Goal: Task Accomplishment & Management: Manage account settings

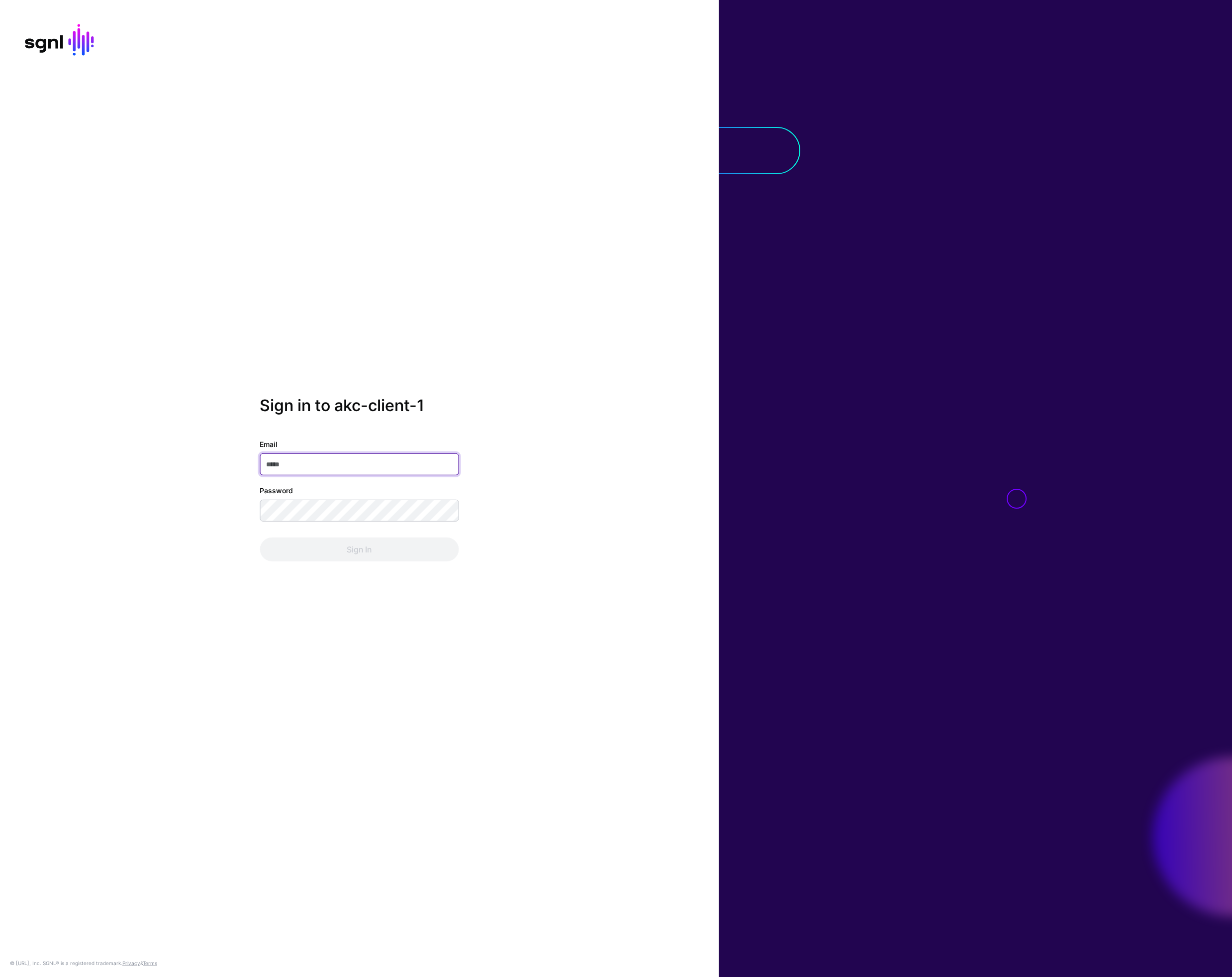
click at [307, 463] on input "Email" at bounding box center [359, 464] width 199 height 22
type input "**********"
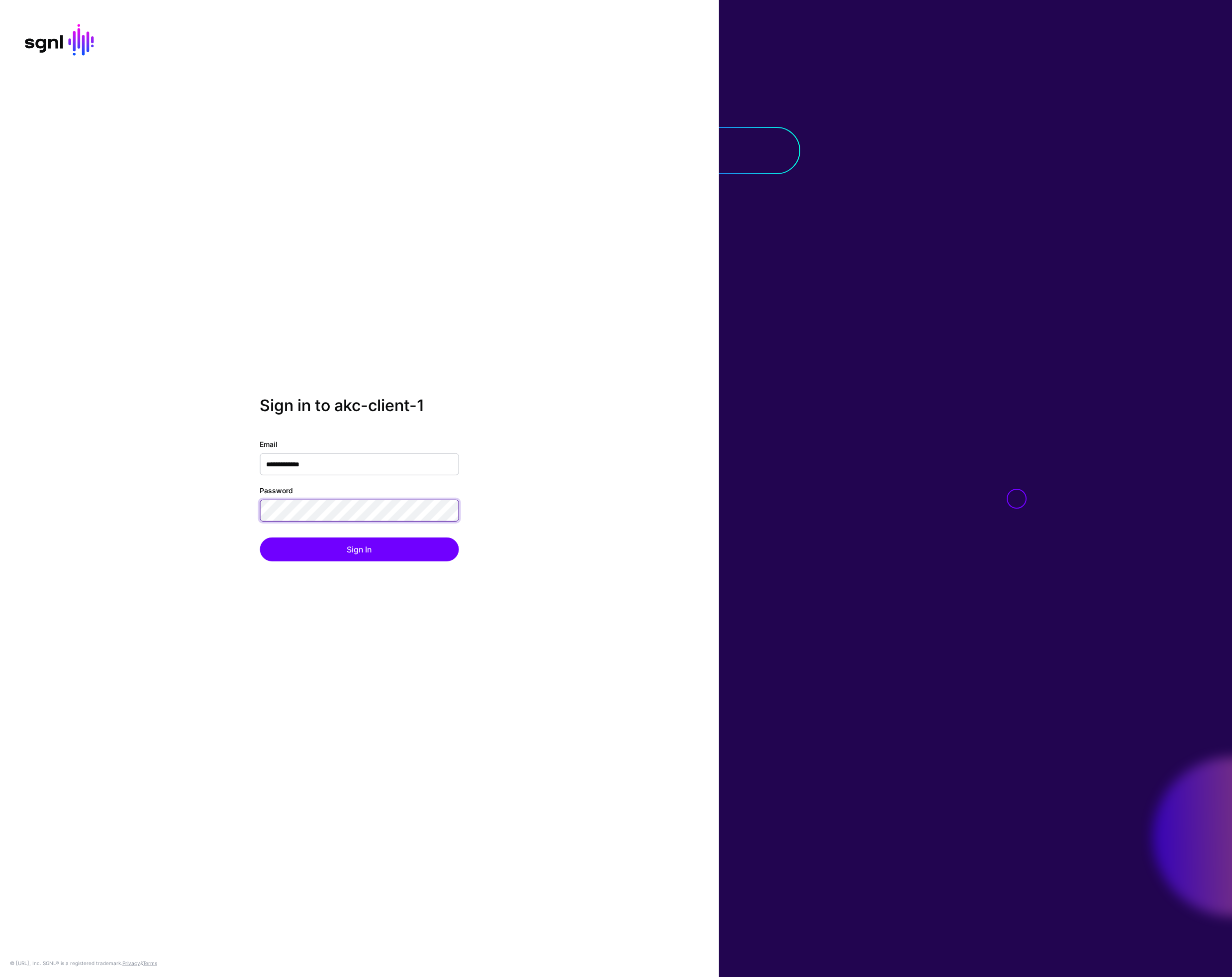
click at [260, 538] on button "Sign In" at bounding box center [359, 549] width 199 height 24
click at [299, 462] on input "**********" at bounding box center [359, 464] width 199 height 22
type input "**********"
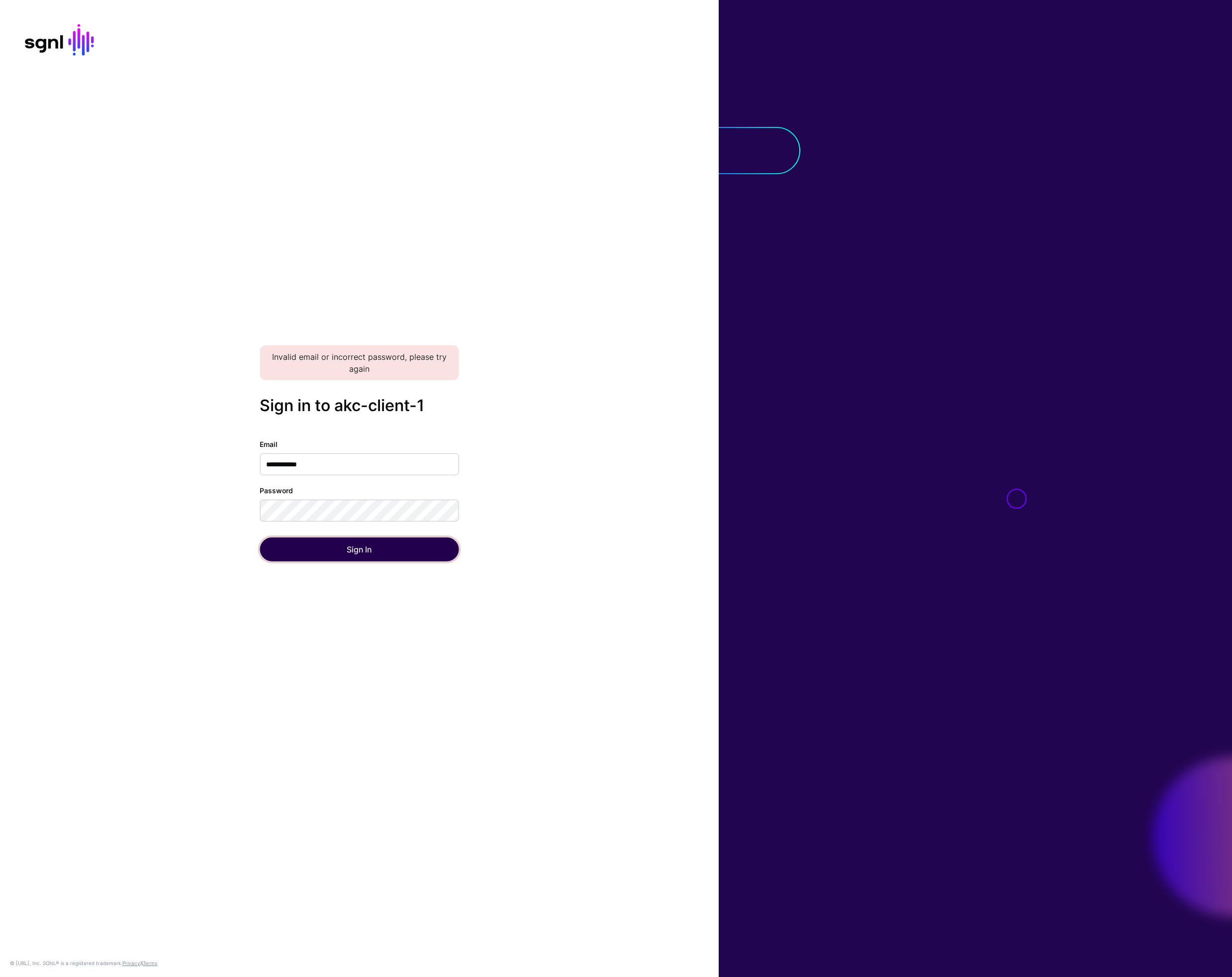
click at [353, 552] on button "Sign In" at bounding box center [359, 549] width 199 height 24
click at [260, 538] on button "Sign In" at bounding box center [359, 549] width 199 height 24
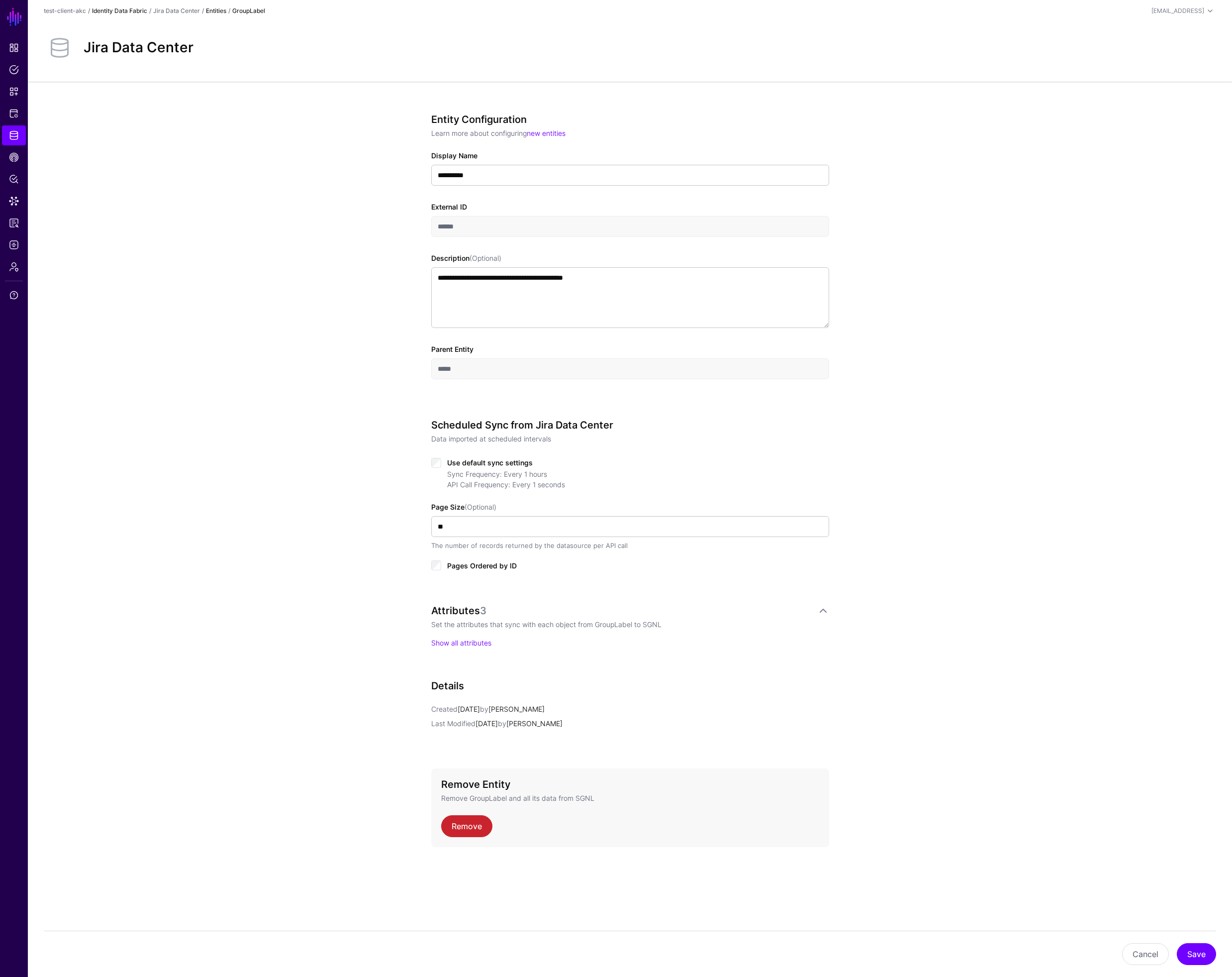
click at [125, 11] on link "Identity Data Fabric" at bounding box center [119, 11] width 55 height 8
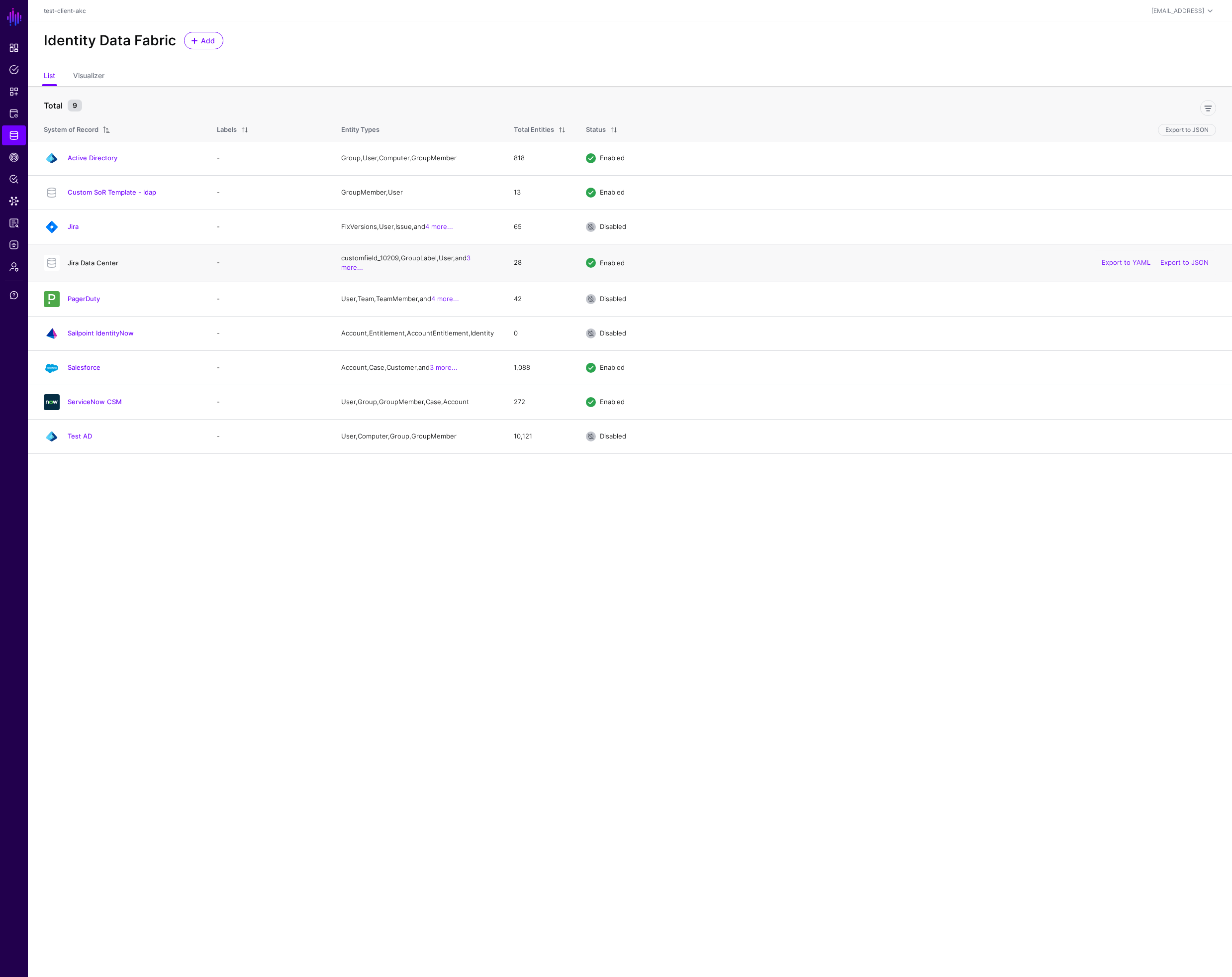
click at [91, 262] on link "Jira Data Center" at bounding box center [93, 262] width 51 height 8
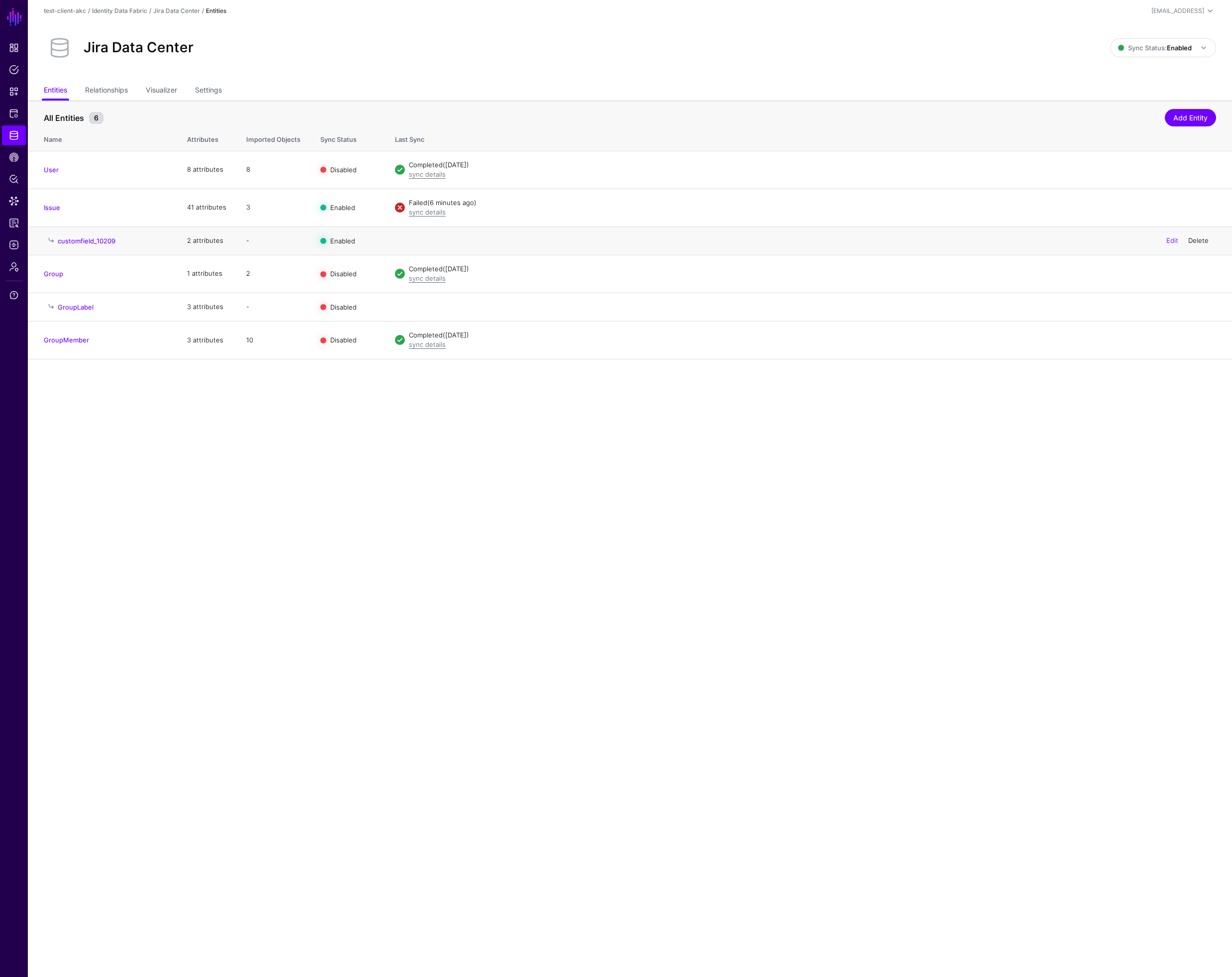
click at [1198, 239] on link "Delete" at bounding box center [1198, 240] width 21 height 8
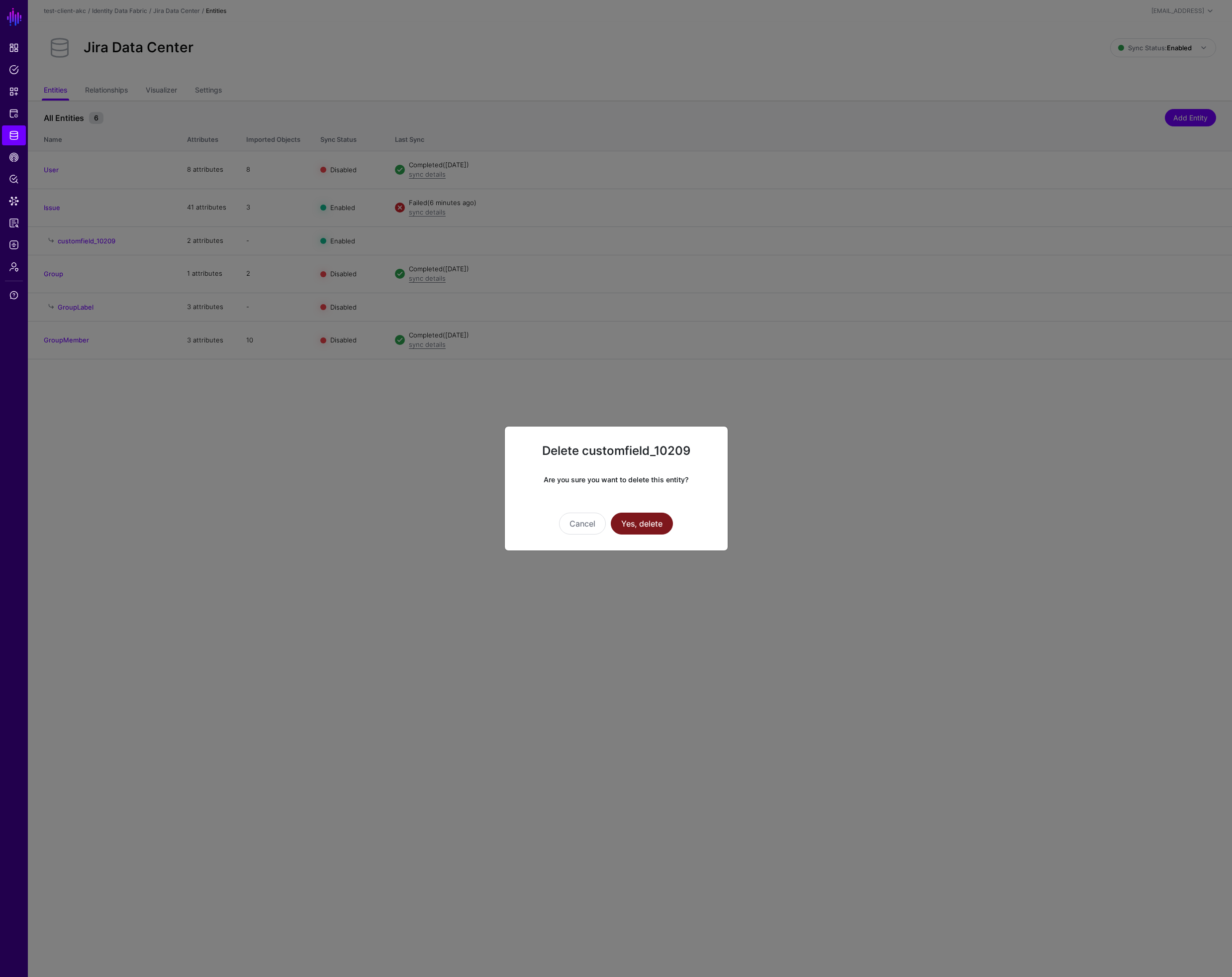
click at [645, 522] on button "Yes, delete" at bounding box center [642, 523] width 62 height 22
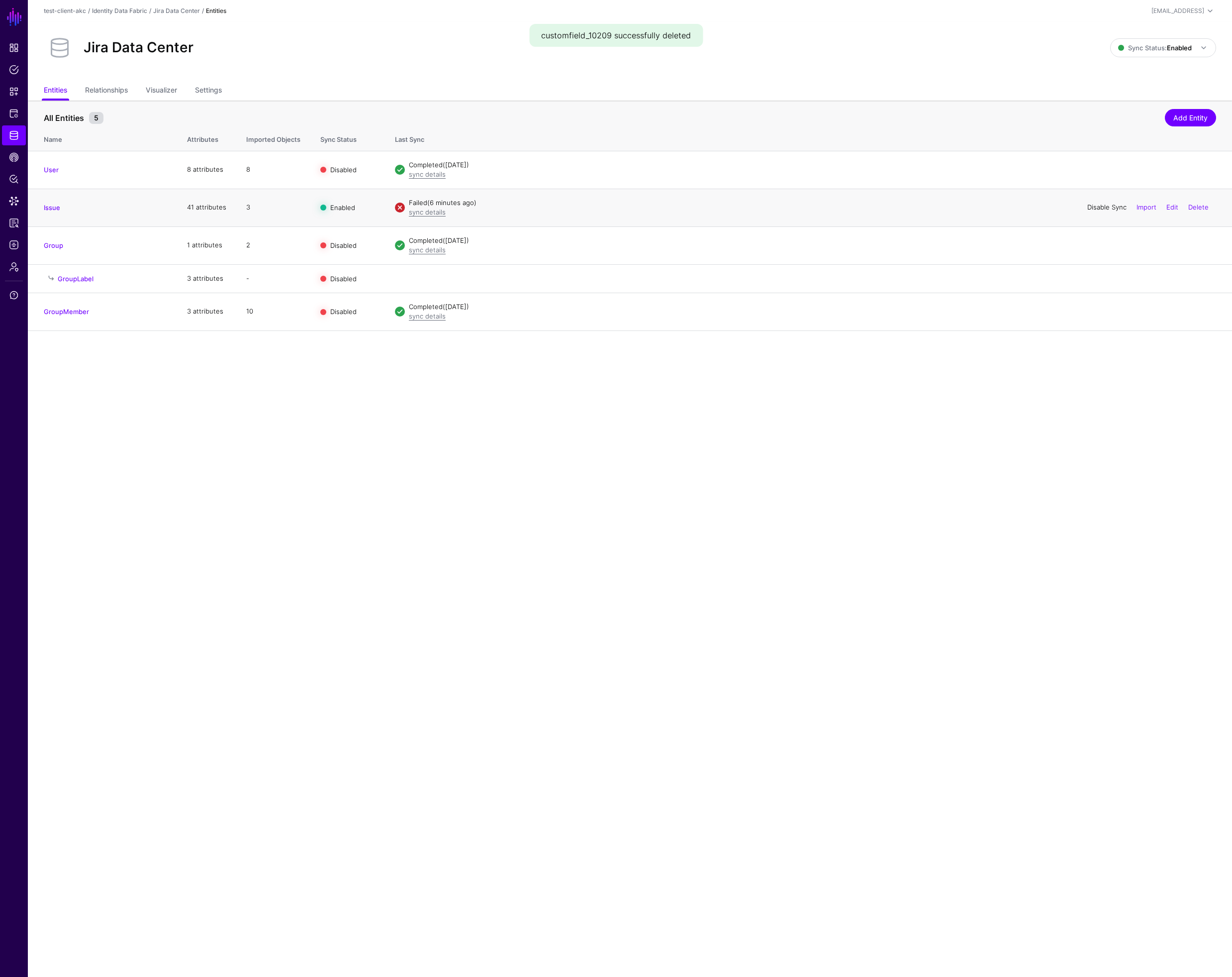
click at [1105, 206] on link "Disable Sync" at bounding box center [1107, 207] width 40 height 8
click at [207, 84] on link "Settings" at bounding box center [208, 90] width 27 height 19
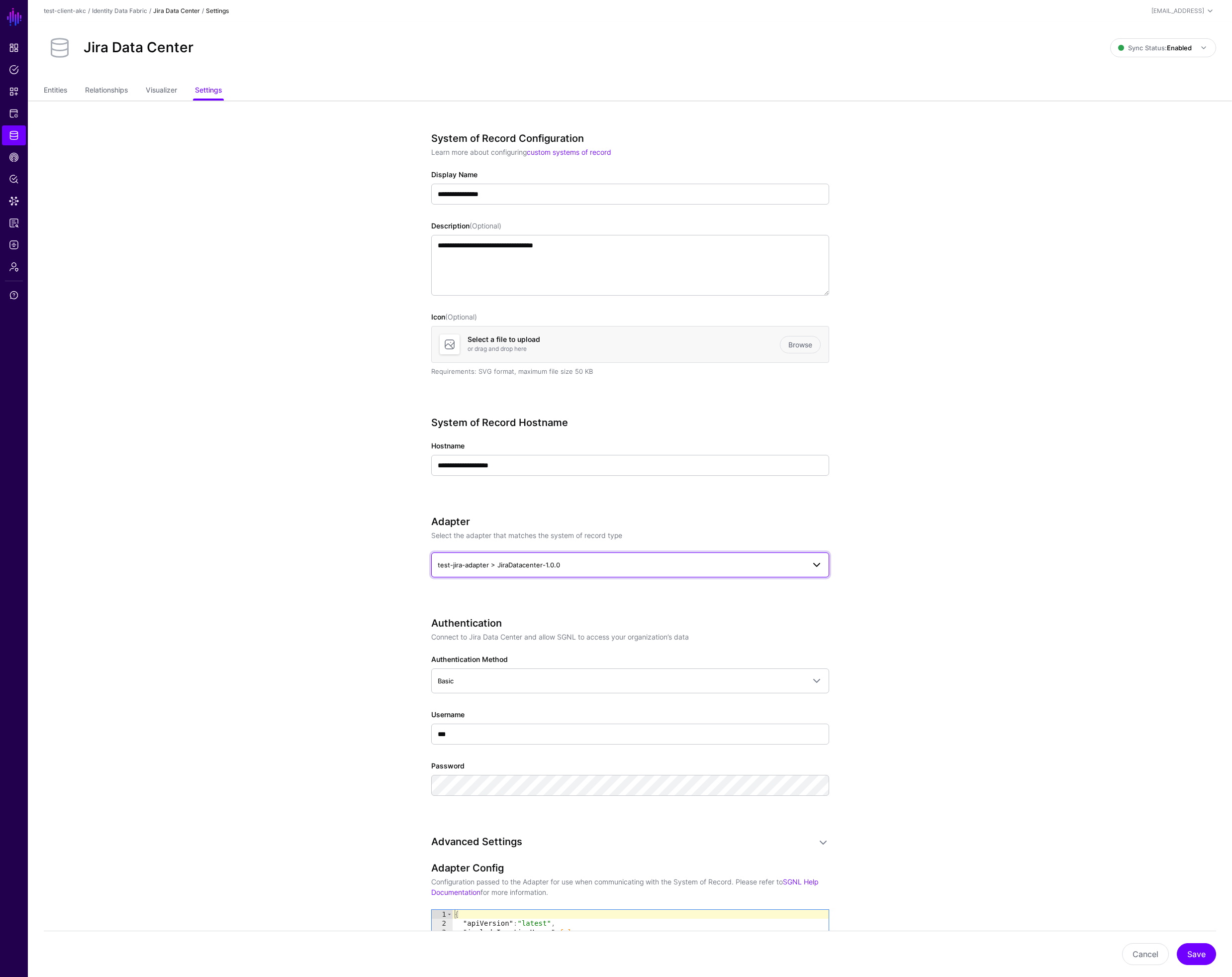
click at [591, 568] on span "test-jira-adapter > JiraDatacenter-1.0.0" at bounding box center [621, 565] width 367 height 11
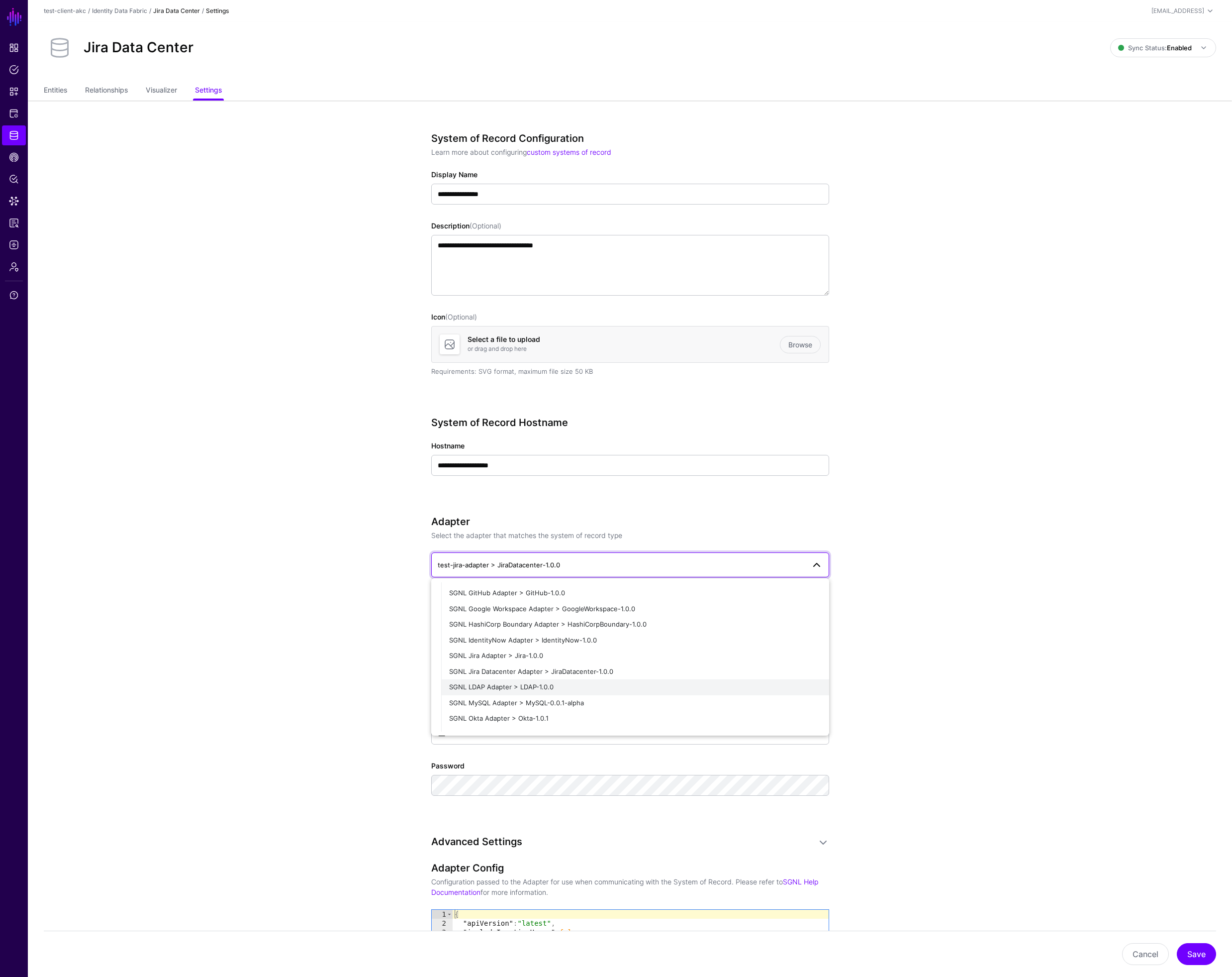
scroll to position [212, 0]
click at [551, 671] on span "SGNL Jira Datacenter Adapter > JiraDatacenter-1.0.0" at bounding box center [531, 668] width 164 height 8
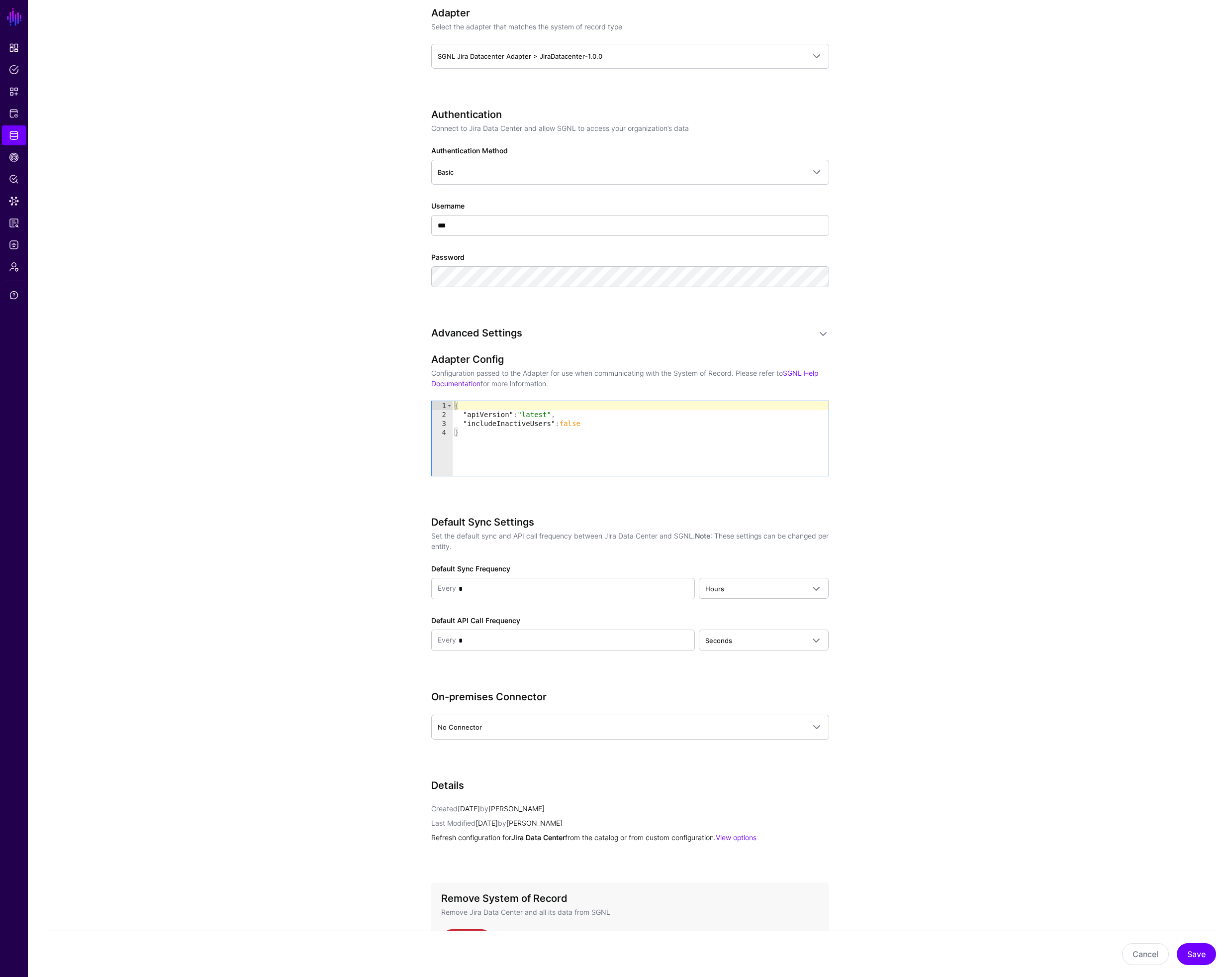
scroll to position [583, 0]
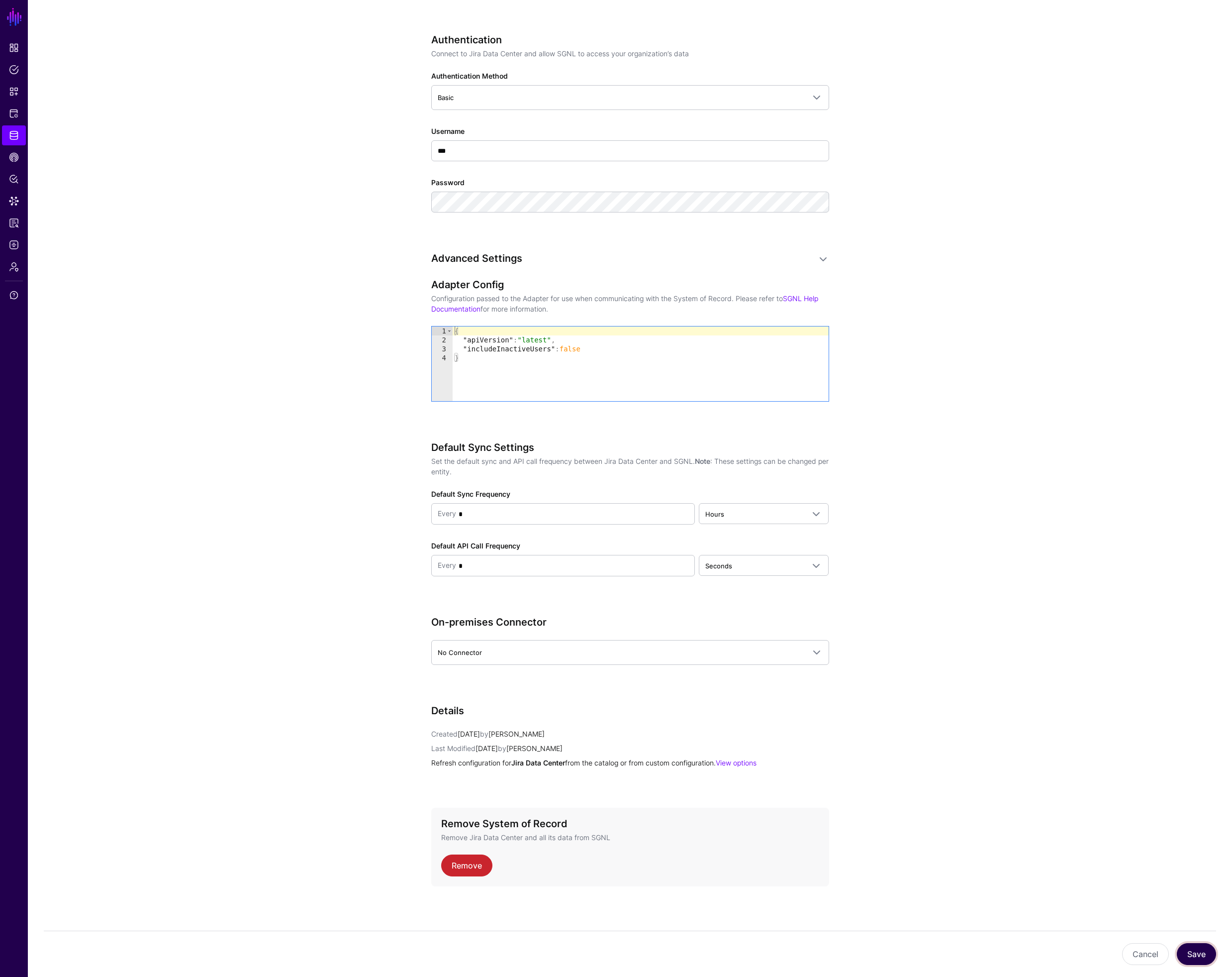
click at [1201, 956] on button "Save" at bounding box center [1196, 953] width 40 height 22
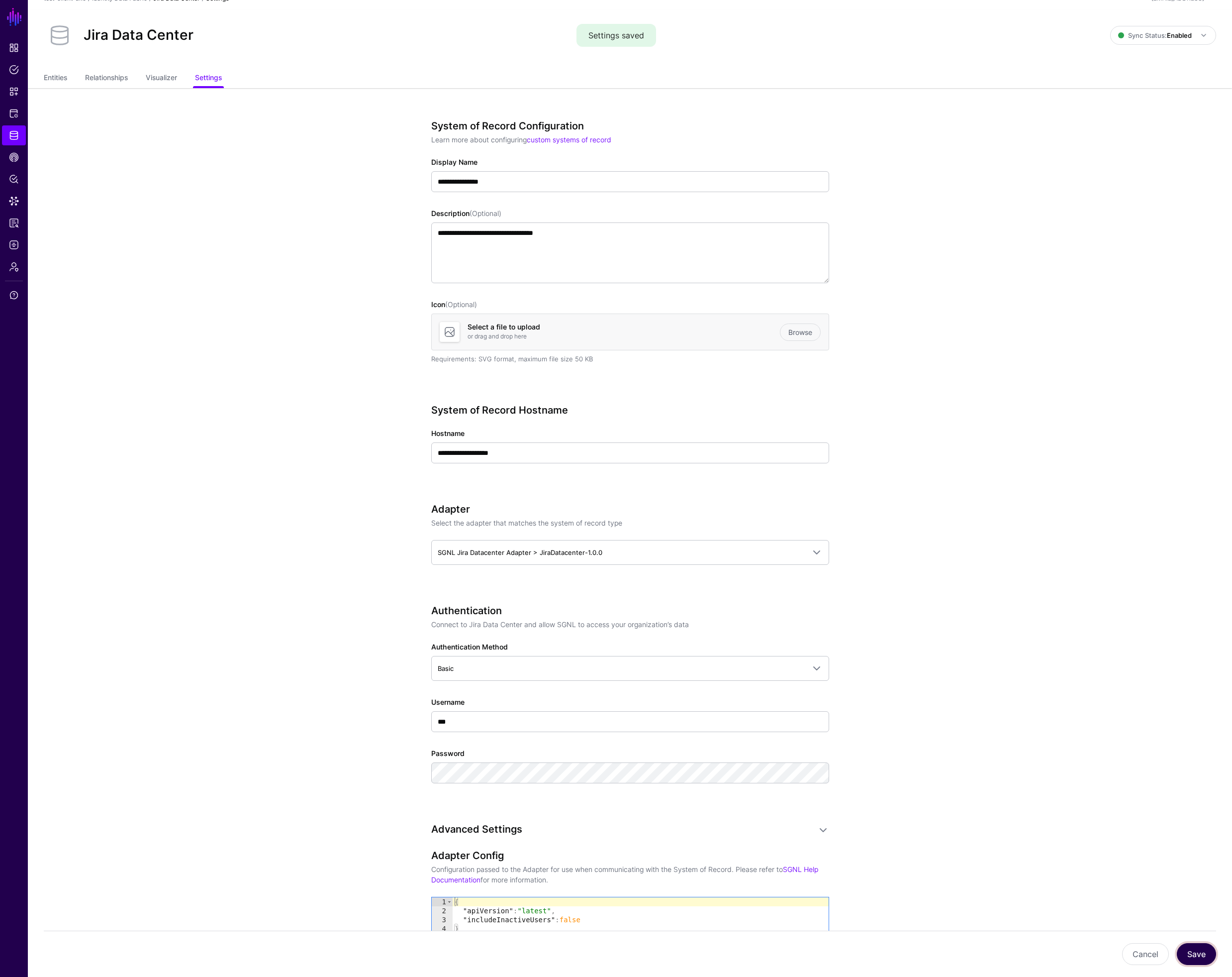
scroll to position [0, 0]
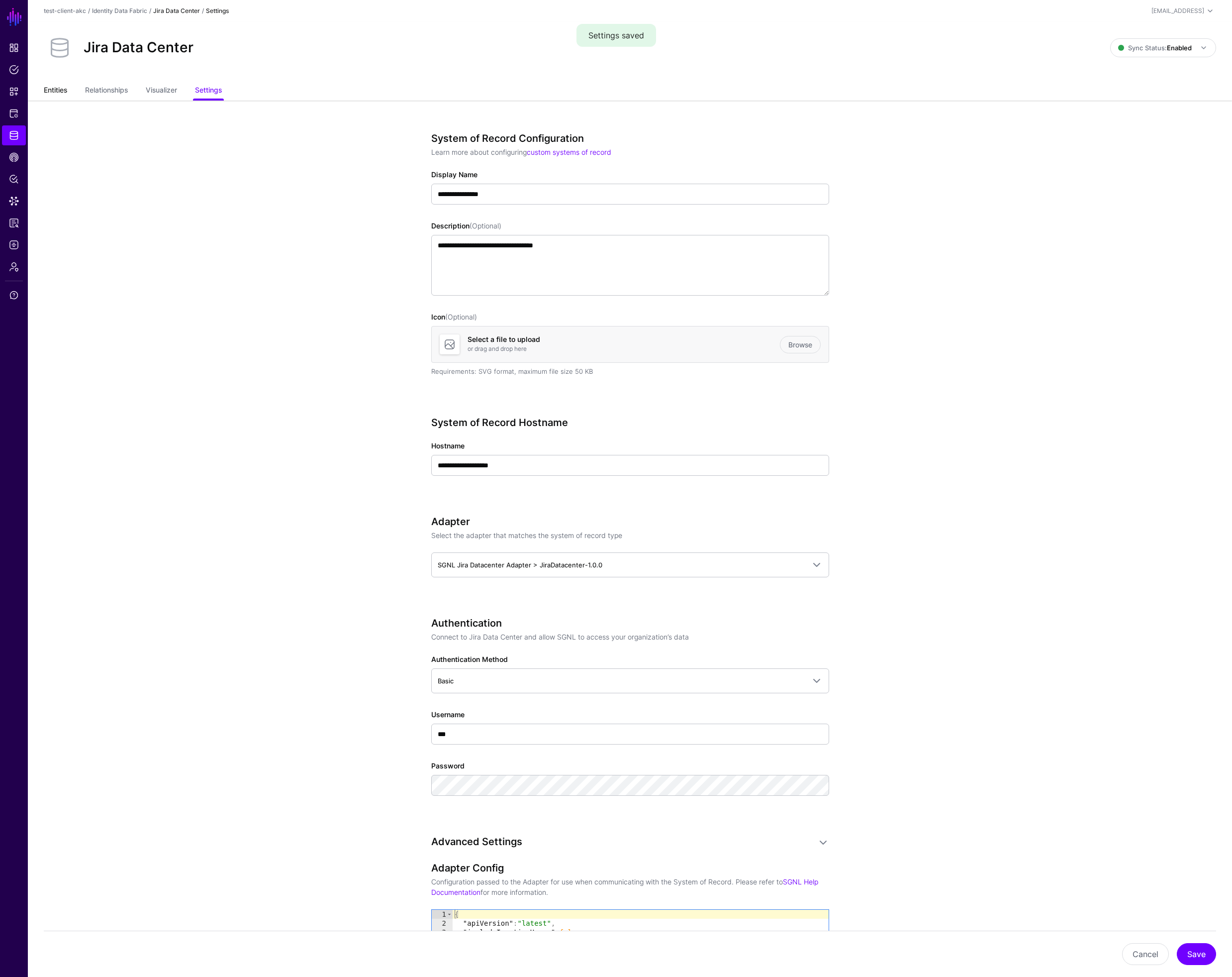
click at [55, 89] on link "Entities" at bounding box center [55, 90] width 24 height 19
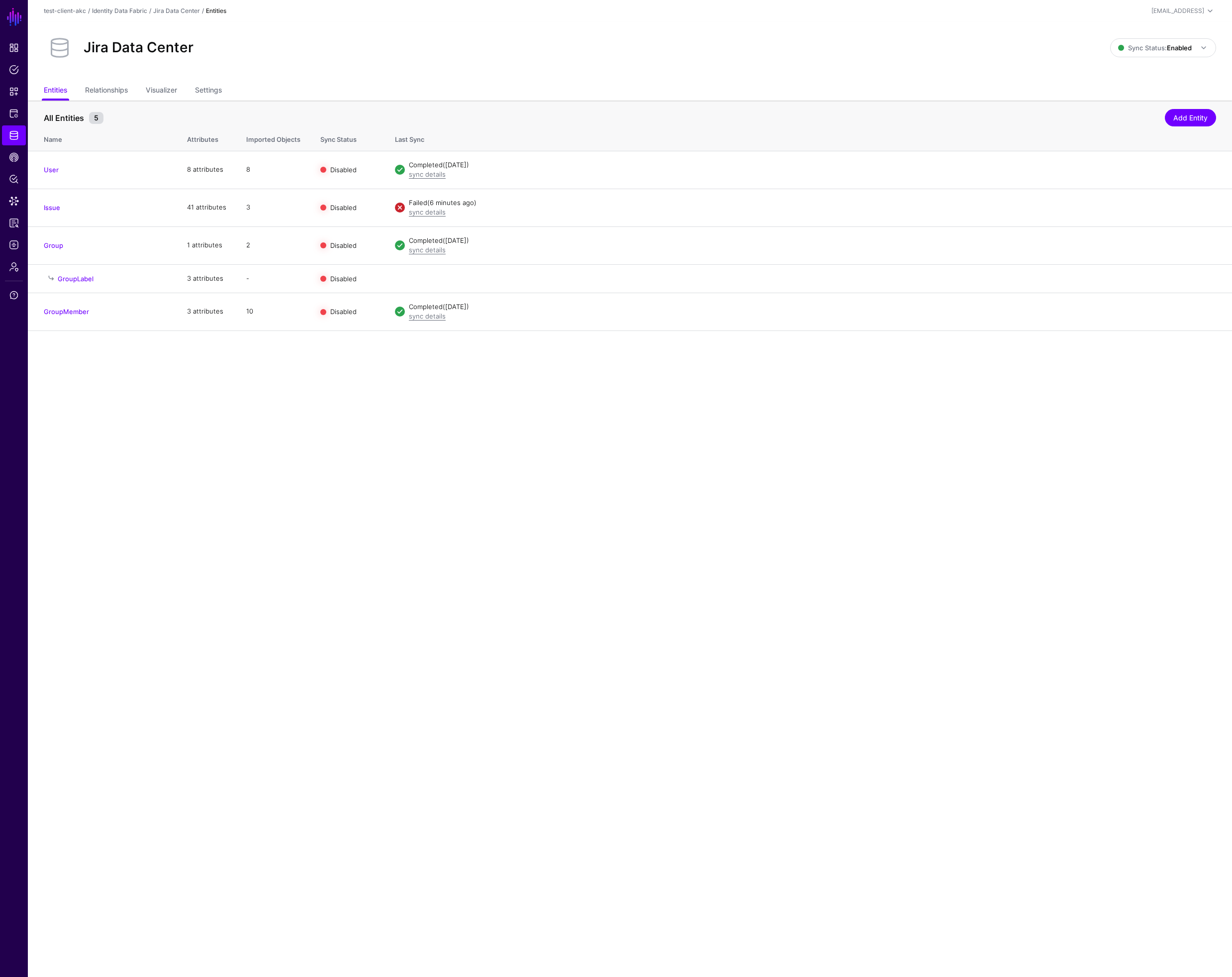
click at [55, 207] on link "Issue" at bounding box center [52, 208] width 17 height 8
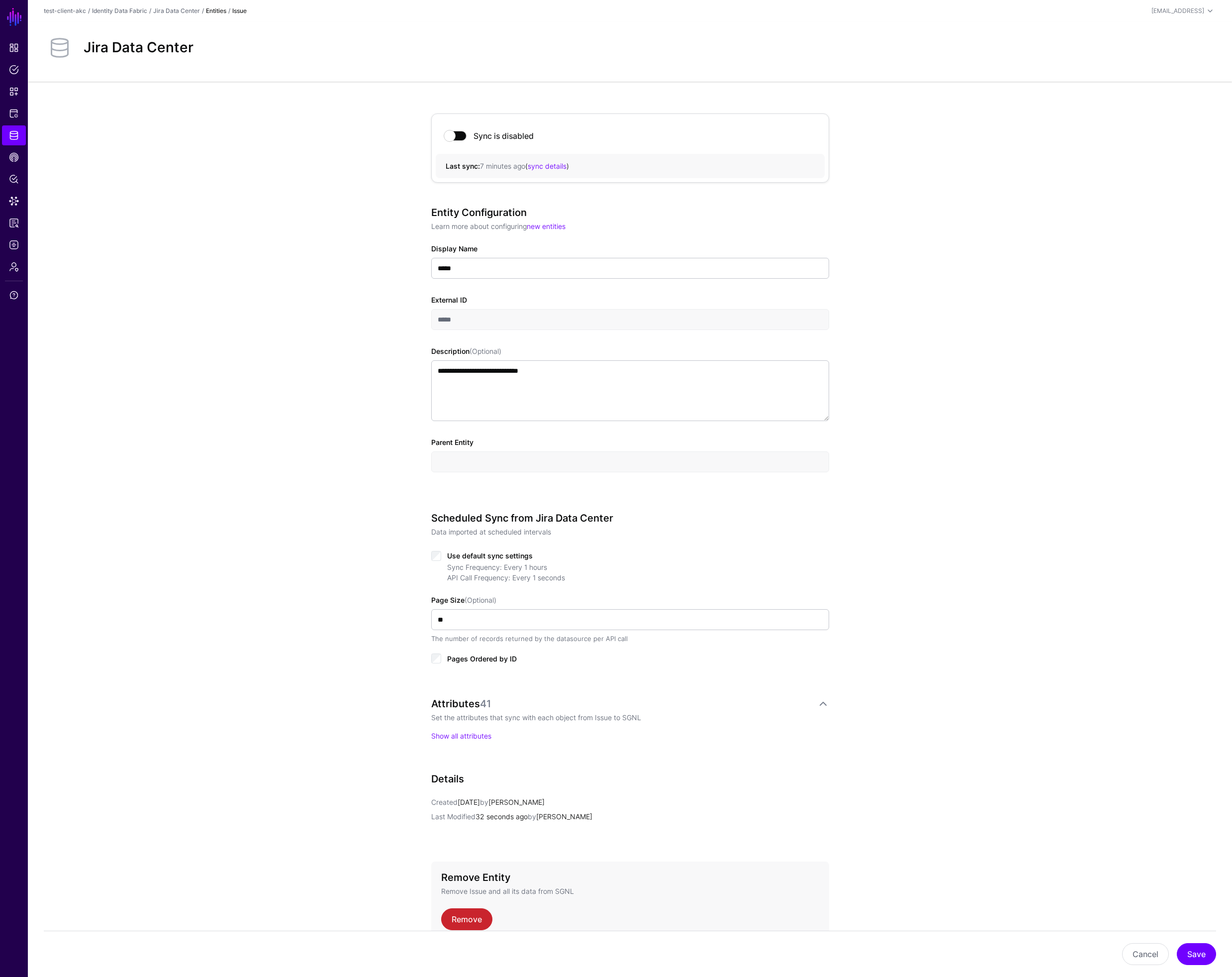
scroll to position [55, 0]
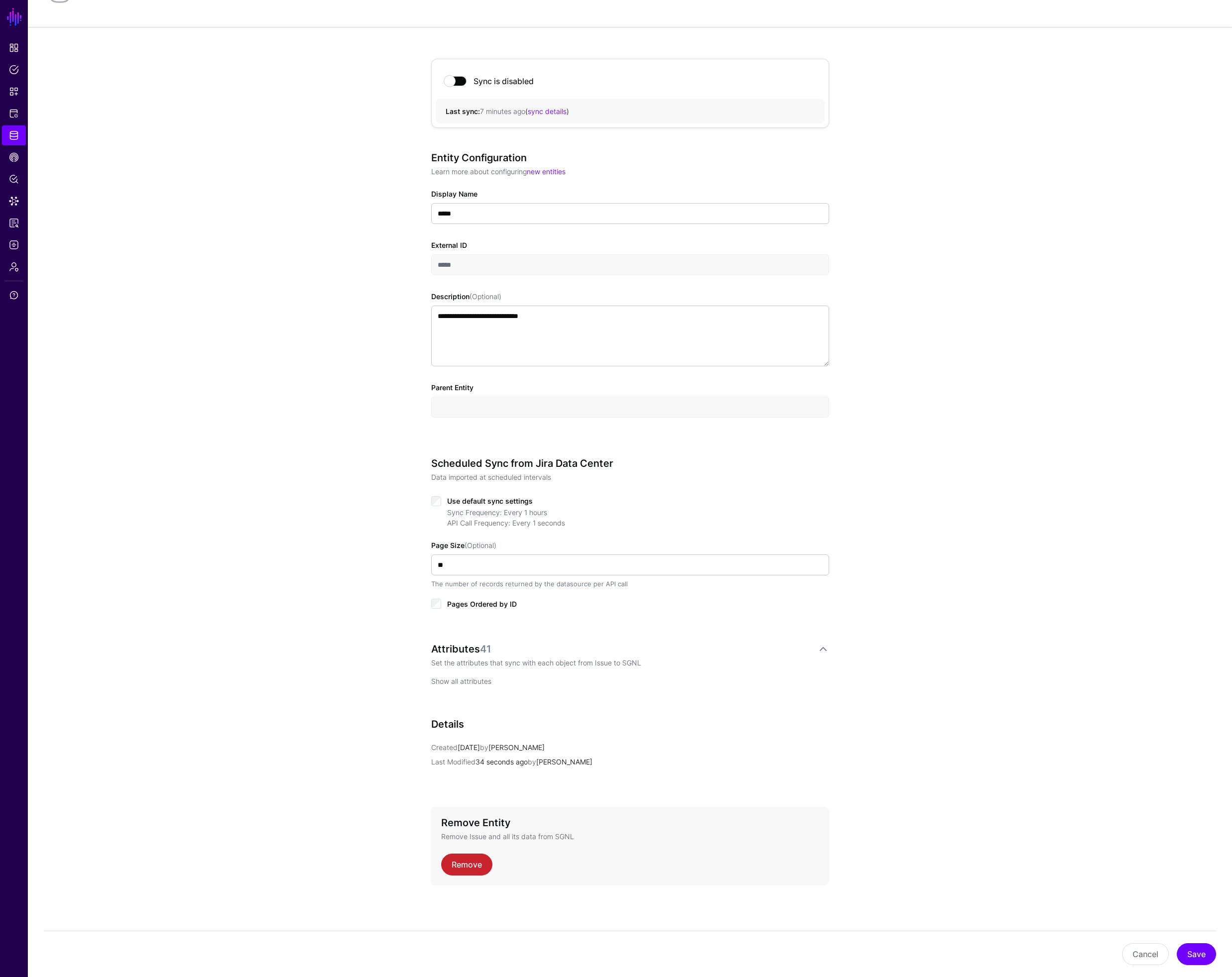
click at [467, 680] on link "Show all attributes" at bounding box center [461, 680] width 60 height 8
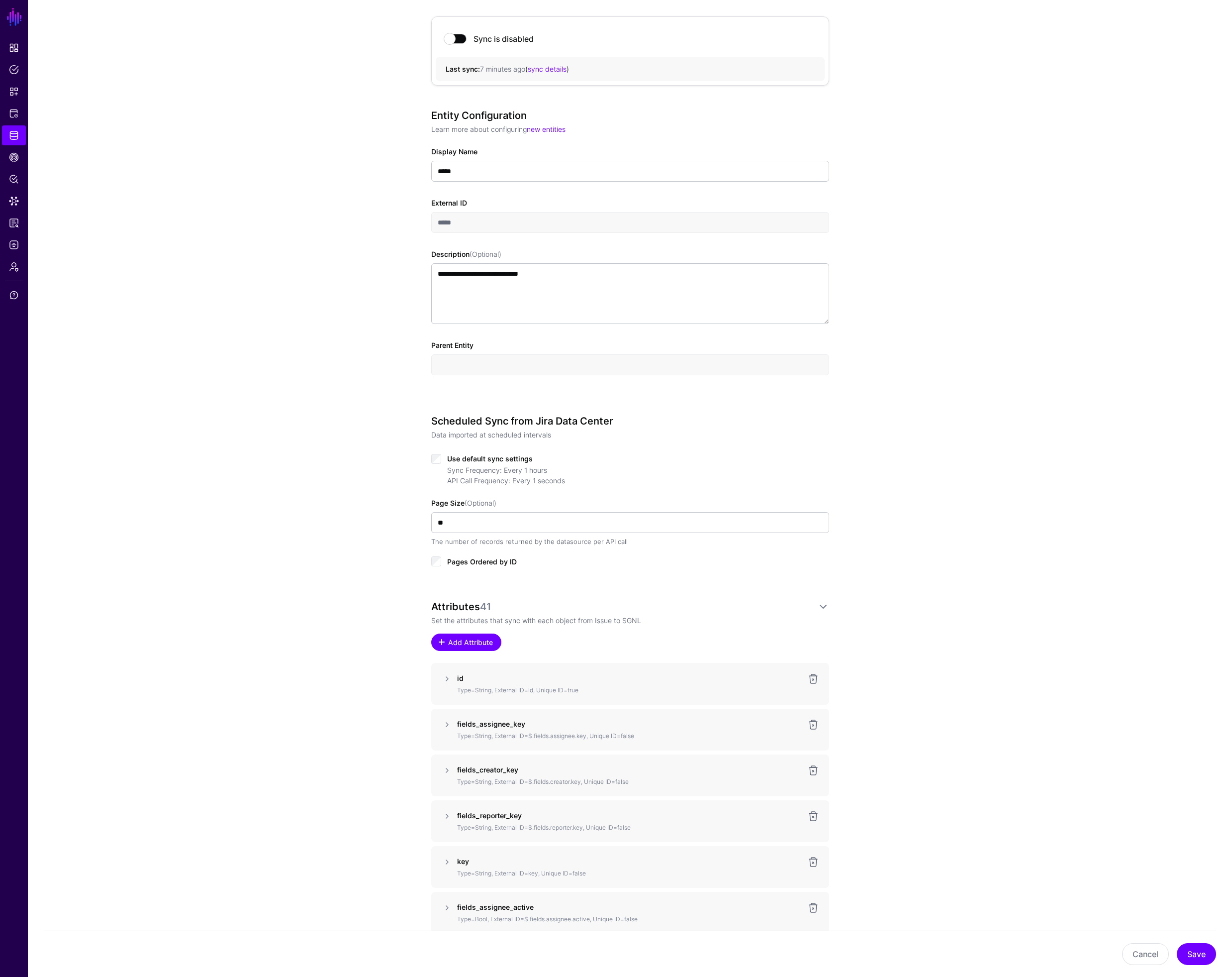
scroll to position [99, 0]
click at [481, 642] on span "Add Attribute" at bounding box center [470, 641] width 47 height 11
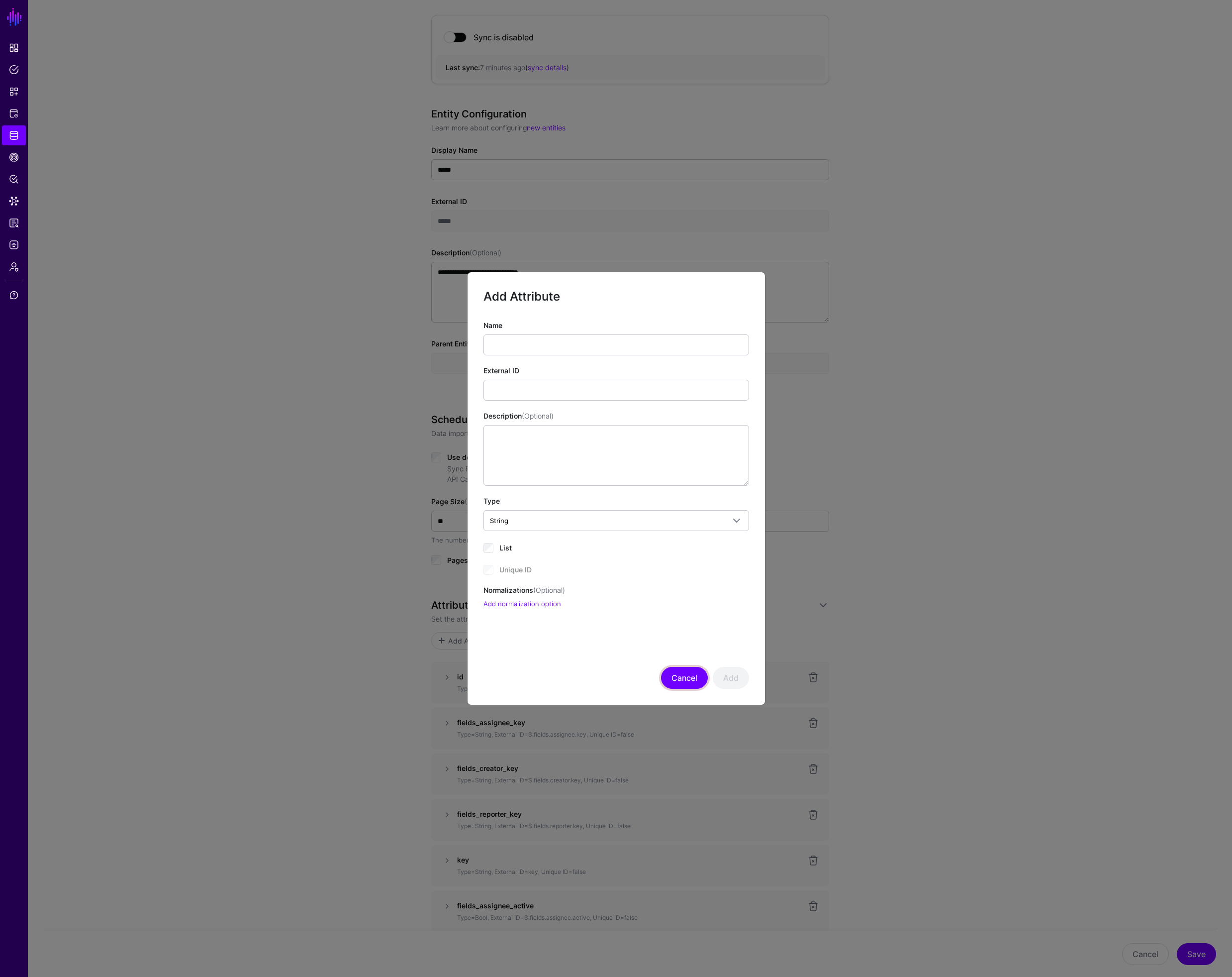
click at [685, 677] on button "Cancel" at bounding box center [685, 677] width 47 height 22
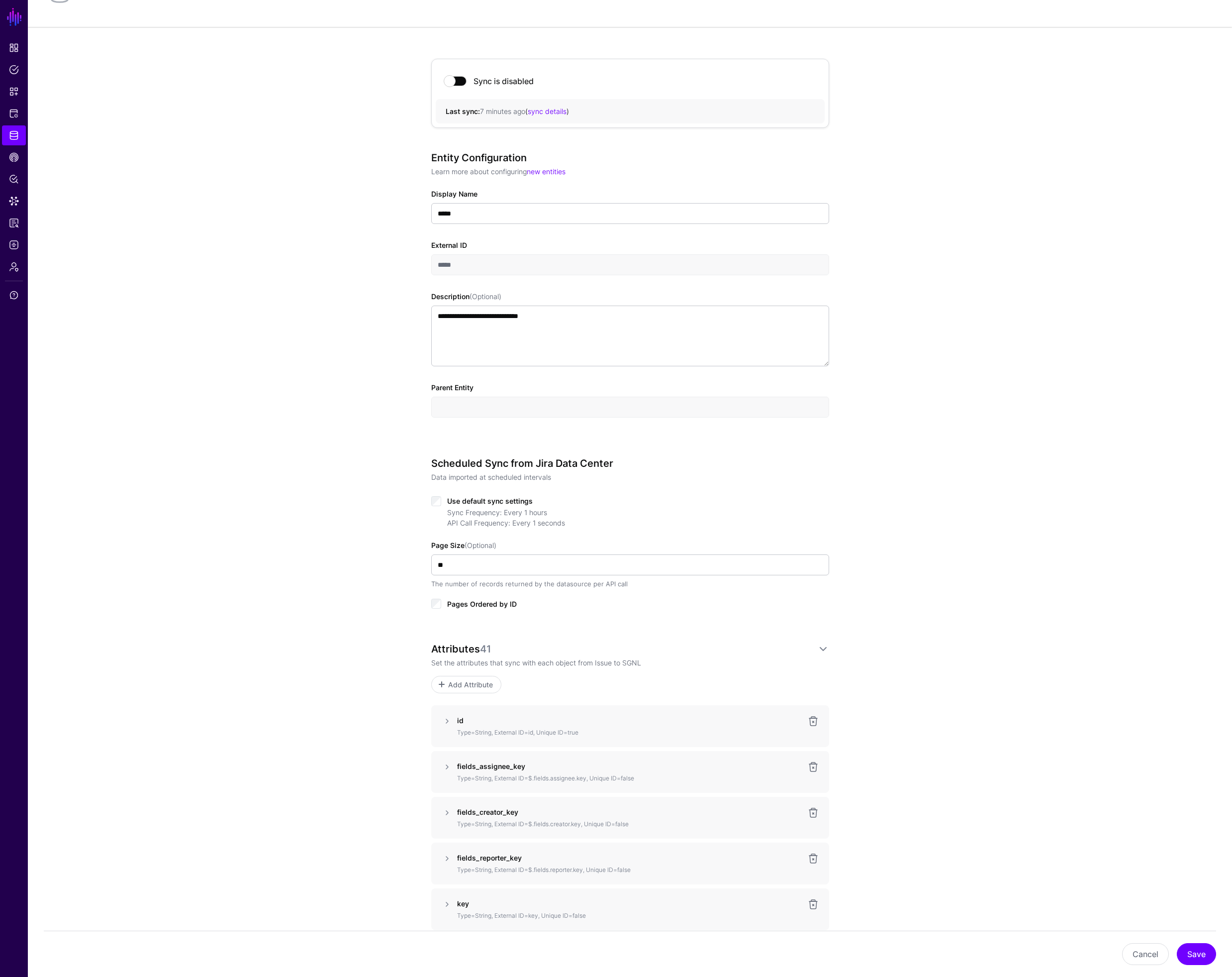
scroll to position [0, 0]
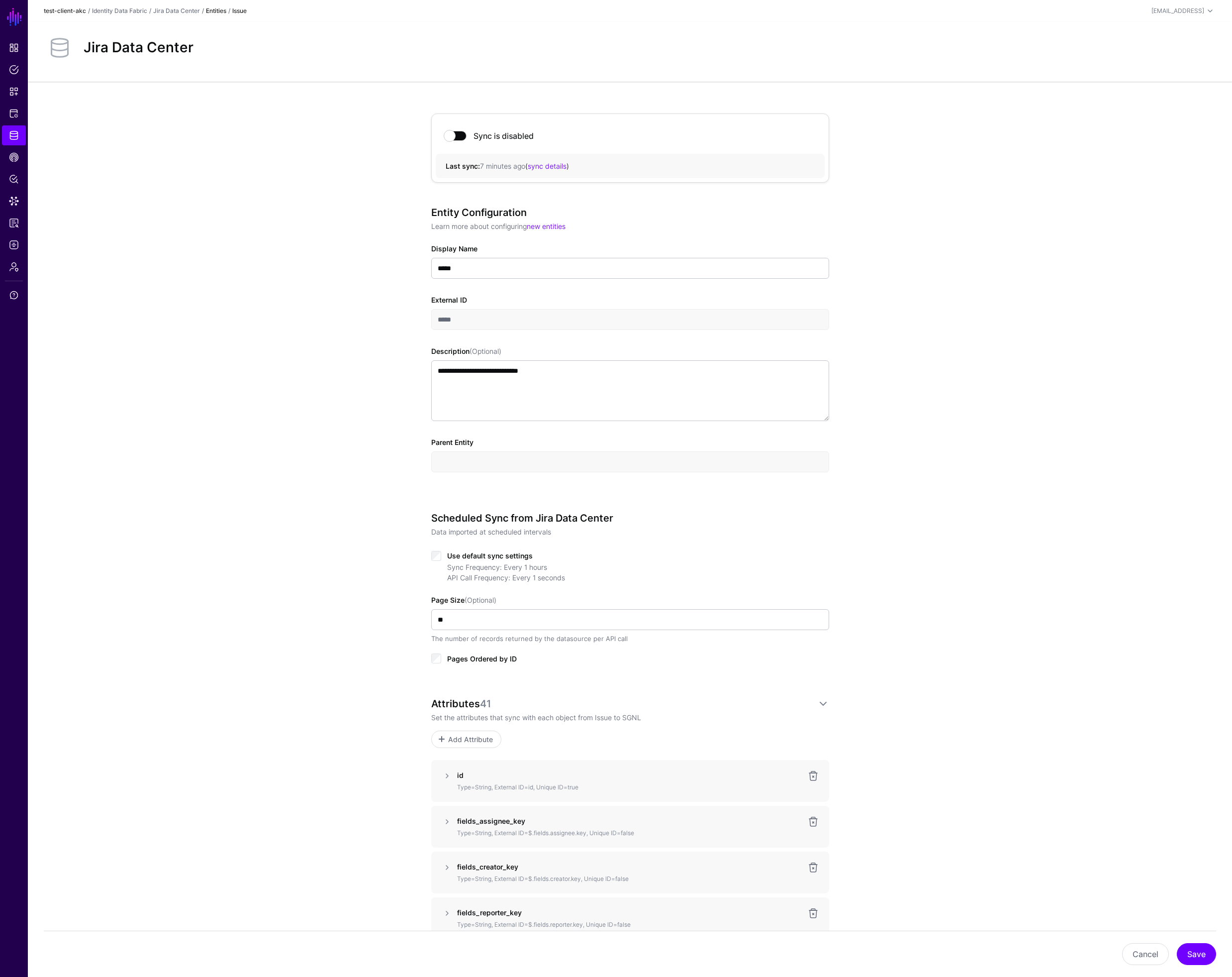
click at [68, 11] on link "test-client-akc" at bounding box center [65, 11] width 43 height 8
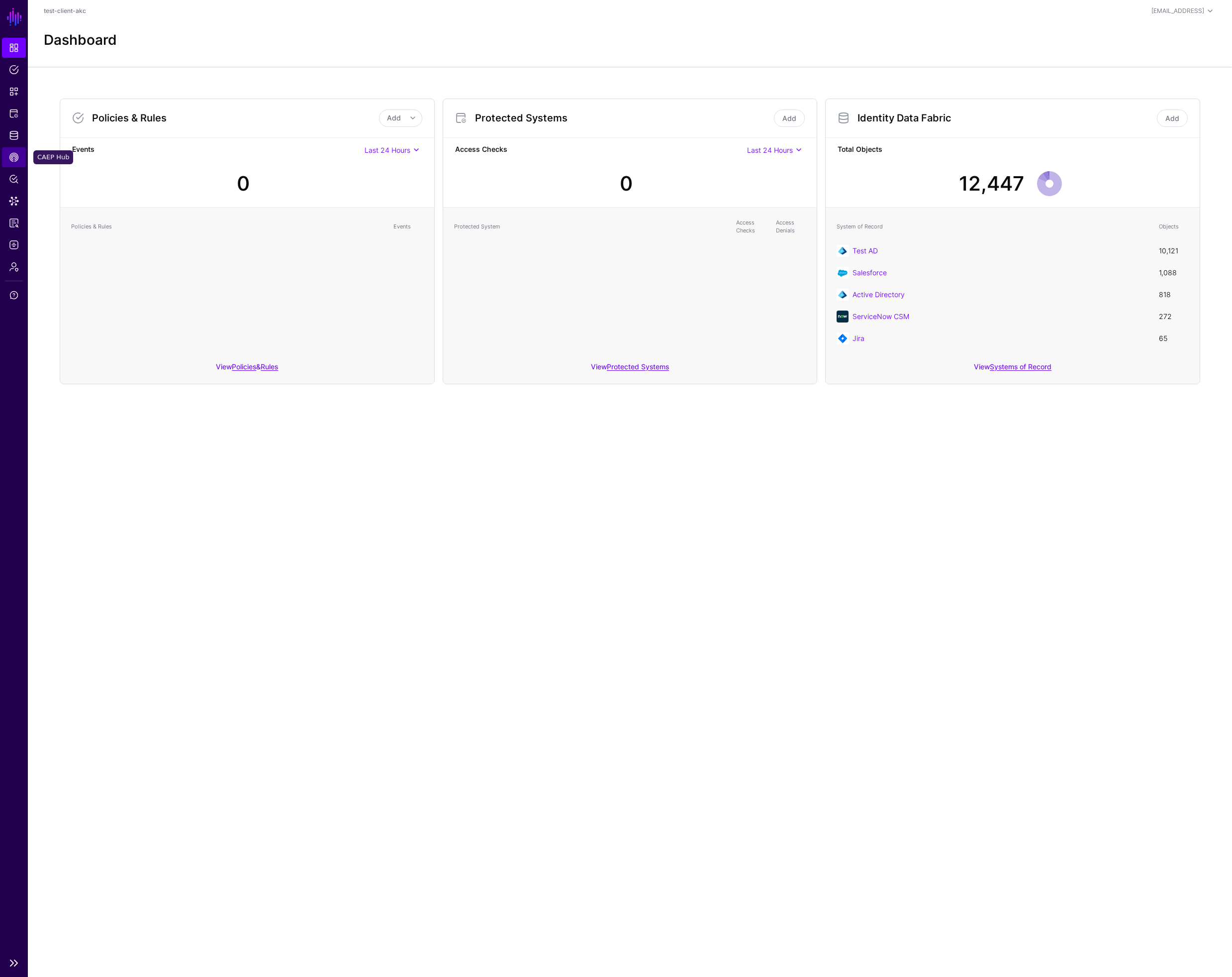
click at [14, 156] on span "CAEP Hub" at bounding box center [14, 157] width 10 height 10
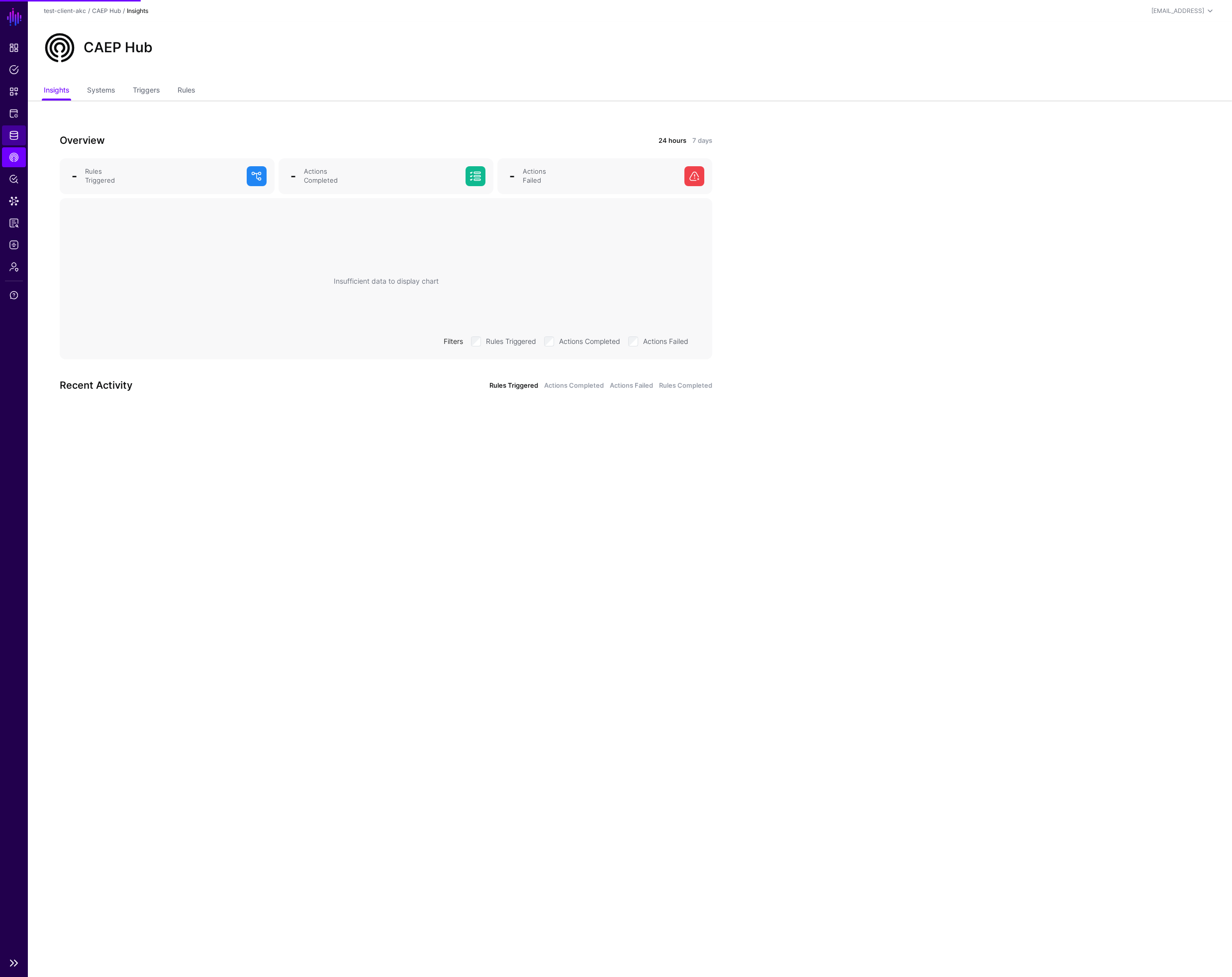
click at [18, 137] on span "Identity Data Fabric" at bounding box center [14, 135] width 10 height 10
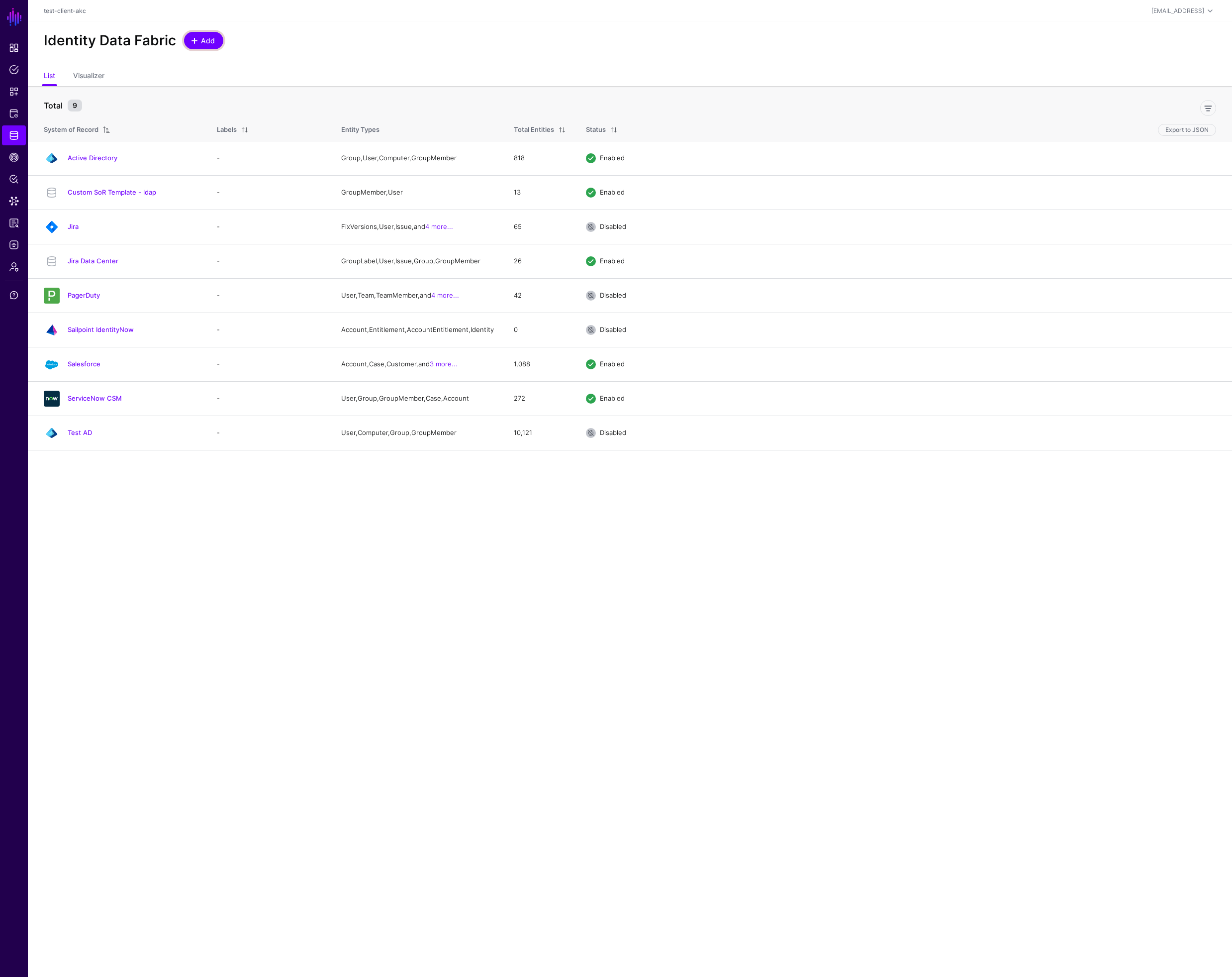
click at [208, 40] on span "Add" at bounding box center [208, 40] width 17 height 11
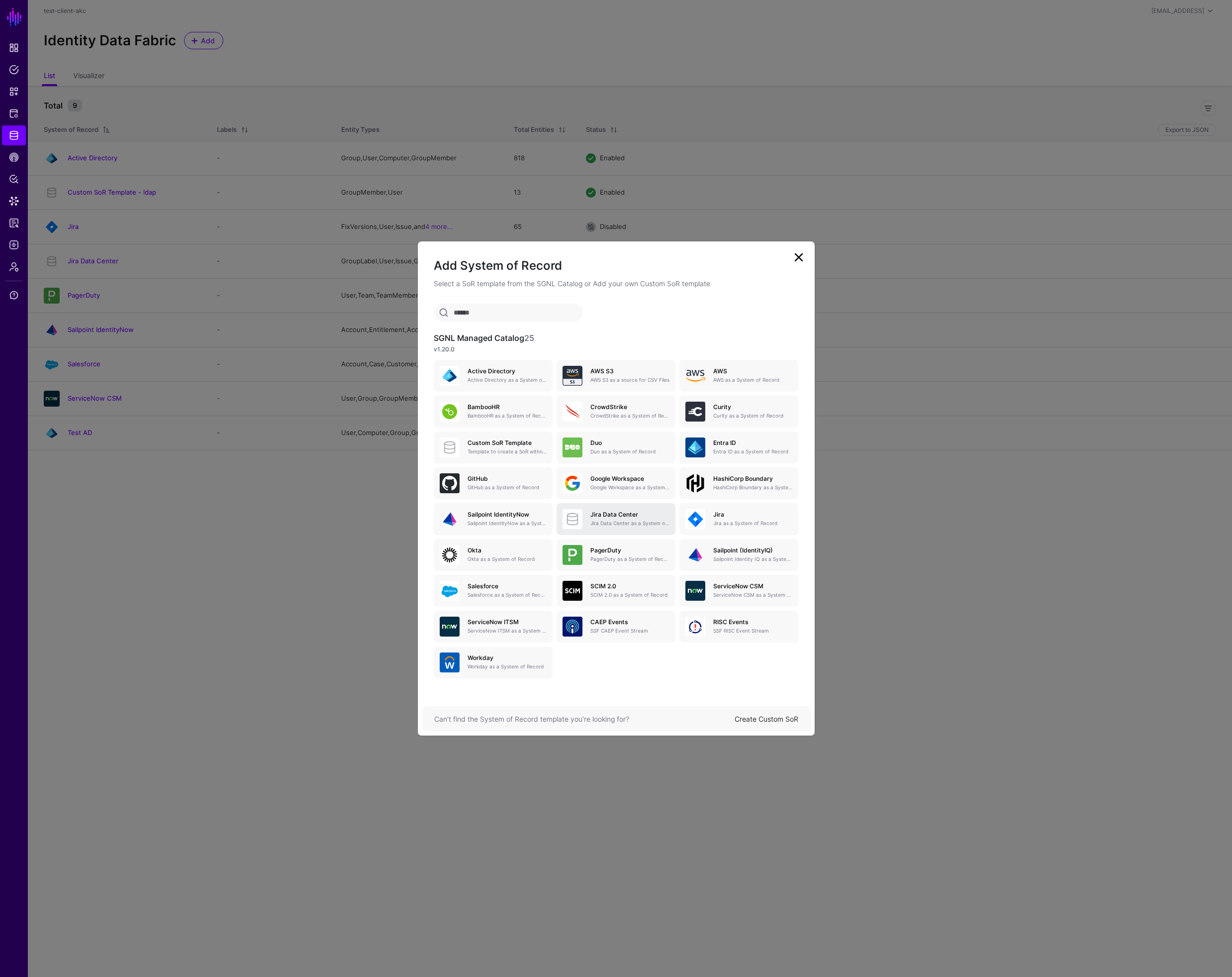
click at [630, 518] on div "Jira Data Center Jira Data Center as a System of Record" at bounding box center [626, 519] width 87 height 16
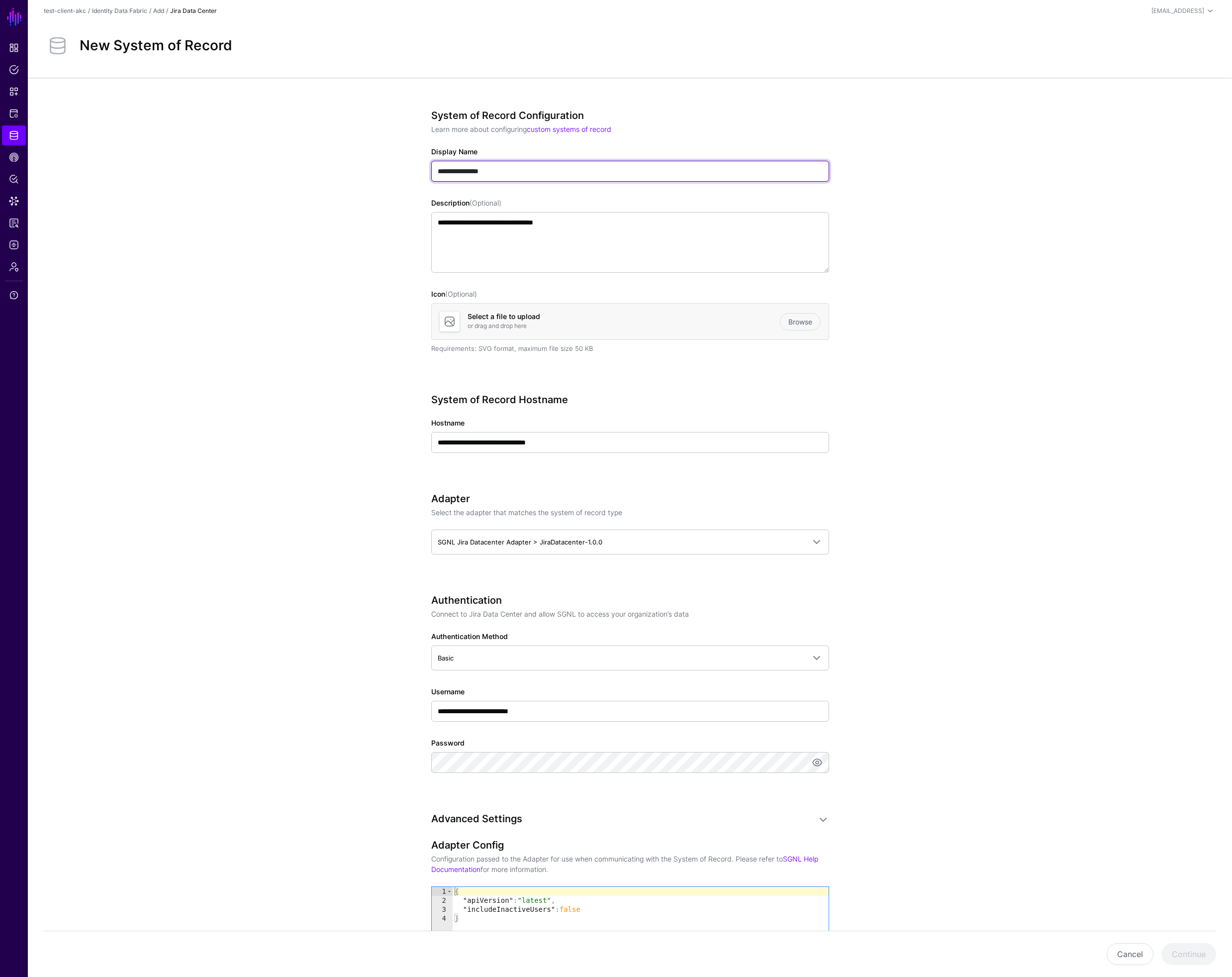
drag, startPoint x: 505, startPoint y: 170, endPoint x: 559, endPoint y: 207, distance: 65.5
click at [505, 170] on input "**********" at bounding box center [630, 170] width 398 height 21
type input "**********"
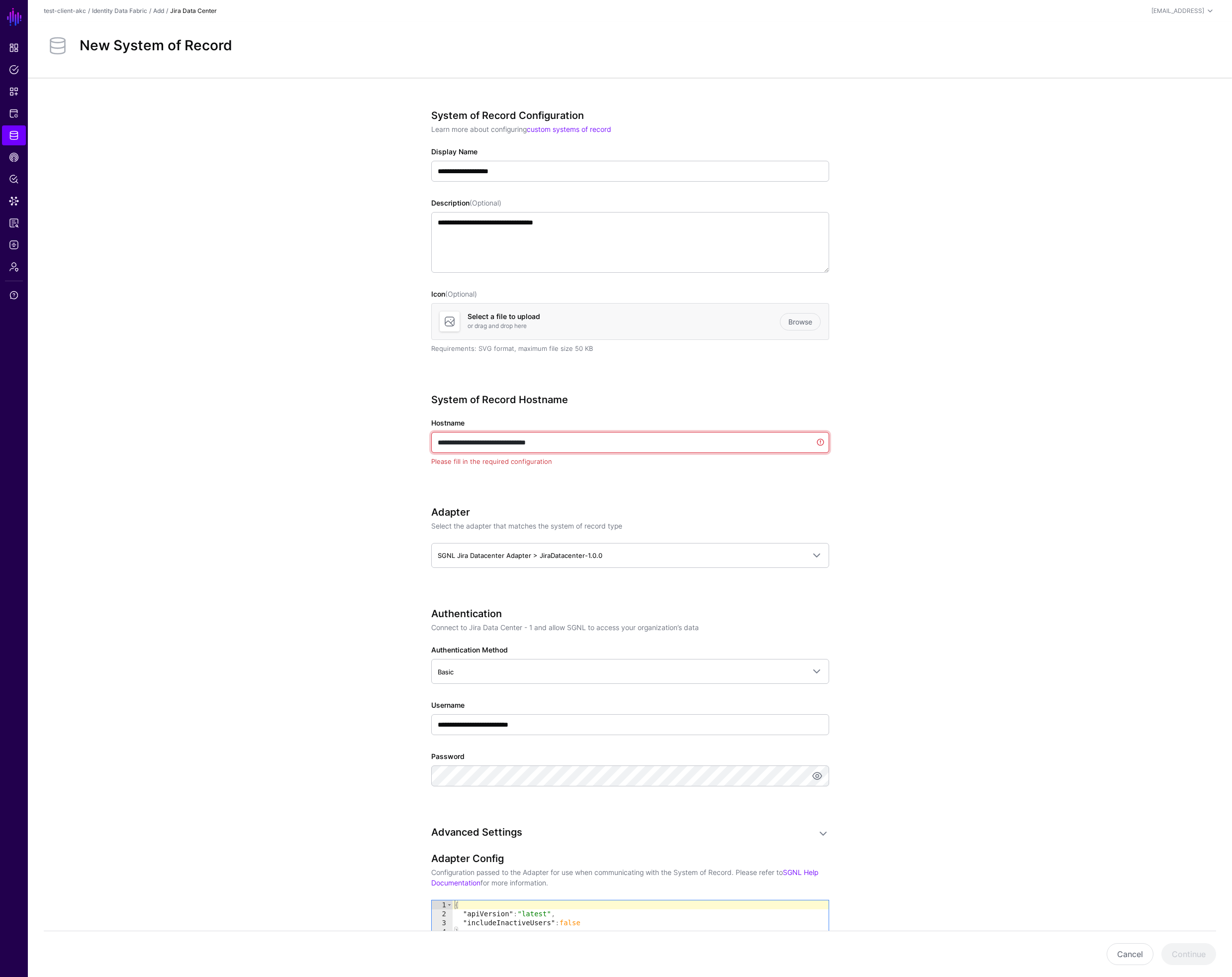
drag, startPoint x: 565, startPoint y: 443, endPoint x: 702, endPoint y: 452, distance: 137.3
click at [703, 452] on input "**********" at bounding box center [630, 442] width 398 height 21
paste input "text"
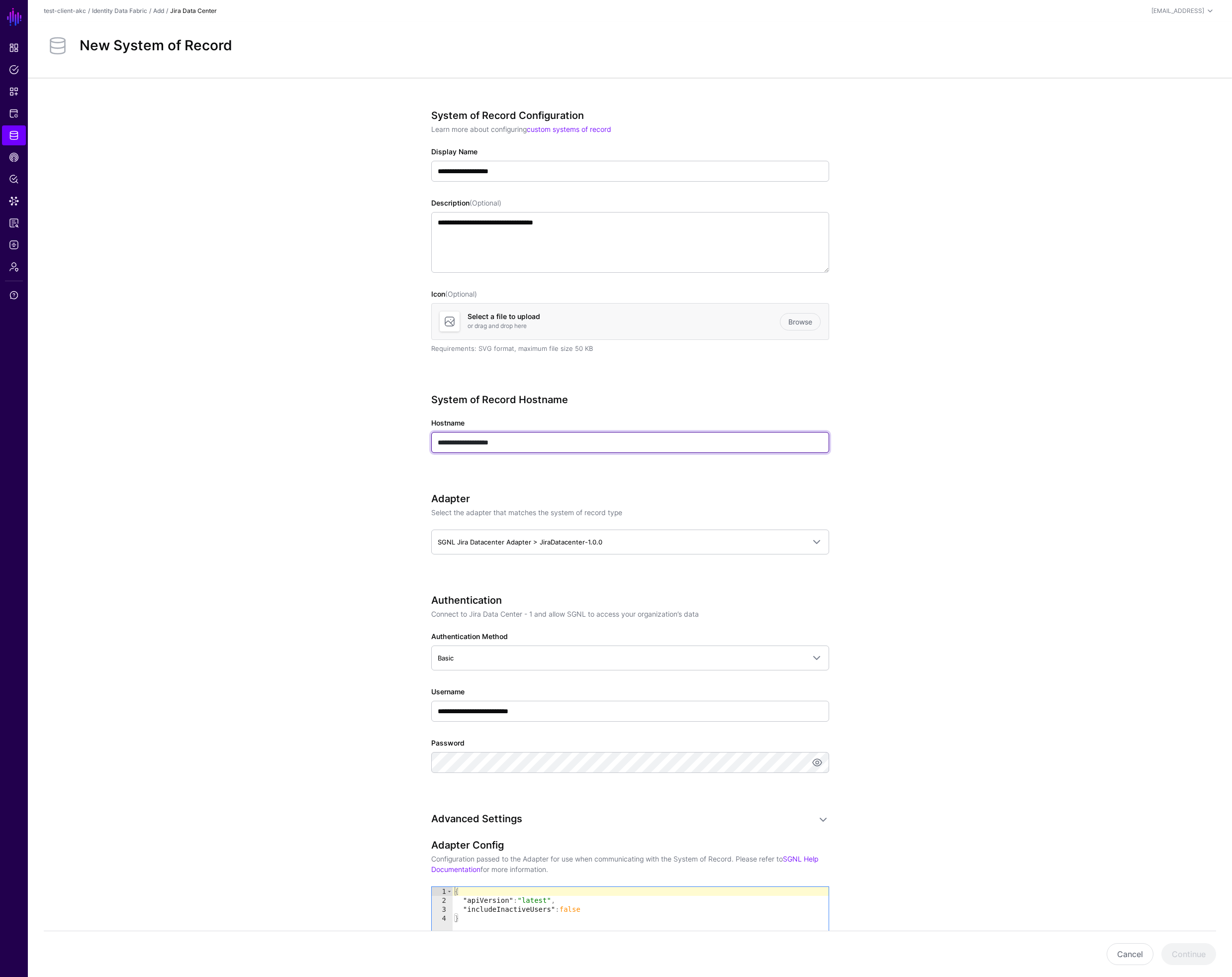
type input "**********"
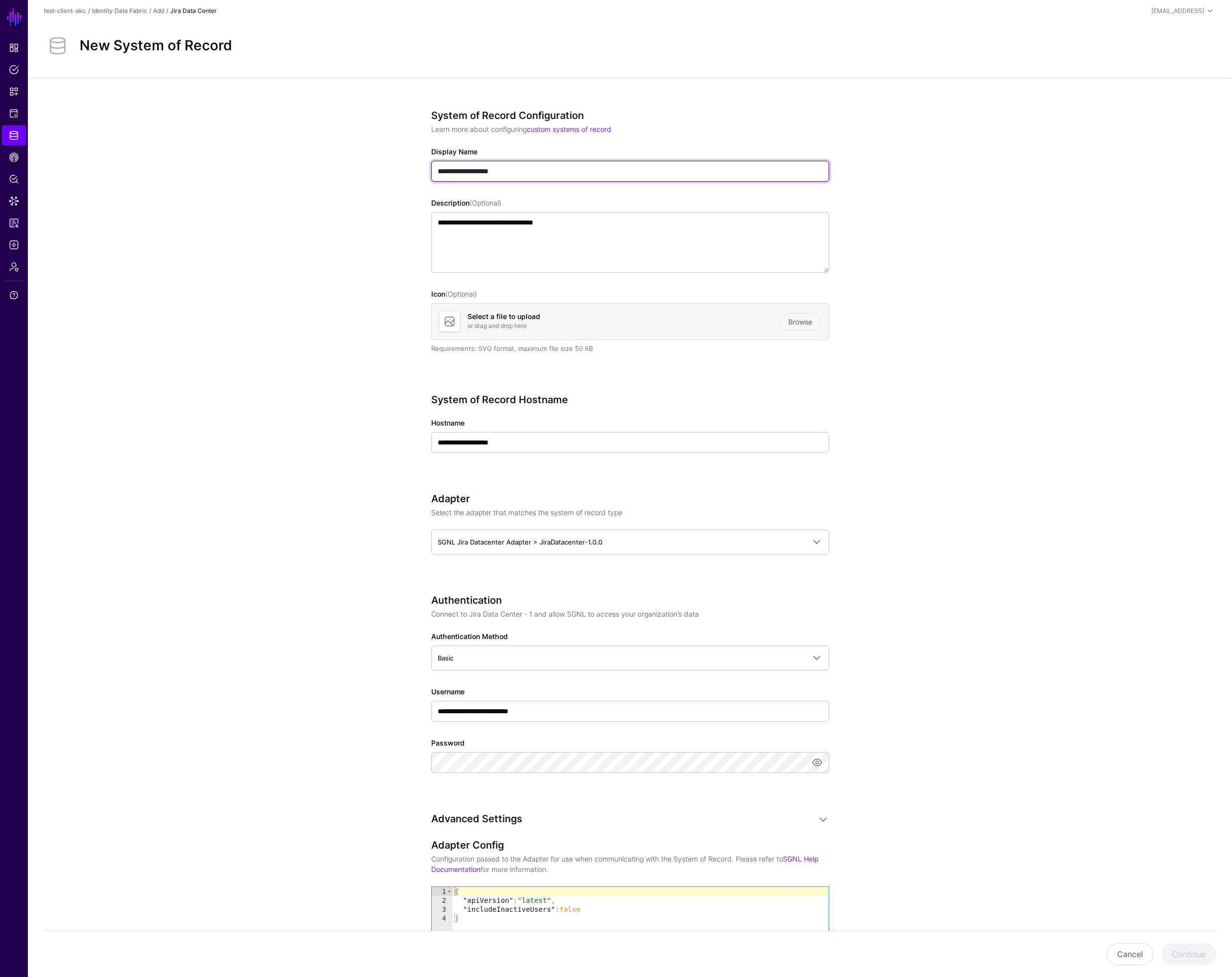
click at [518, 172] on input "**********" at bounding box center [630, 170] width 398 height 21
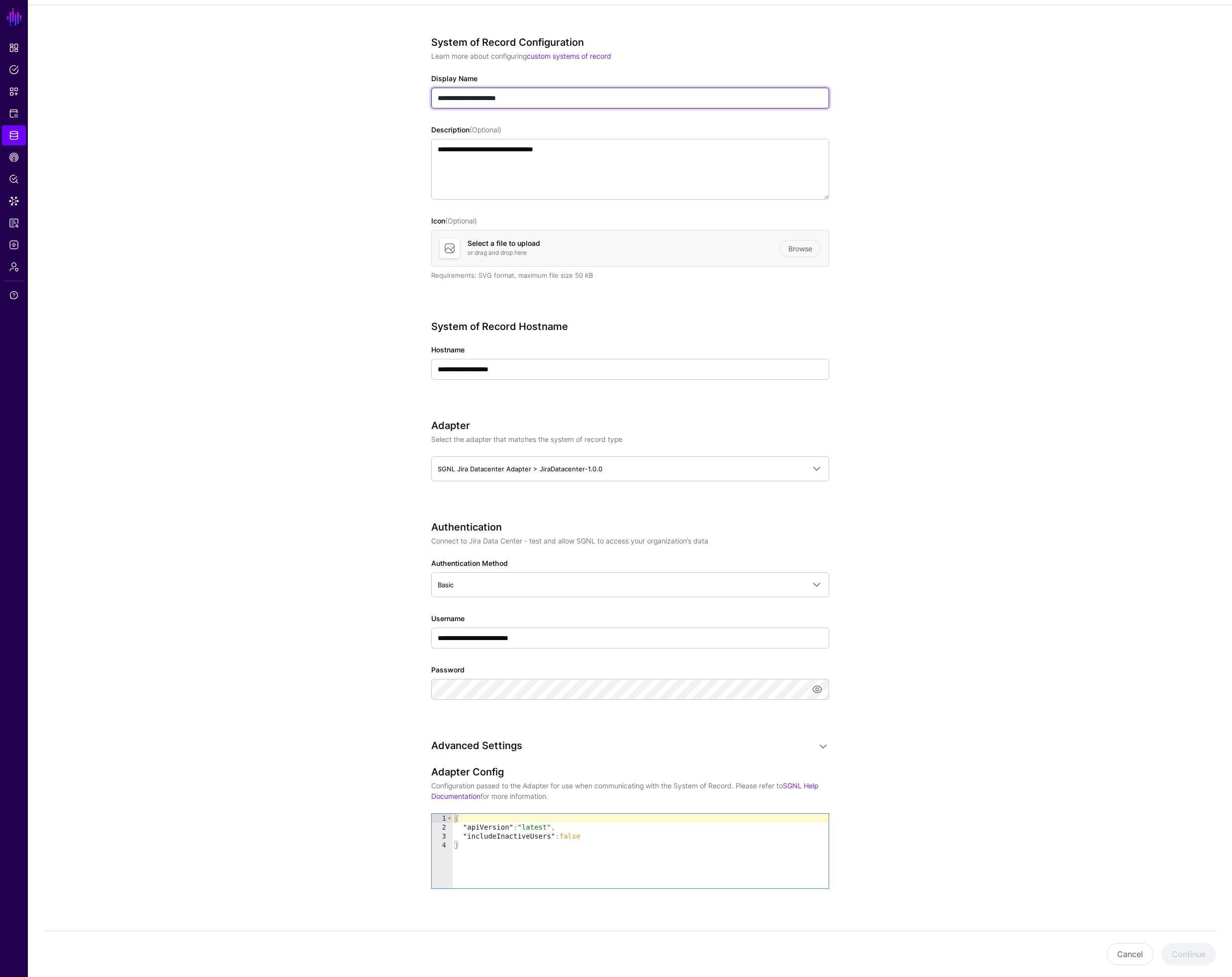
scroll to position [78, 0]
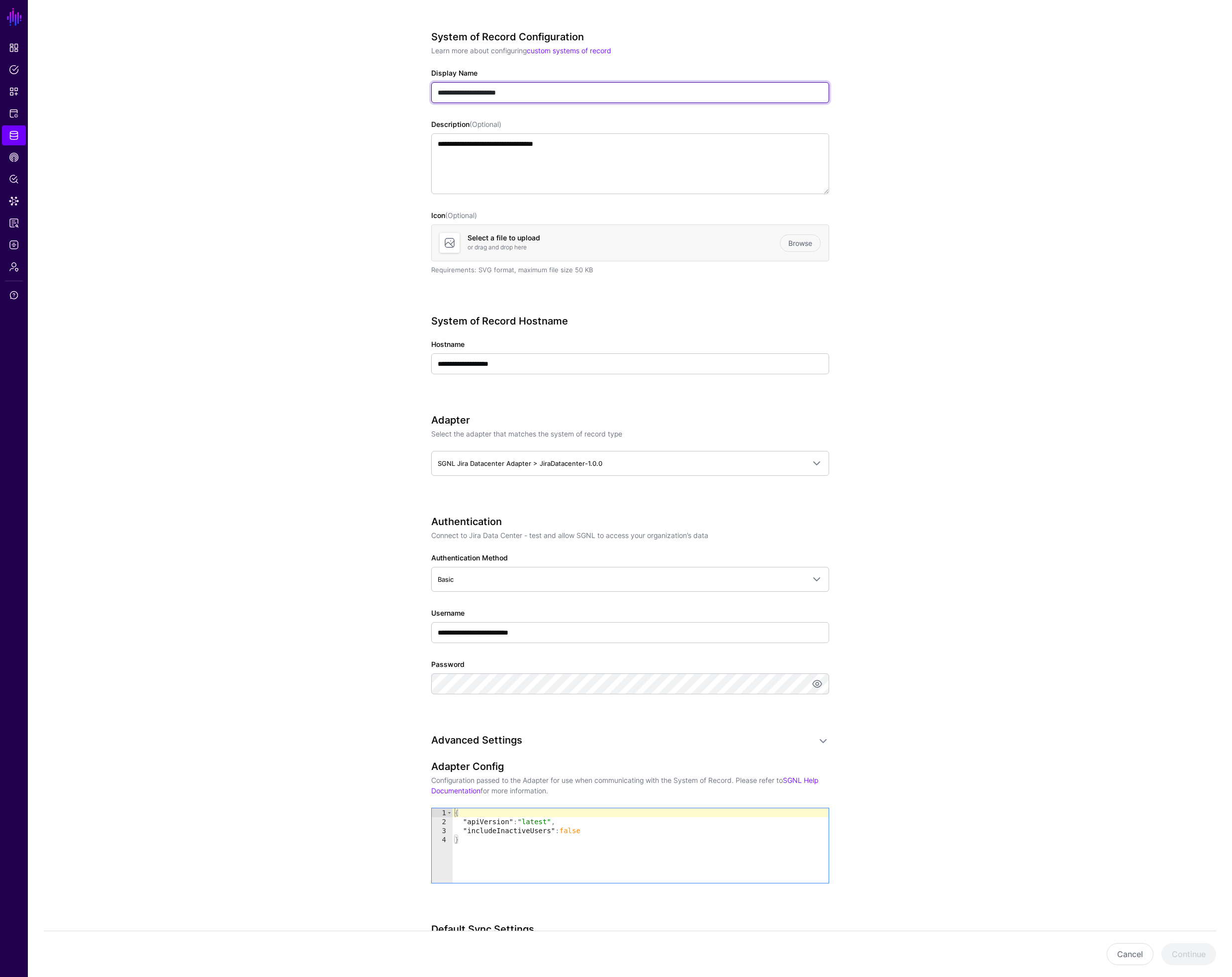
type input "**********"
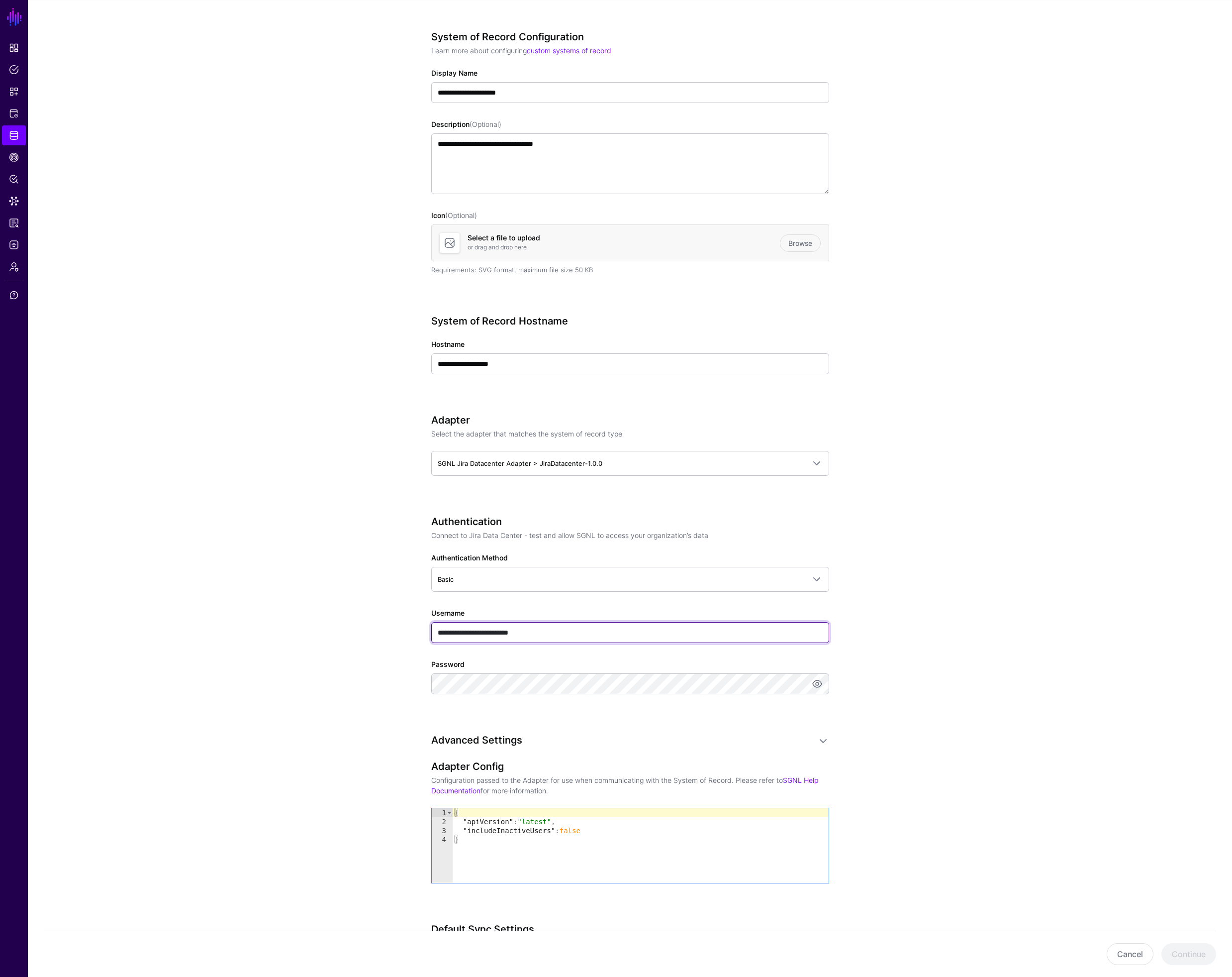
drag, startPoint x: 552, startPoint y: 631, endPoint x: 600, endPoint y: 638, distance: 48.5
click at [600, 638] on input "**********" at bounding box center [630, 632] width 398 height 21
type input "***"
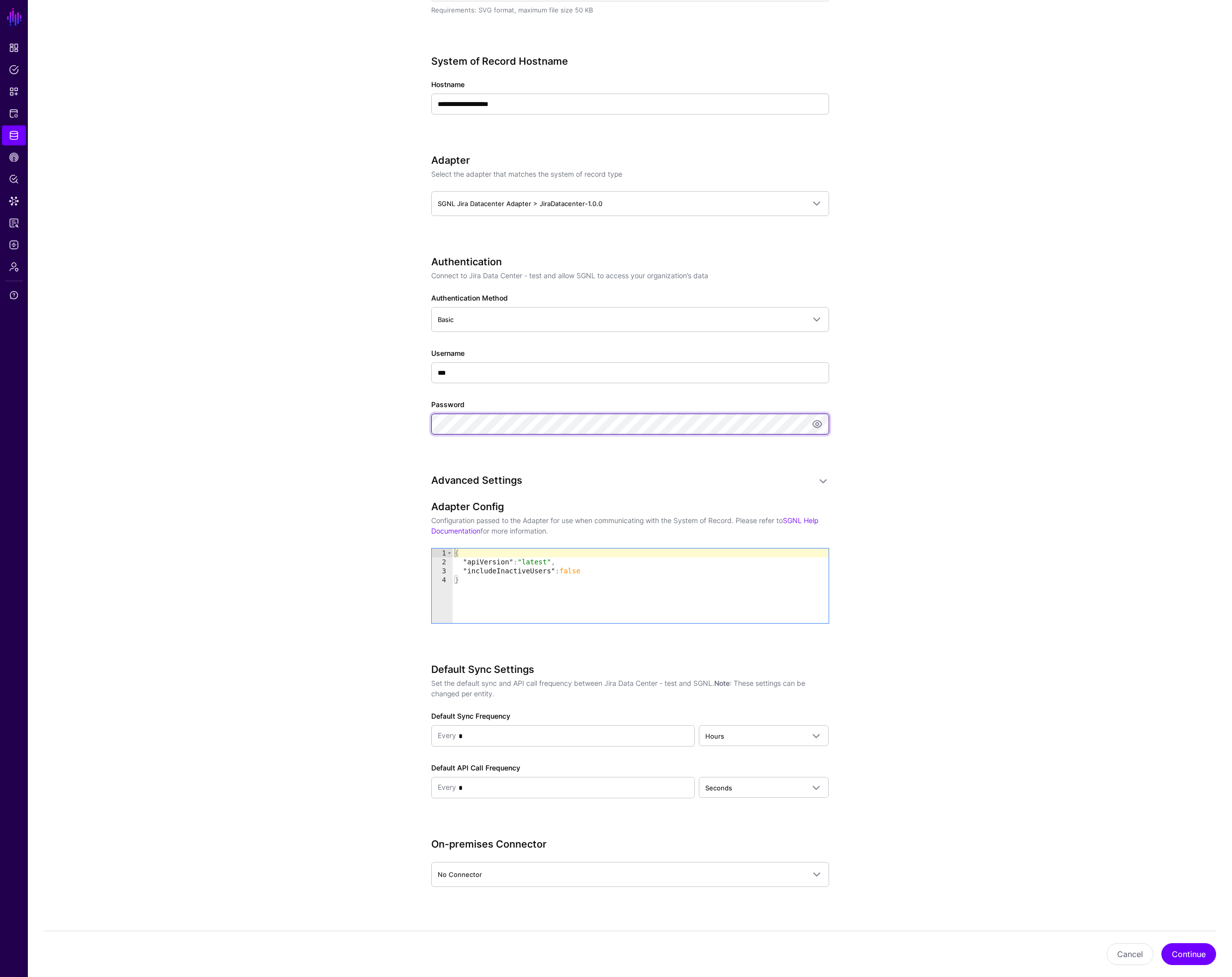
scroll to position [351, 0]
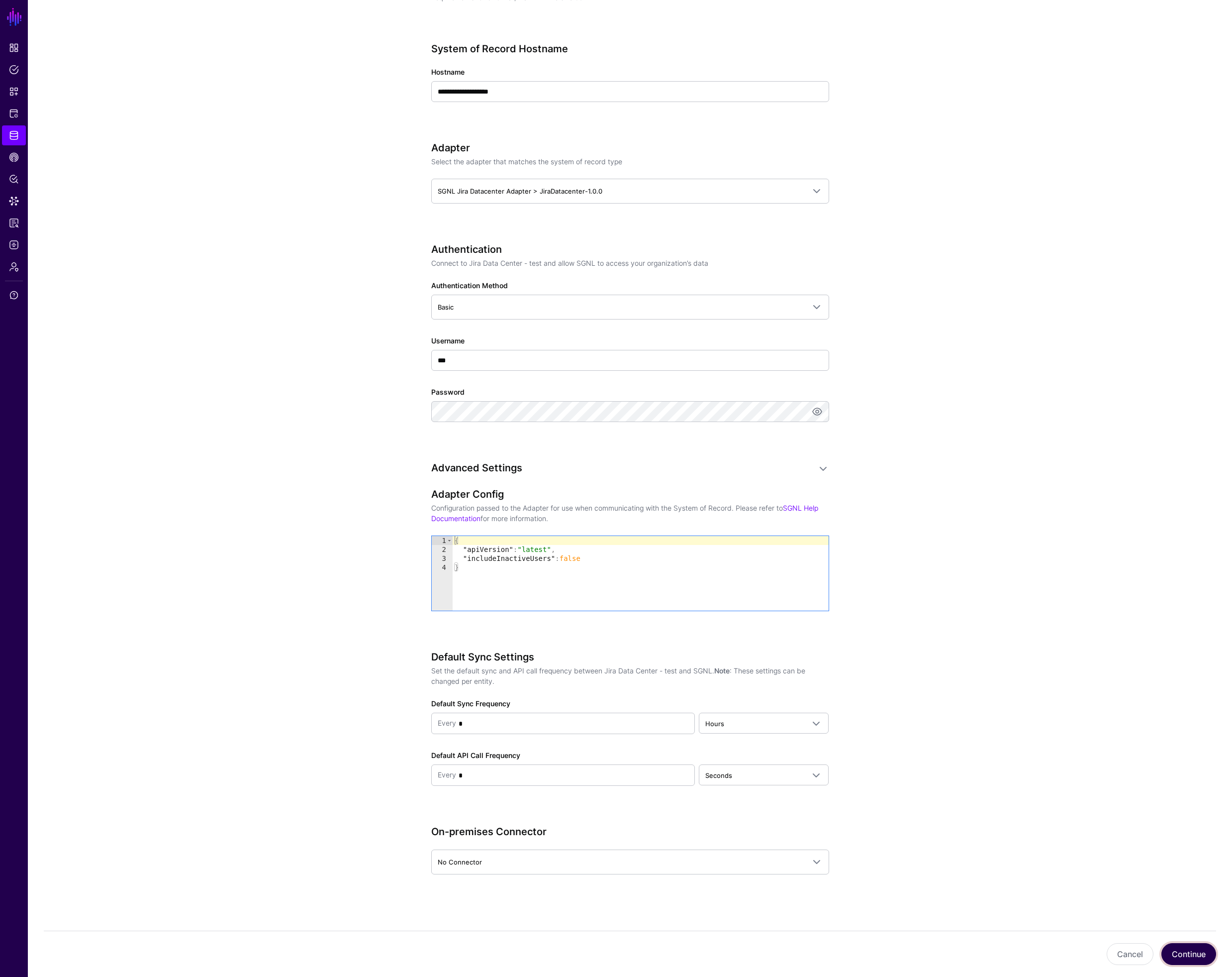
click at [1194, 955] on button "Continue" at bounding box center [1189, 953] width 55 height 22
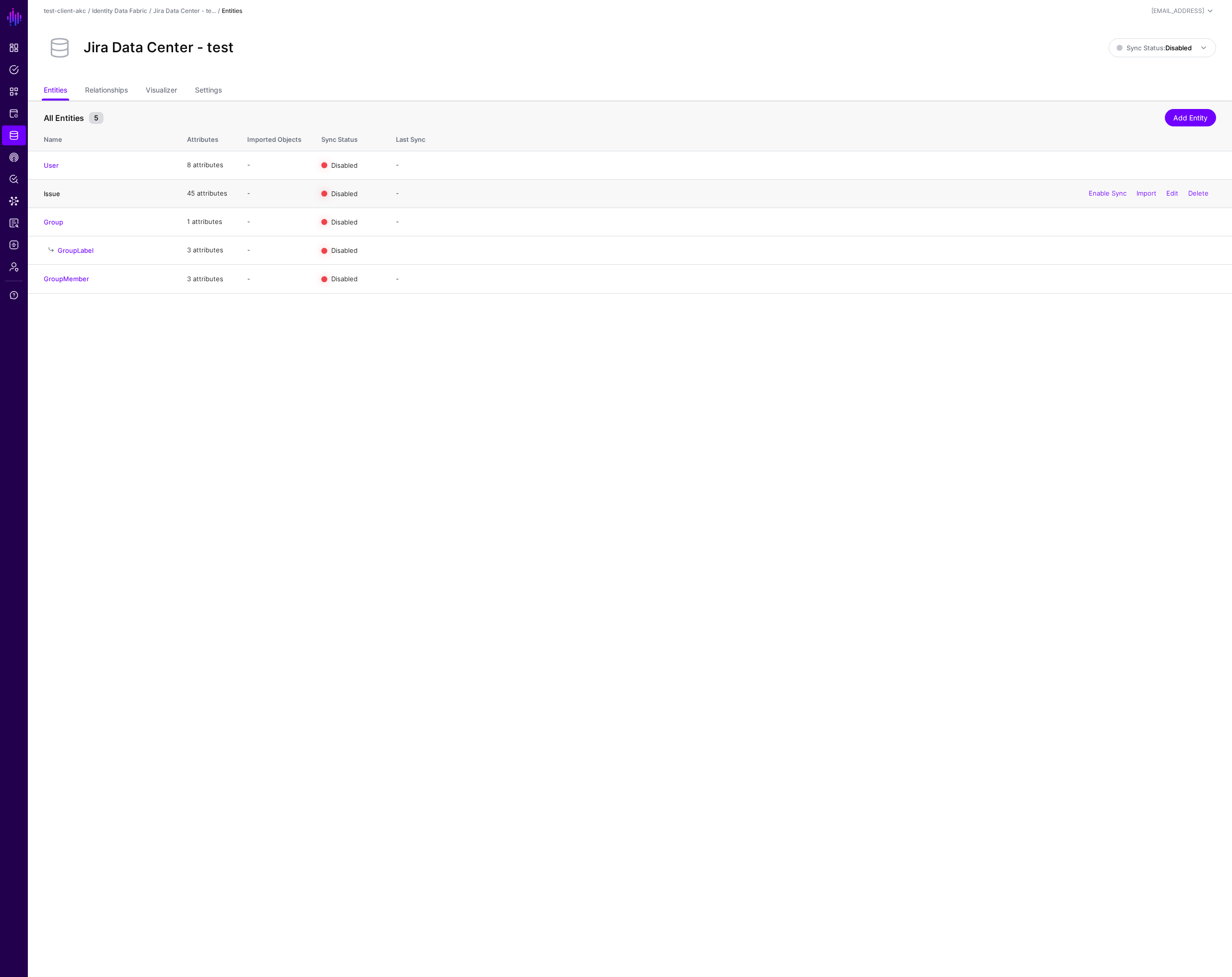
click at [55, 194] on link "Issue" at bounding box center [52, 193] width 17 height 8
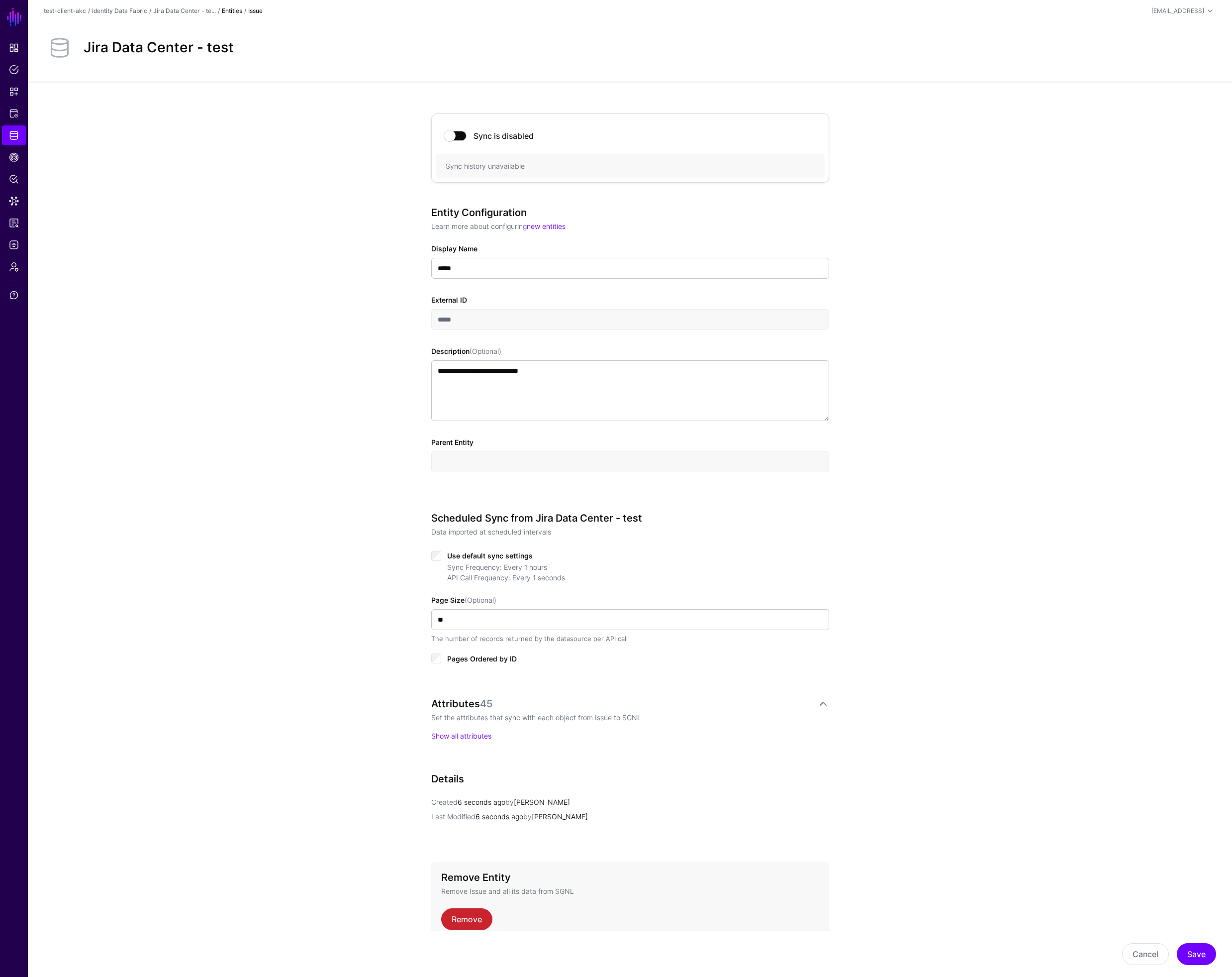
scroll to position [55, 0]
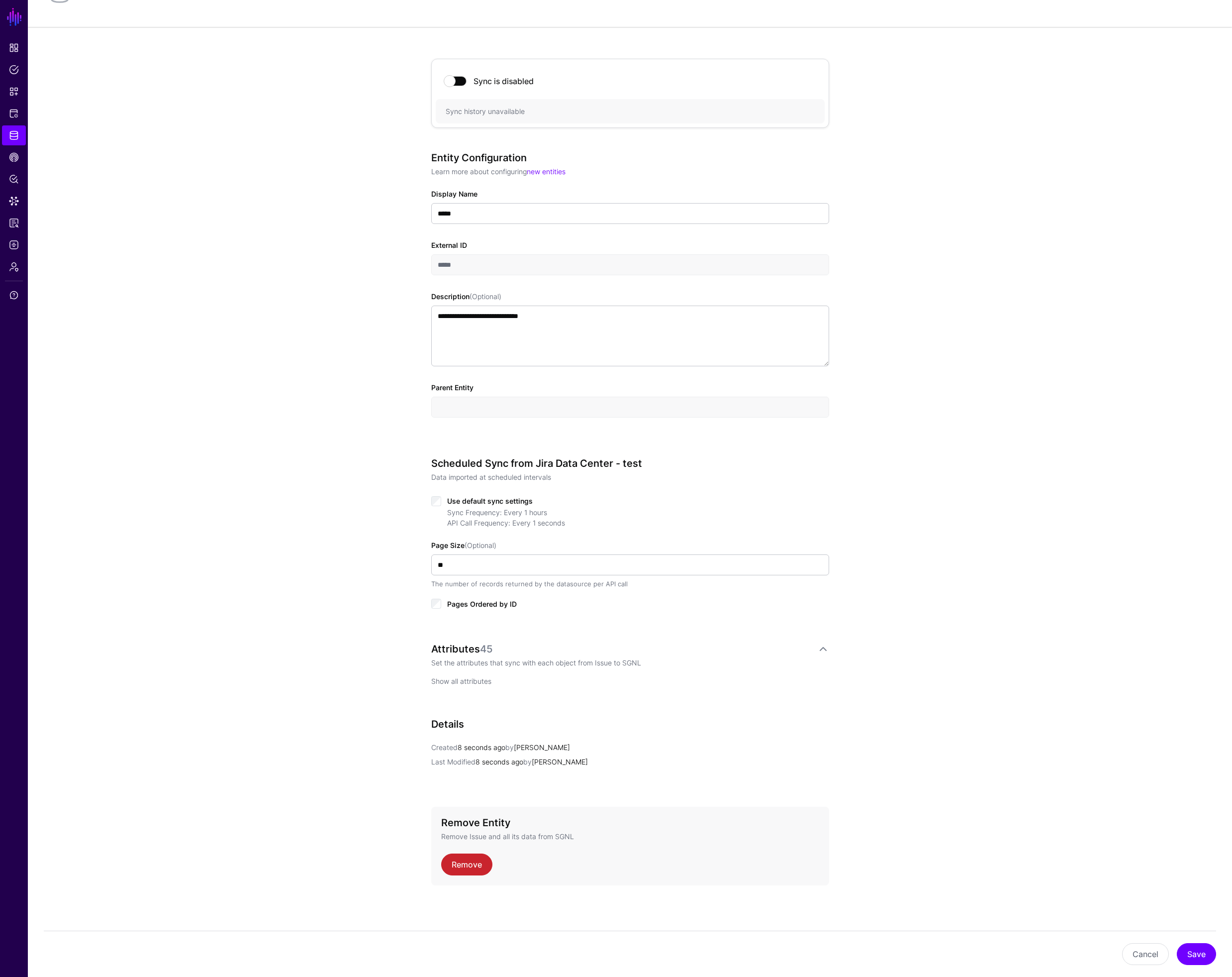
click at [464, 680] on link "Show all attributes" at bounding box center [461, 680] width 60 height 8
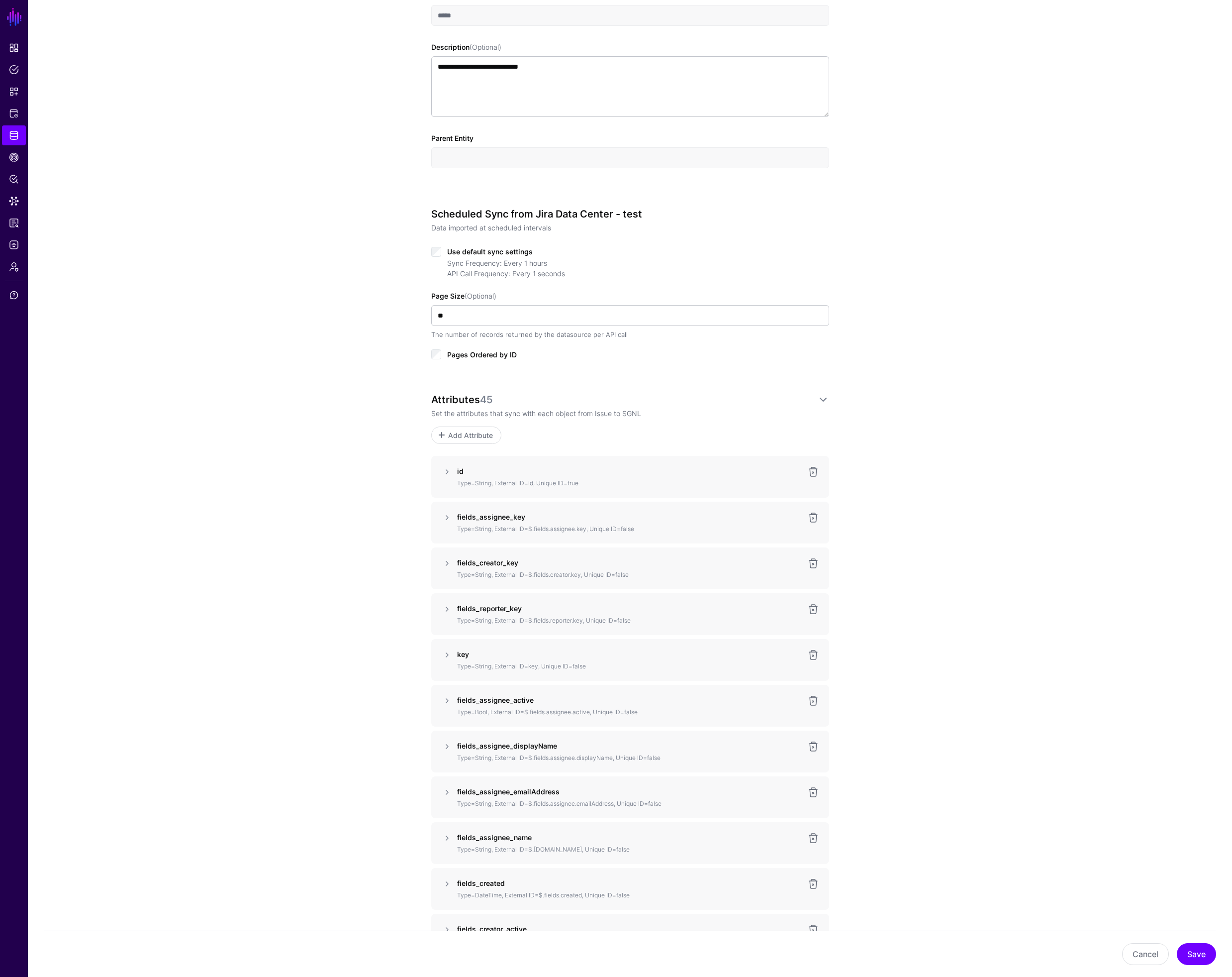
scroll to position [0, 0]
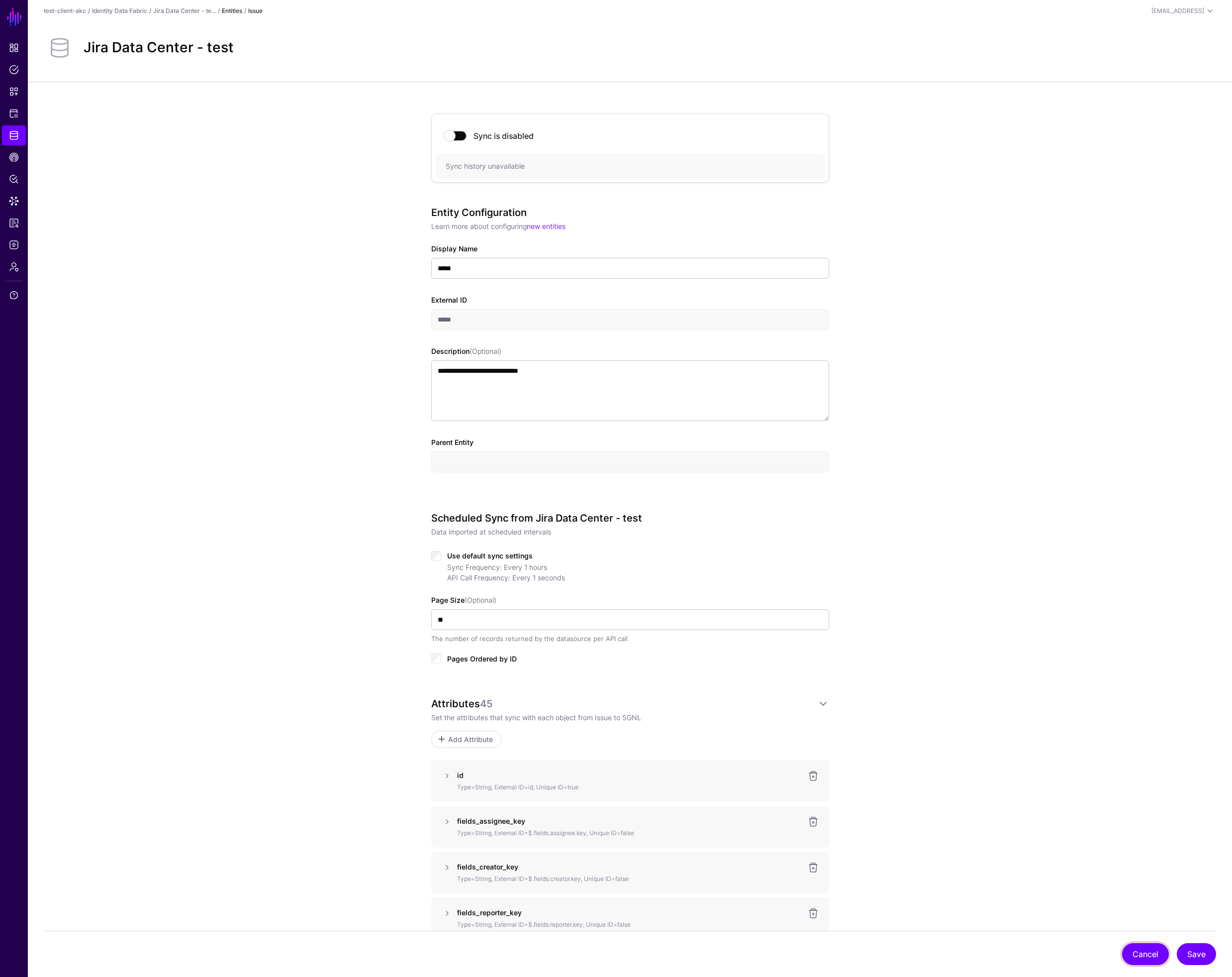
click at [1144, 959] on button "Cancel" at bounding box center [1145, 953] width 47 height 22
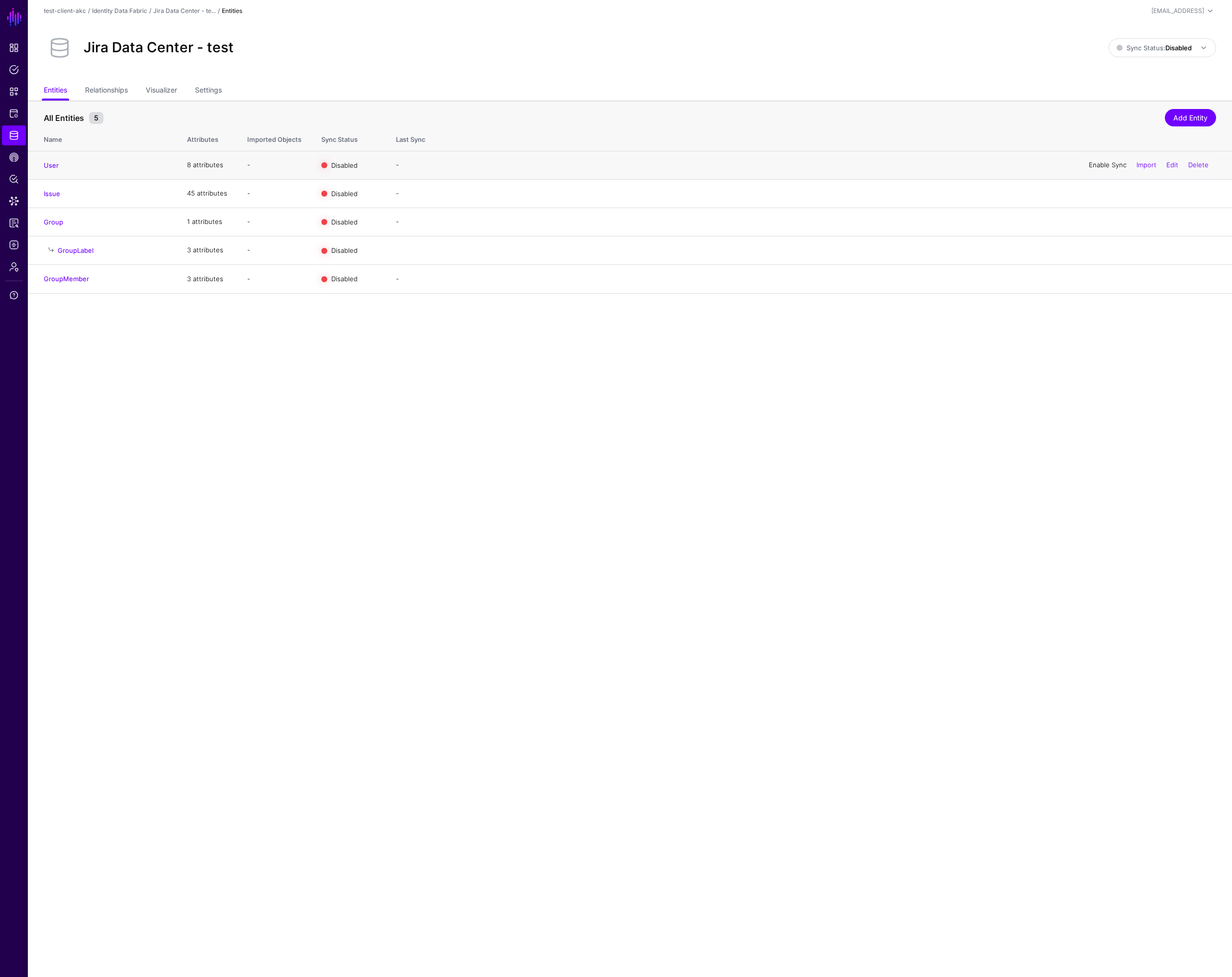
click at [1104, 165] on link "Enable Sync" at bounding box center [1108, 164] width 38 height 8
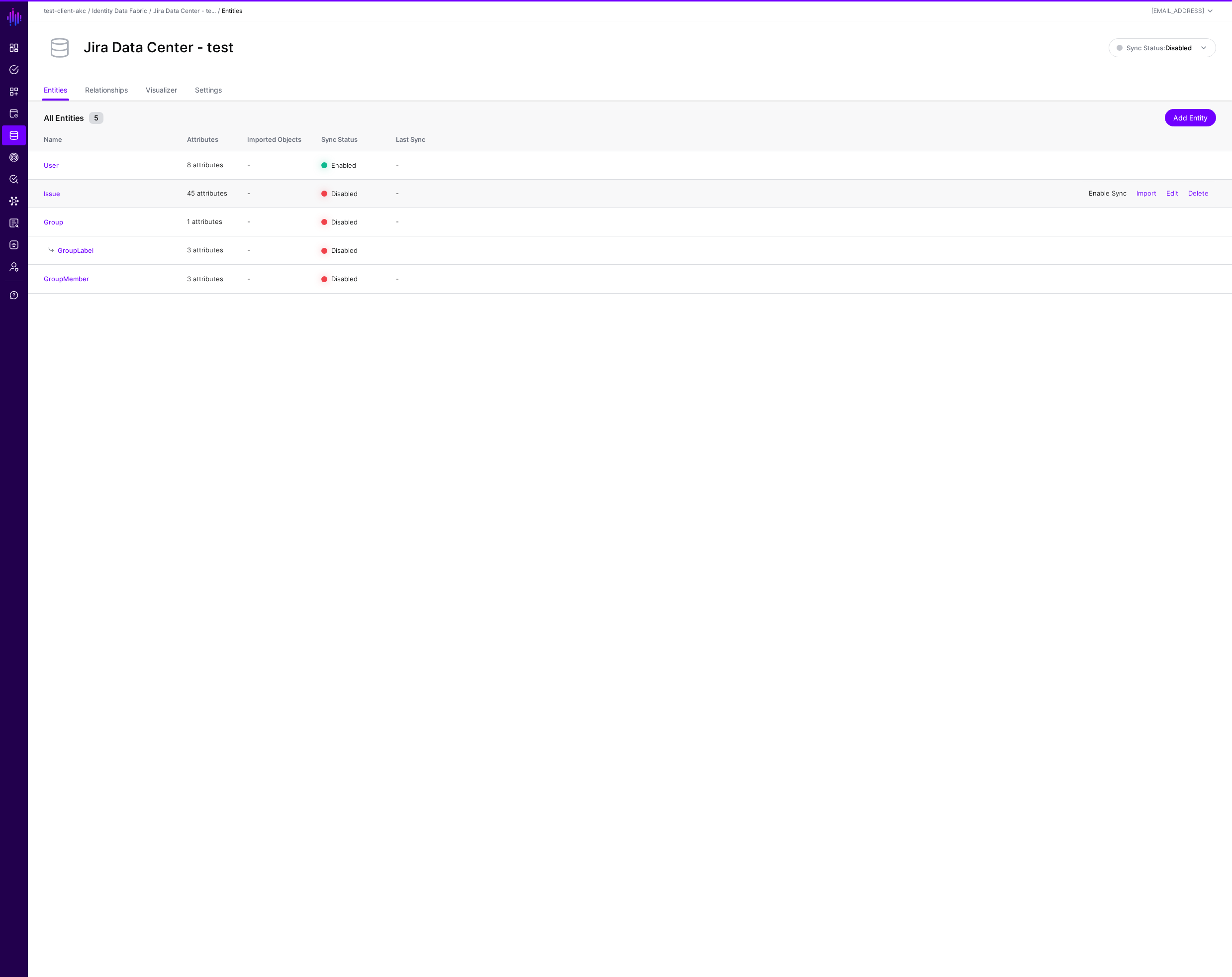
click at [1102, 192] on link "Enable Sync" at bounding box center [1108, 193] width 38 height 8
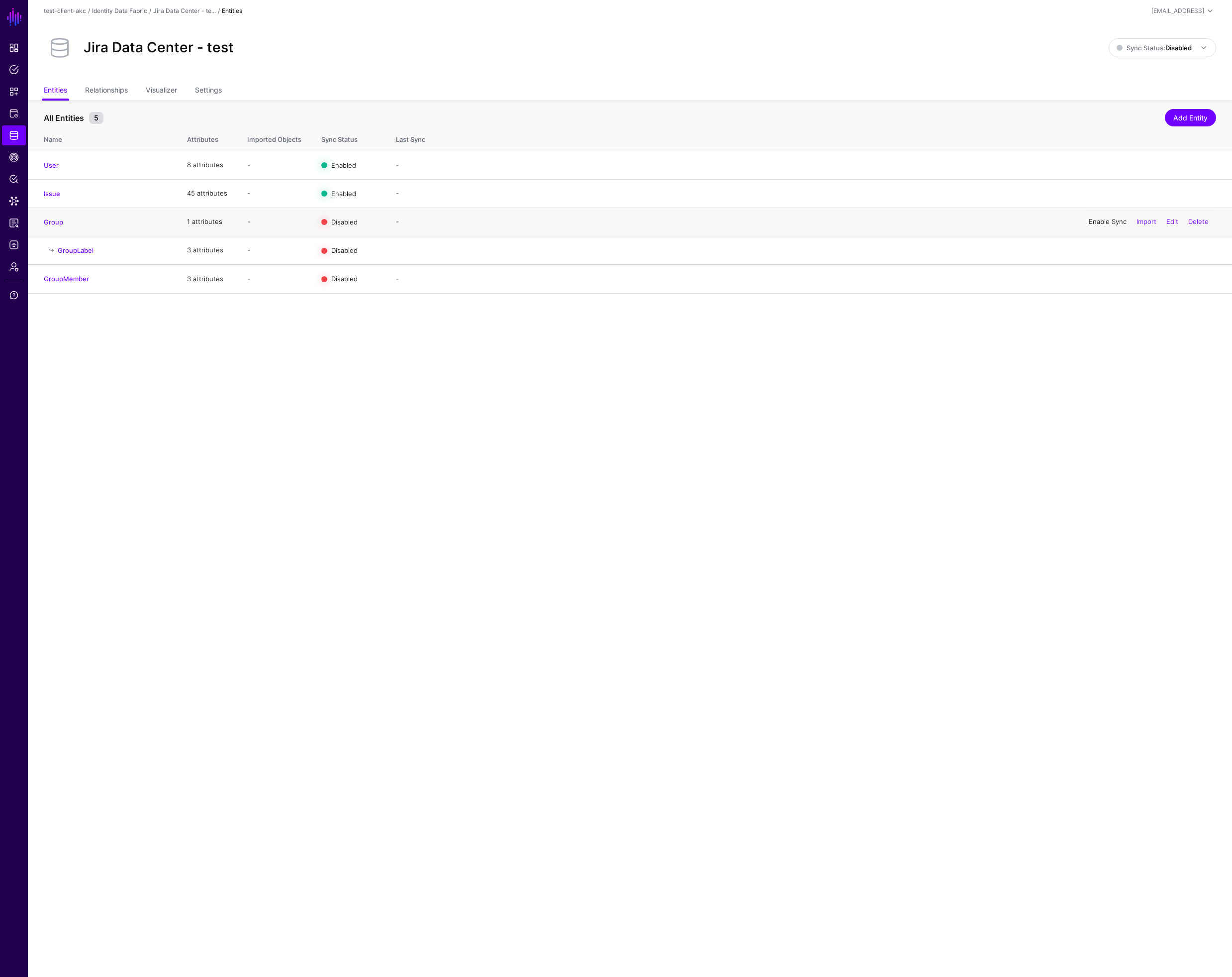
click at [1107, 220] on link "Enable Sync" at bounding box center [1108, 221] width 38 height 8
click at [1109, 280] on link "Enable Sync" at bounding box center [1108, 278] width 38 height 8
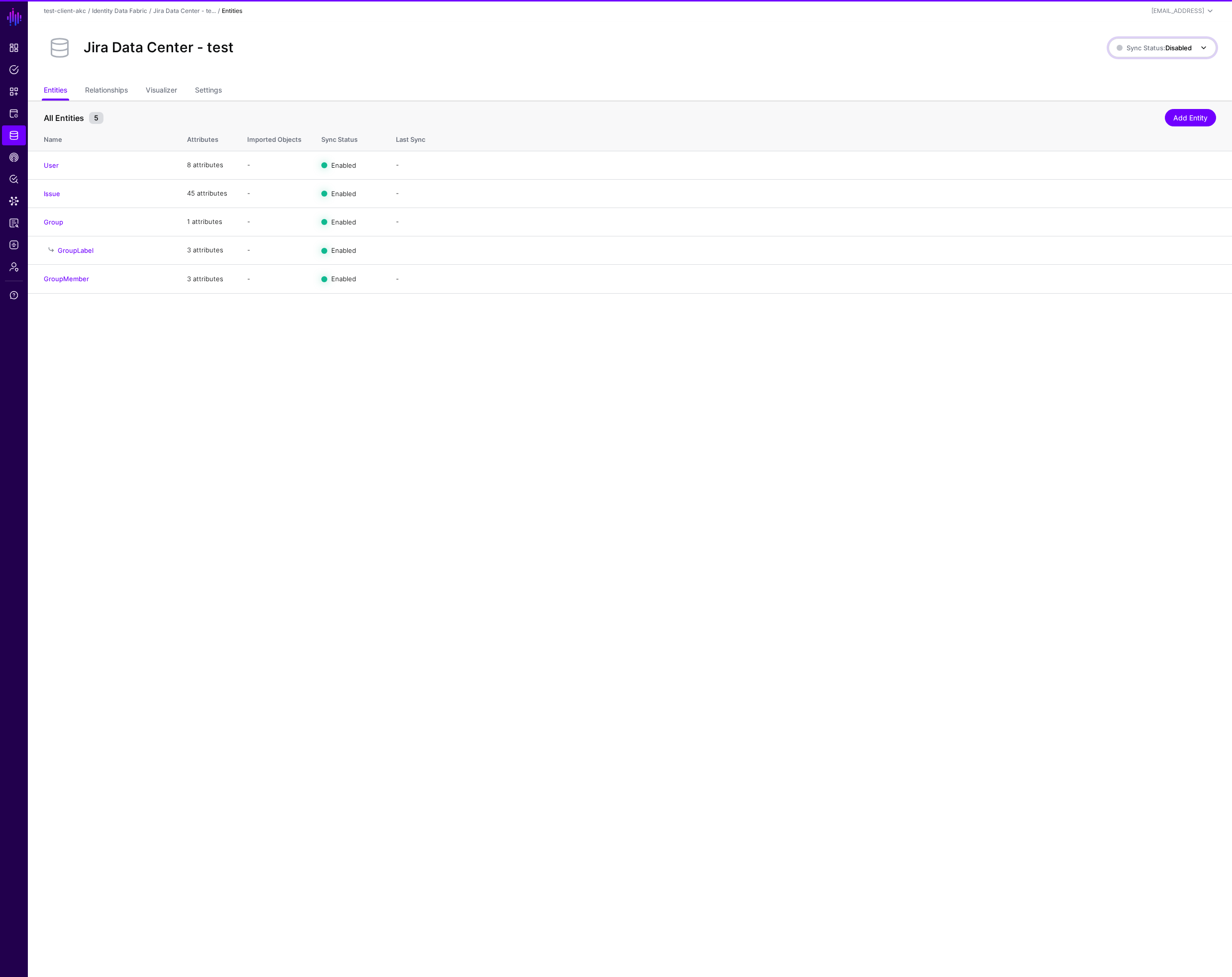
click at [1158, 43] on span "Sync Status: Disabled" at bounding box center [1154, 48] width 75 height 11
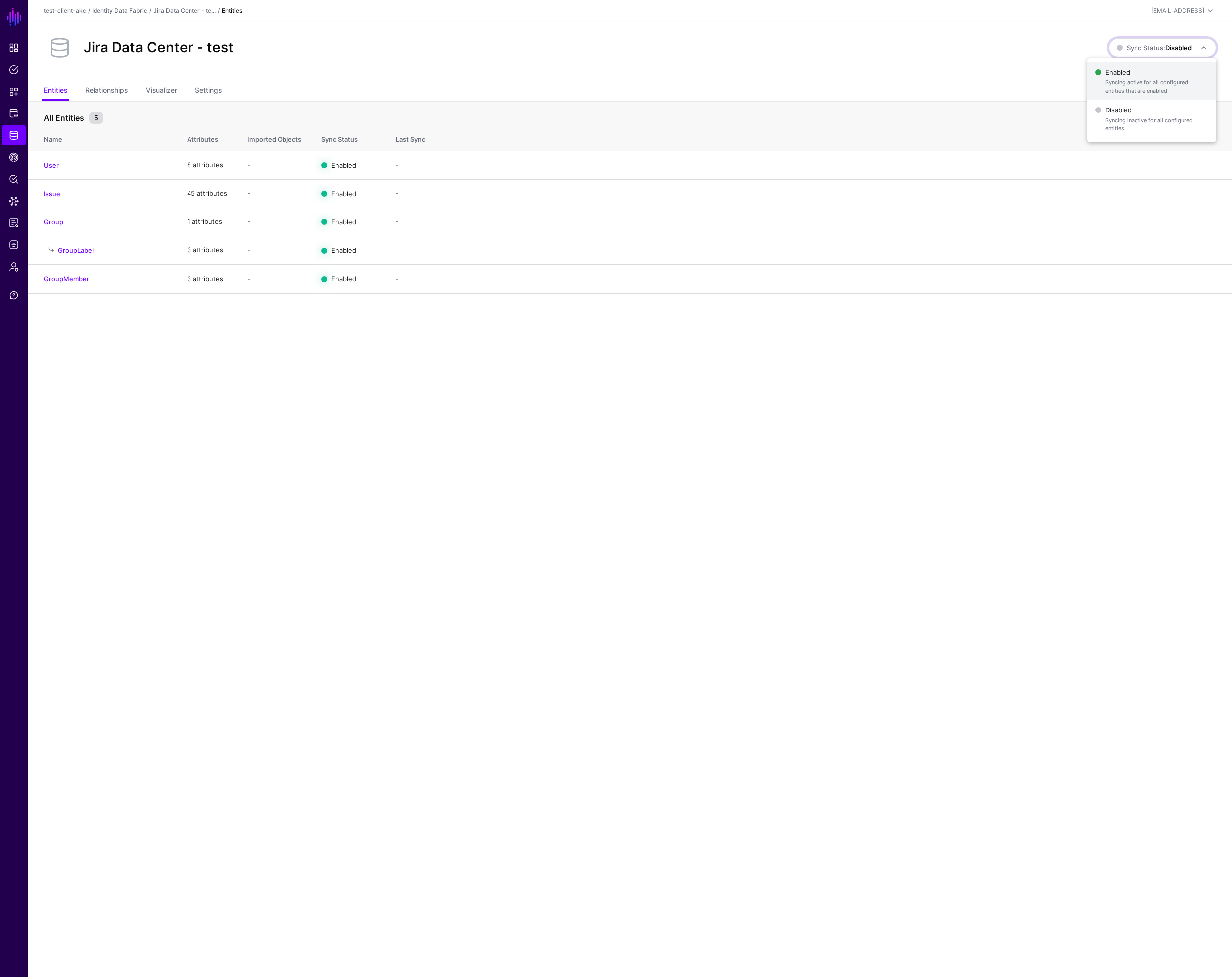
click at [1127, 76] on span "Enabled Syncing active for all configured entities that are enabled" at bounding box center [1151, 81] width 113 height 33
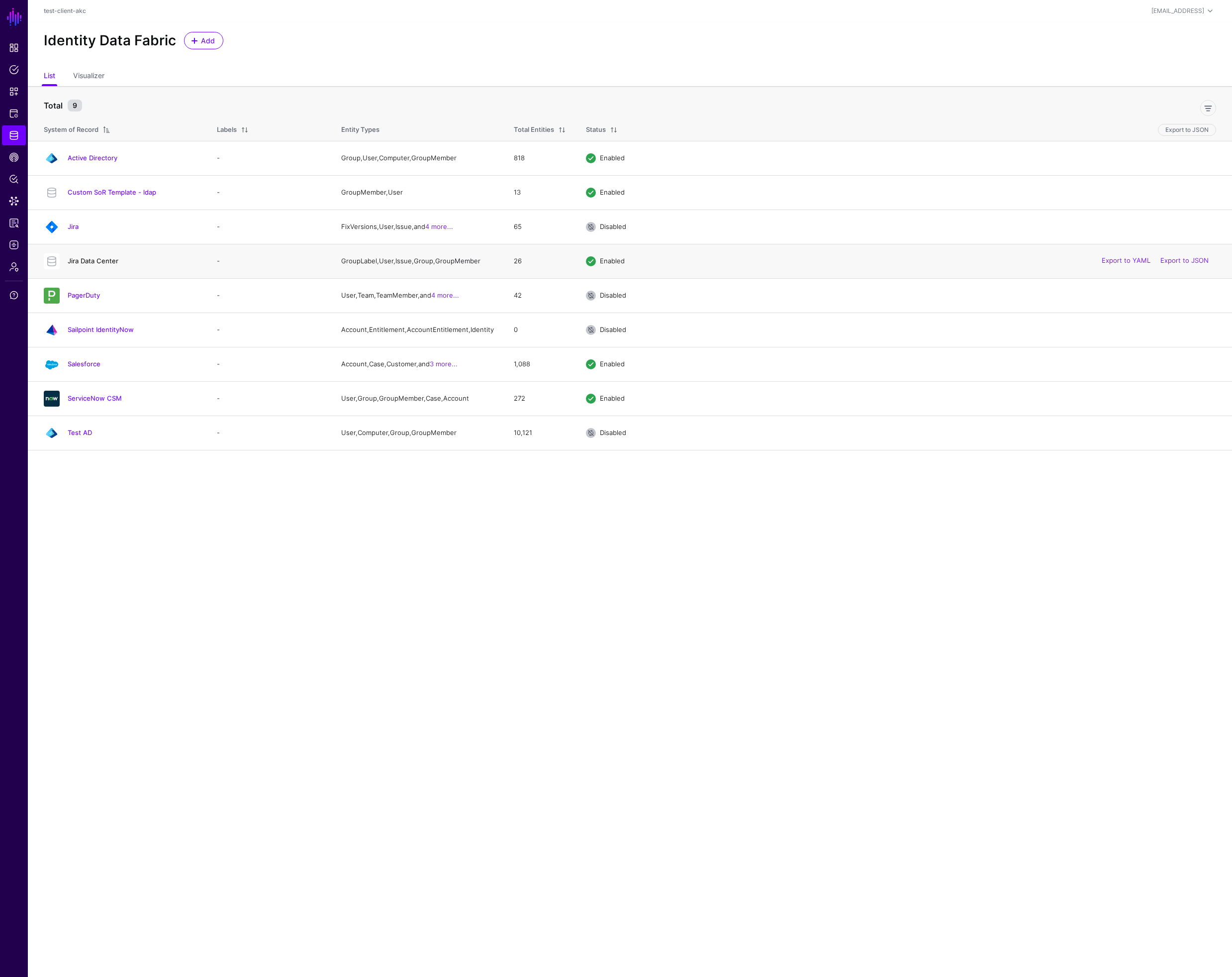
click at [106, 262] on link "Jira Data Center" at bounding box center [93, 261] width 51 height 8
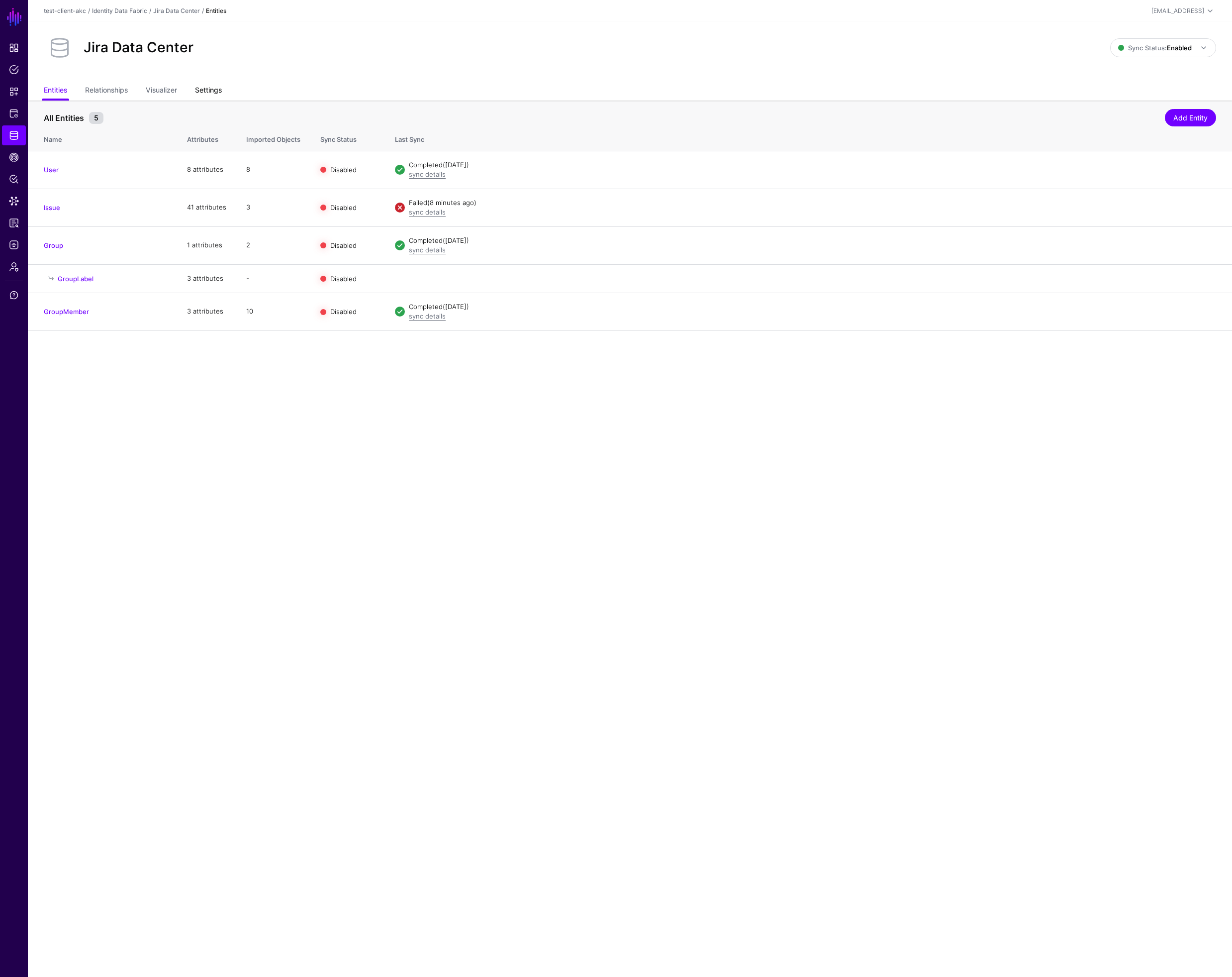
click at [207, 84] on link "Settings" at bounding box center [208, 90] width 27 height 19
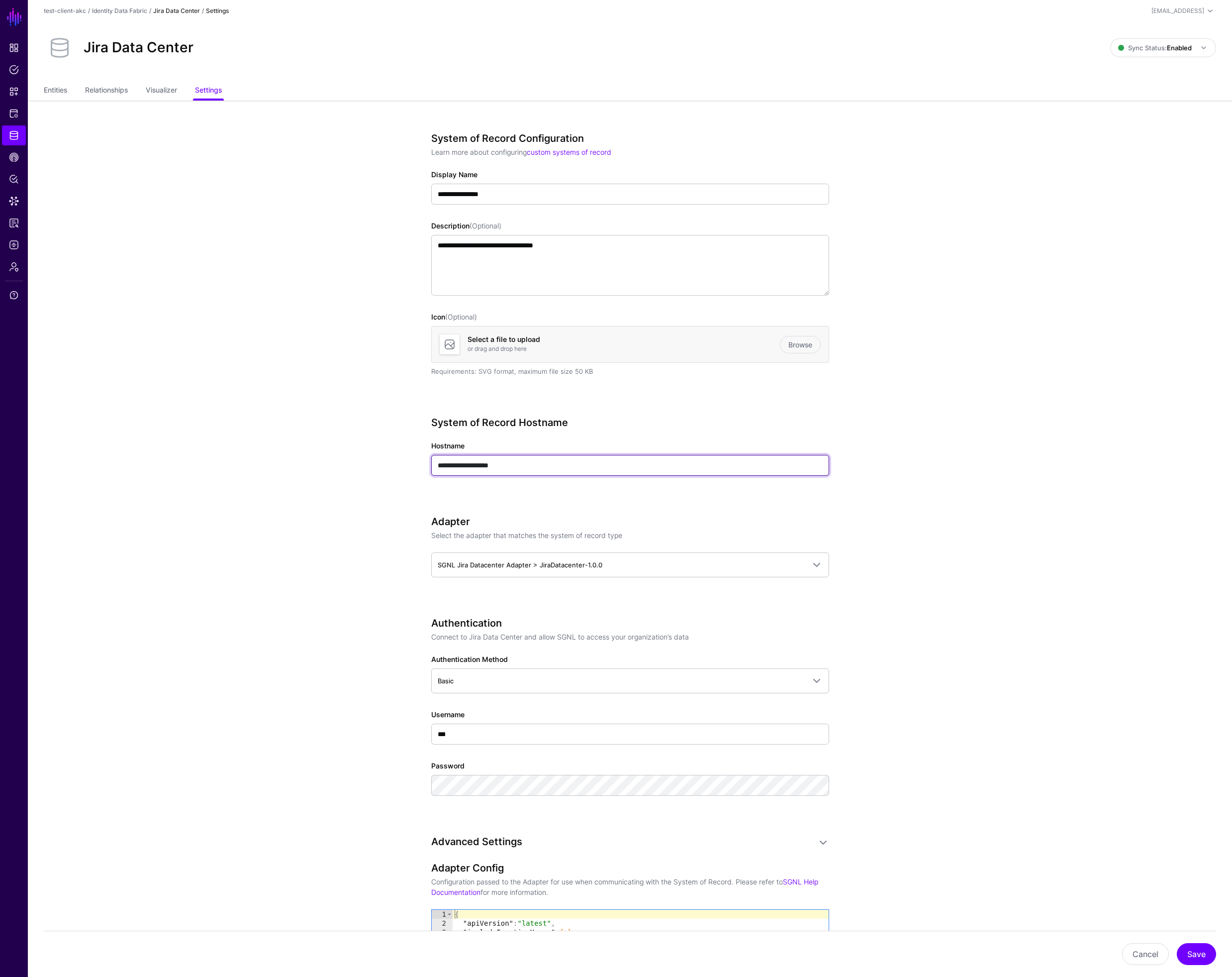
drag, startPoint x: 473, startPoint y: 464, endPoint x: 382, endPoint y: 454, distance: 91.5
click at [382, 454] on app-datasources-details-form "**********" at bounding box center [630, 830] width 1204 height 1461
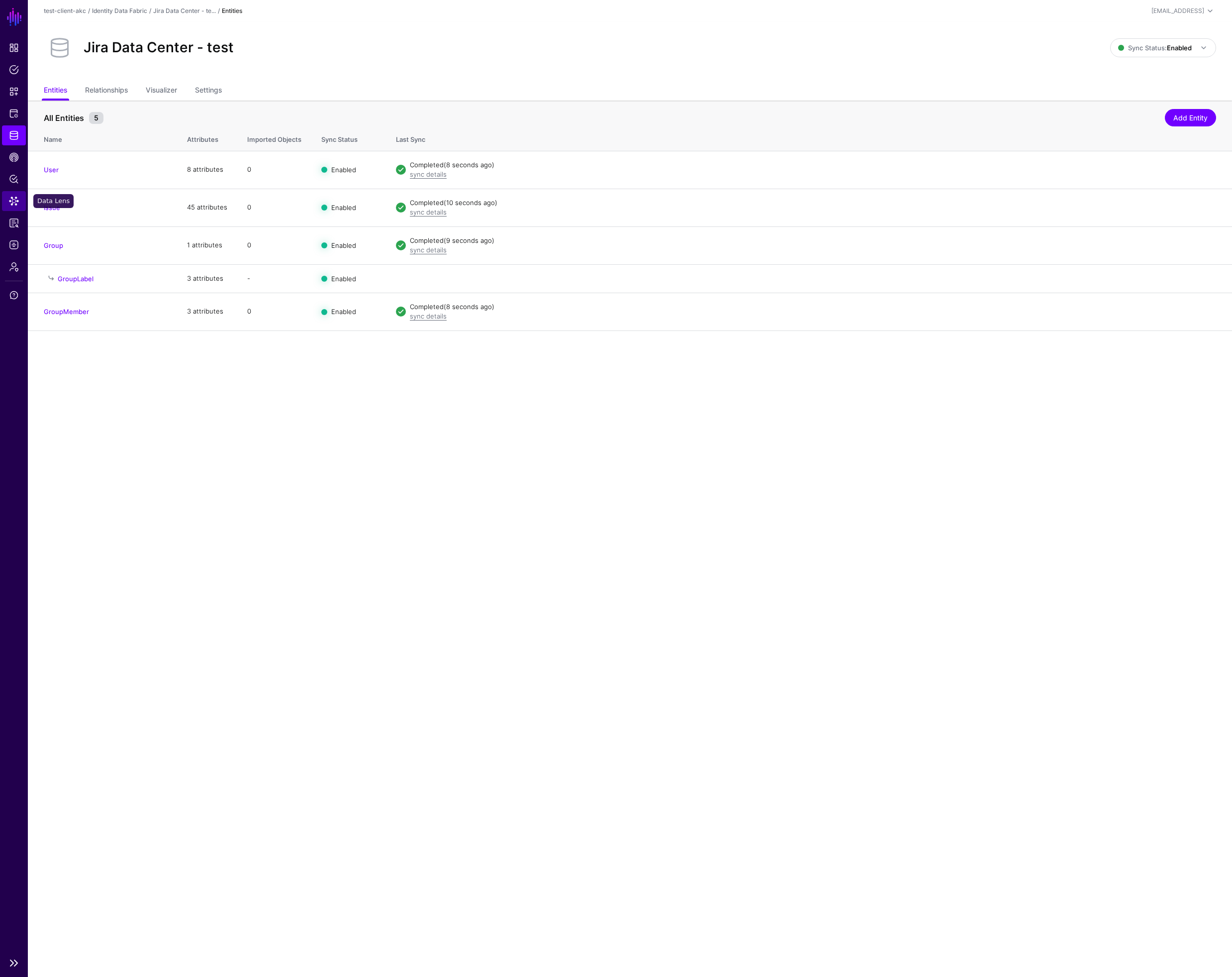
click at [14, 201] on span "Data Lens" at bounding box center [14, 201] width 10 height 10
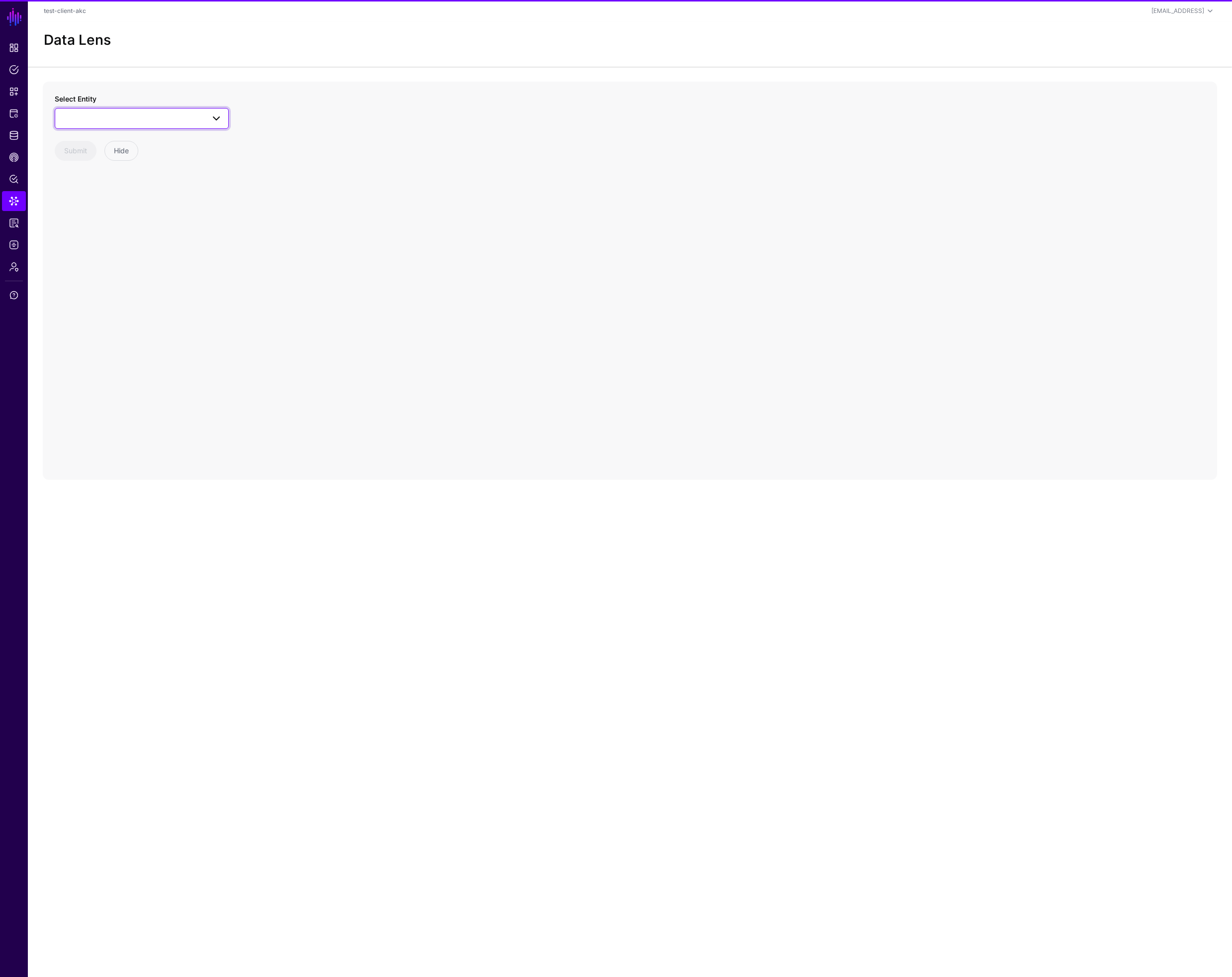
click at [116, 115] on span at bounding box center [141, 119] width 161 height 12
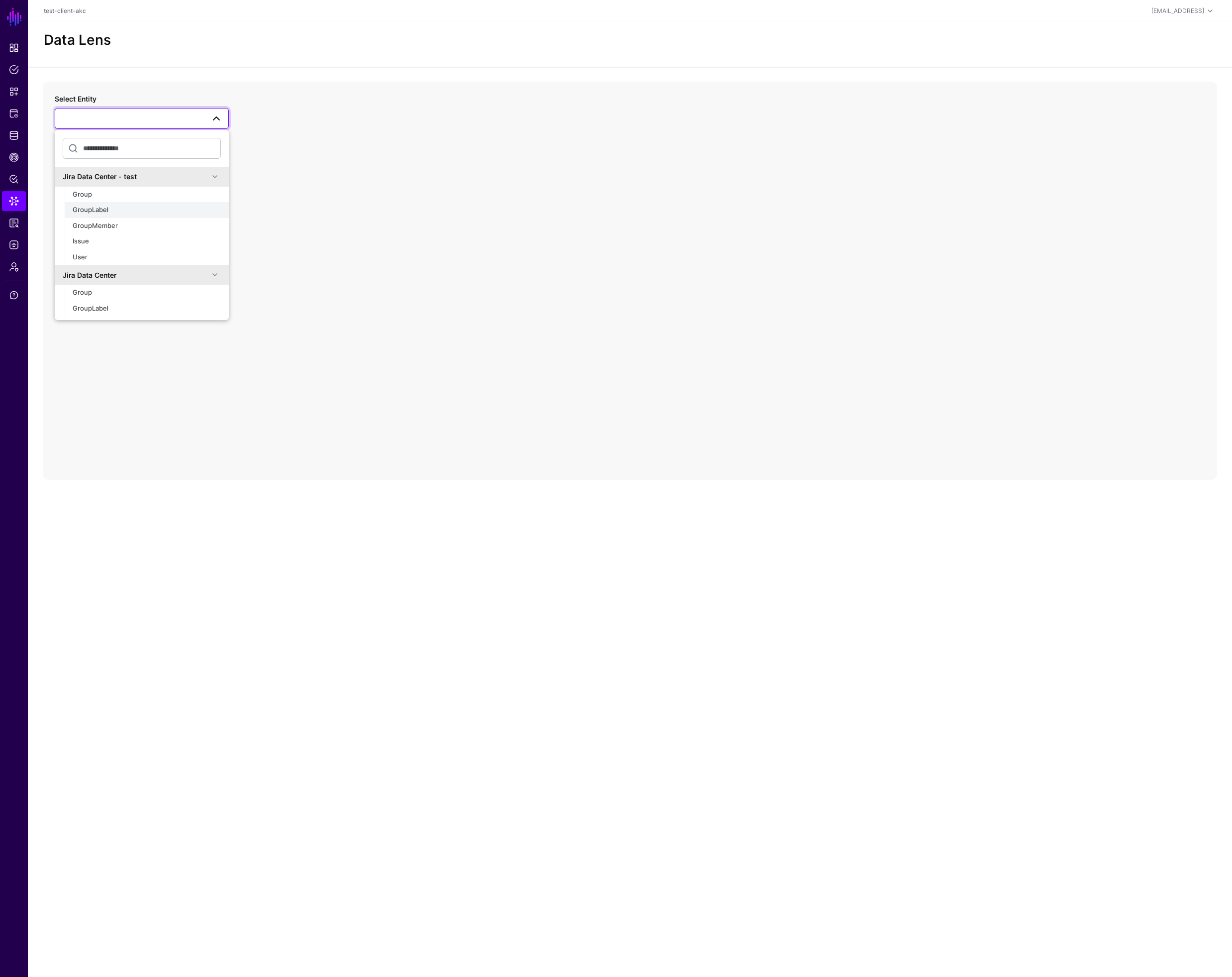
click at [119, 211] on div "GroupLabel" at bounding box center [147, 210] width 148 height 10
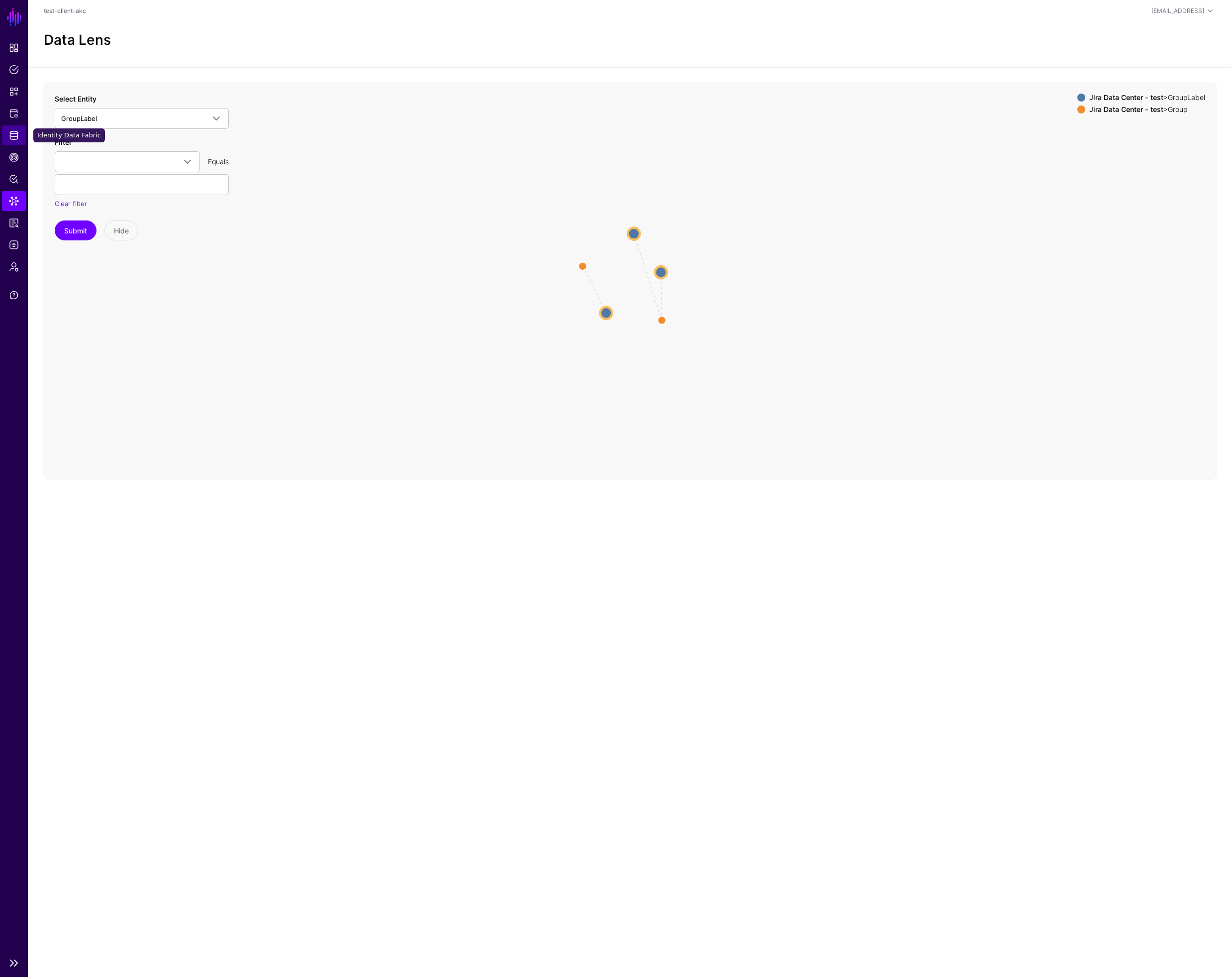
click at [17, 135] on span "Identity Data Fabric" at bounding box center [14, 135] width 10 height 10
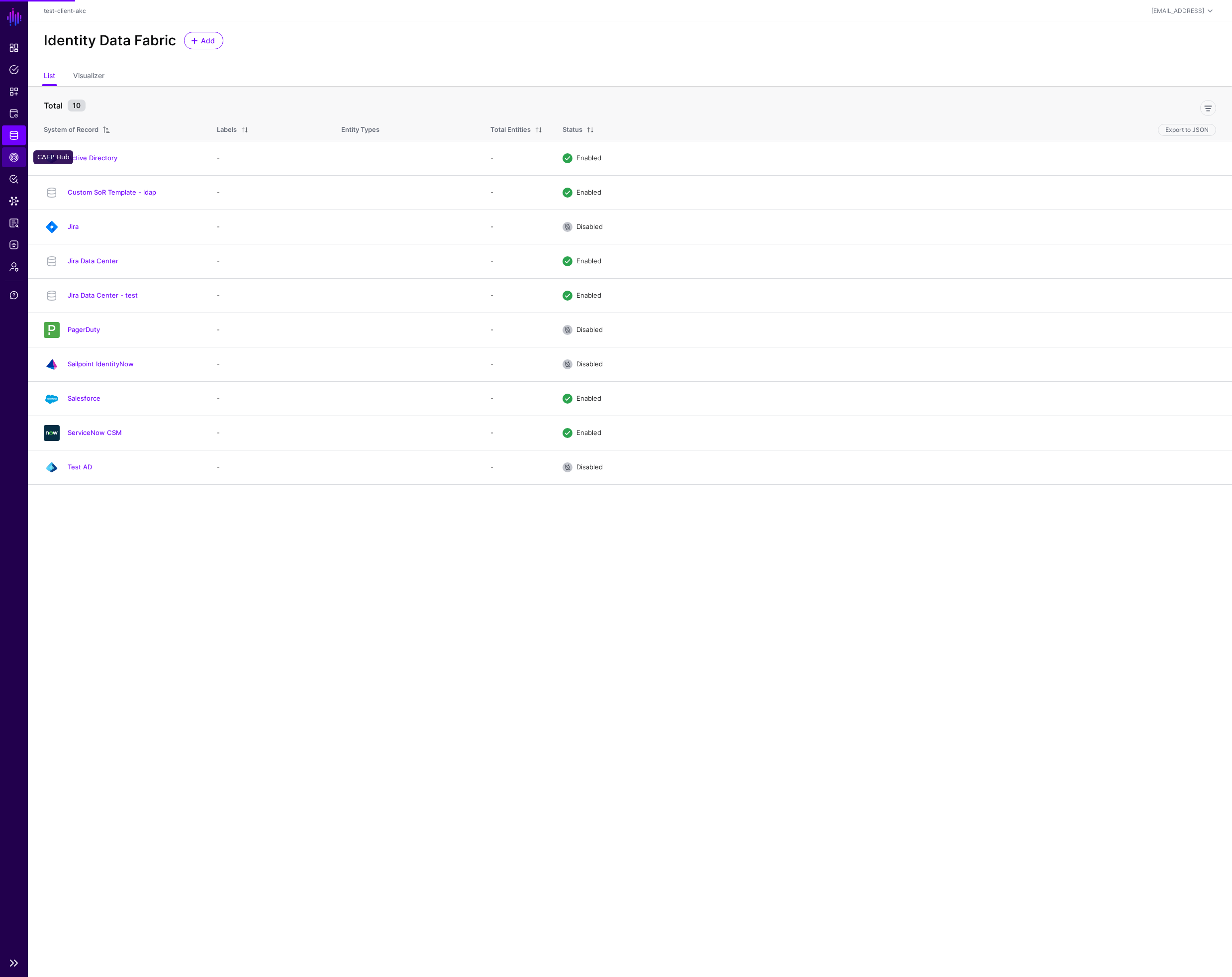
click at [18, 157] on span "CAEP Hub" at bounding box center [14, 157] width 10 height 10
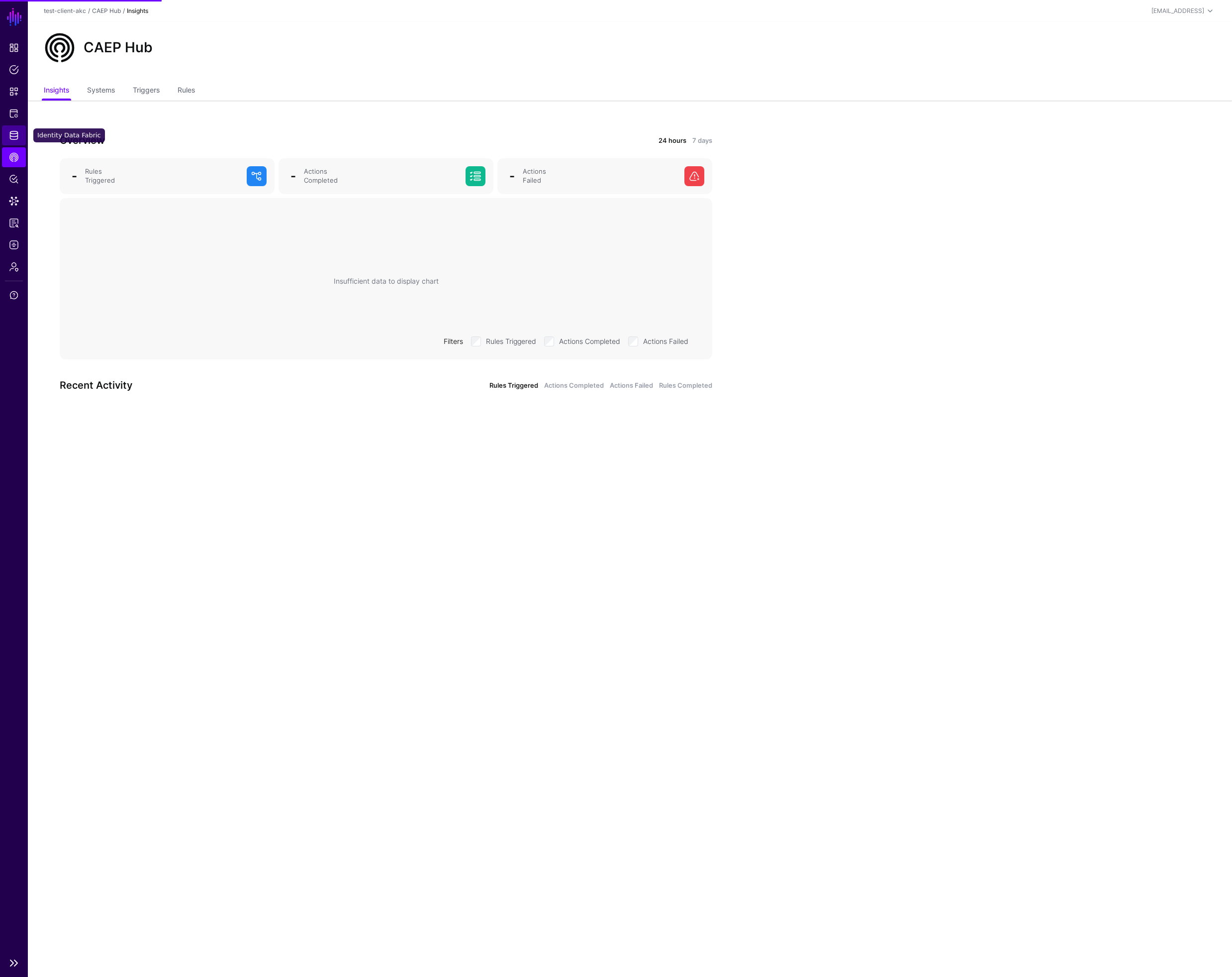
click at [16, 141] on link "Identity Data Fabric" at bounding box center [14, 135] width 24 height 20
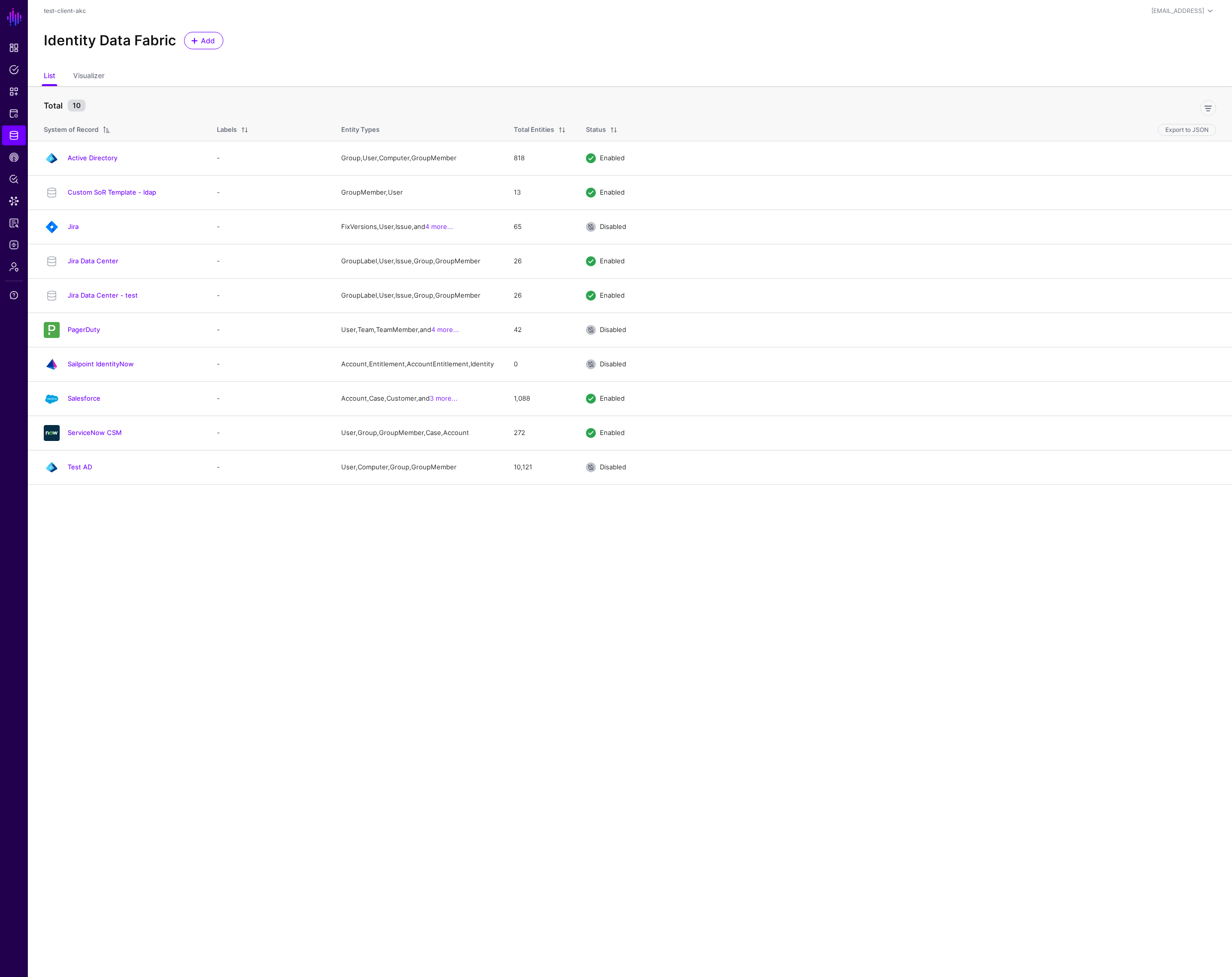
click at [122, 299] on link "Jira Data Center - test" at bounding box center [103, 295] width 70 height 8
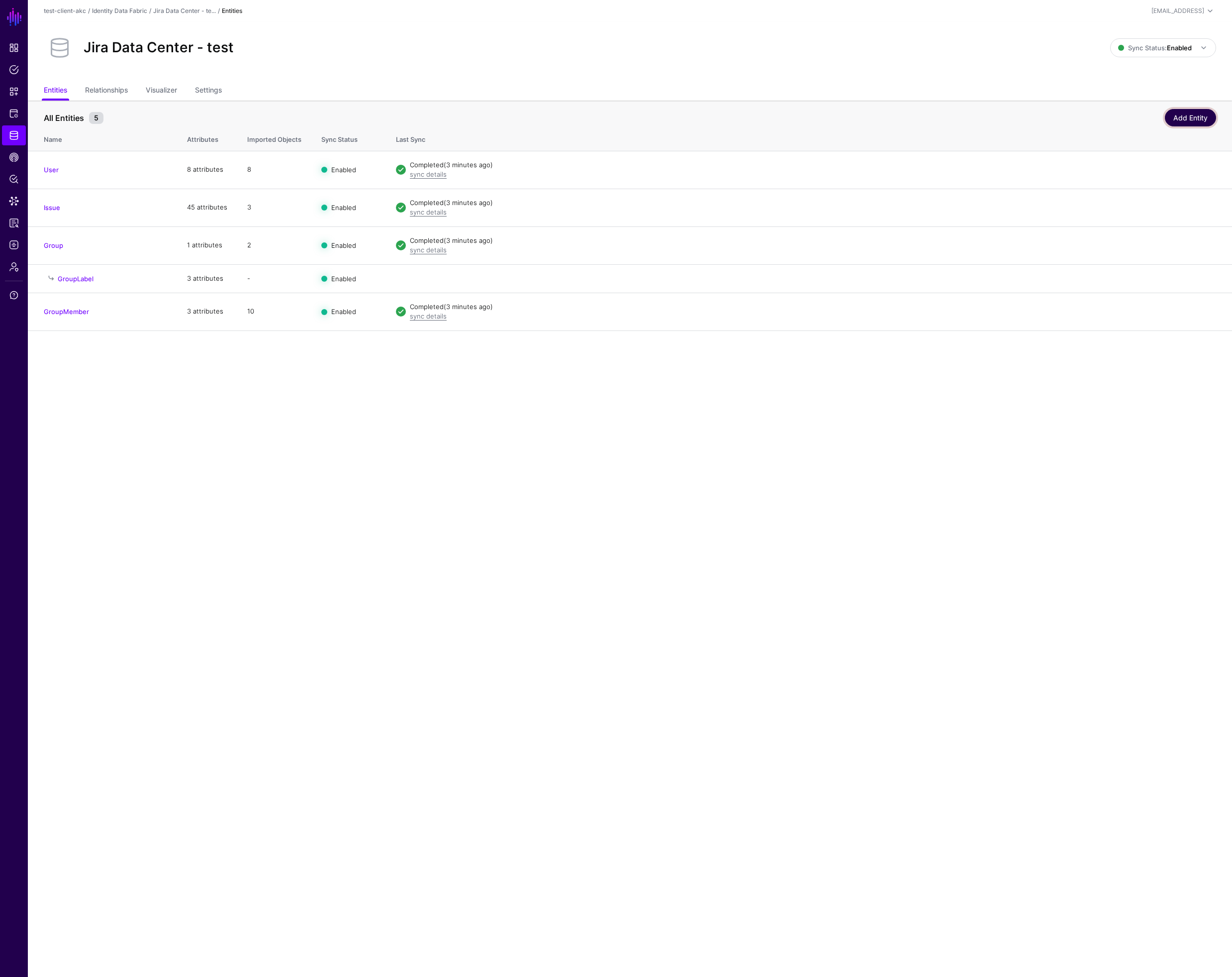
click at [1199, 117] on link "Add Entity" at bounding box center [1190, 117] width 51 height 17
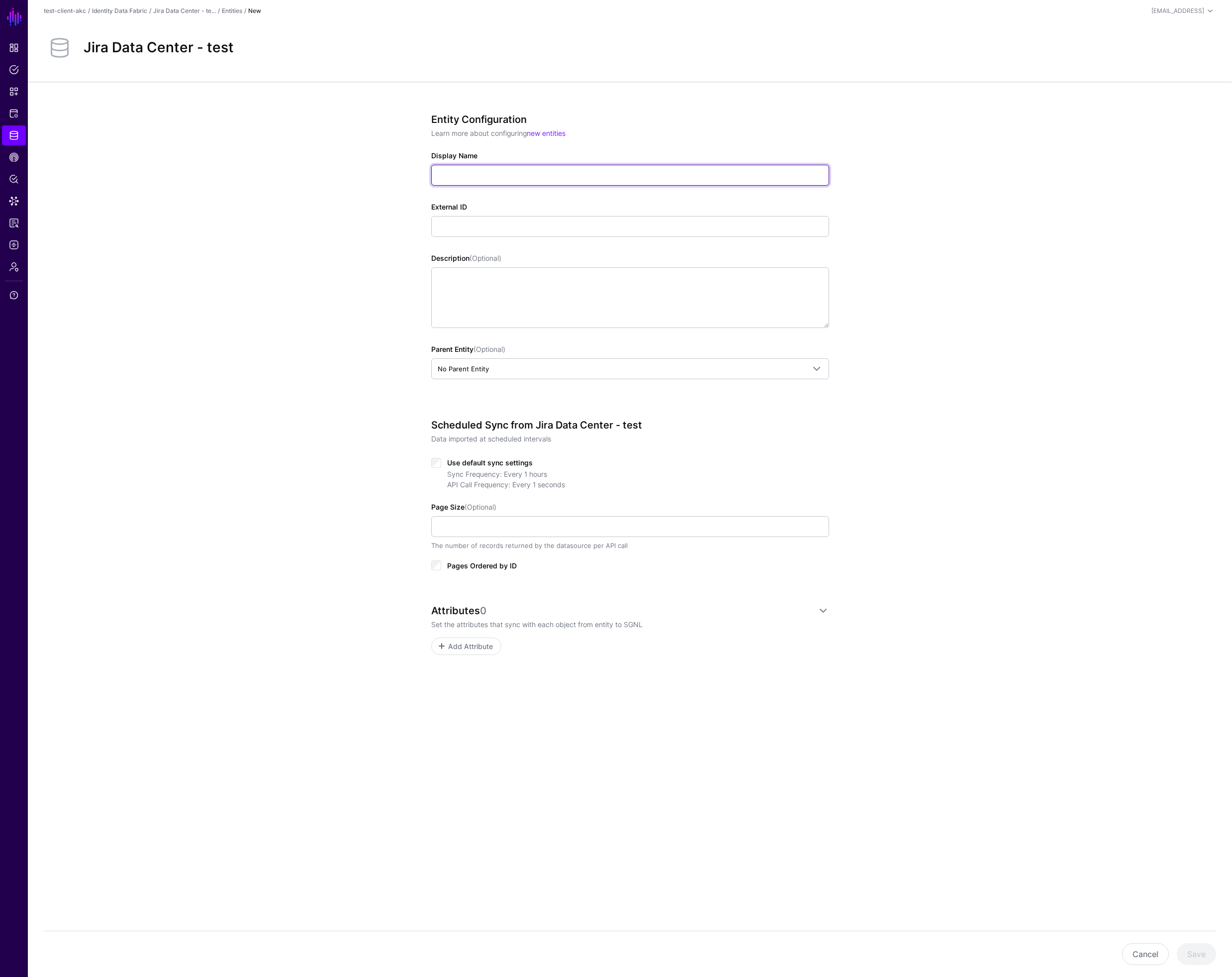
click at [516, 168] on input "Display Name" at bounding box center [630, 175] width 398 height 21
type input "**********"
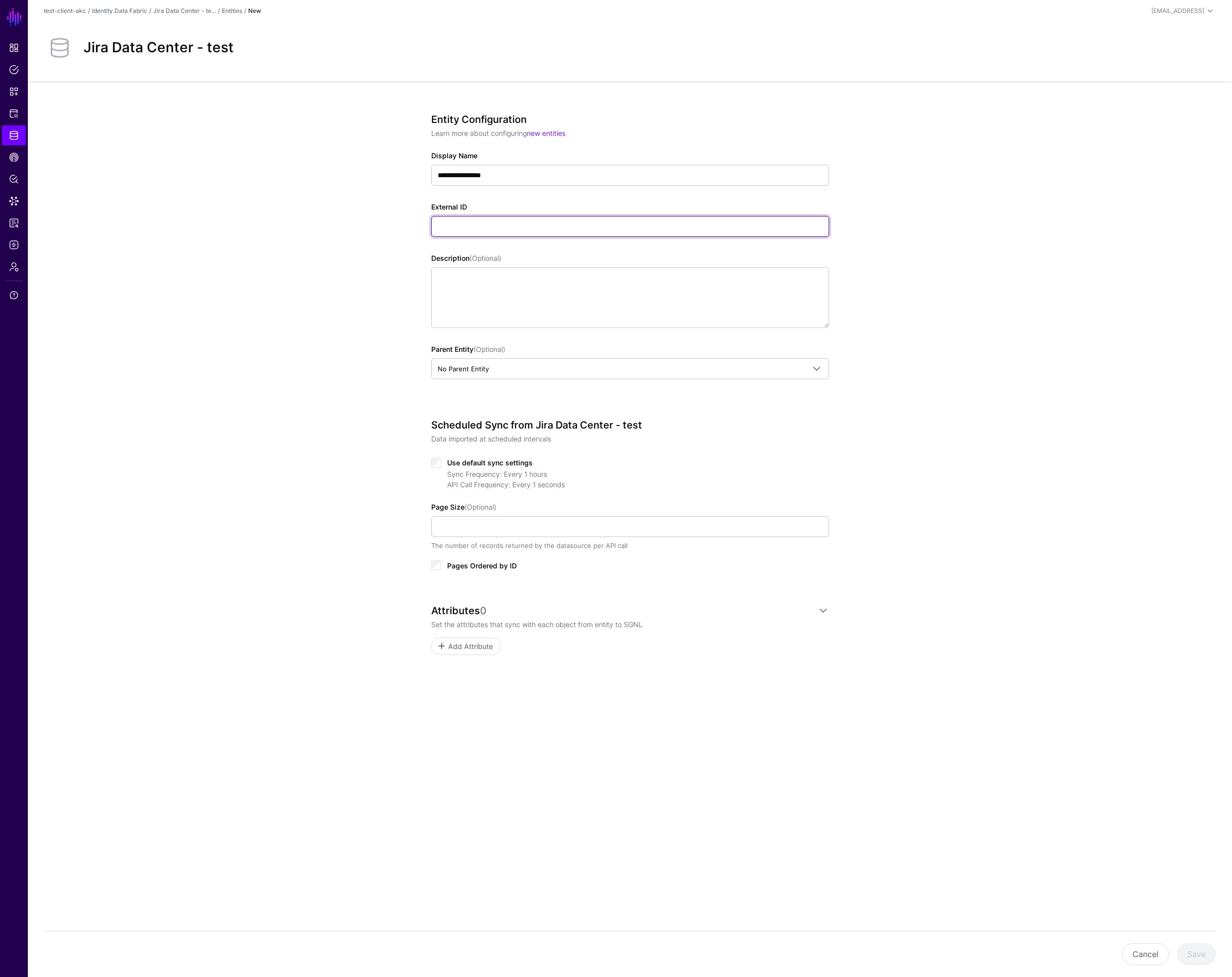
click at [543, 229] on input "External ID" at bounding box center [630, 226] width 398 height 21
click at [547, 225] on input "**********" at bounding box center [630, 226] width 398 height 21
type input "**********"
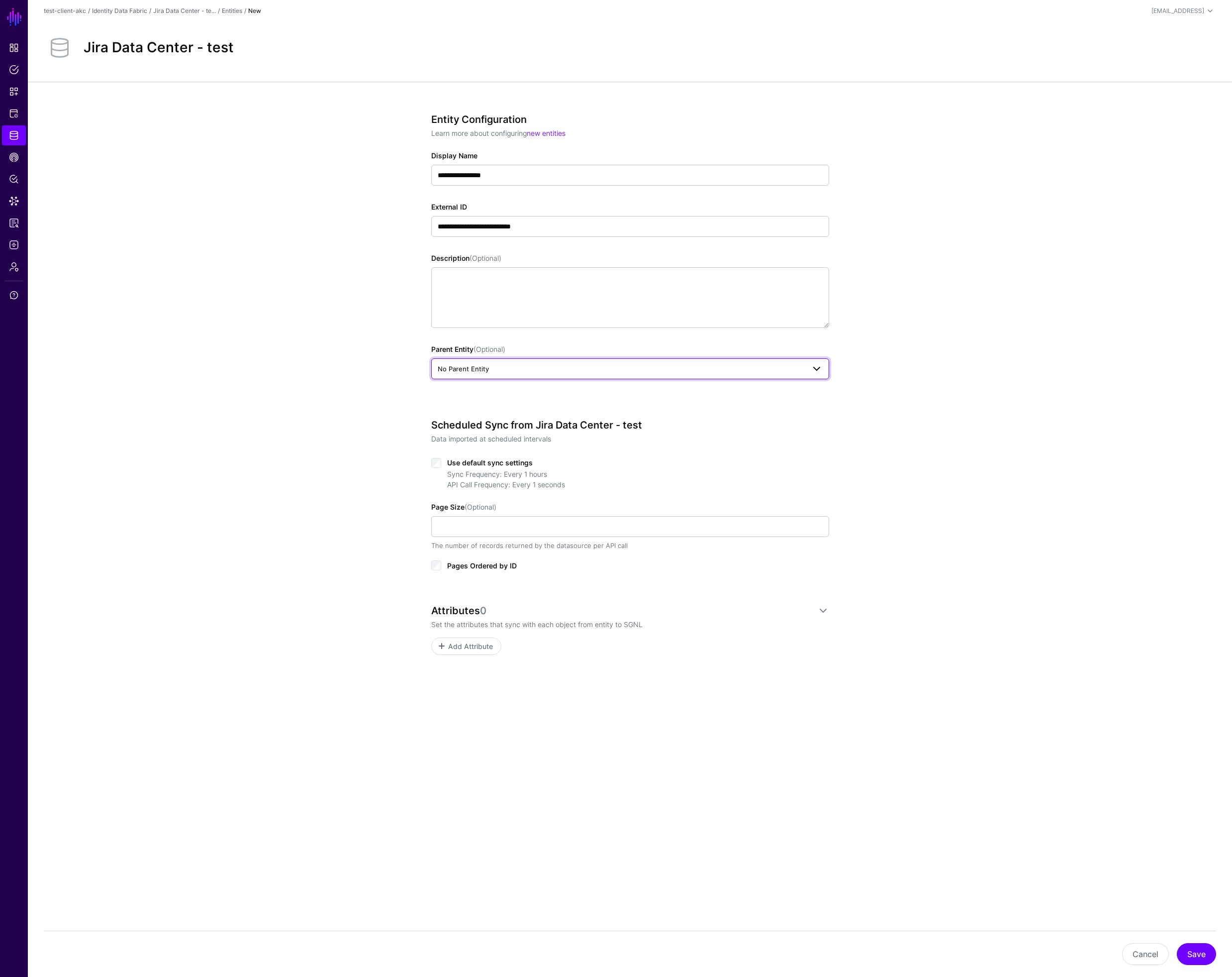
click at [515, 369] on span "No Parent Entity" at bounding box center [621, 369] width 367 height 11
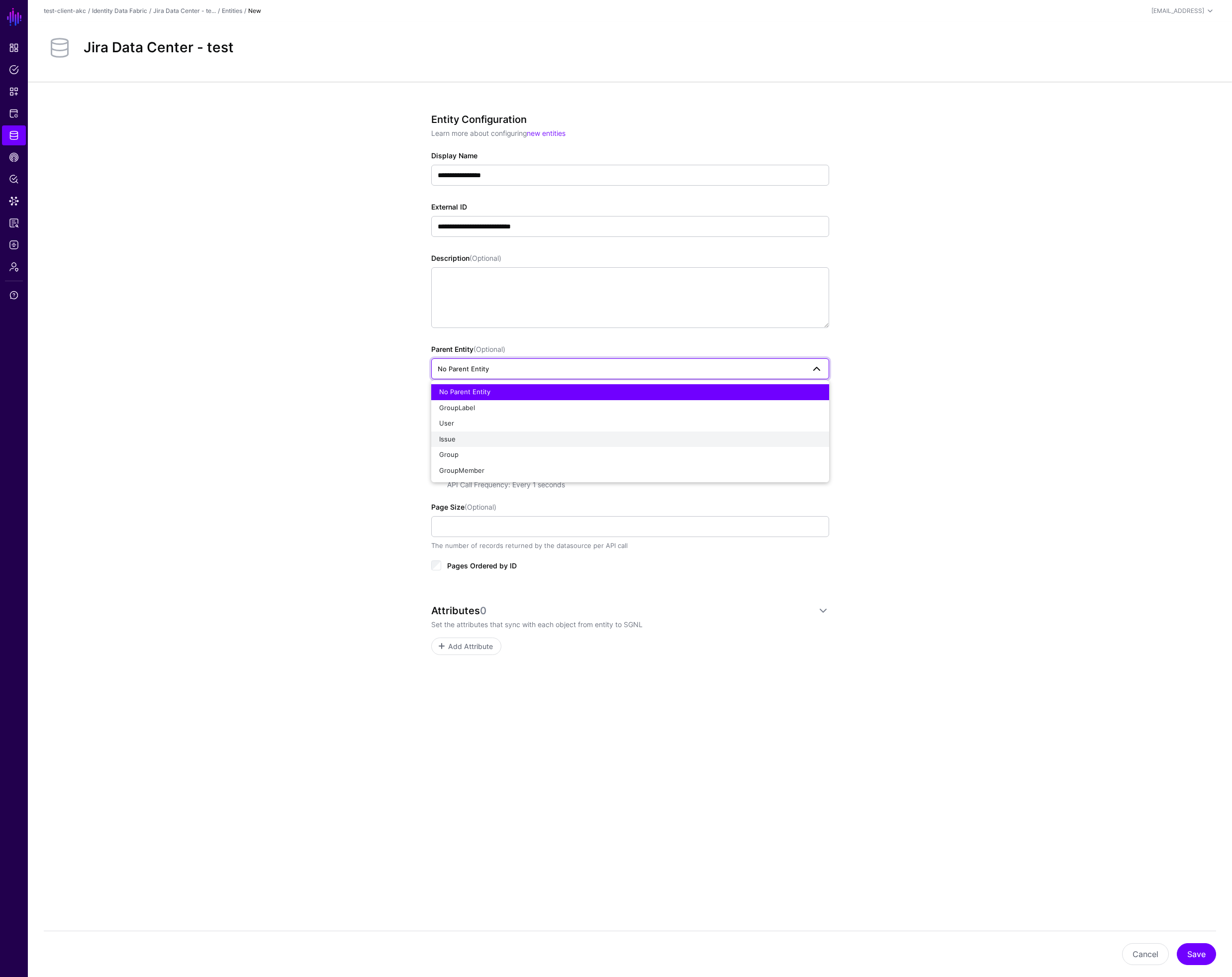
click at [509, 436] on div "Issue" at bounding box center [630, 439] width 382 height 10
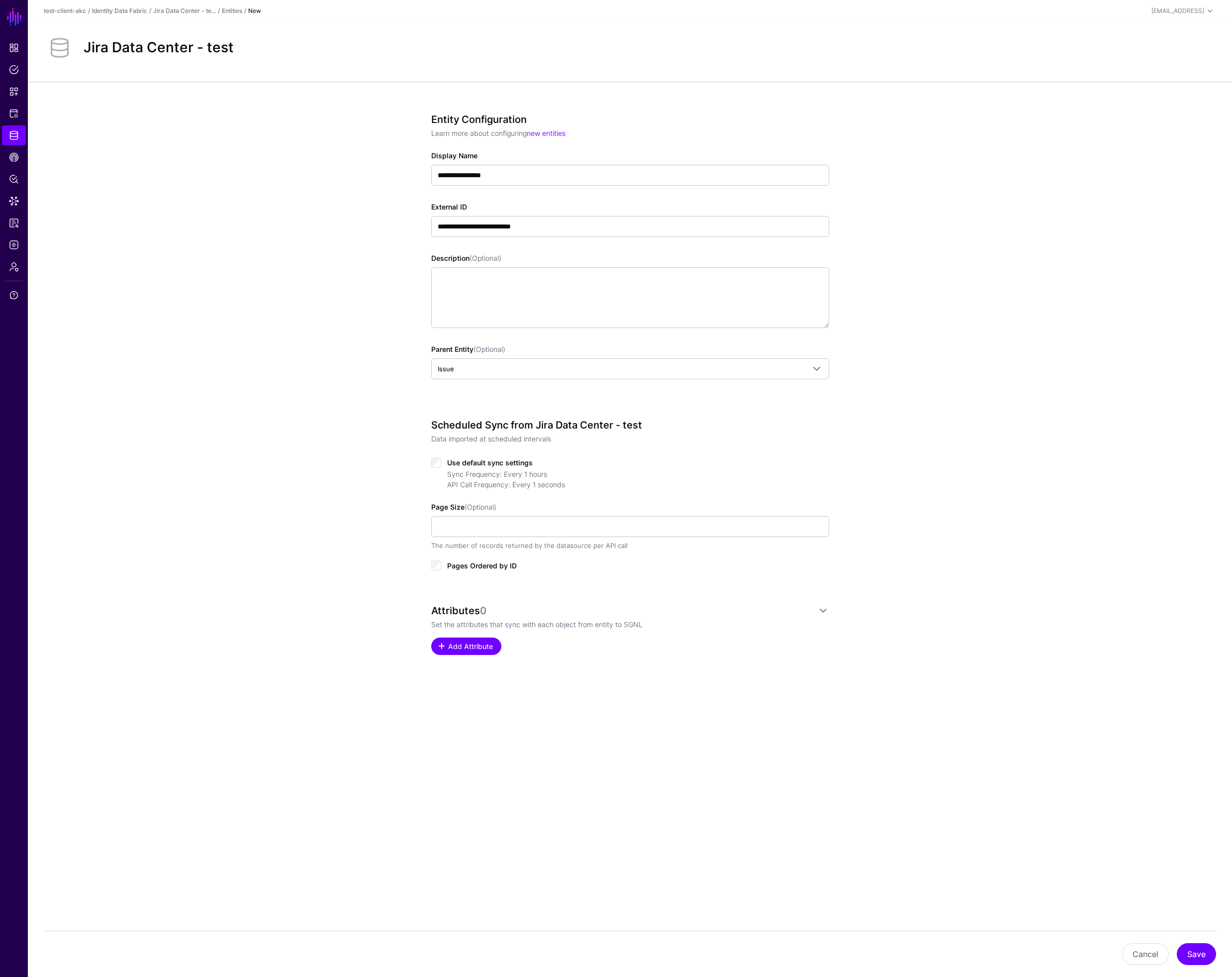
click at [470, 646] on span "Add Attribute" at bounding box center [470, 646] width 47 height 11
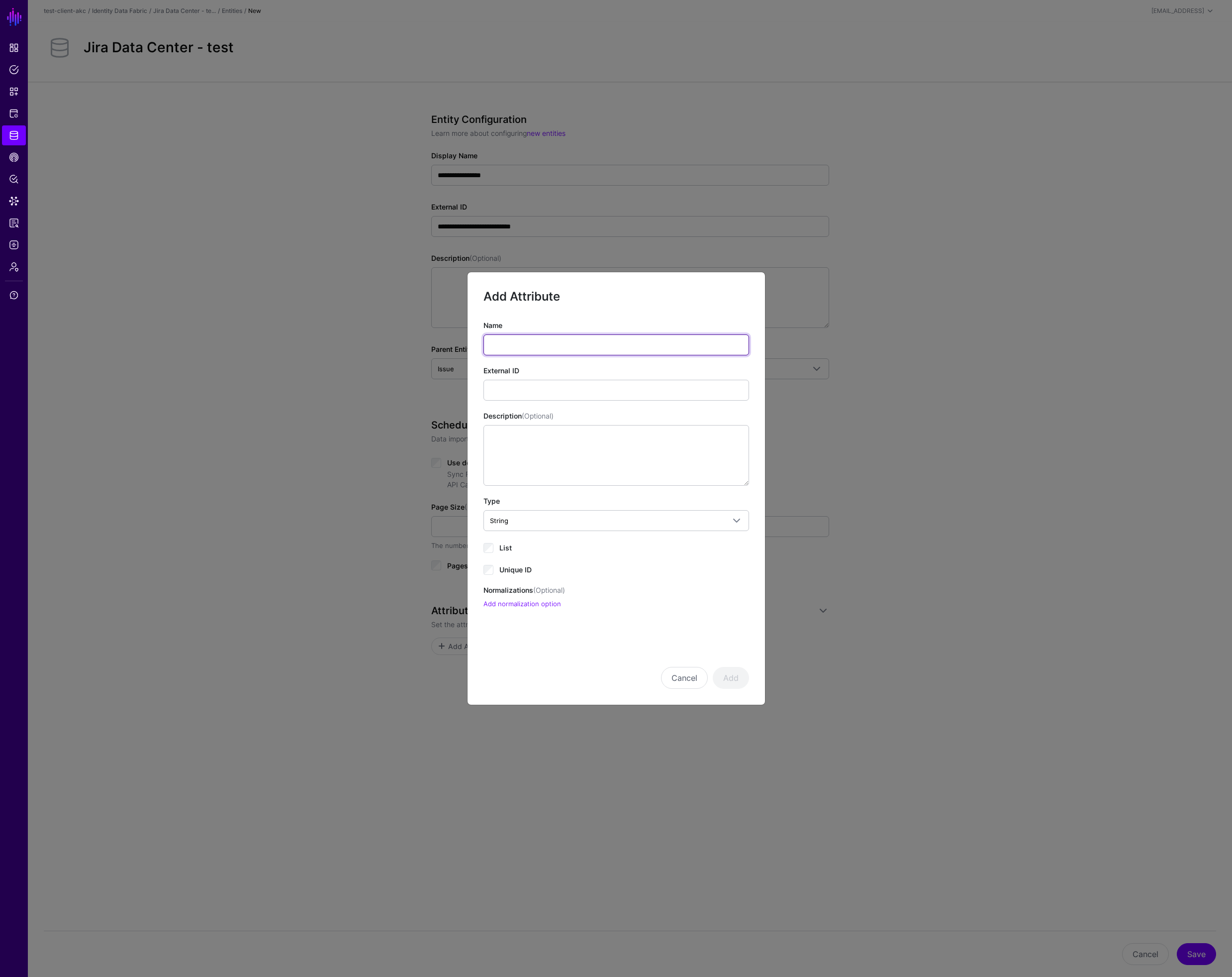
click at [506, 340] on input "Name" at bounding box center [616, 344] width 265 height 21
type input "**"
drag, startPoint x: 506, startPoint y: 566, endPoint x: 516, endPoint y: 568, distance: 10.2
click at [506, 566] on span "Unique ID" at bounding box center [515, 569] width 33 height 8
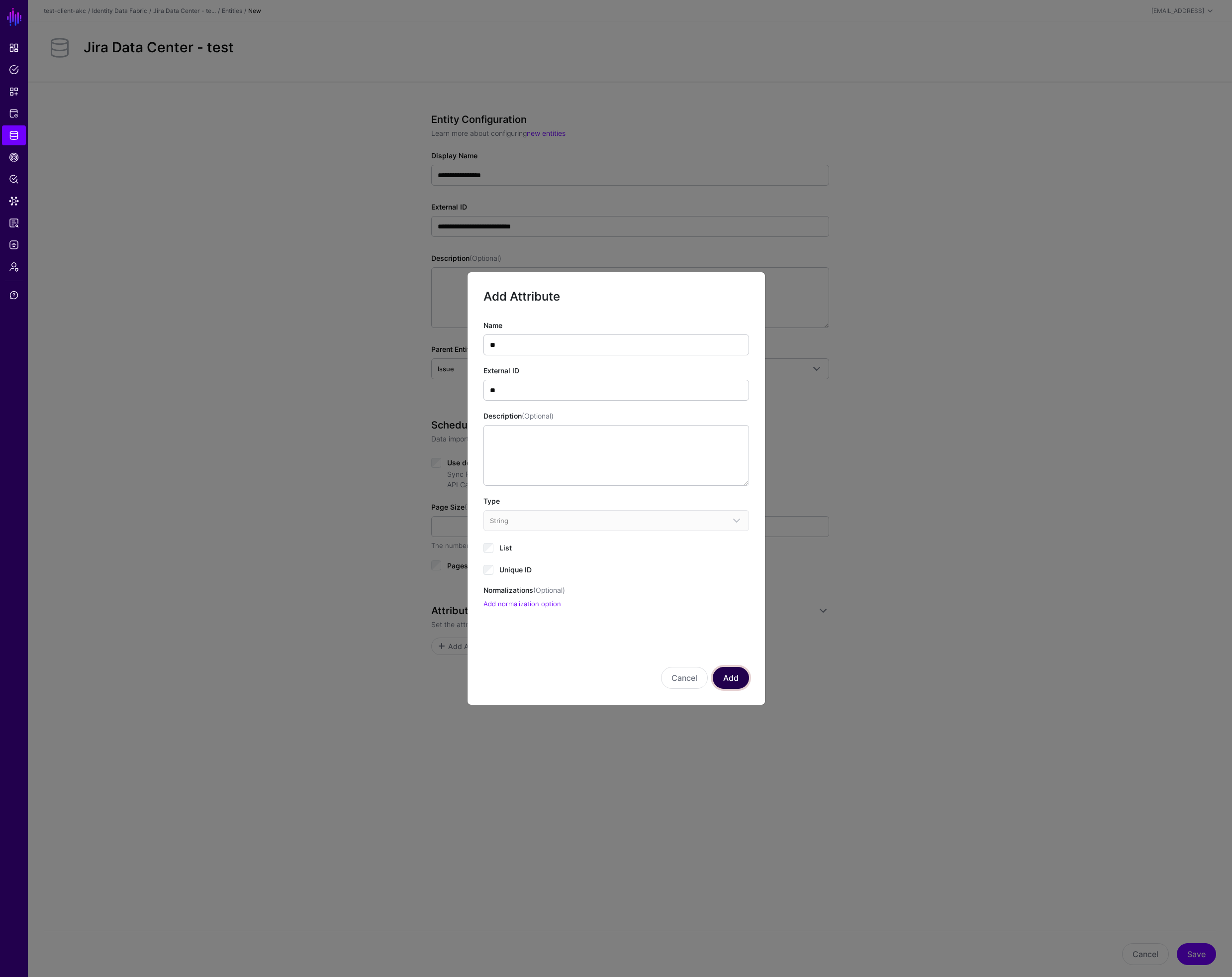
click at [738, 679] on button "Add" at bounding box center [731, 677] width 36 height 22
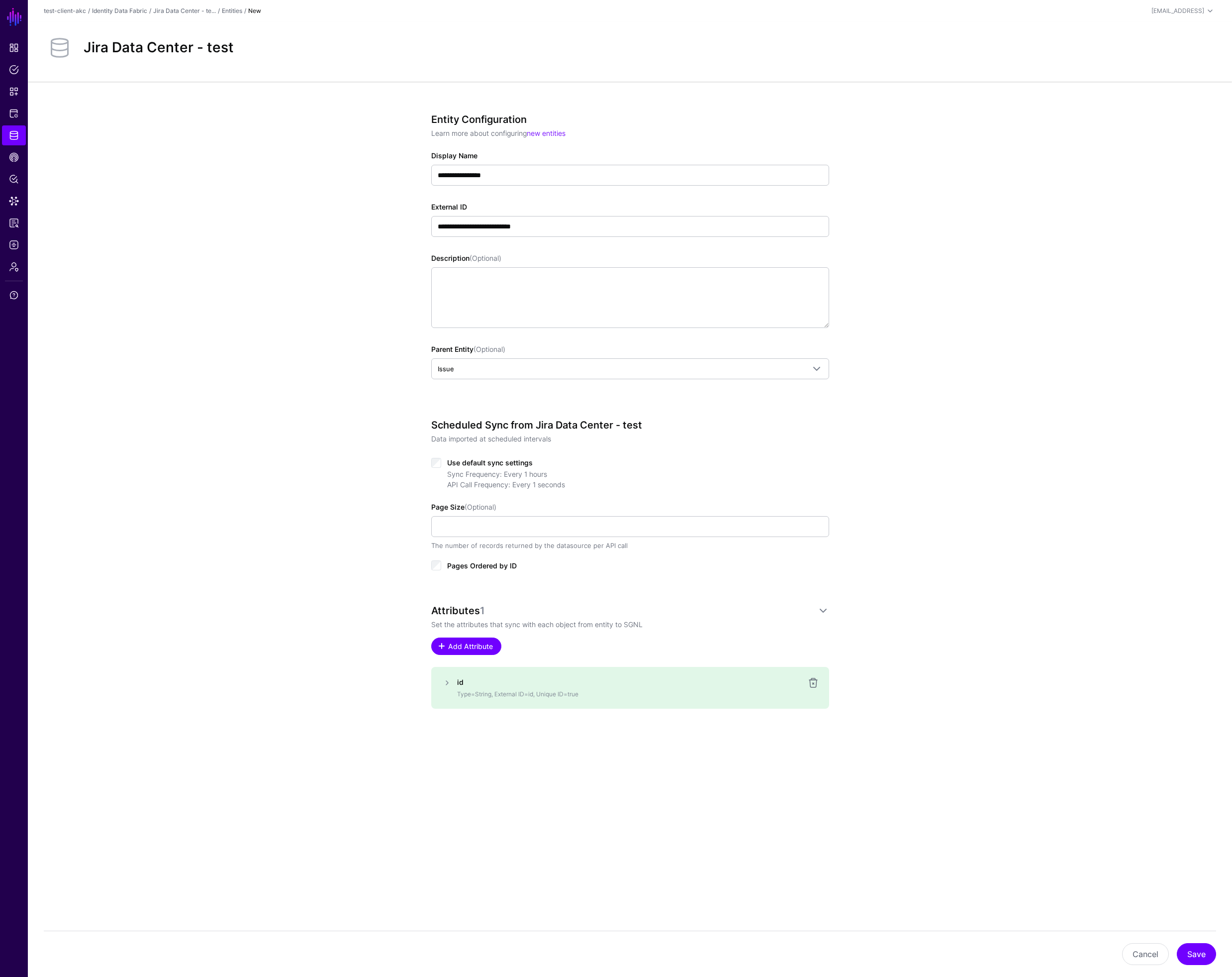
click at [461, 648] on span "Add Attribute" at bounding box center [470, 646] width 47 height 11
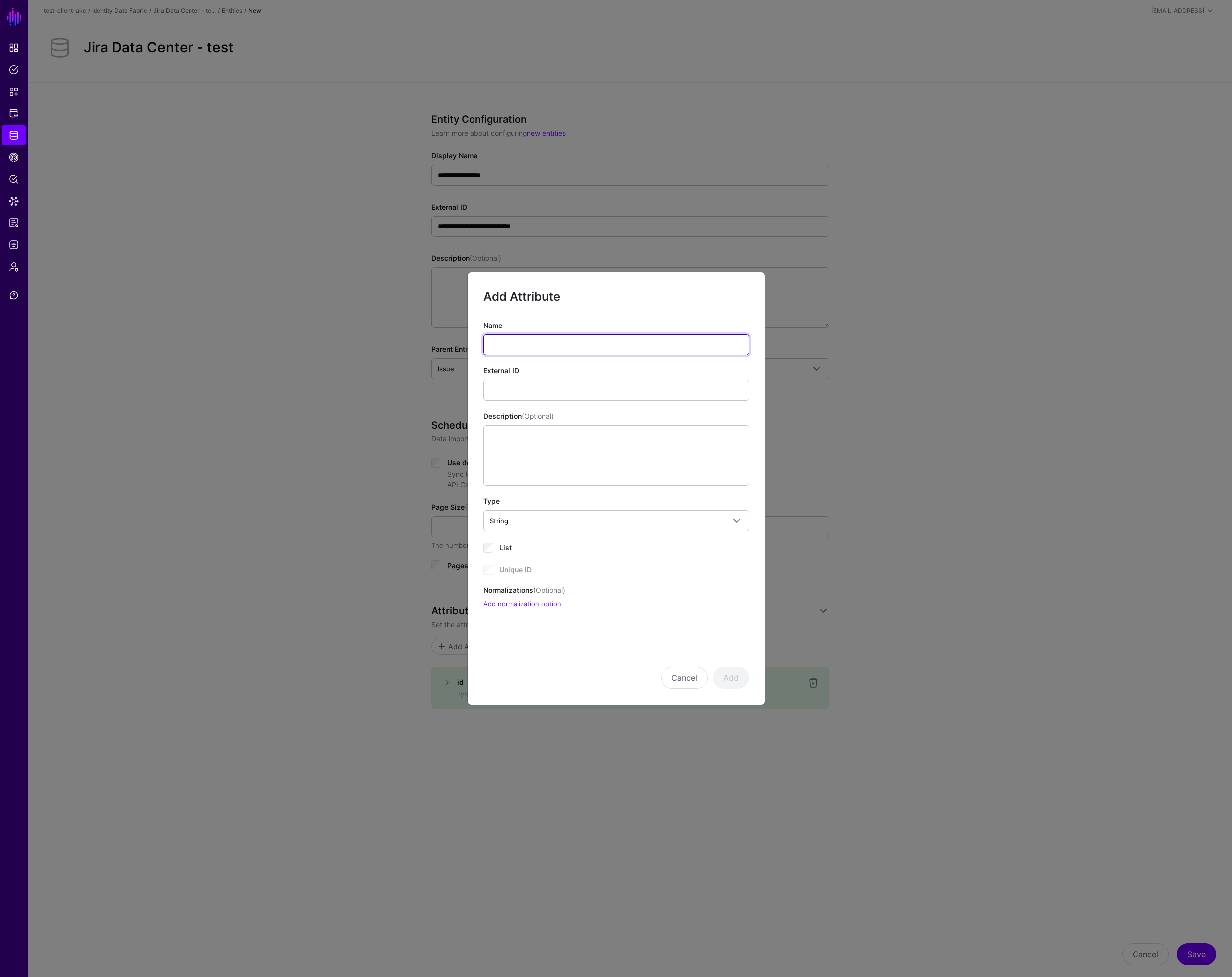
click at [498, 346] on input "Name" at bounding box center [616, 344] width 265 height 21
type input "*****"
click at [735, 677] on button "Add" at bounding box center [731, 677] width 36 height 22
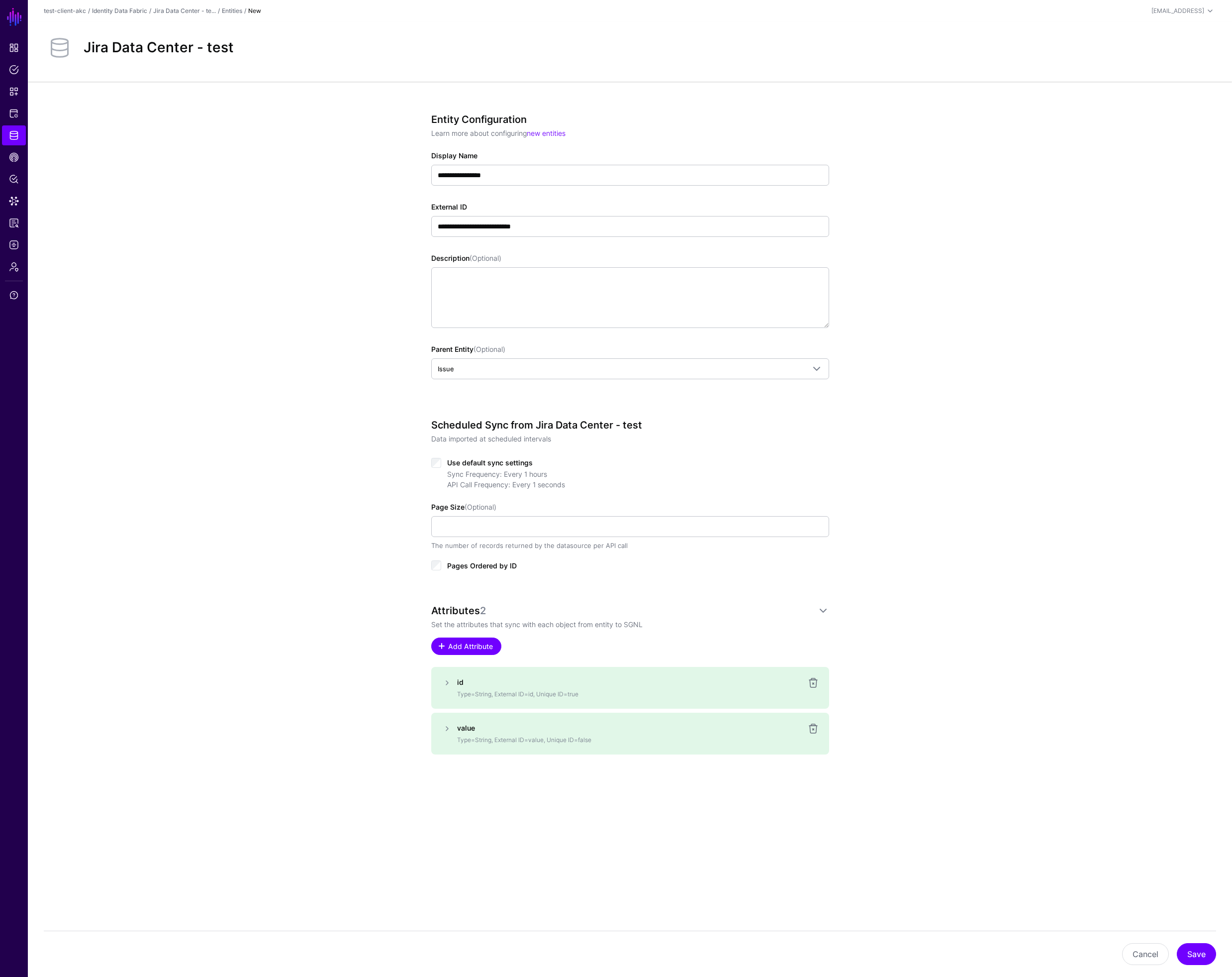
click at [467, 649] on span "Add Attribute" at bounding box center [470, 646] width 47 height 11
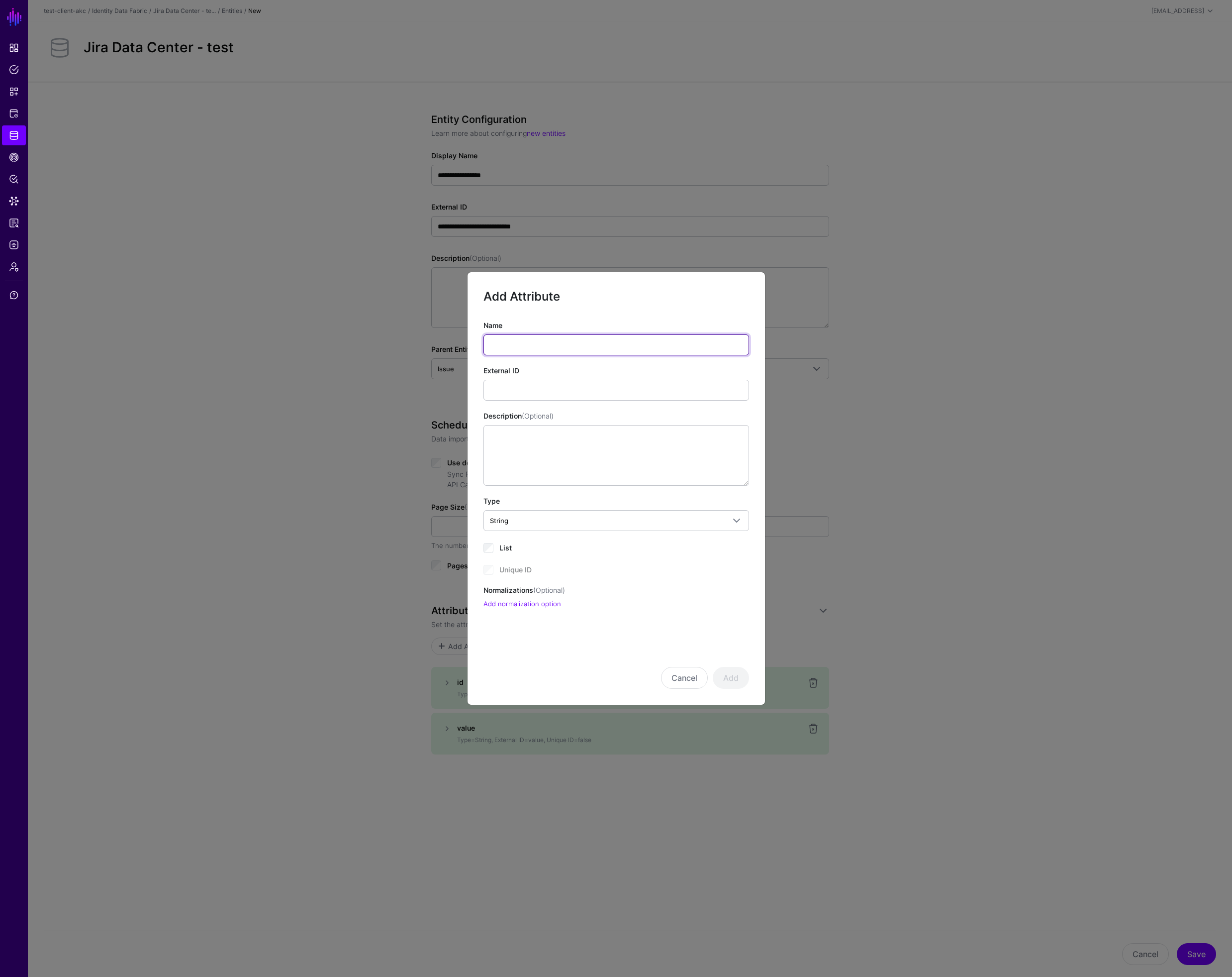
click at [512, 346] on input "Name" at bounding box center [616, 344] width 265 height 21
type input "********"
click at [520, 525] on span "String" at bounding box center [607, 520] width 235 height 11
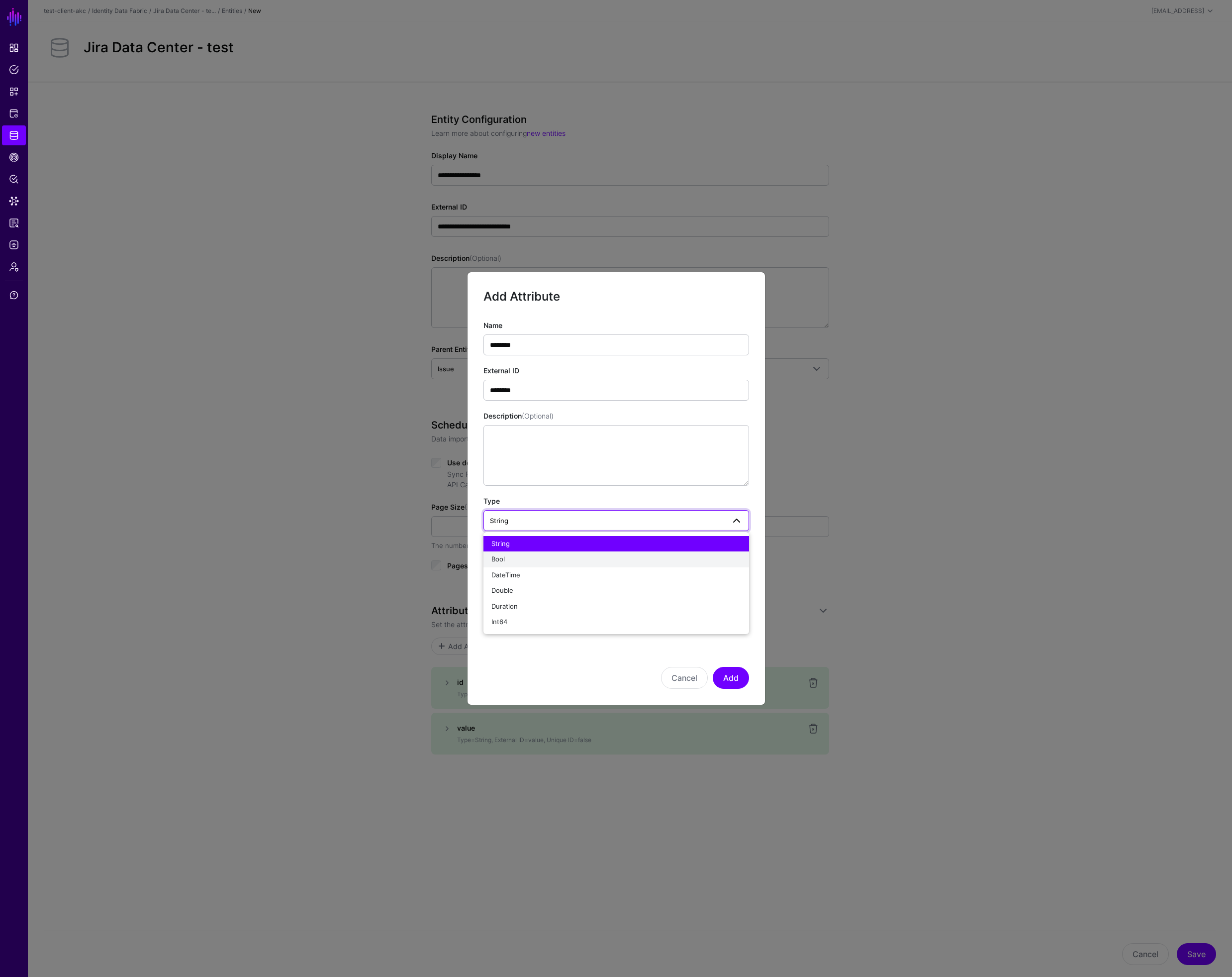
click at [508, 560] on div "Bool" at bounding box center [616, 559] width 250 height 10
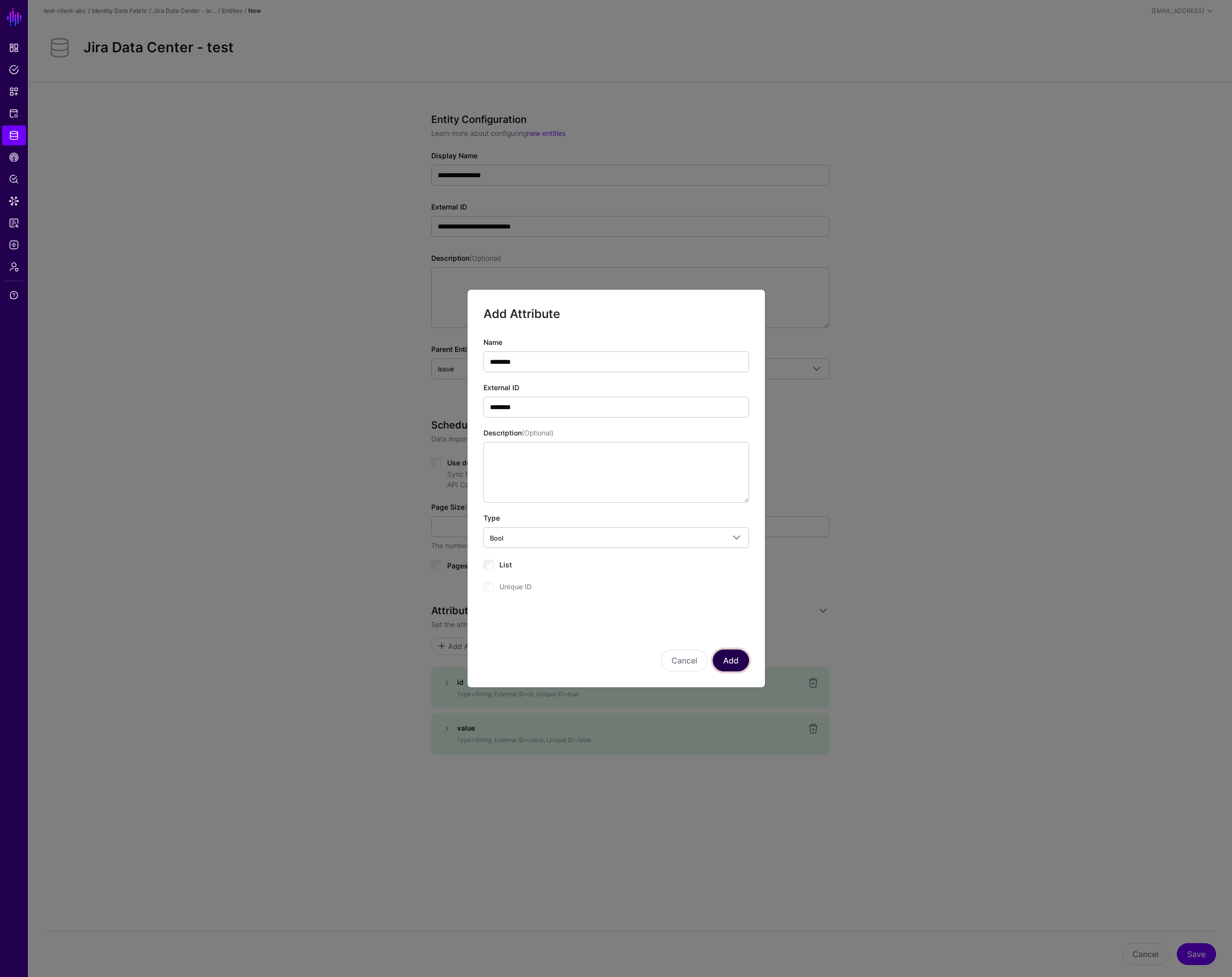
click at [738, 660] on button "Add" at bounding box center [731, 660] width 36 height 22
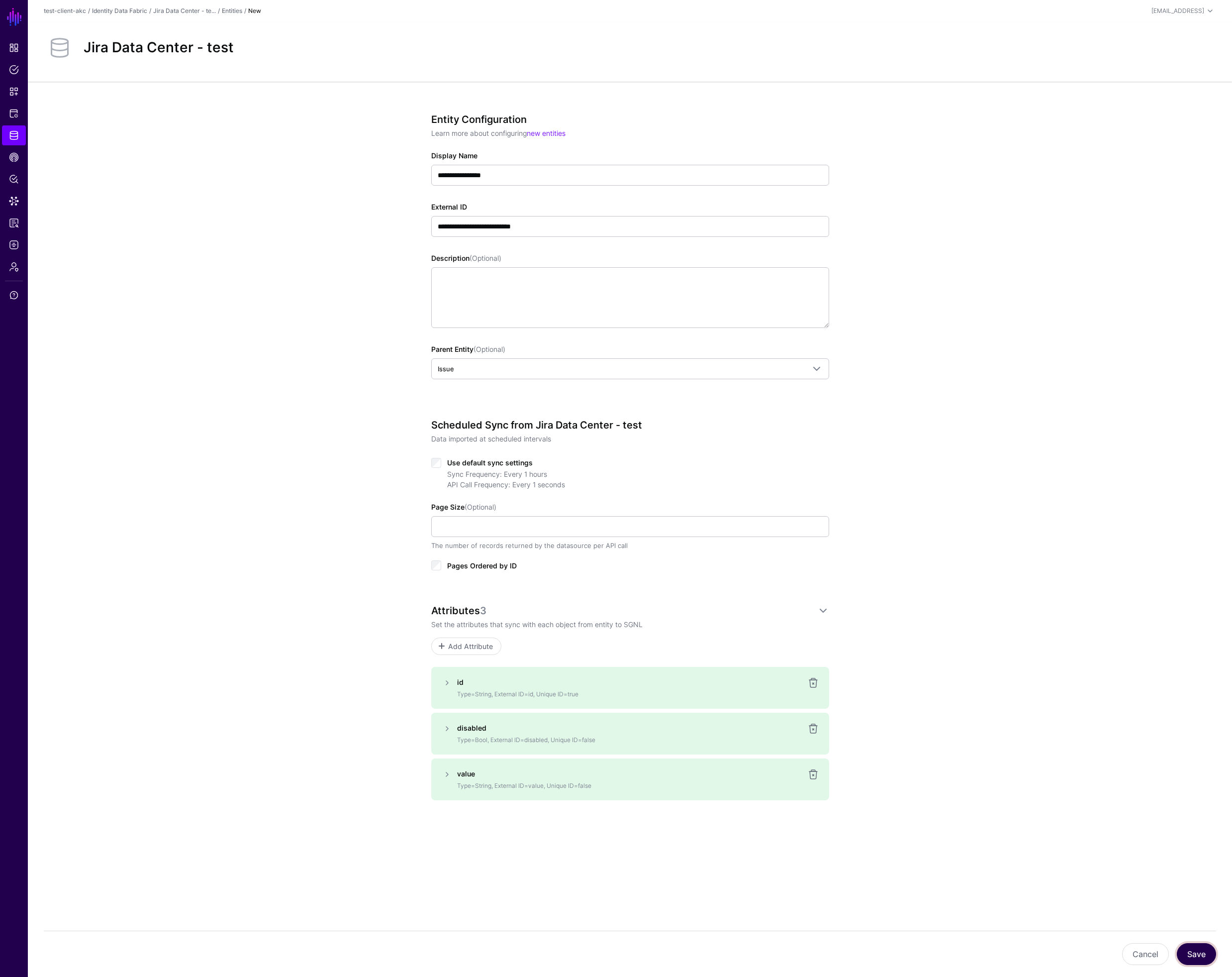
click at [1195, 956] on button "Save" at bounding box center [1196, 953] width 40 height 22
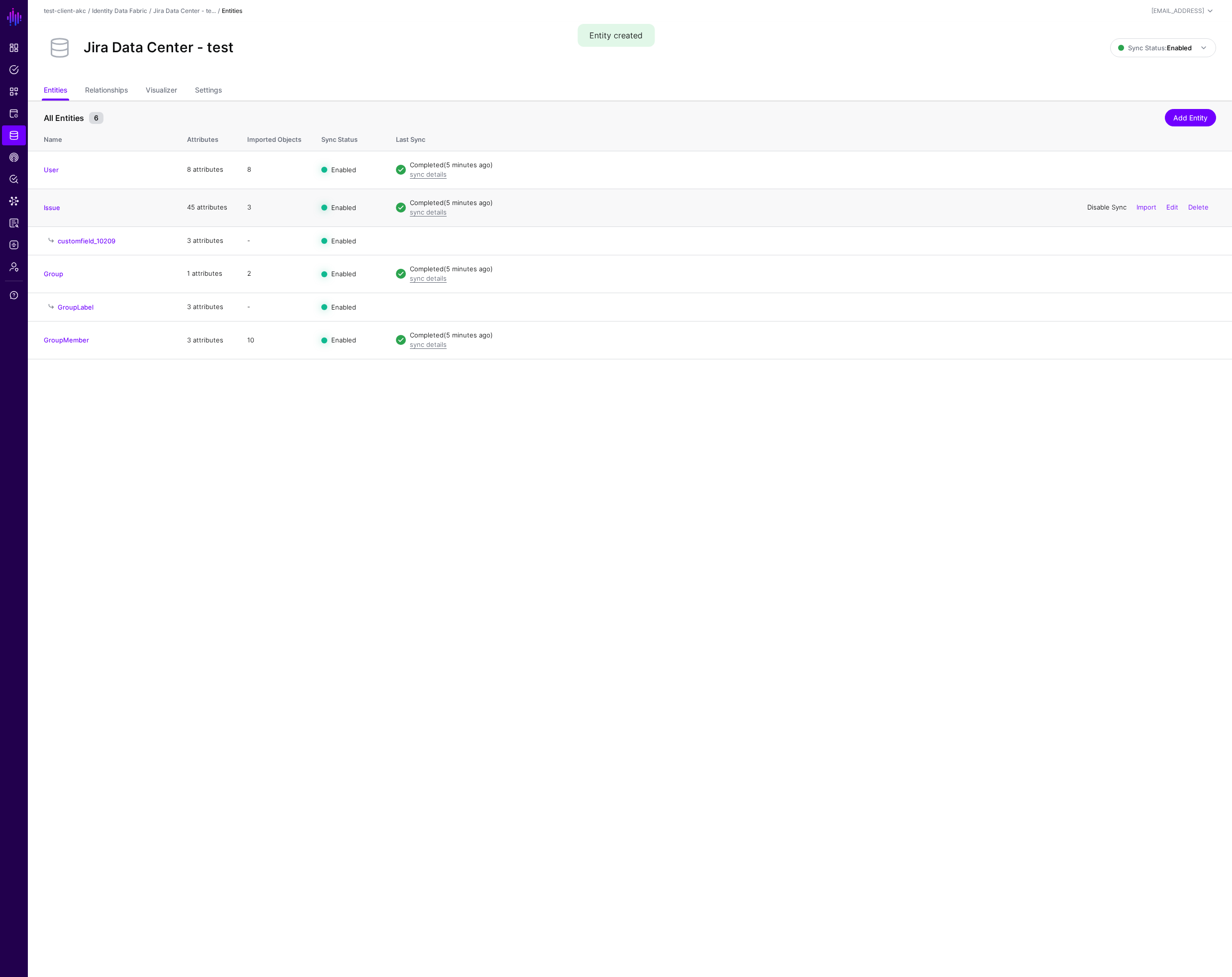
click at [1091, 208] on link "Disable Sync" at bounding box center [1107, 207] width 40 height 8
click at [1091, 208] on link "Enable Sync" at bounding box center [1108, 207] width 38 height 8
click at [423, 208] on link "sync details" at bounding box center [428, 212] width 36 height 8
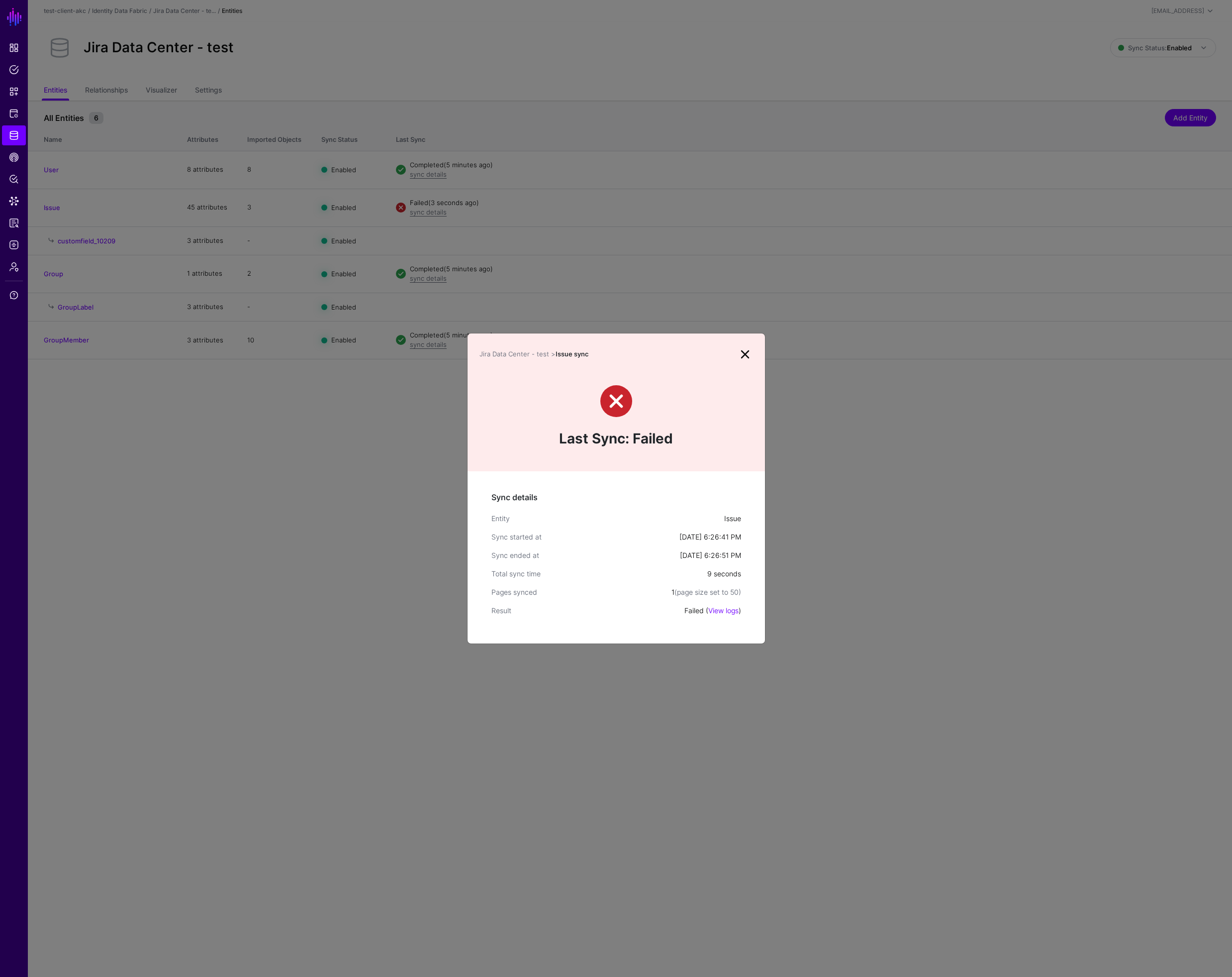
click at [730, 614] on div "Failed ( View logs )" at bounding box center [713, 611] width 57 height 11
click at [724, 614] on link "View logs" at bounding box center [724, 610] width 30 height 8
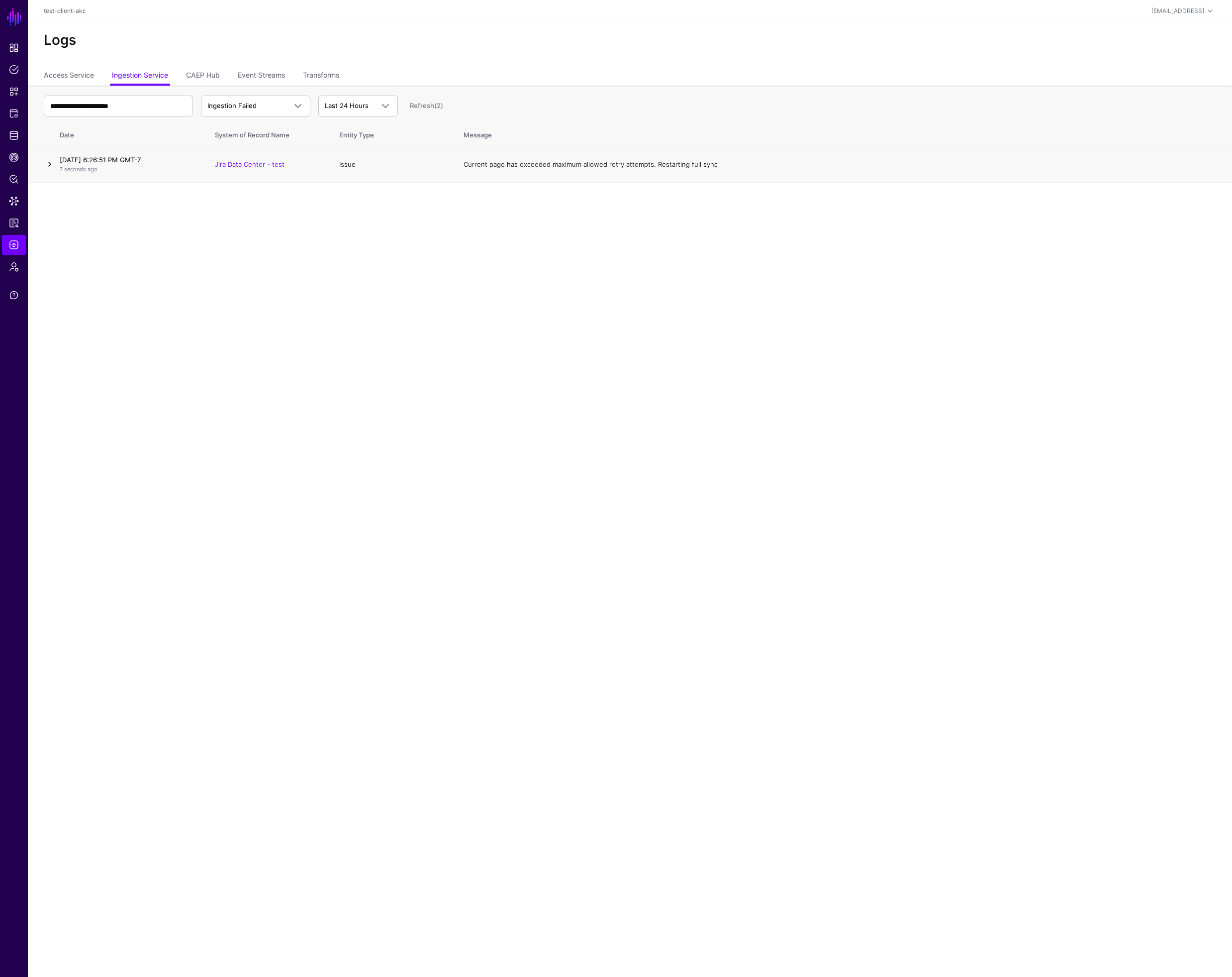
click at [51, 163] on link at bounding box center [50, 164] width 12 height 12
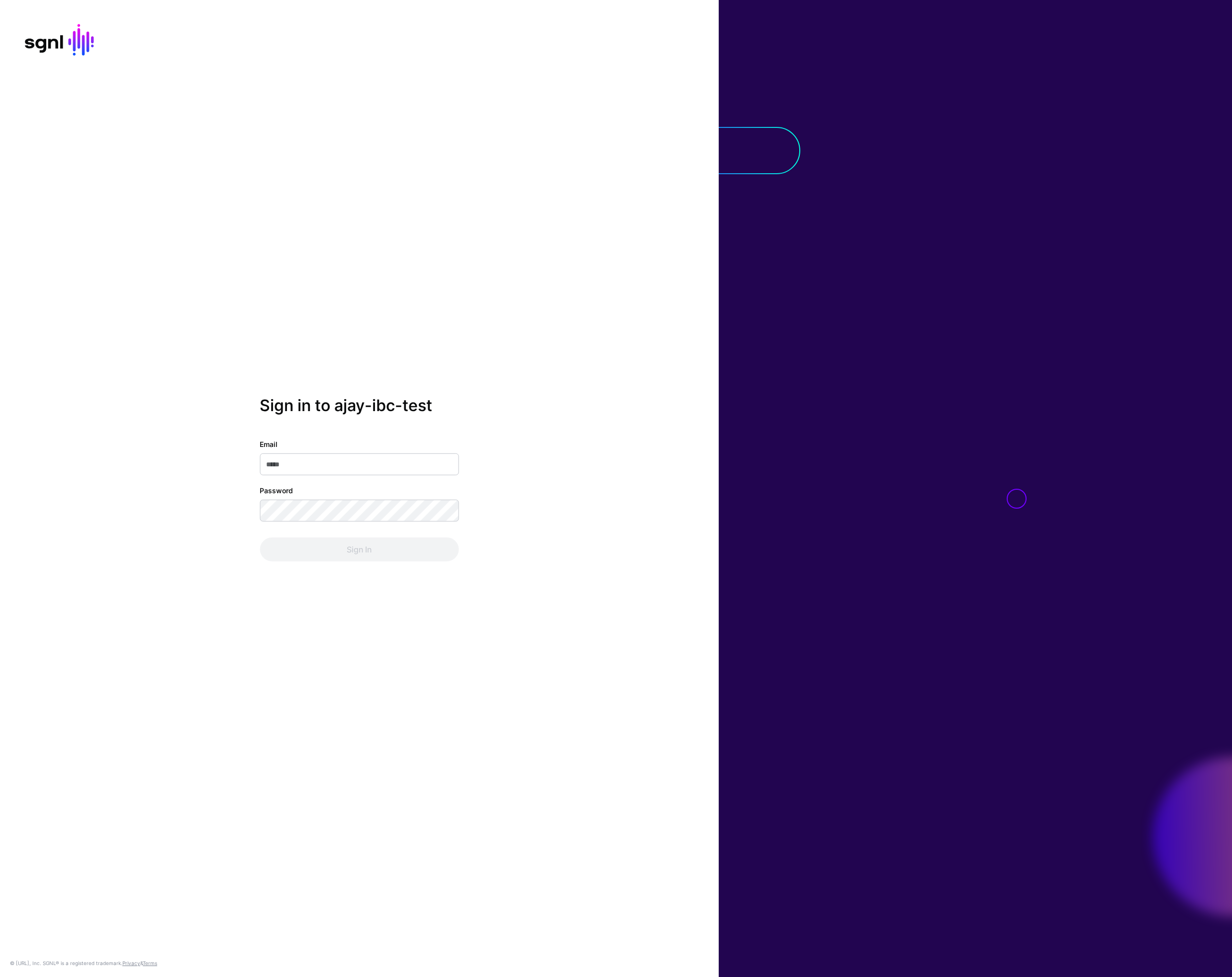
click at [357, 468] on input "Email" at bounding box center [359, 464] width 199 height 22
type input "**********"
click at [260, 538] on button "Sign In" at bounding box center [359, 549] width 199 height 24
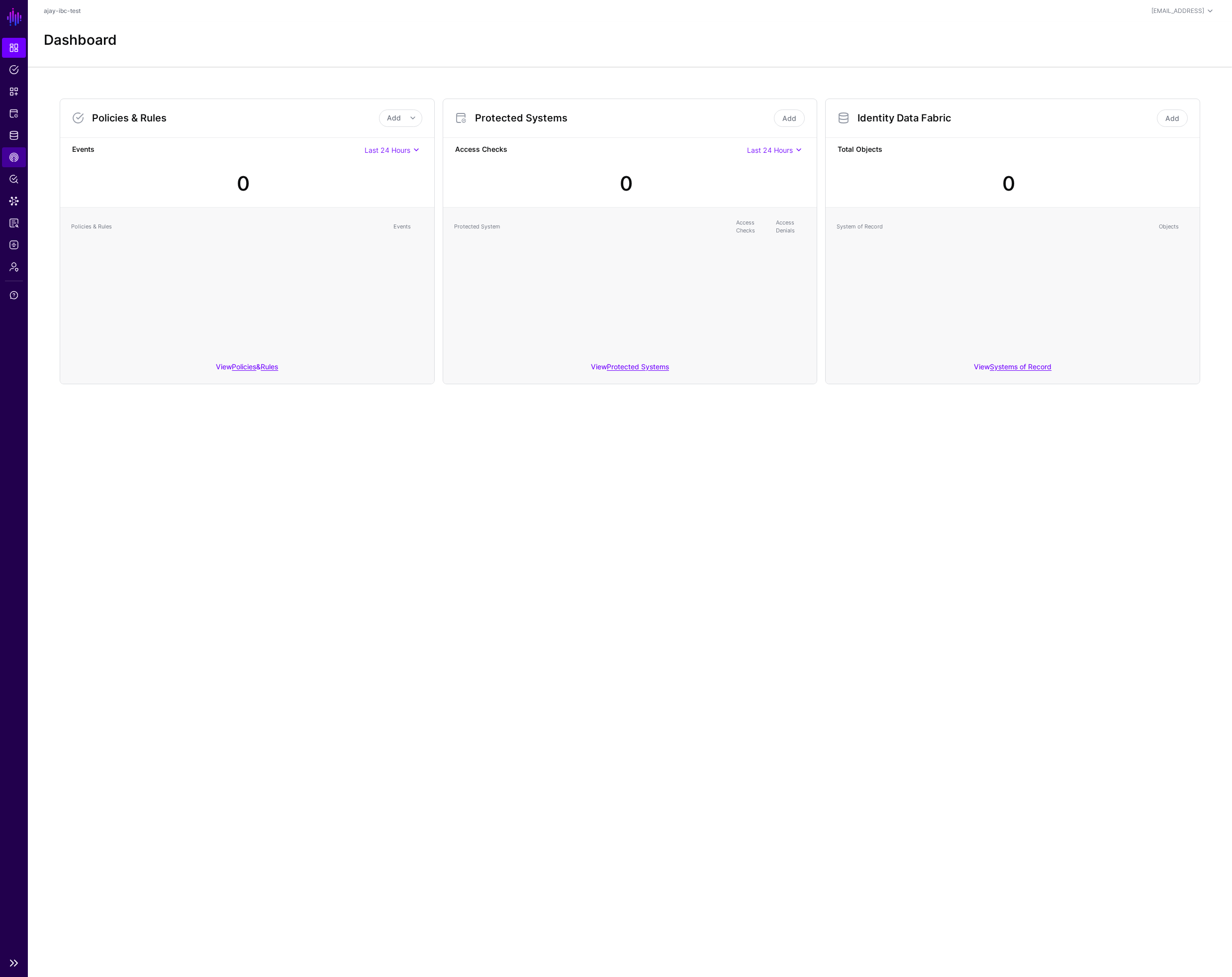
click at [15, 156] on span "CAEP Hub" at bounding box center [14, 157] width 10 height 10
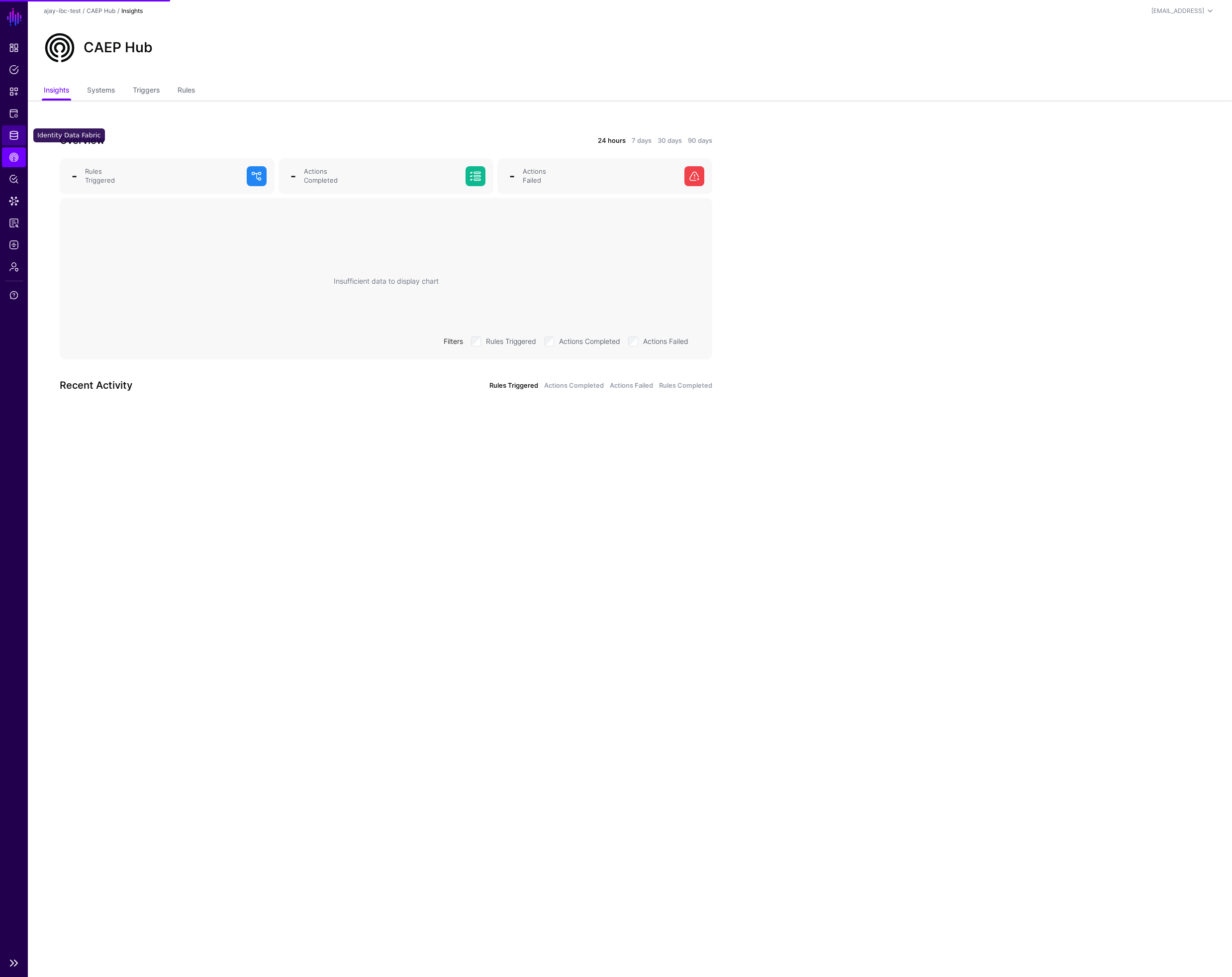
click at [13, 135] on span "Identity Data Fabric" at bounding box center [14, 135] width 10 height 10
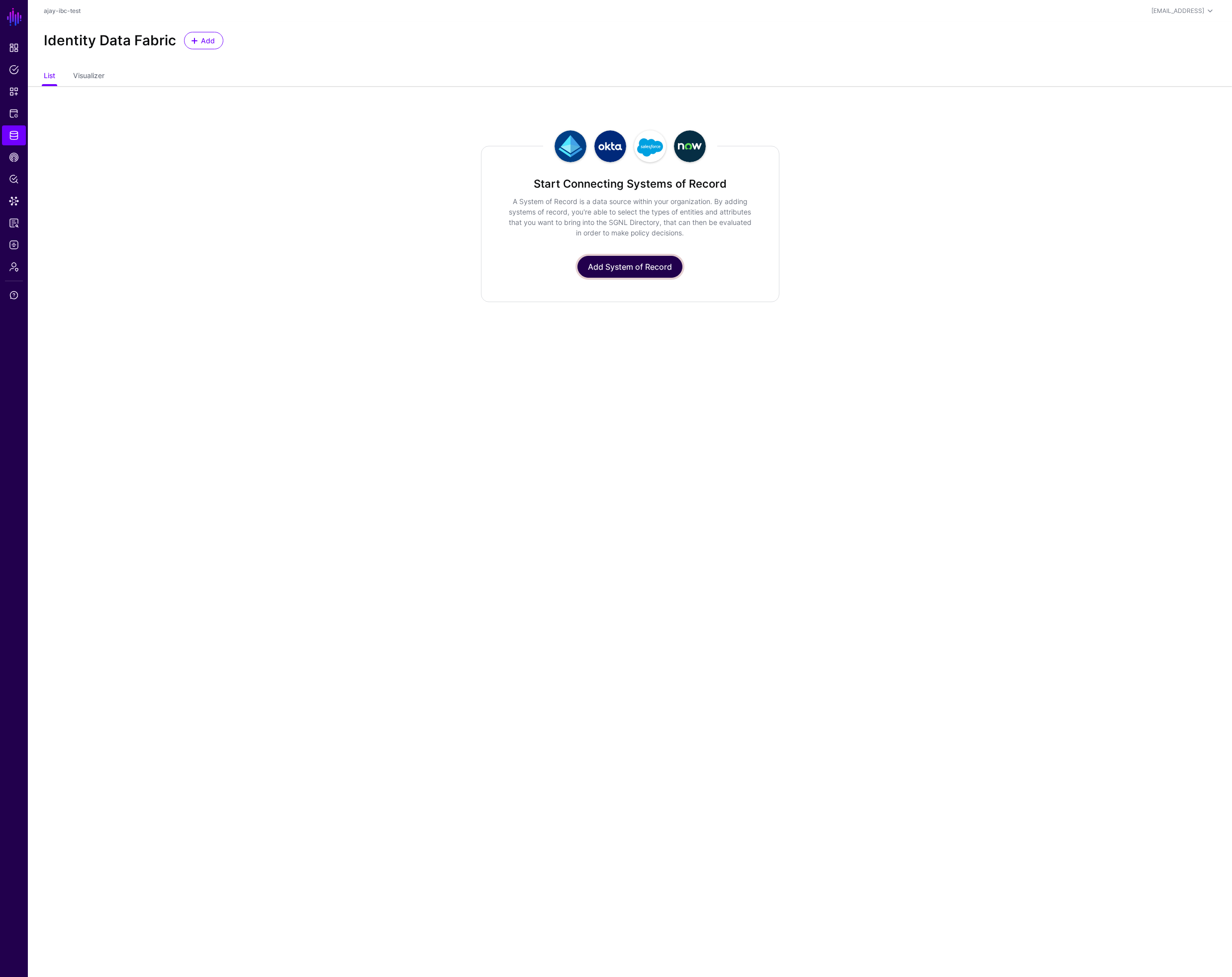
click at [632, 268] on link "Add System of Record" at bounding box center [630, 266] width 105 height 22
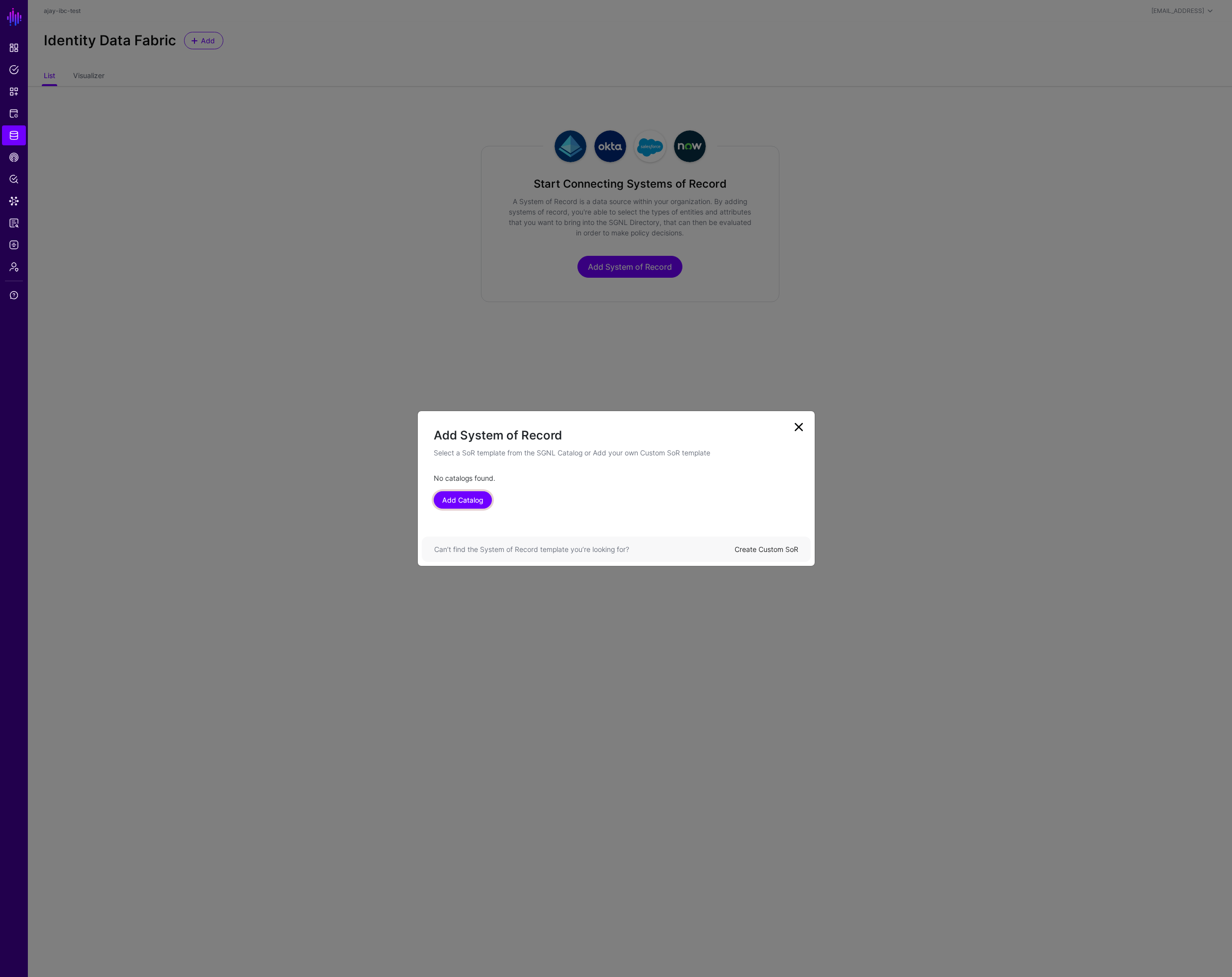
click at [464, 503] on link "Add Catalog" at bounding box center [463, 500] width 59 height 17
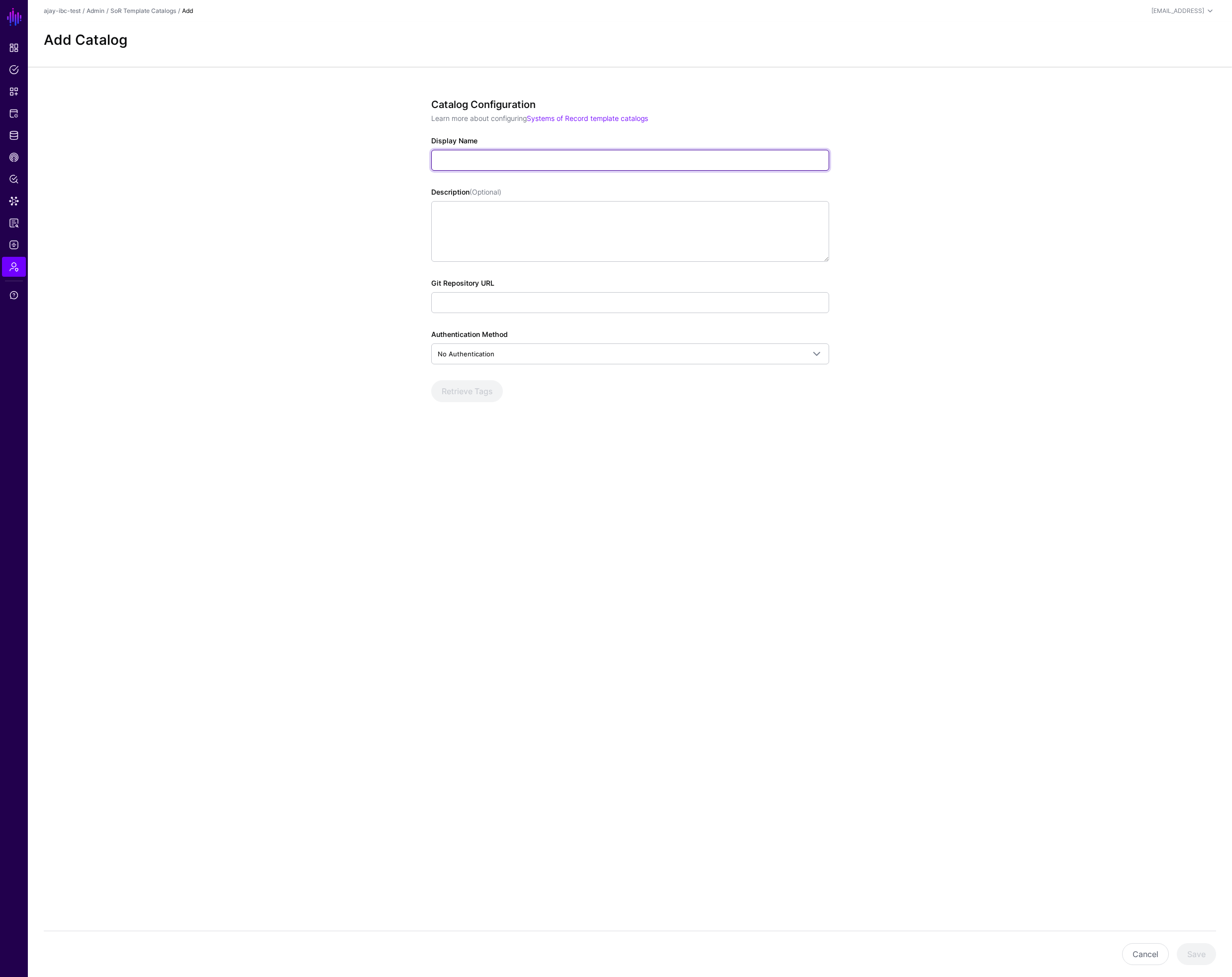
click at [509, 163] on input "Display Name" at bounding box center [630, 160] width 398 height 21
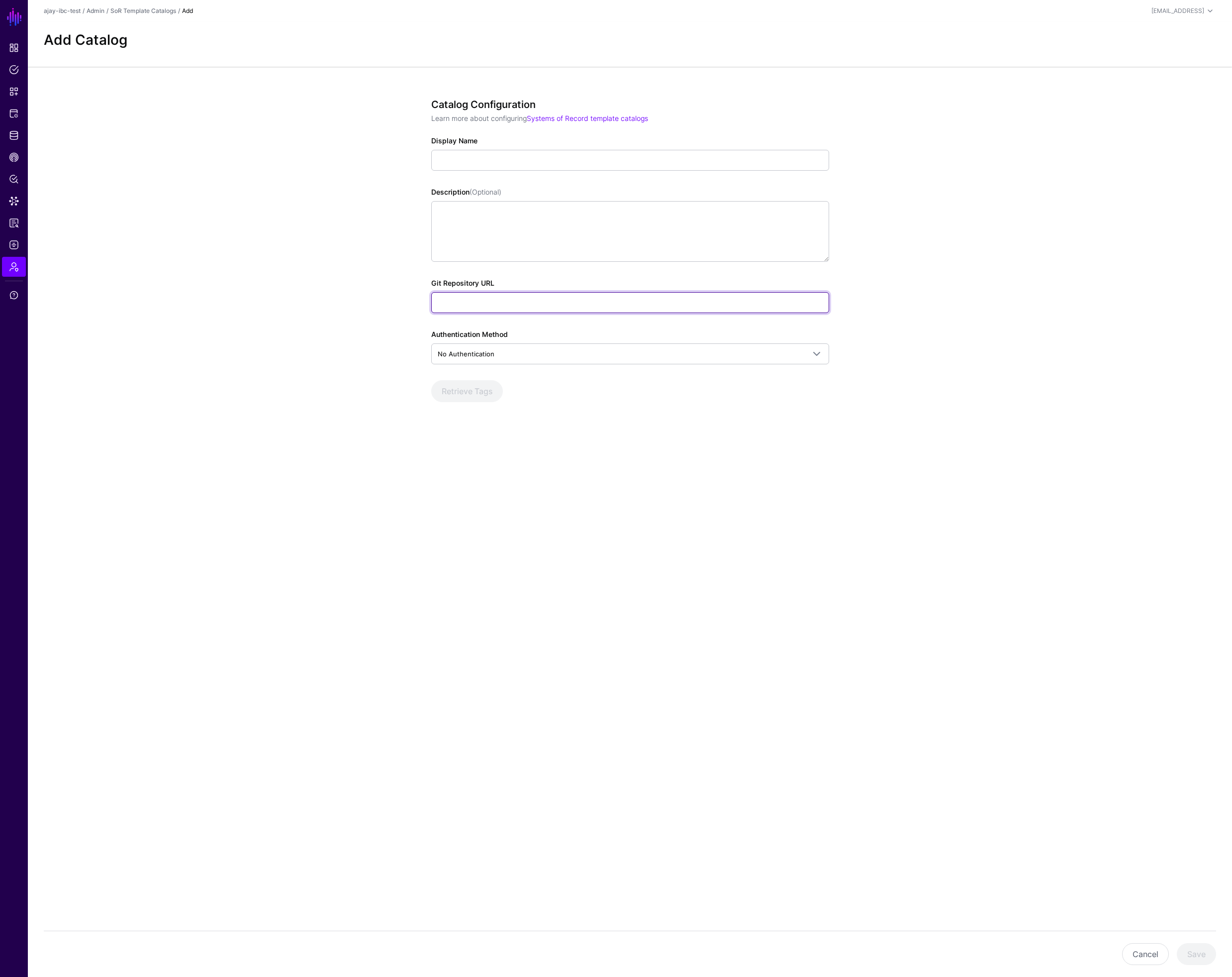
click at [515, 305] on input "Git Repository URL" at bounding box center [630, 302] width 398 height 21
paste input "**********"
type input "**********"
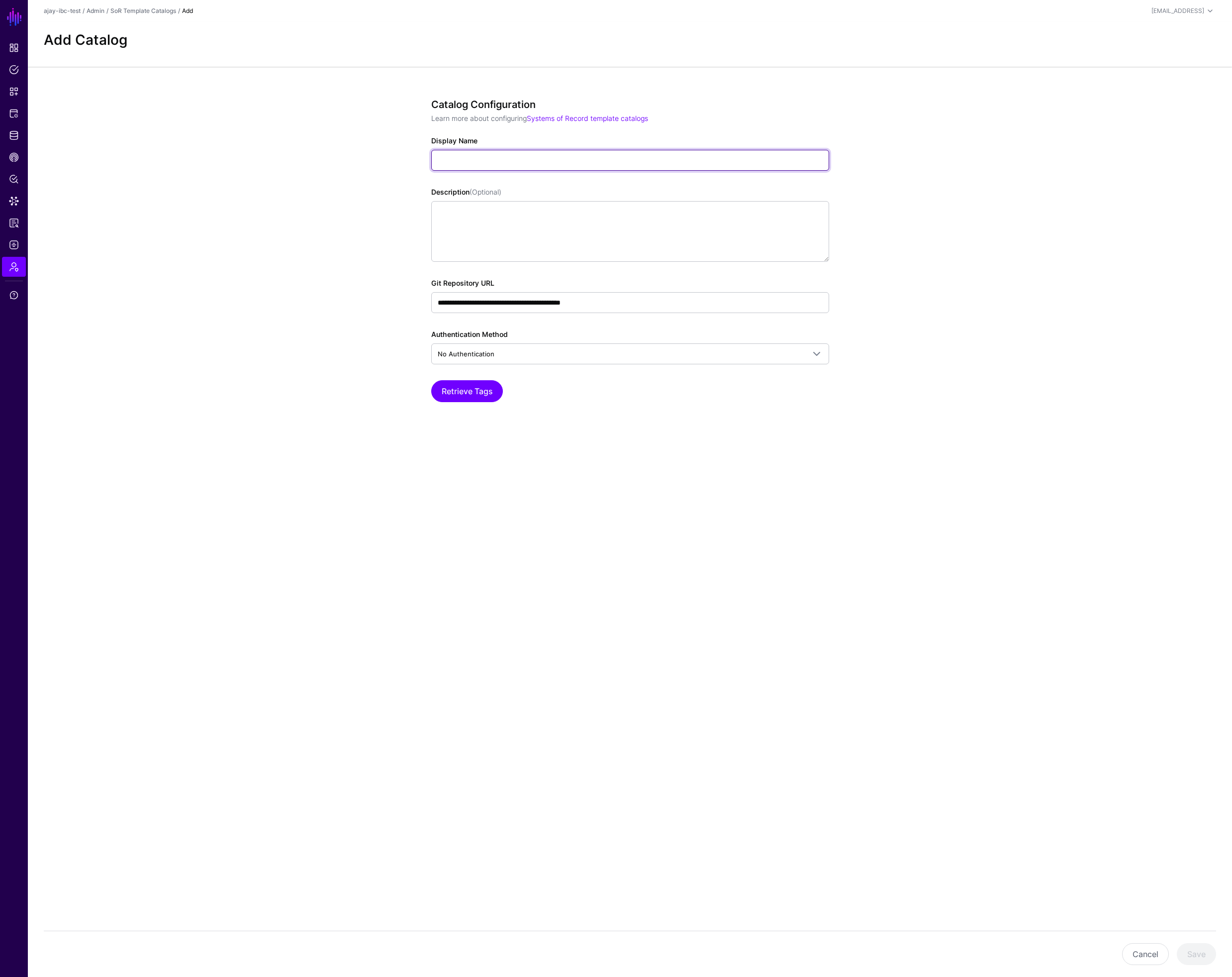
click at [498, 159] on input "Display Name" at bounding box center [630, 160] width 398 height 21
type input "**********"
click at [476, 393] on button "Retrieve Tags" at bounding box center [467, 391] width 71 height 22
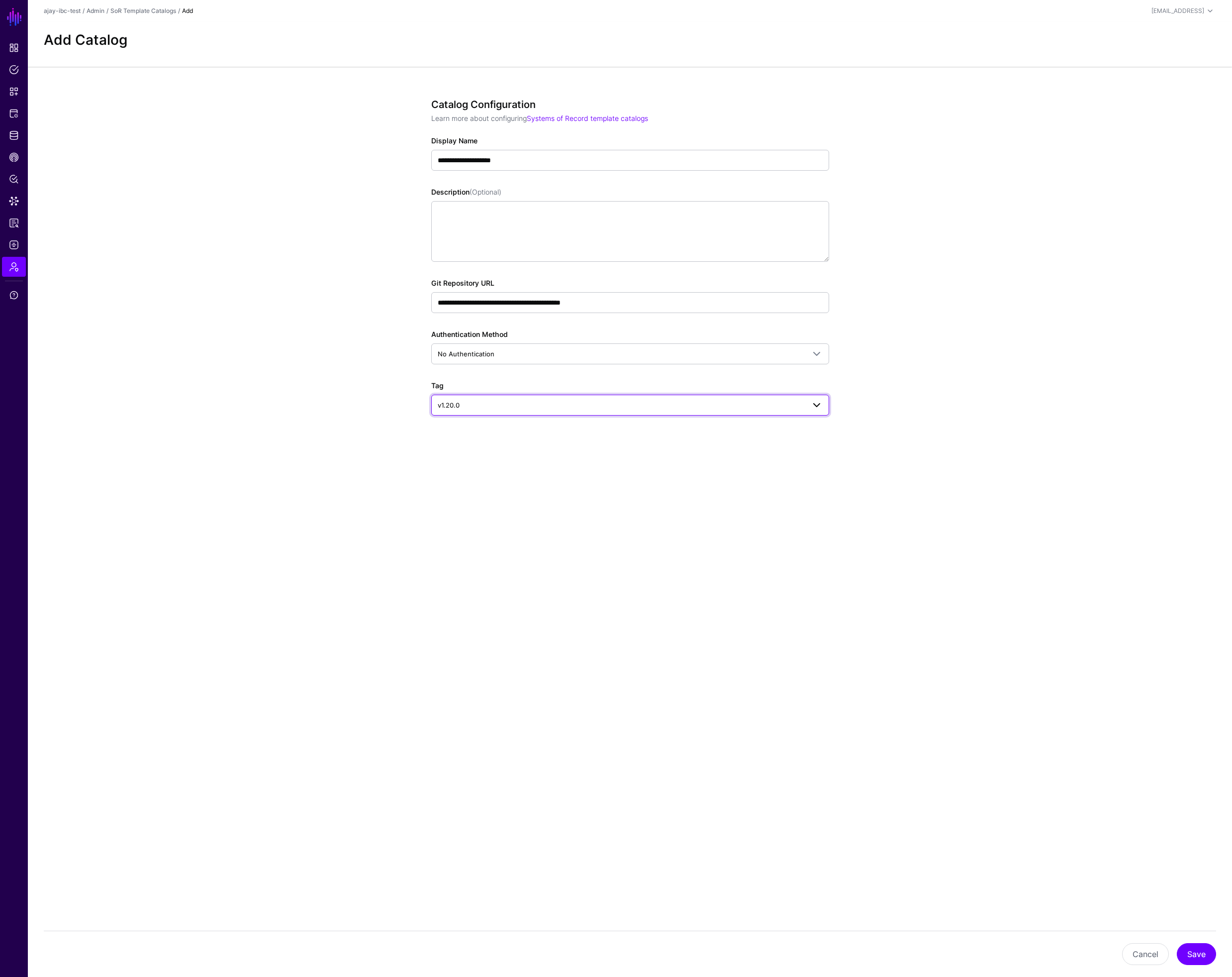
click at [496, 402] on span "v1.20.0" at bounding box center [621, 405] width 367 height 11
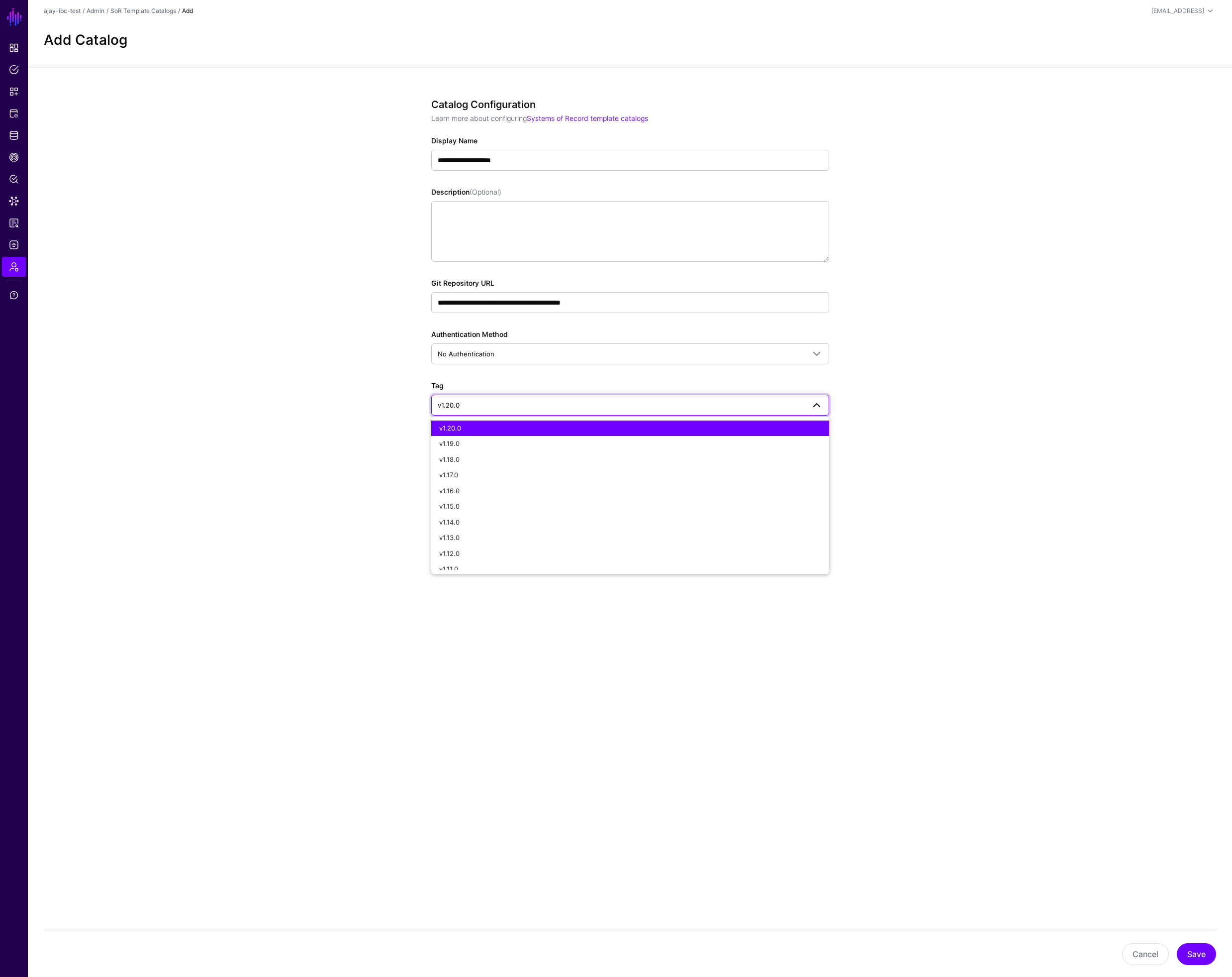
drag, startPoint x: 401, startPoint y: 384, endPoint x: 416, endPoint y: 395, distance: 18.6
click at [401, 385] on div "**********" at bounding box center [630, 293] width 461 height 452
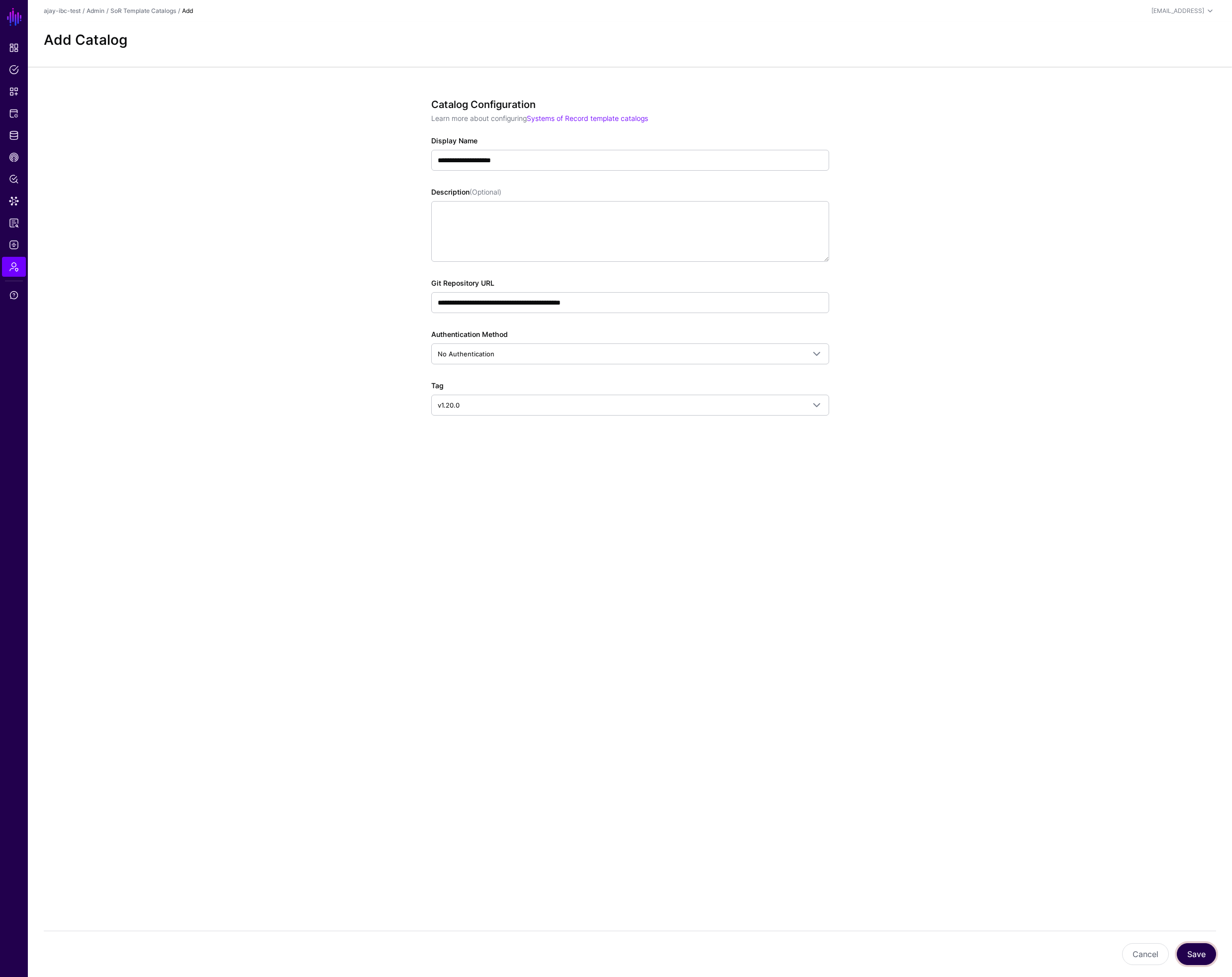
click at [1203, 950] on button "Save" at bounding box center [1196, 953] width 40 height 22
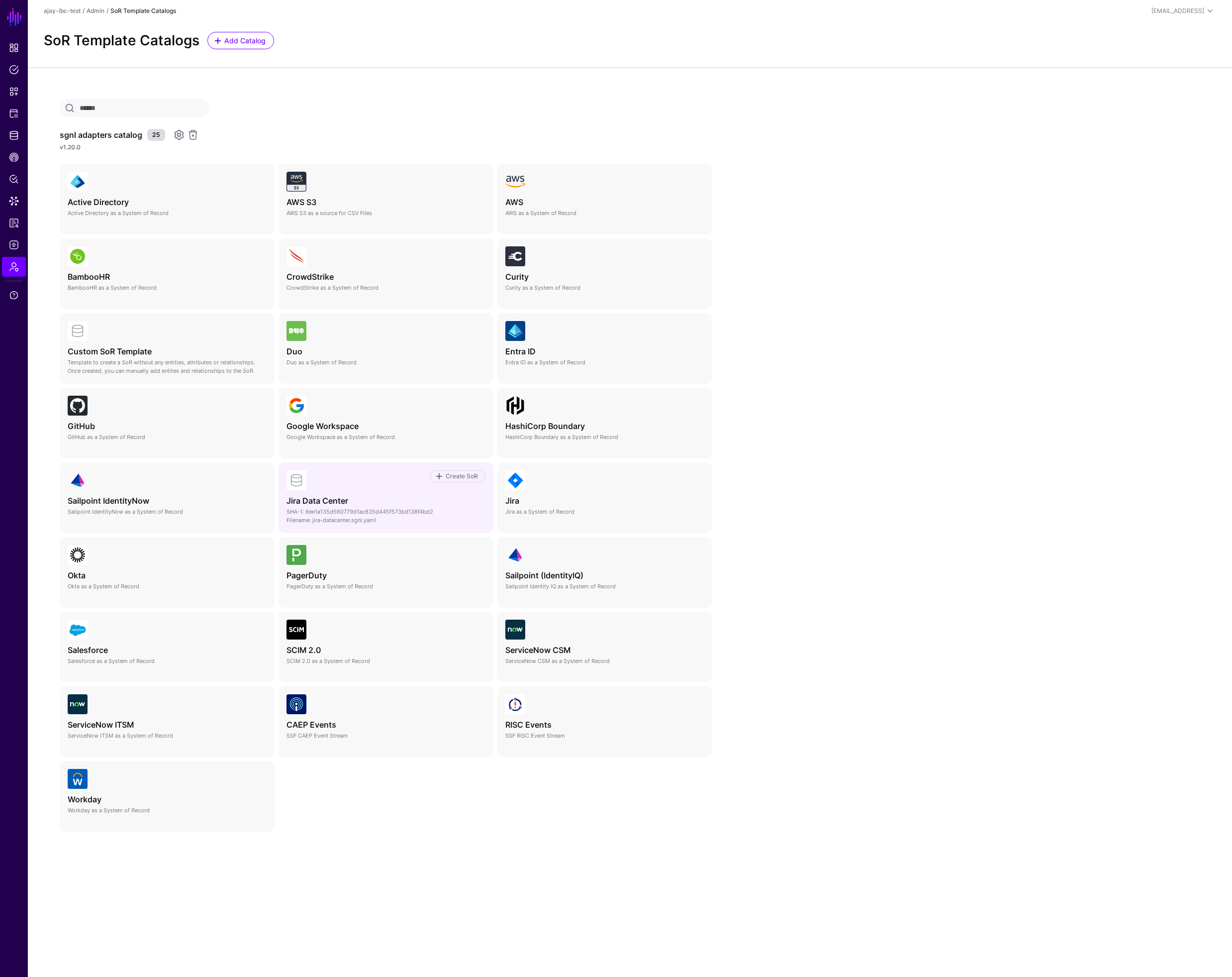
click at [382, 499] on h4 "Jira Data Center" at bounding box center [386, 500] width 199 height 9
click at [458, 477] on span "Create SoR" at bounding box center [462, 476] width 35 height 9
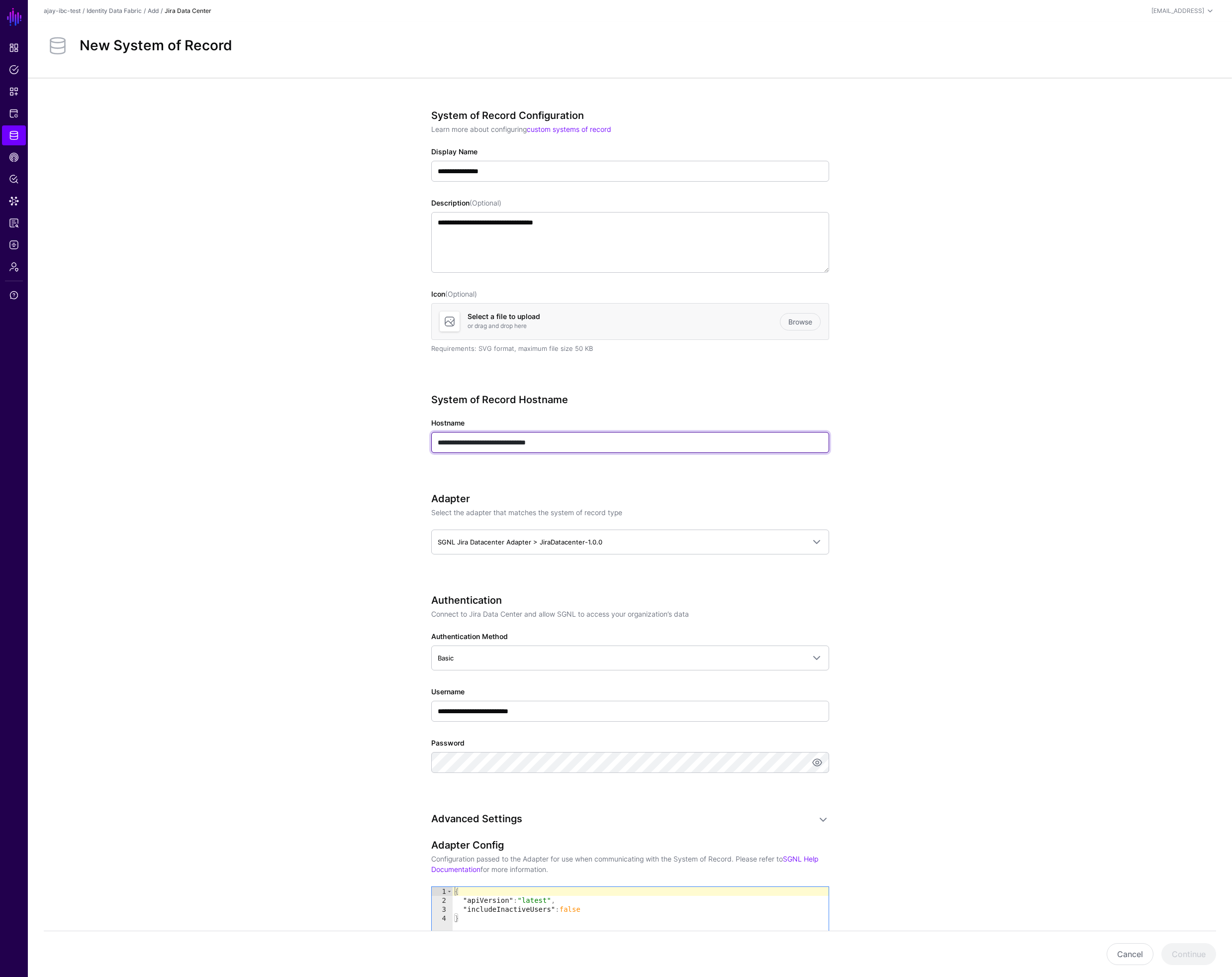
click at [581, 443] on input "**********" at bounding box center [630, 442] width 398 height 21
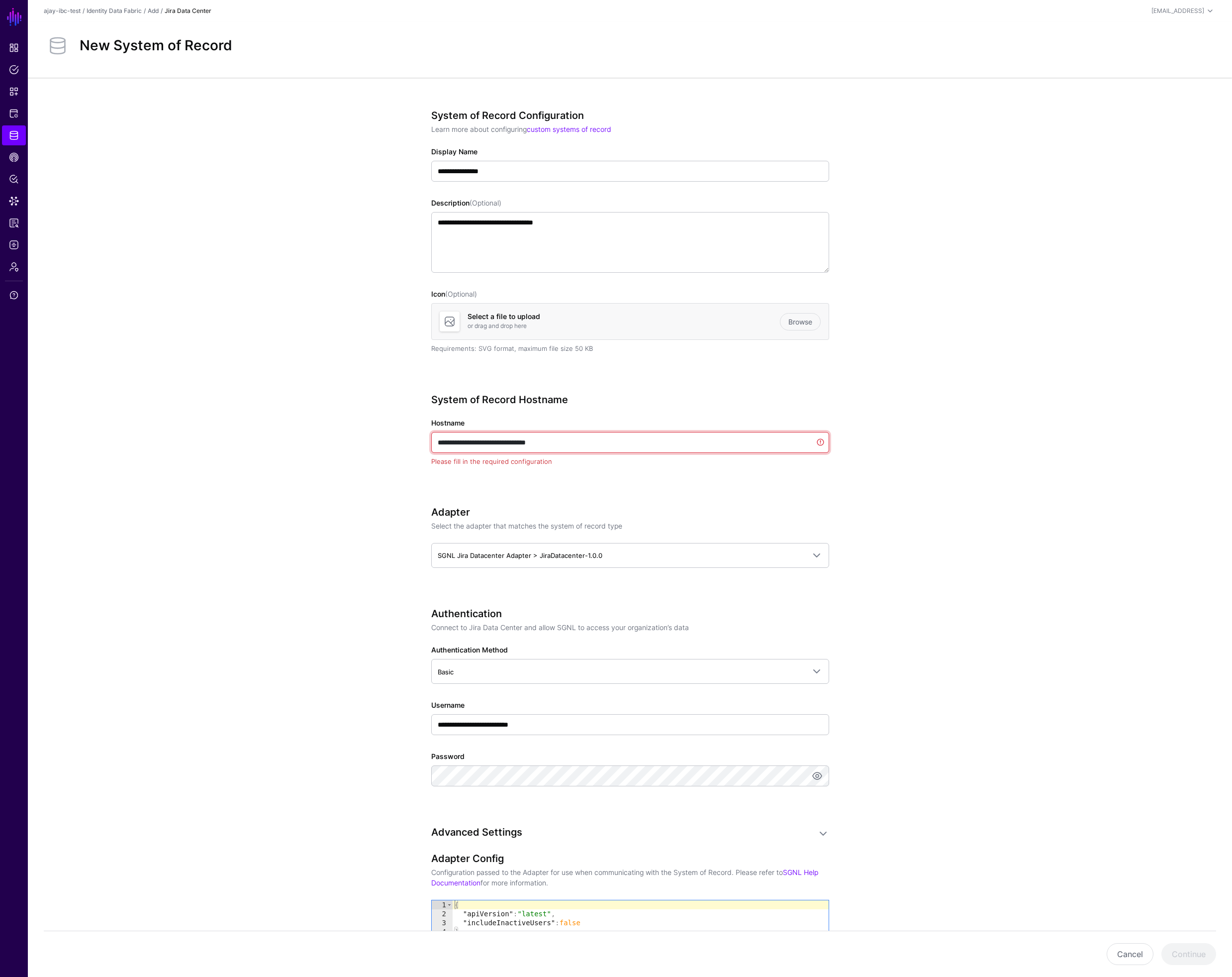
click at [581, 443] on input "**********" at bounding box center [630, 442] width 398 height 21
click at [582, 443] on input "**********" at bounding box center [630, 442] width 398 height 21
paste input "**********"
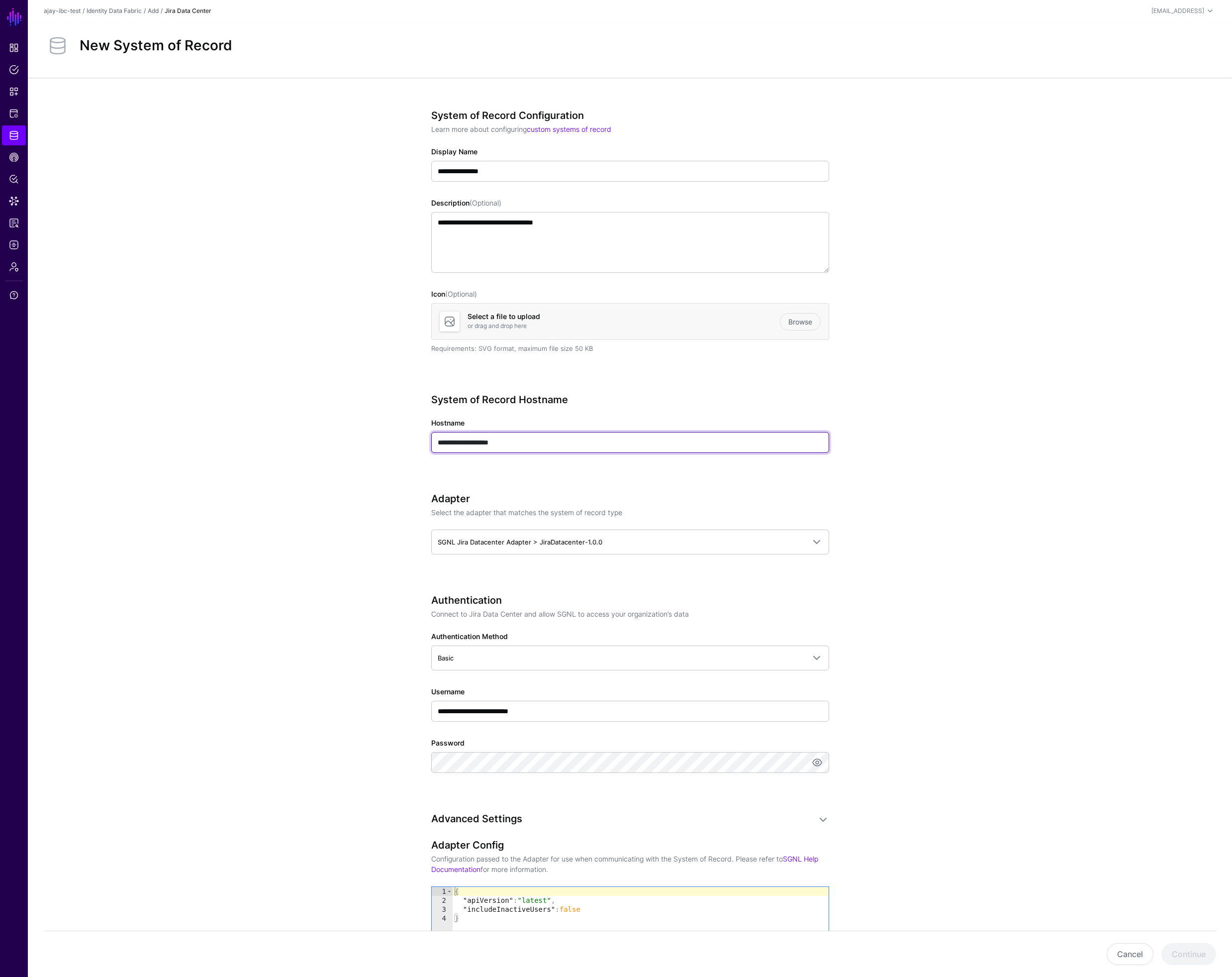
type input "**********"
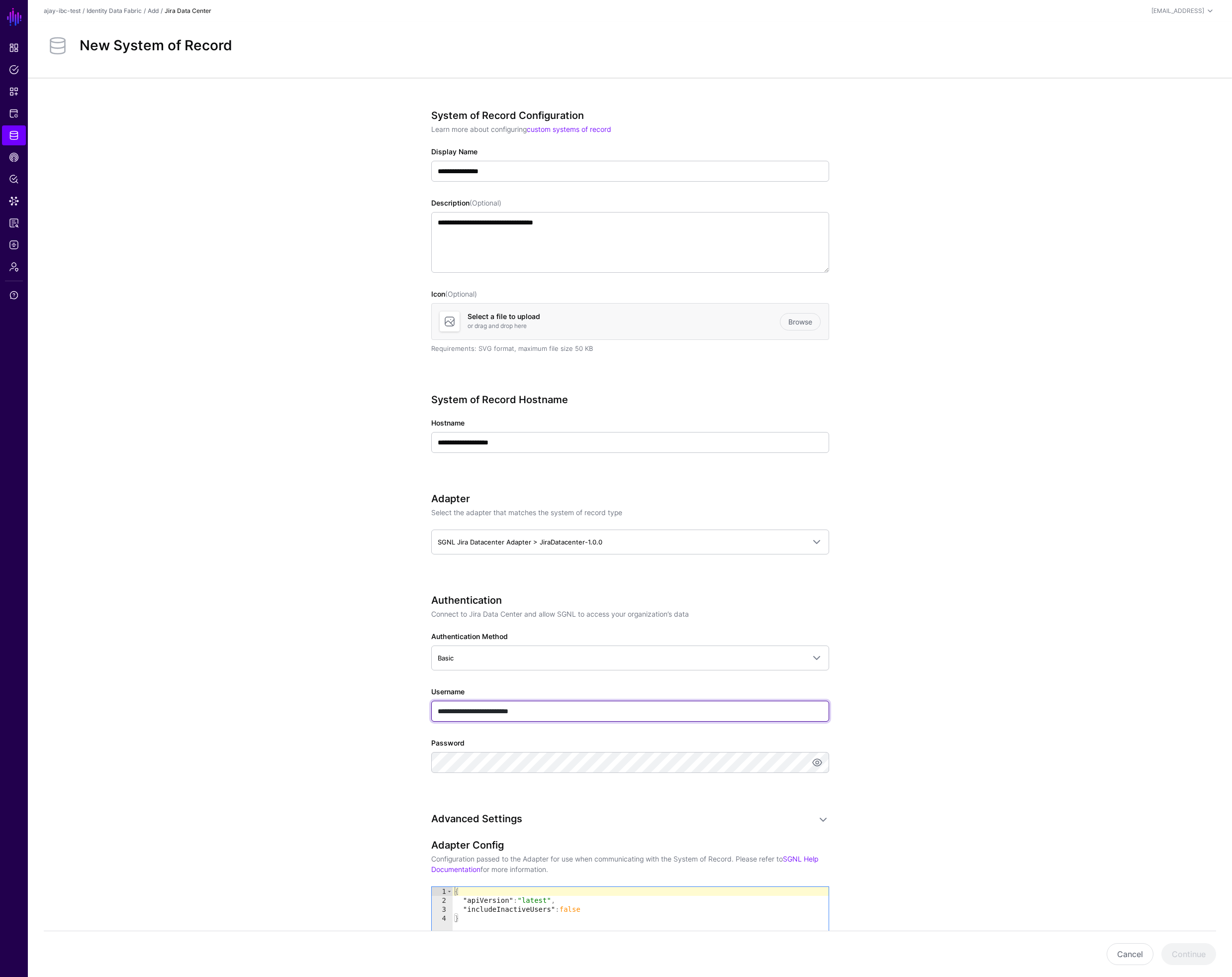
click at [483, 712] on input "**********" at bounding box center [630, 710] width 398 height 21
type input "***"
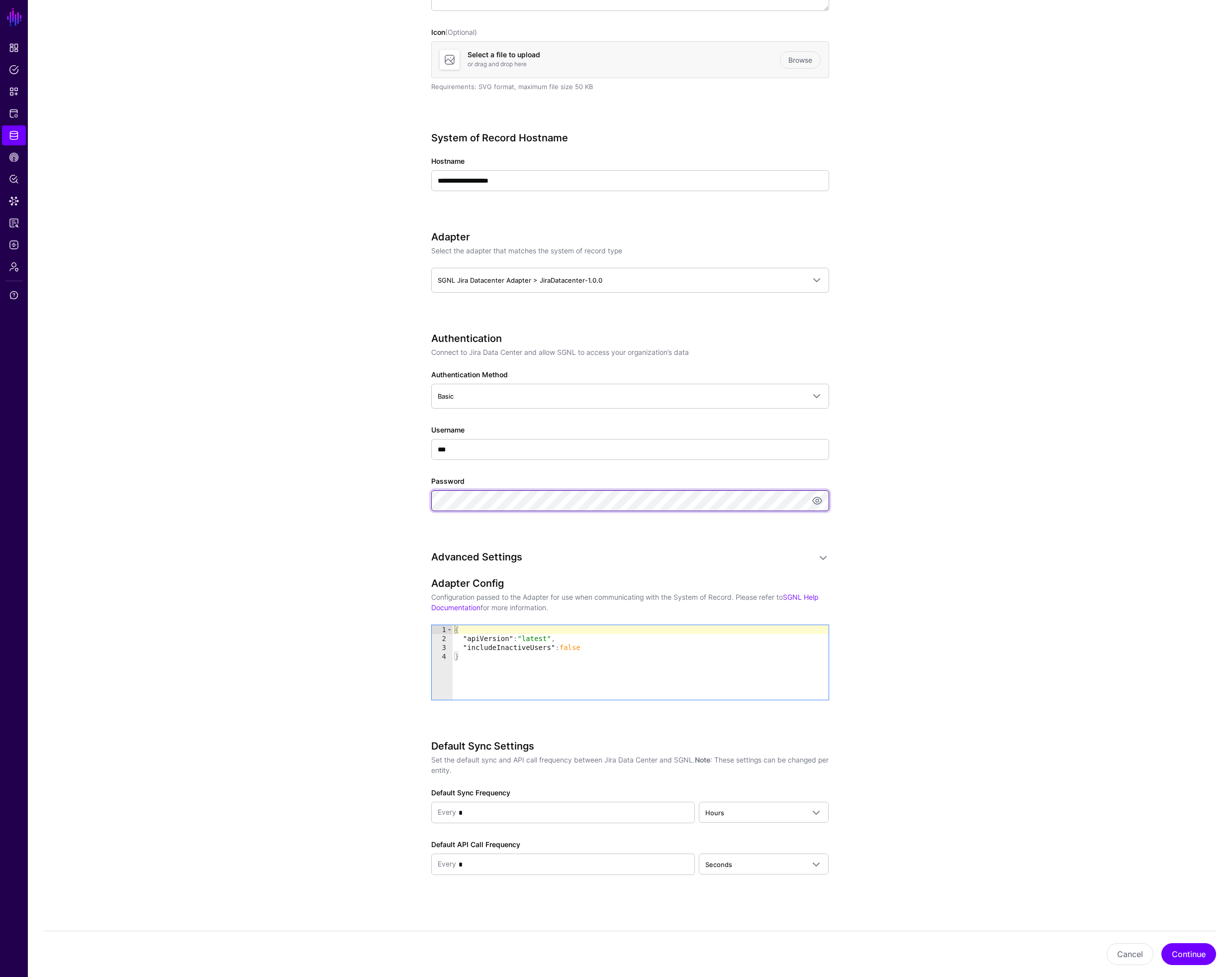
scroll to position [262, 0]
click at [1183, 955] on button "Continue" at bounding box center [1189, 953] width 55 height 22
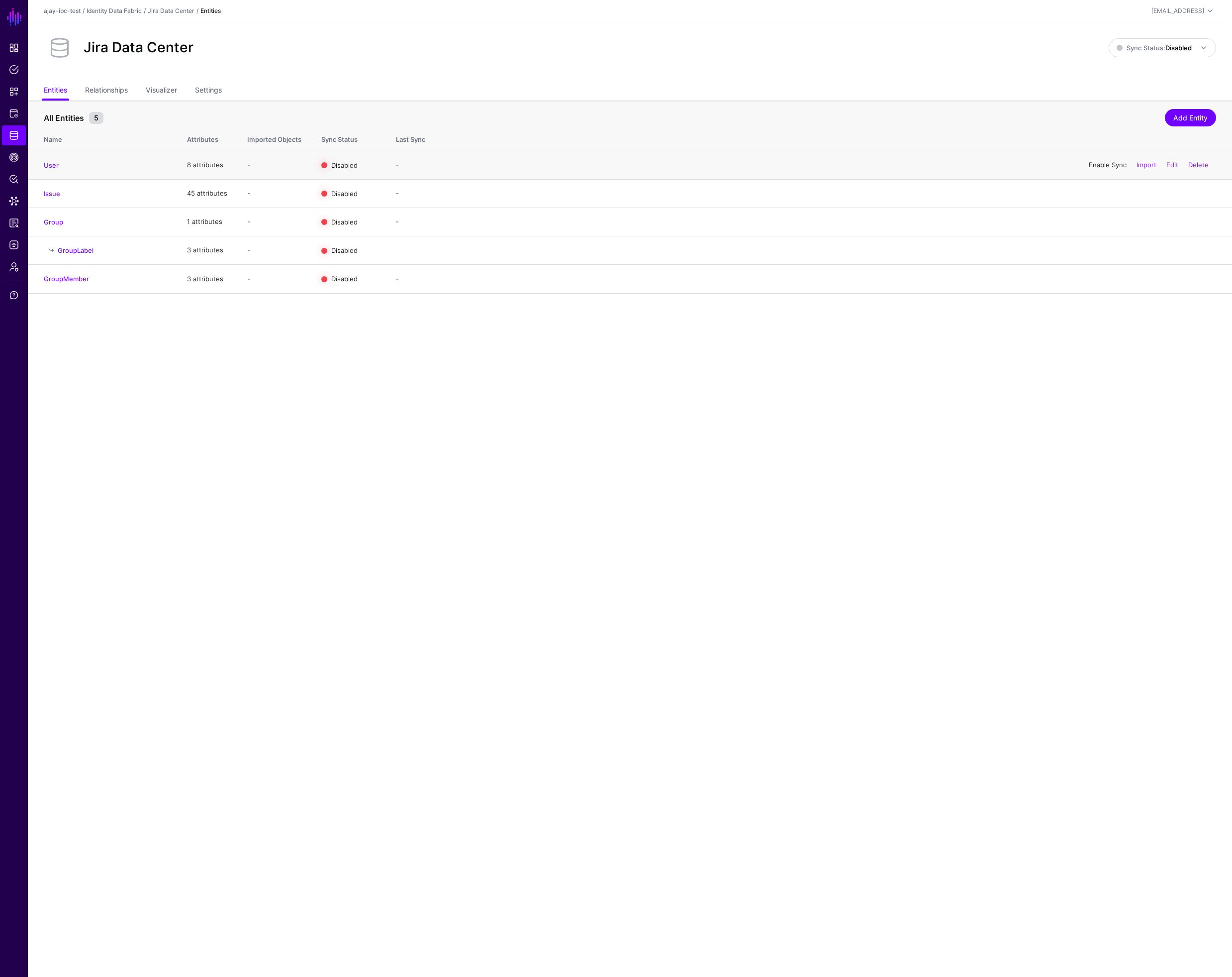
click at [1096, 164] on link "Enable Sync" at bounding box center [1108, 164] width 38 height 8
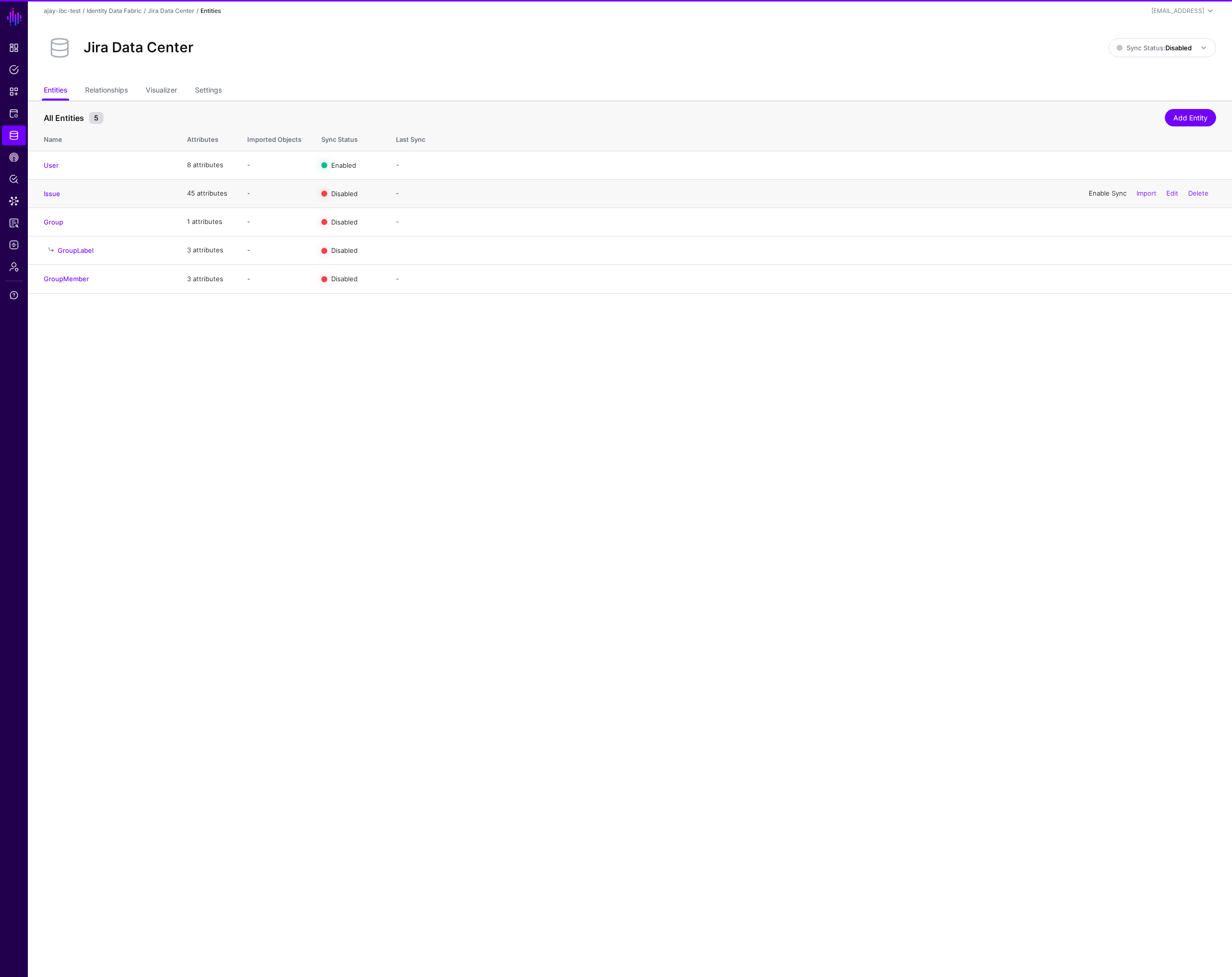
click at [1103, 195] on link "Enable Sync" at bounding box center [1108, 193] width 38 height 8
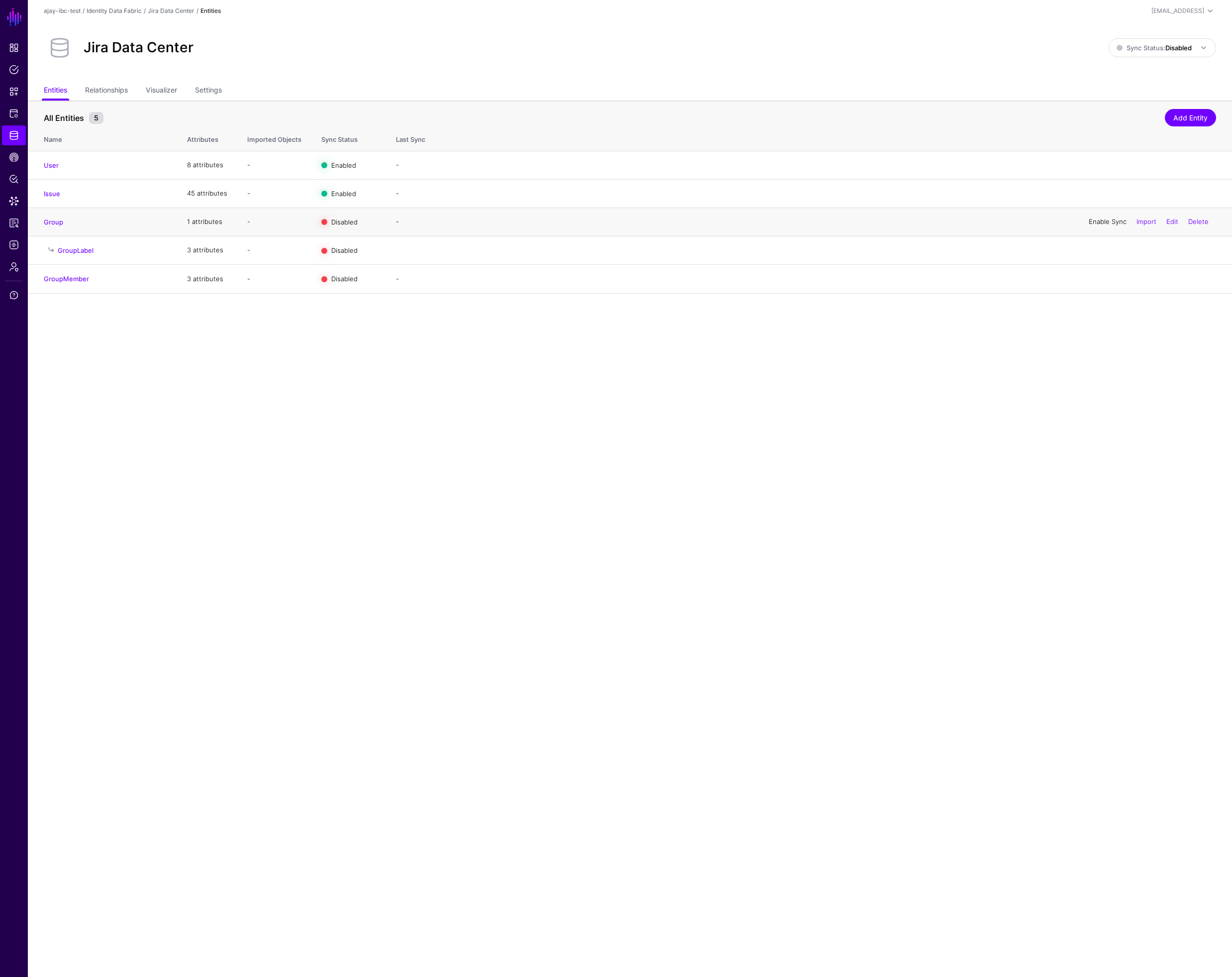
click at [1104, 223] on link "Enable Sync" at bounding box center [1108, 221] width 38 height 8
click at [1110, 278] on link "Enable Sync" at bounding box center [1108, 278] width 38 height 8
click at [1163, 47] on span "Sync Status: Disabled" at bounding box center [1154, 48] width 75 height 8
click at [1135, 81] on span "Syncing active for all configured entities that are enabled" at bounding box center [1156, 87] width 103 height 17
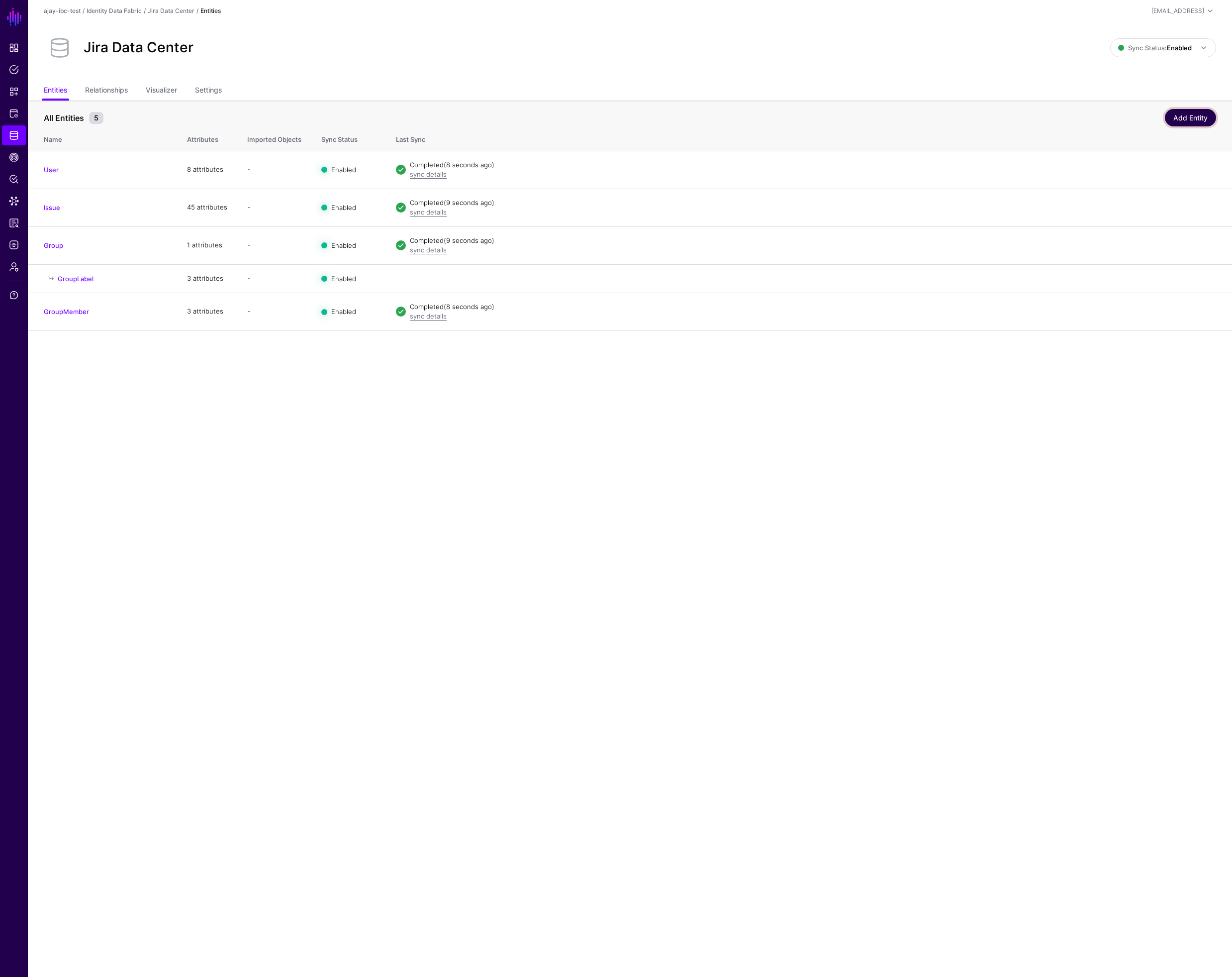
click at [1192, 118] on link "Add Entity" at bounding box center [1190, 117] width 51 height 17
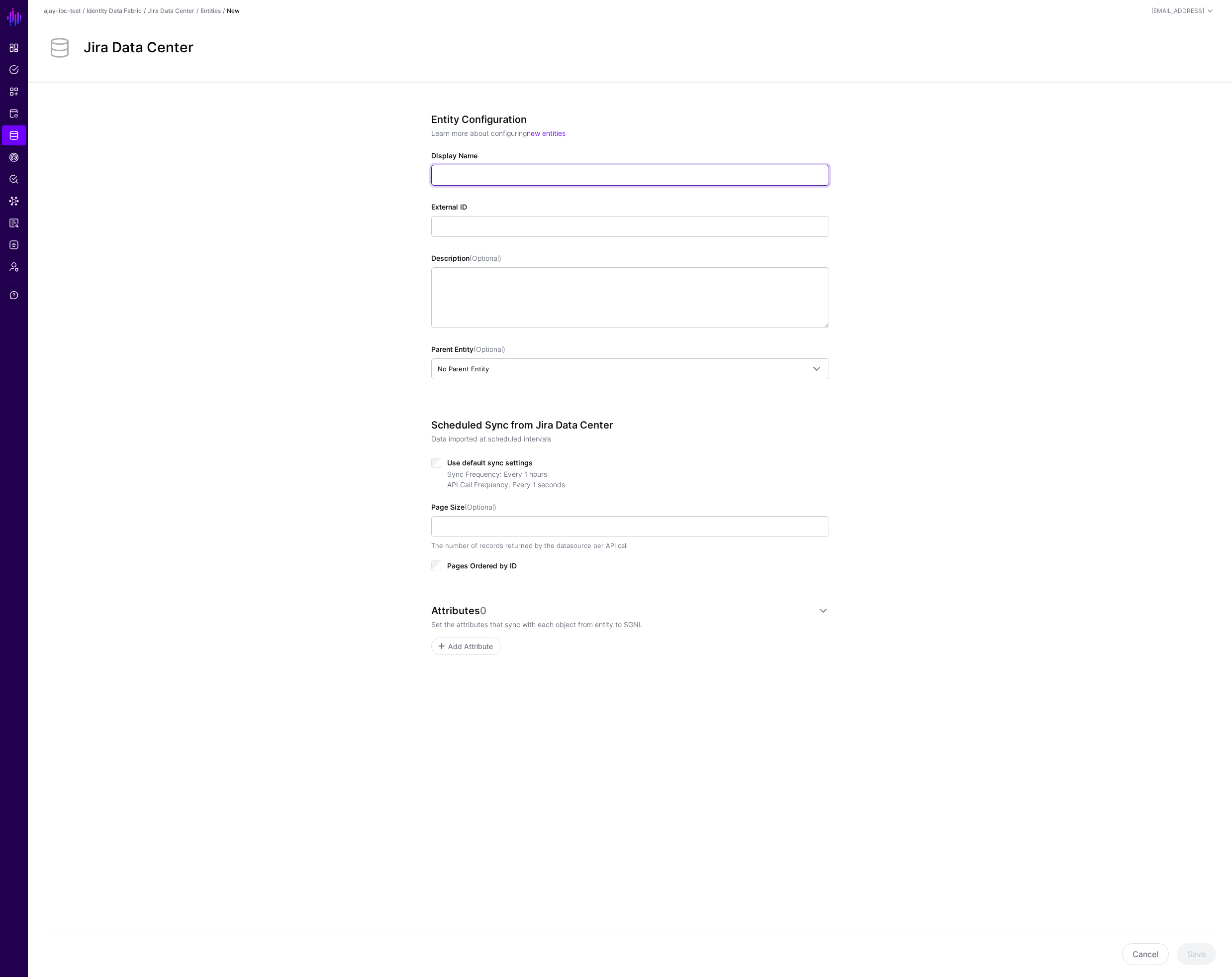
click at [503, 176] on input "Display Name" at bounding box center [630, 175] width 398 height 21
type input "**********"
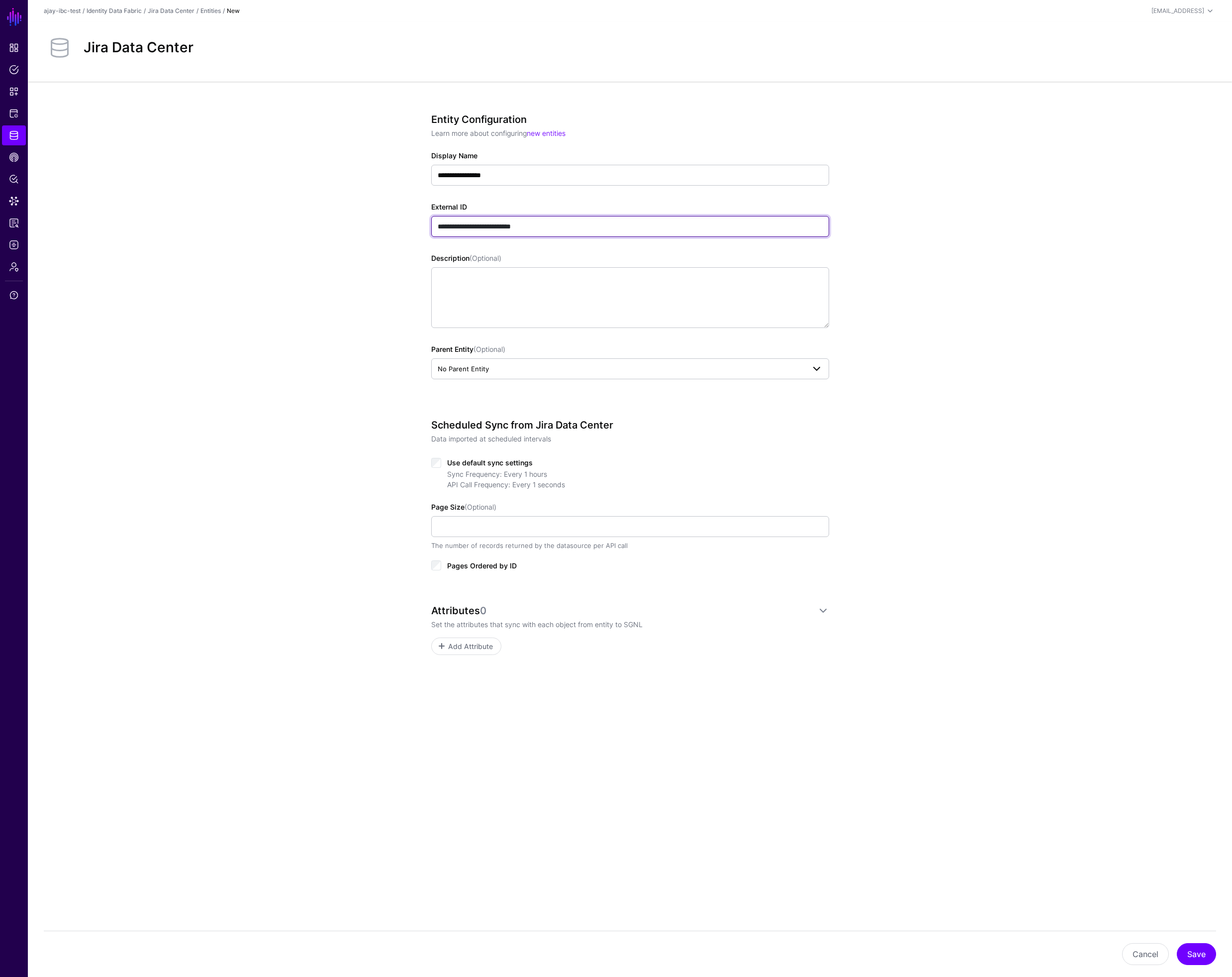
type input "**********"
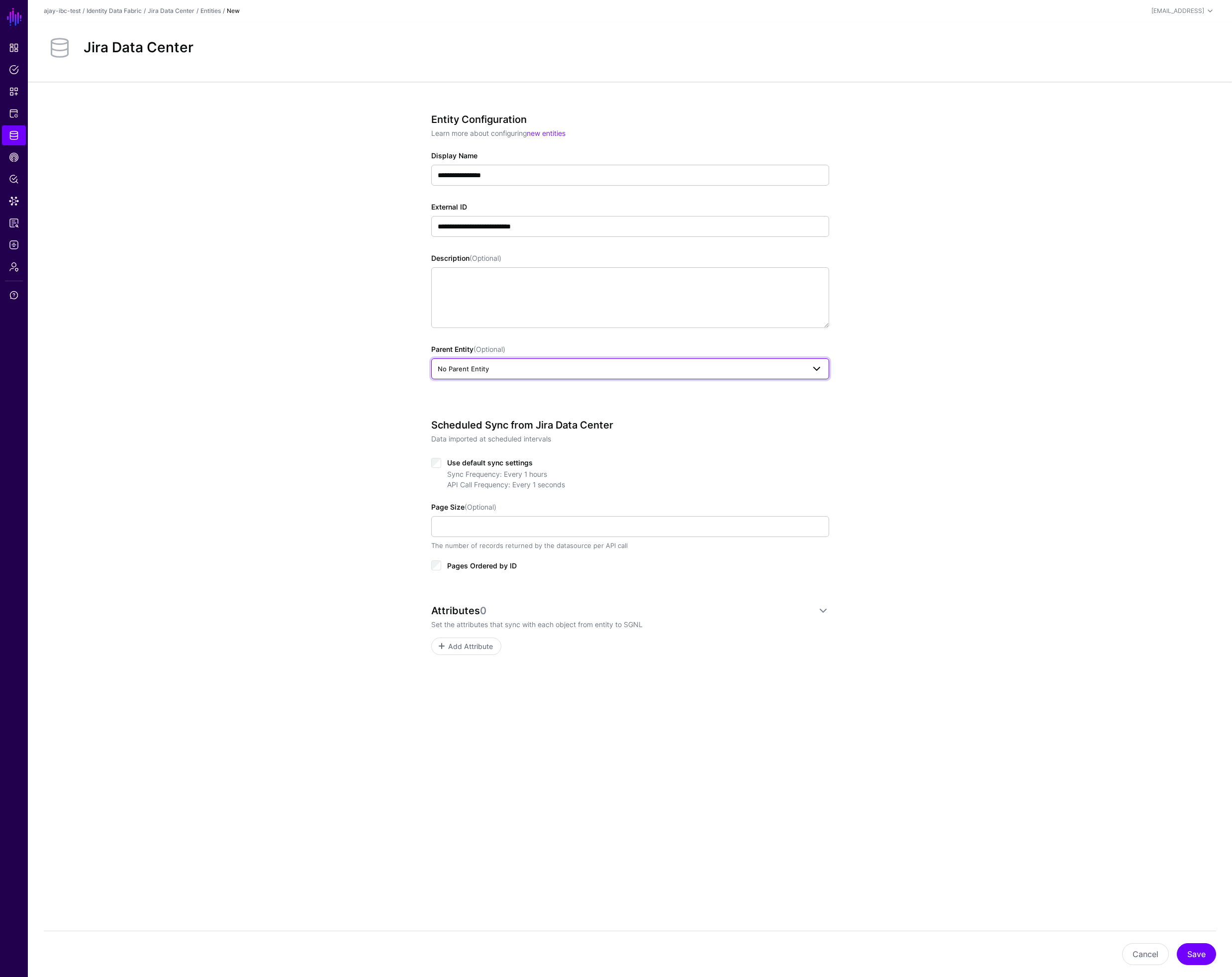
click at [497, 368] on span "No Parent Entity" at bounding box center [621, 369] width 367 height 11
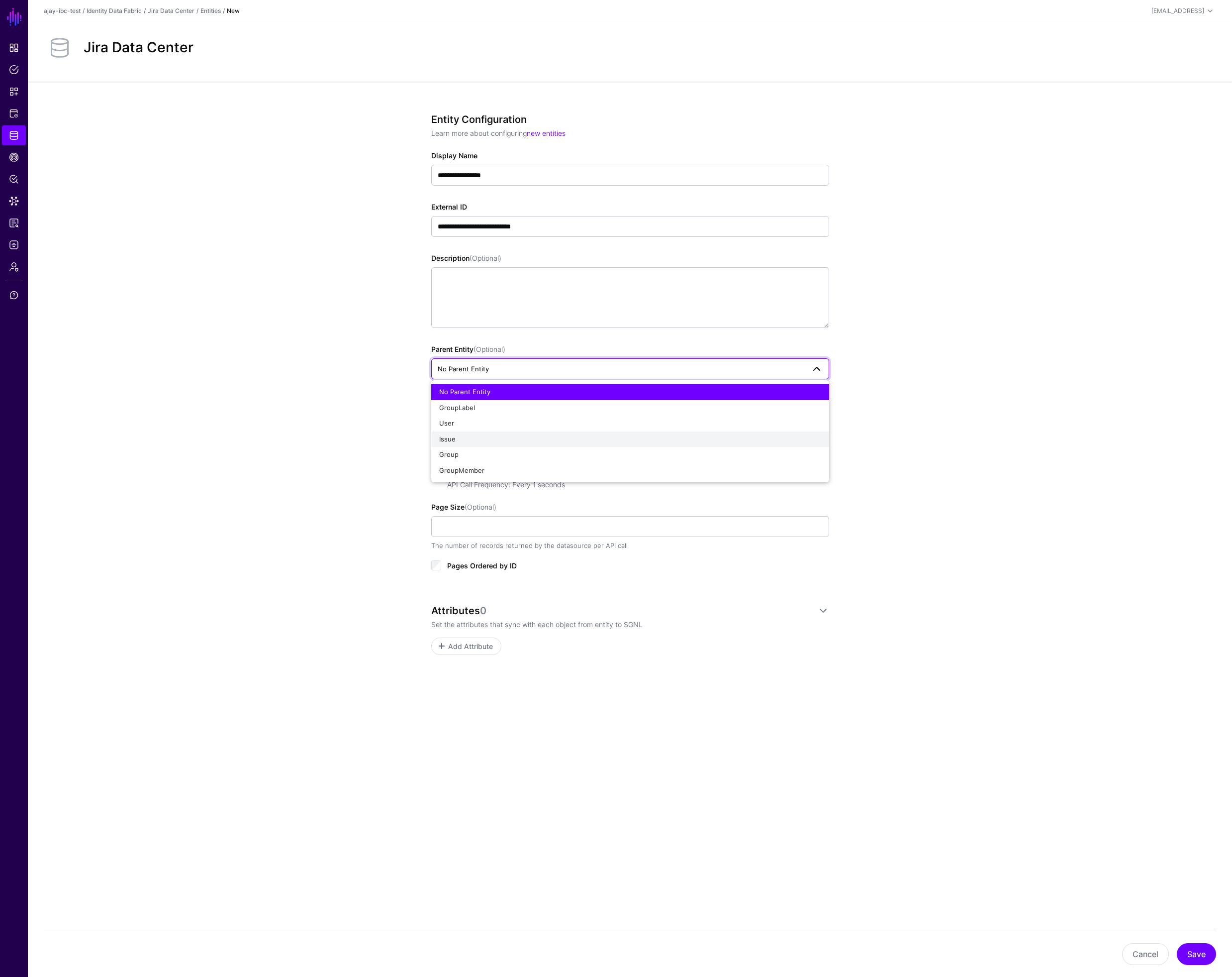
click at [462, 442] on div "Issue" at bounding box center [630, 439] width 382 height 10
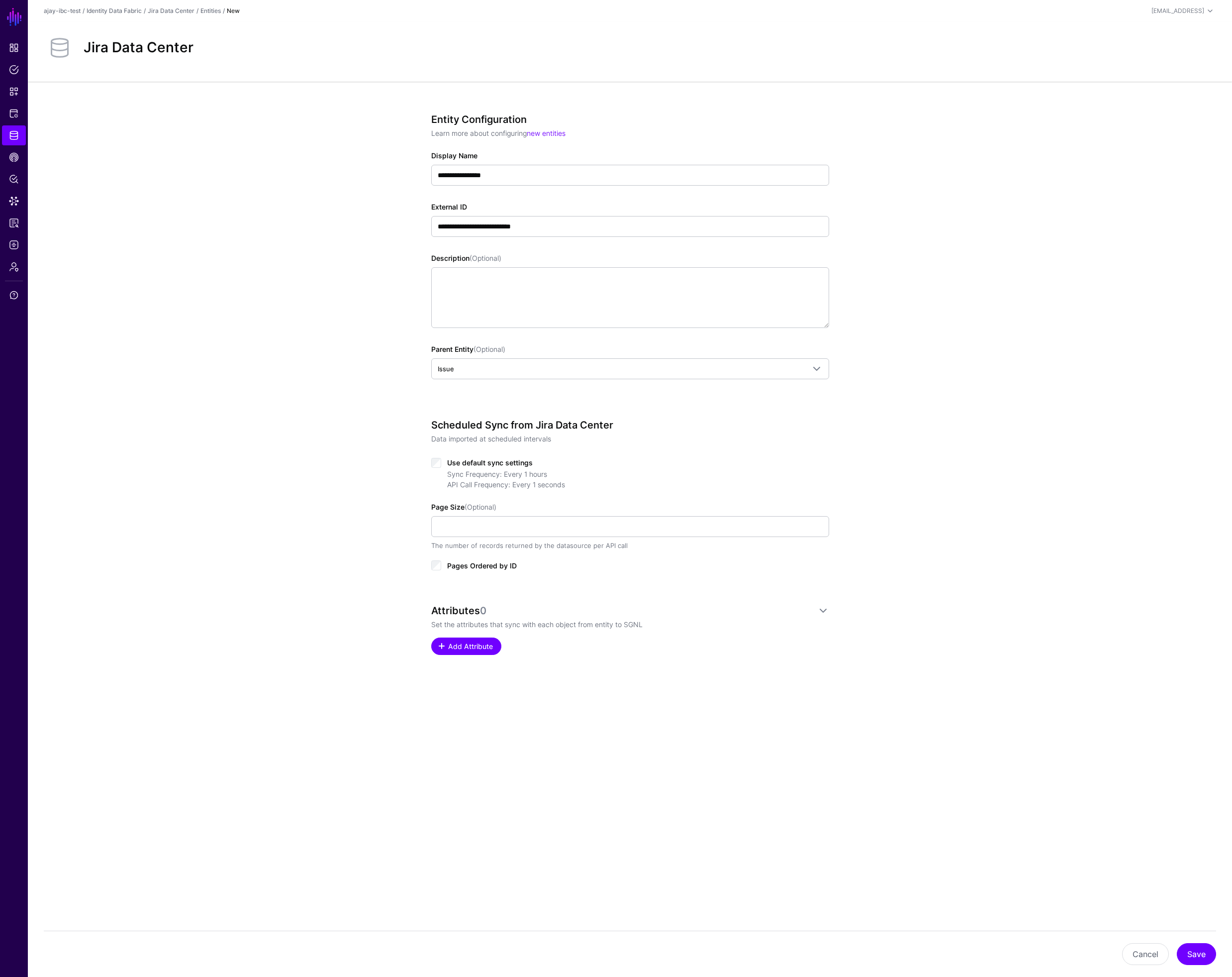
click at [475, 643] on span "Add Attribute" at bounding box center [470, 646] width 47 height 11
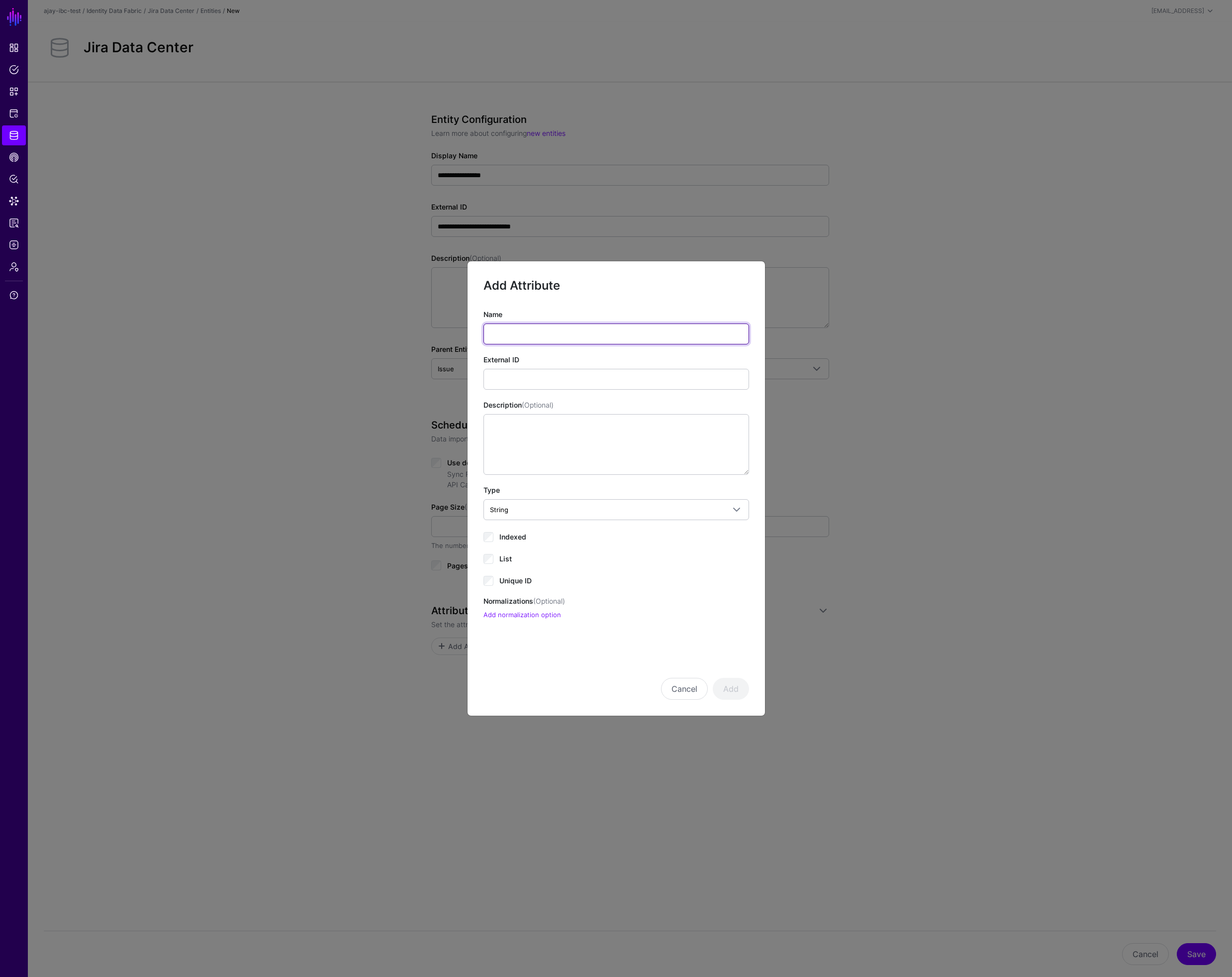
click at [521, 336] on input "Name" at bounding box center [616, 333] width 265 height 21
type input "**"
click at [515, 538] on span "Indexed" at bounding box center [512, 536] width 27 height 8
drag, startPoint x: 729, startPoint y: 687, endPoint x: 726, endPoint y: 683, distance: 5.0
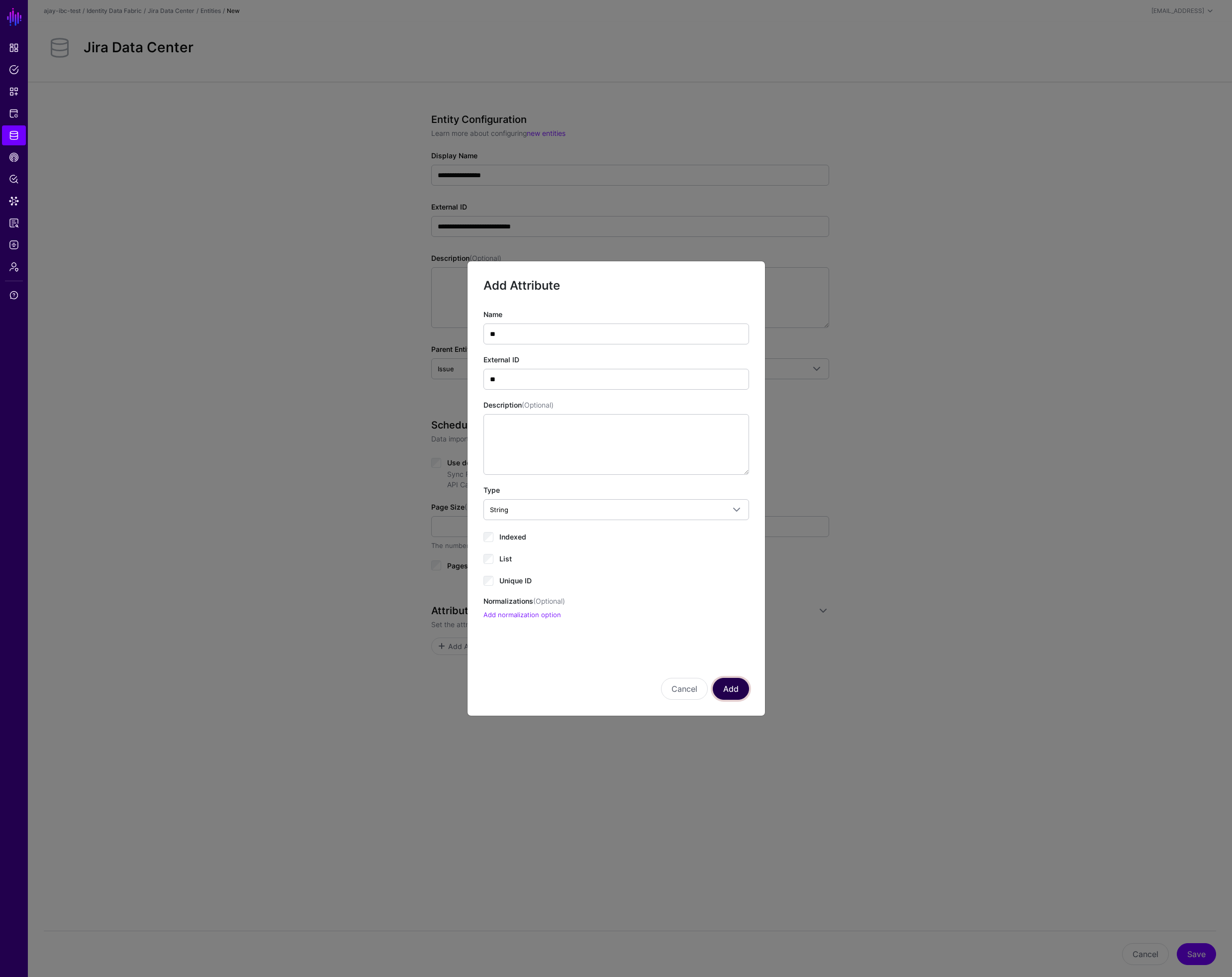
click at [730, 687] on button "Add" at bounding box center [731, 688] width 36 height 22
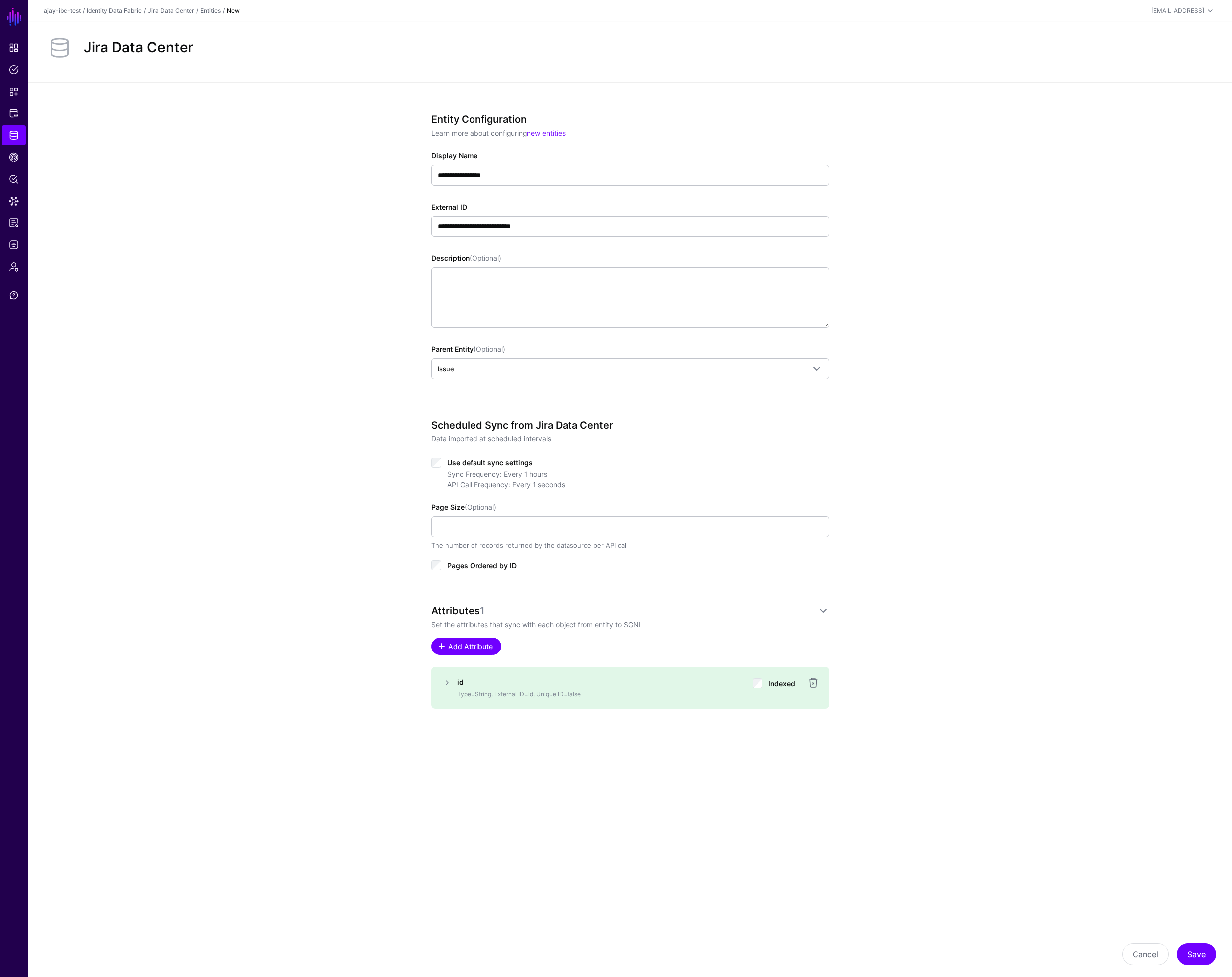
click at [474, 644] on span "Add Attribute" at bounding box center [470, 646] width 47 height 11
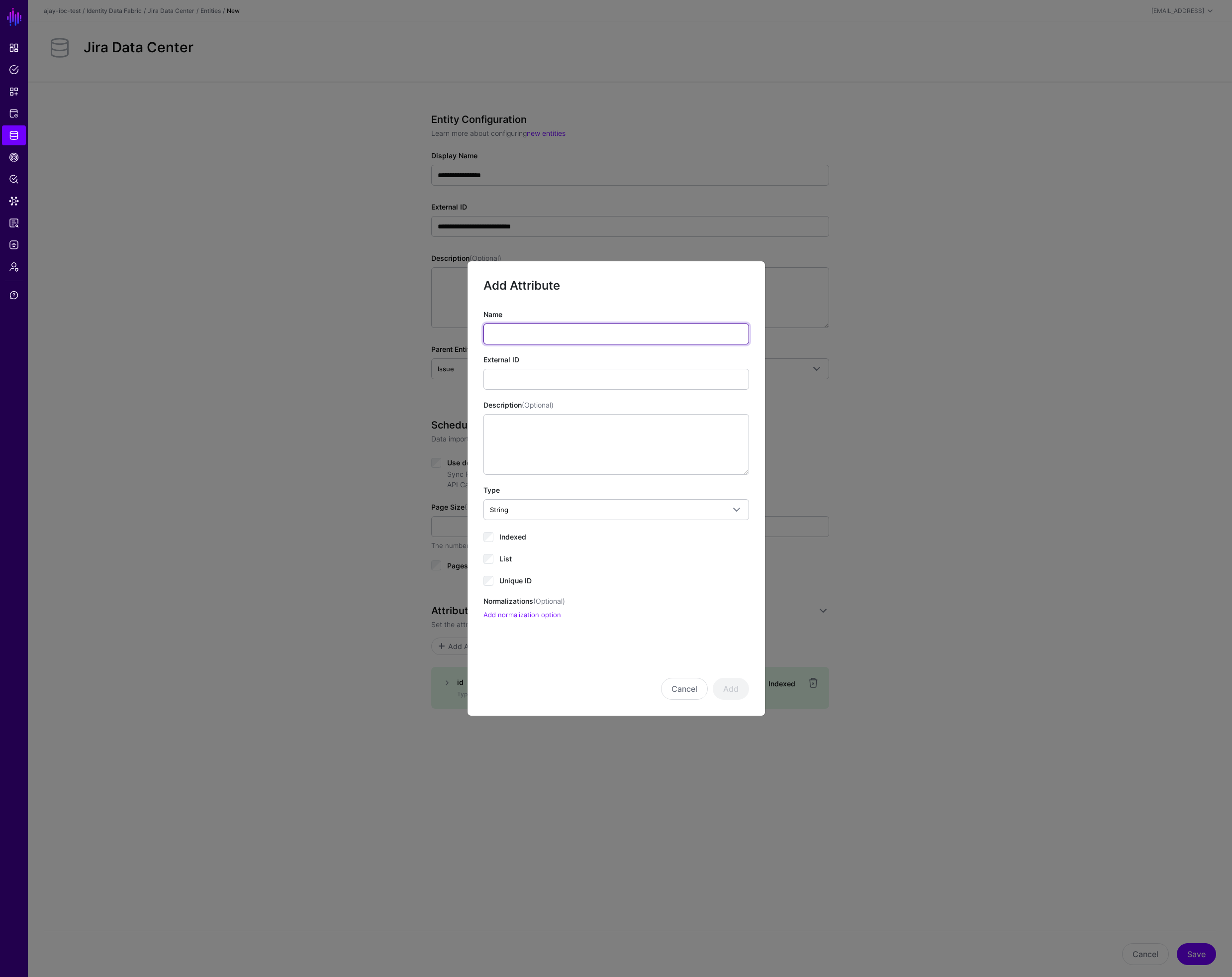
click at [515, 328] on input "Name" at bounding box center [616, 333] width 265 height 21
type input "*****"
click at [740, 690] on button "Add" at bounding box center [731, 688] width 36 height 22
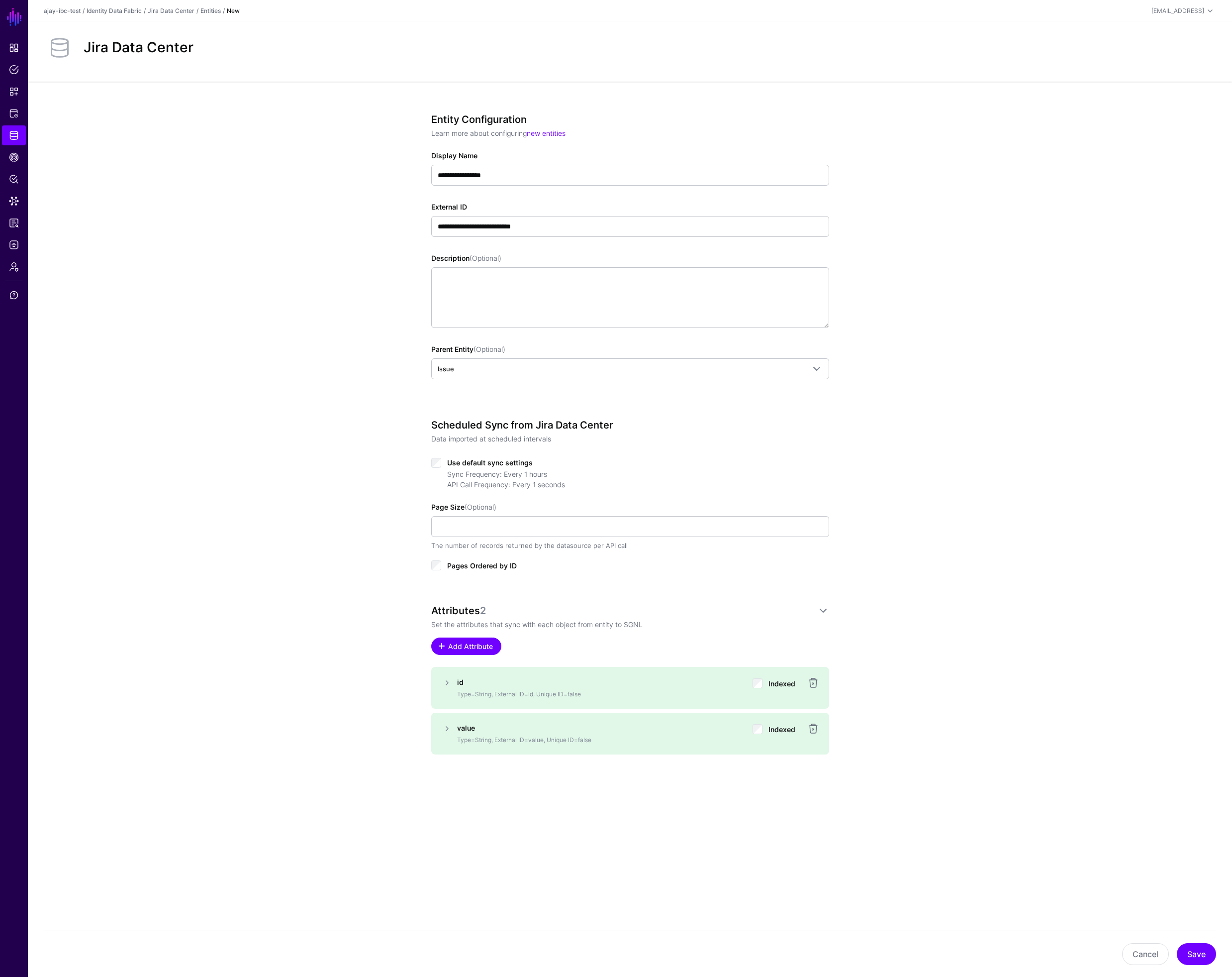
click at [477, 642] on span "Add Attribute" at bounding box center [470, 646] width 47 height 11
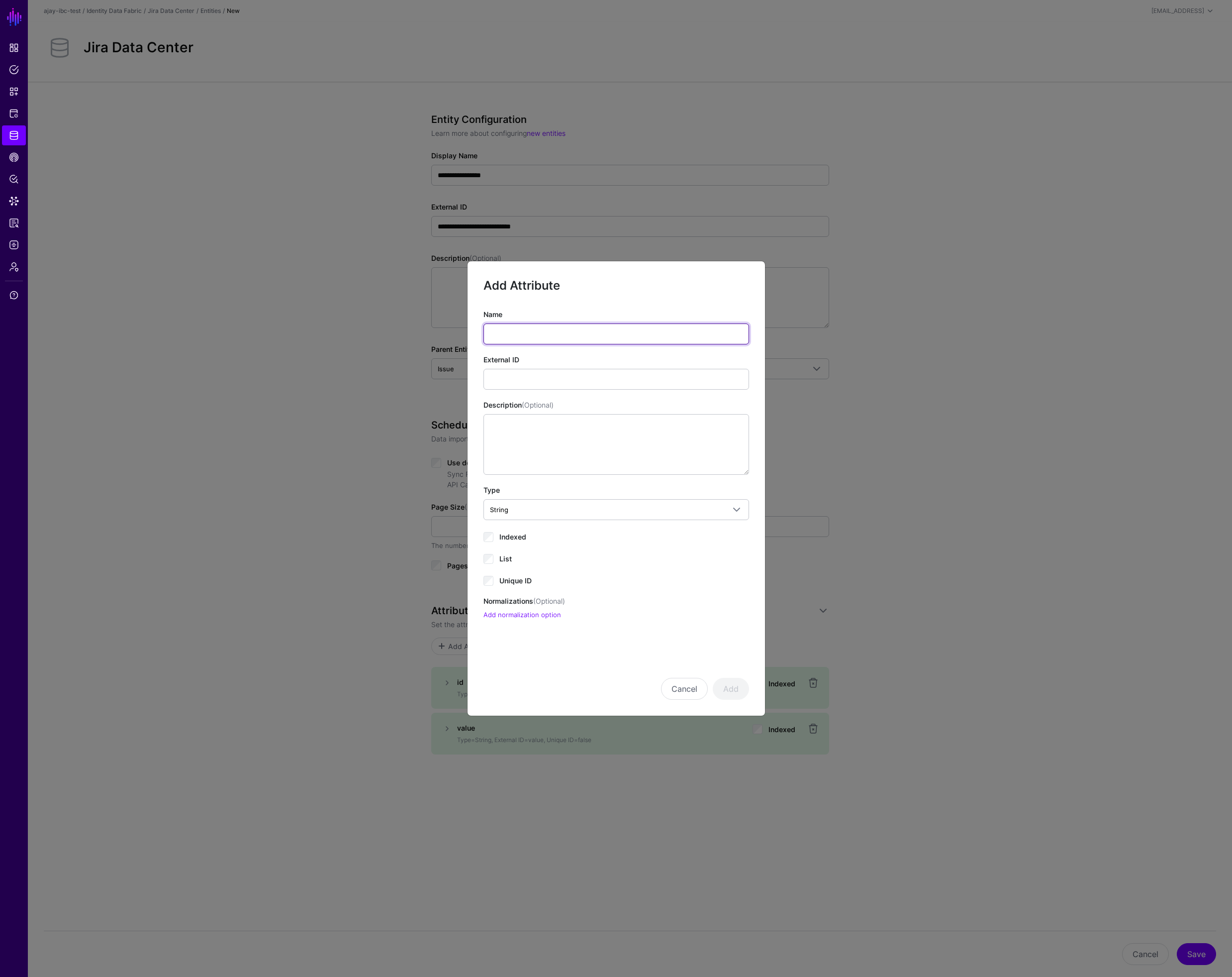
click at [515, 337] on input "Name" at bounding box center [616, 333] width 265 height 21
type input "********"
click at [515, 510] on span "String" at bounding box center [607, 509] width 235 height 11
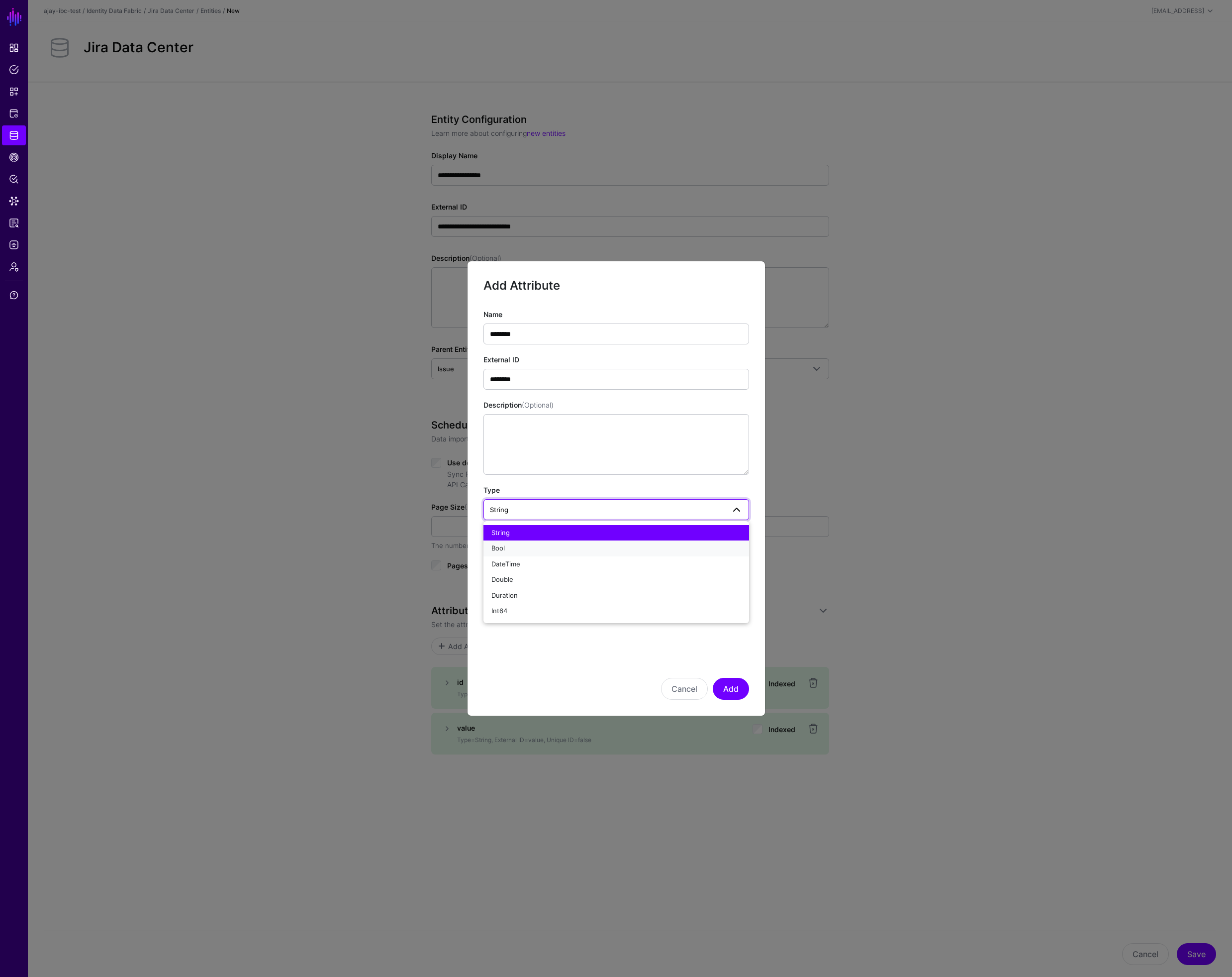
click at [516, 547] on div "Bool" at bounding box center [616, 548] width 250 height 10
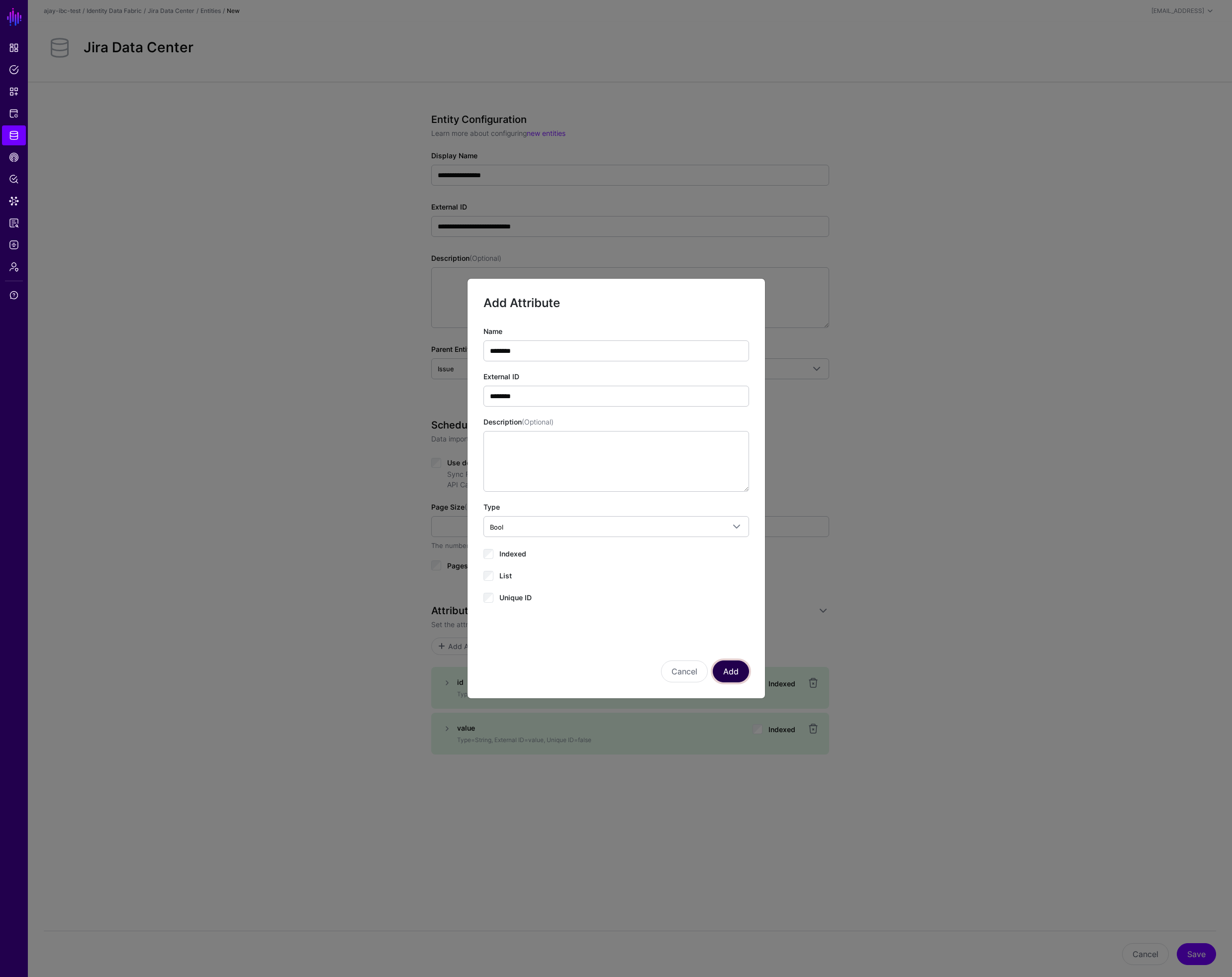
click at [737, 671] on button "Add" at bounding box center [731, 671] width 36 height 22
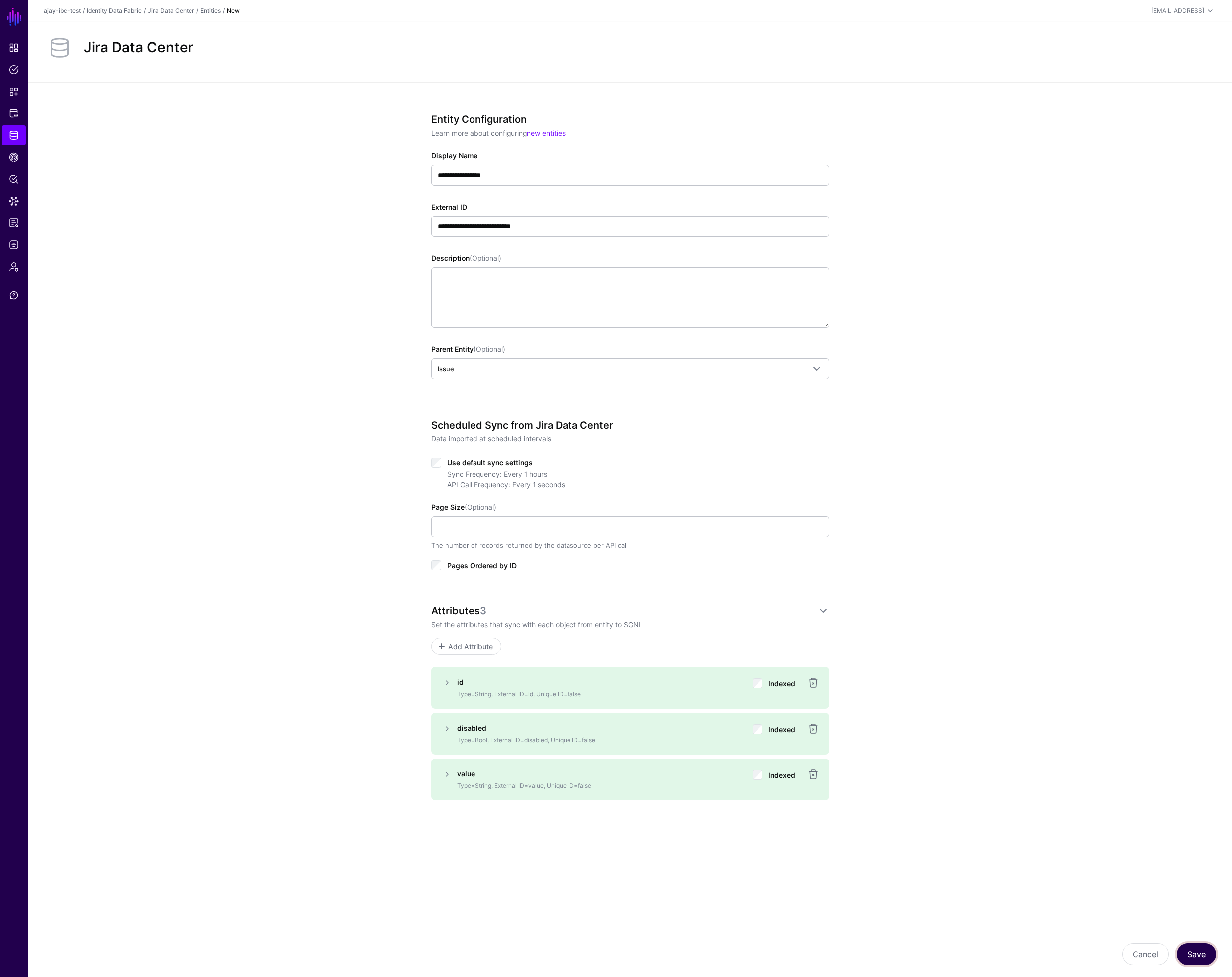
click at [1199, 953] on button "Save" at bounding box center [1196, 953] width 40 height 22
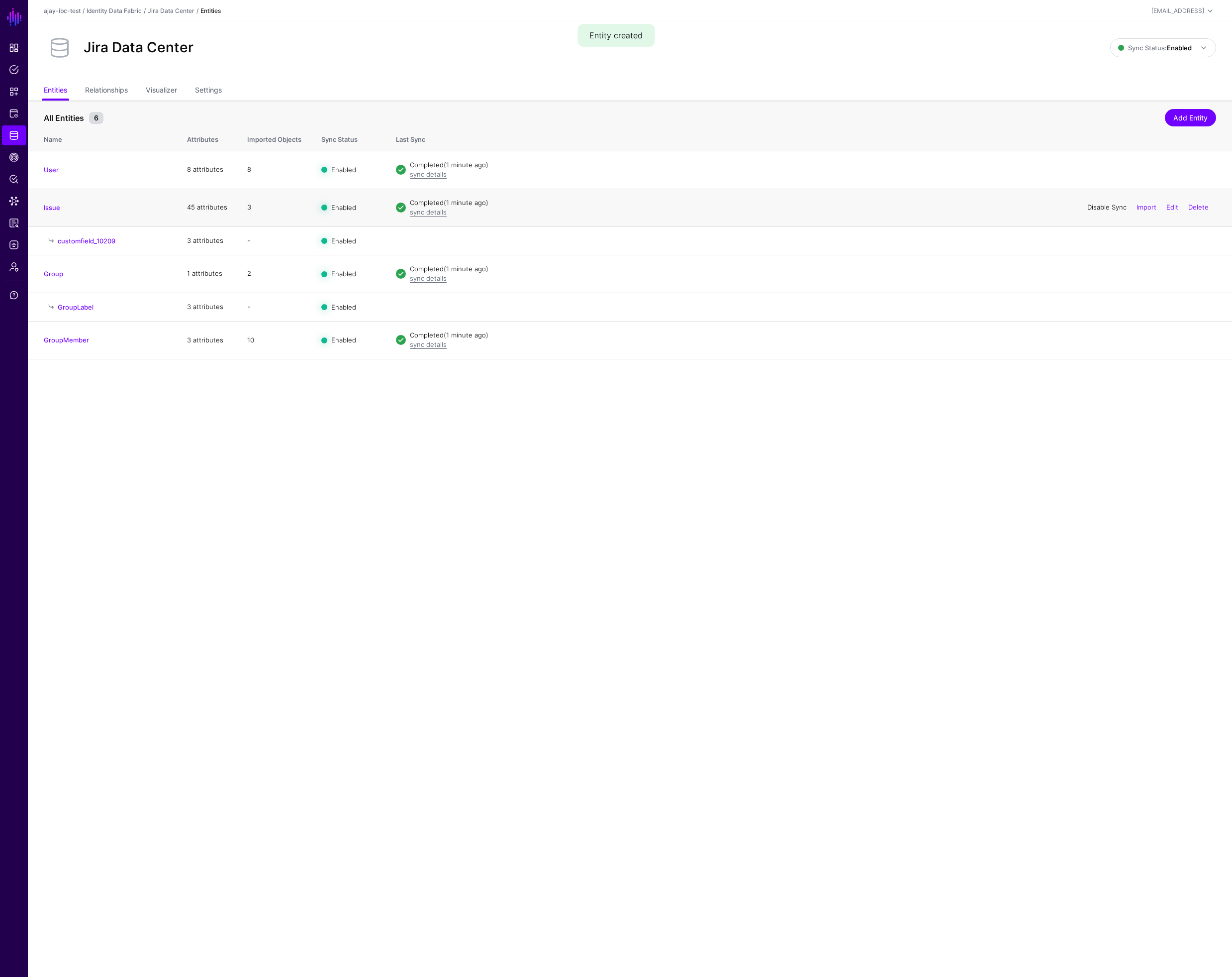
click at [1104, 207] on link "Disable Sync" at bounding box center [1107, 207] width 40 height 8
click at [0, 0] on link "Enable Sync" at bounding box center [0, 0] width 0 height 0
click at [431, 214] on link "sync details" at bounding box center [428, 212] width 36 height 8
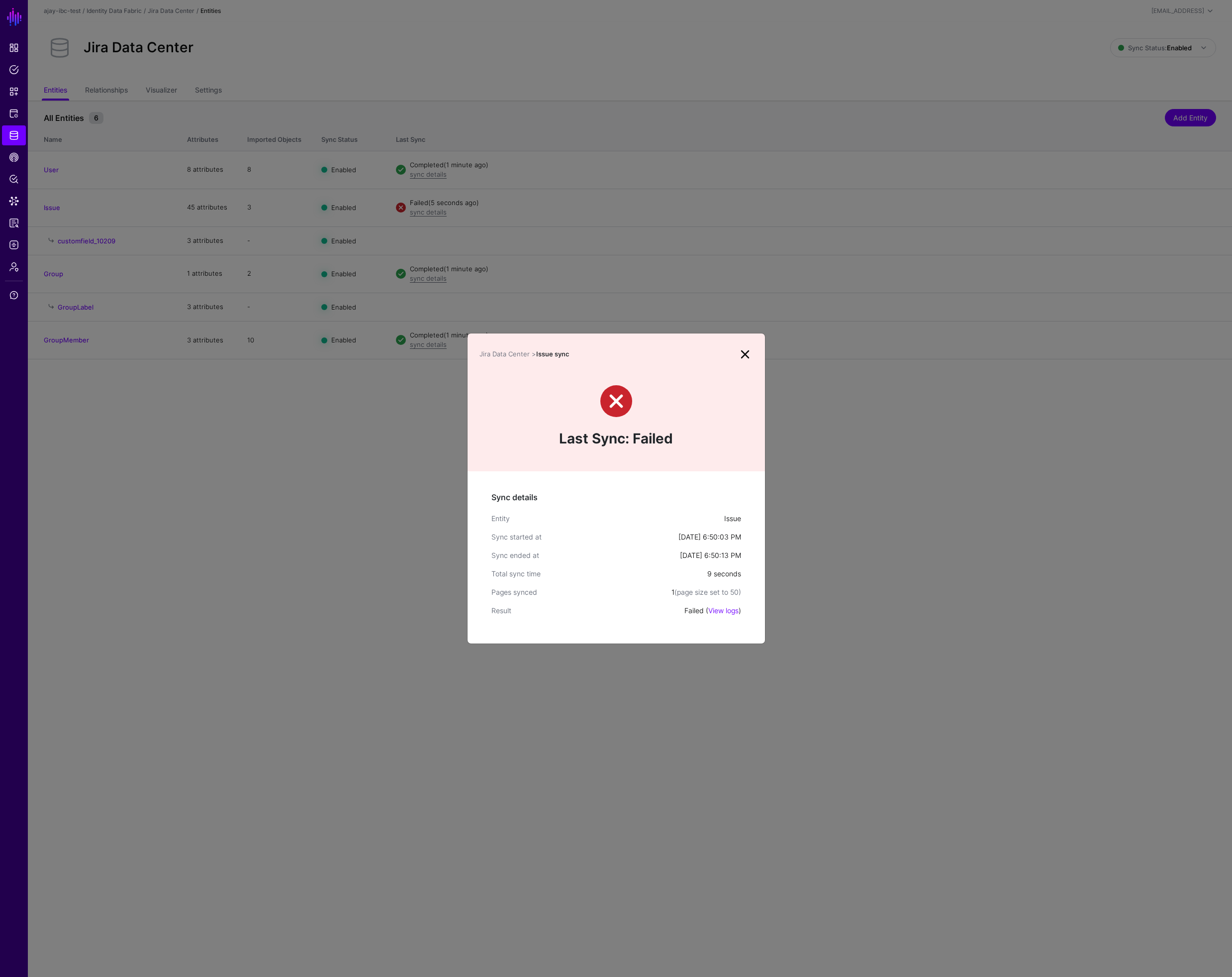
click at [715, 610] on link "View logs" at bounding box center [724, 610] width 30 height 8
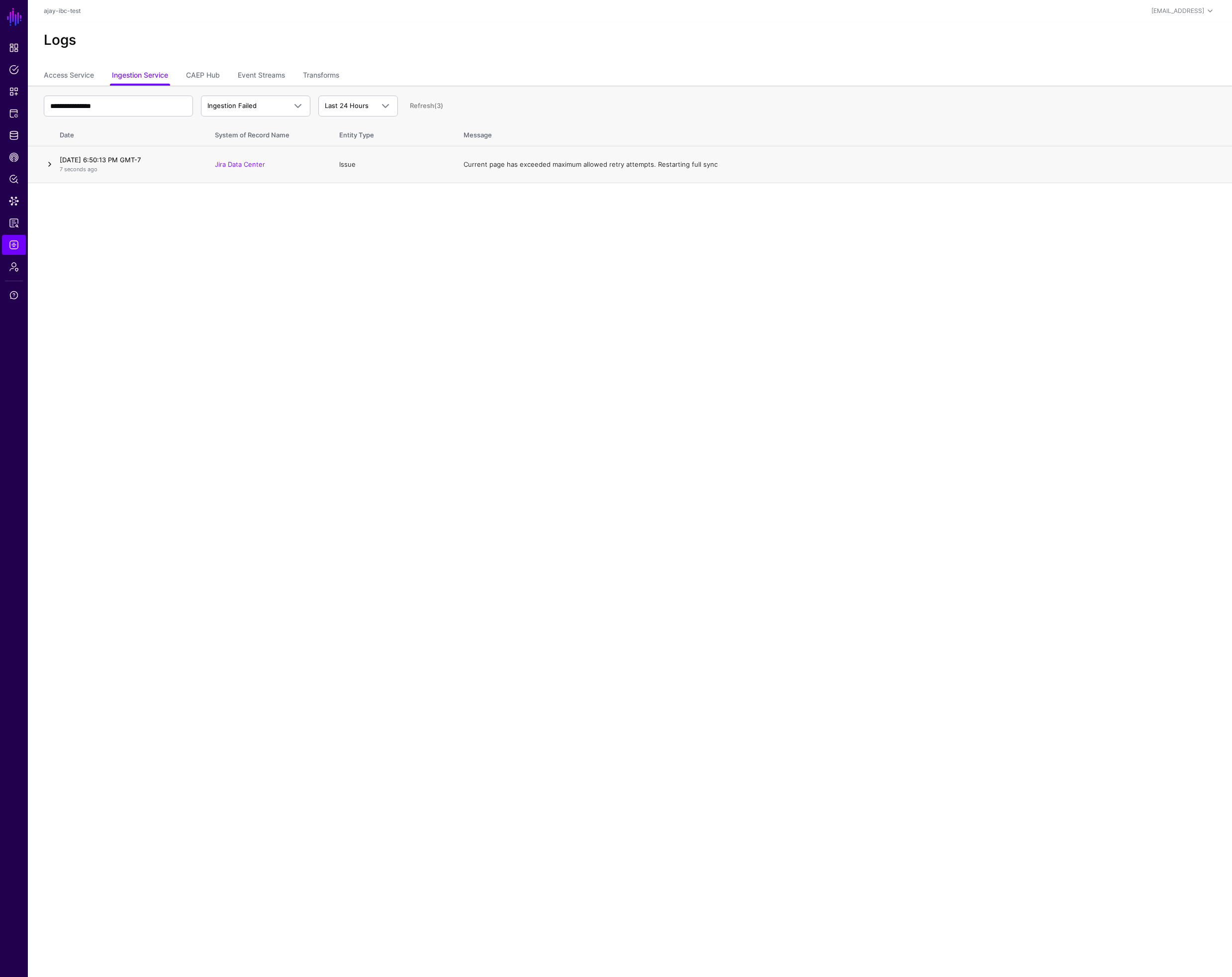
click at [48, 164] on link at bounding box center [50, 164] width 12 height 12
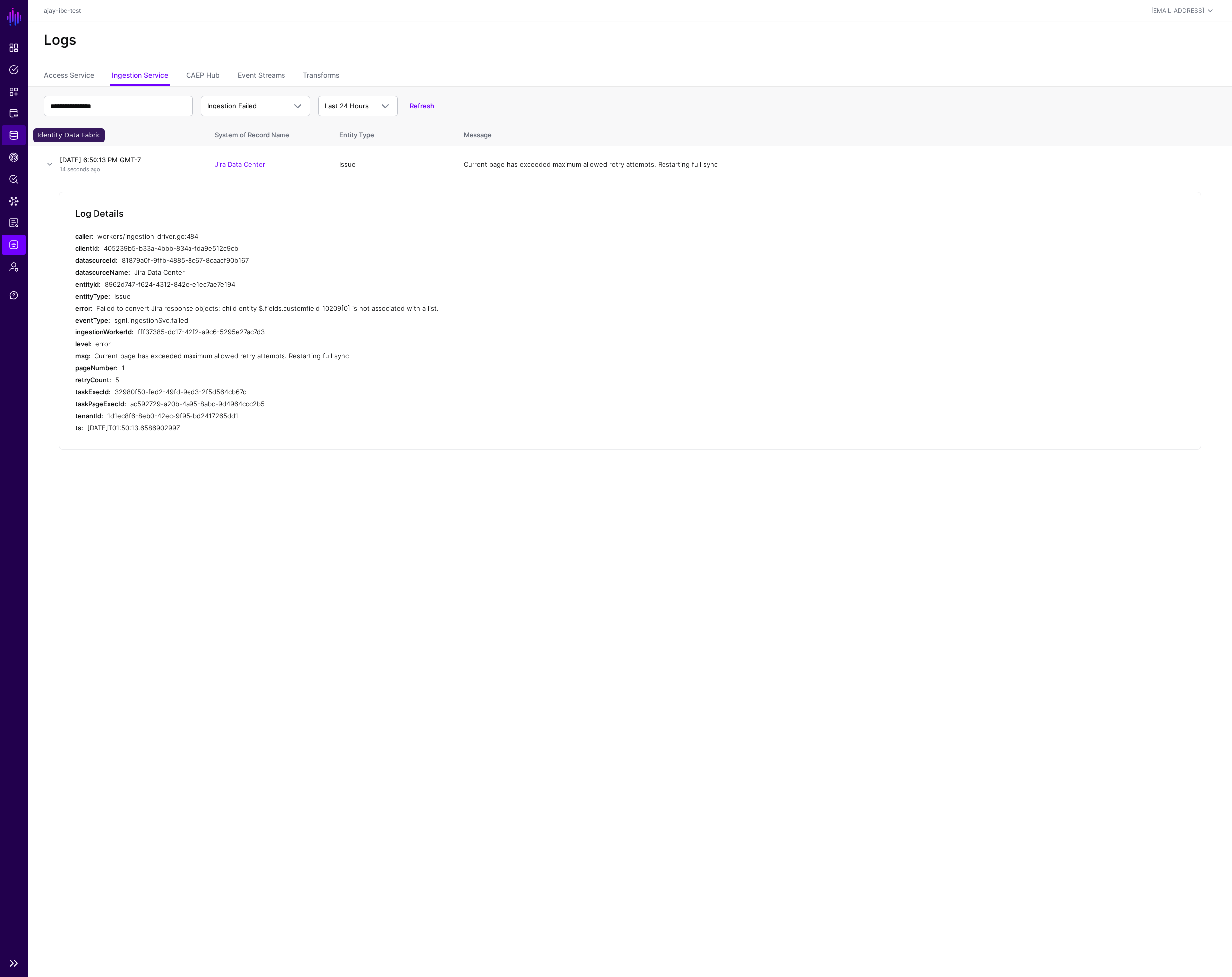
click at [12, 133] on span "Identity Data Fabric" at bounding box center [14, 135] width 10 height 10
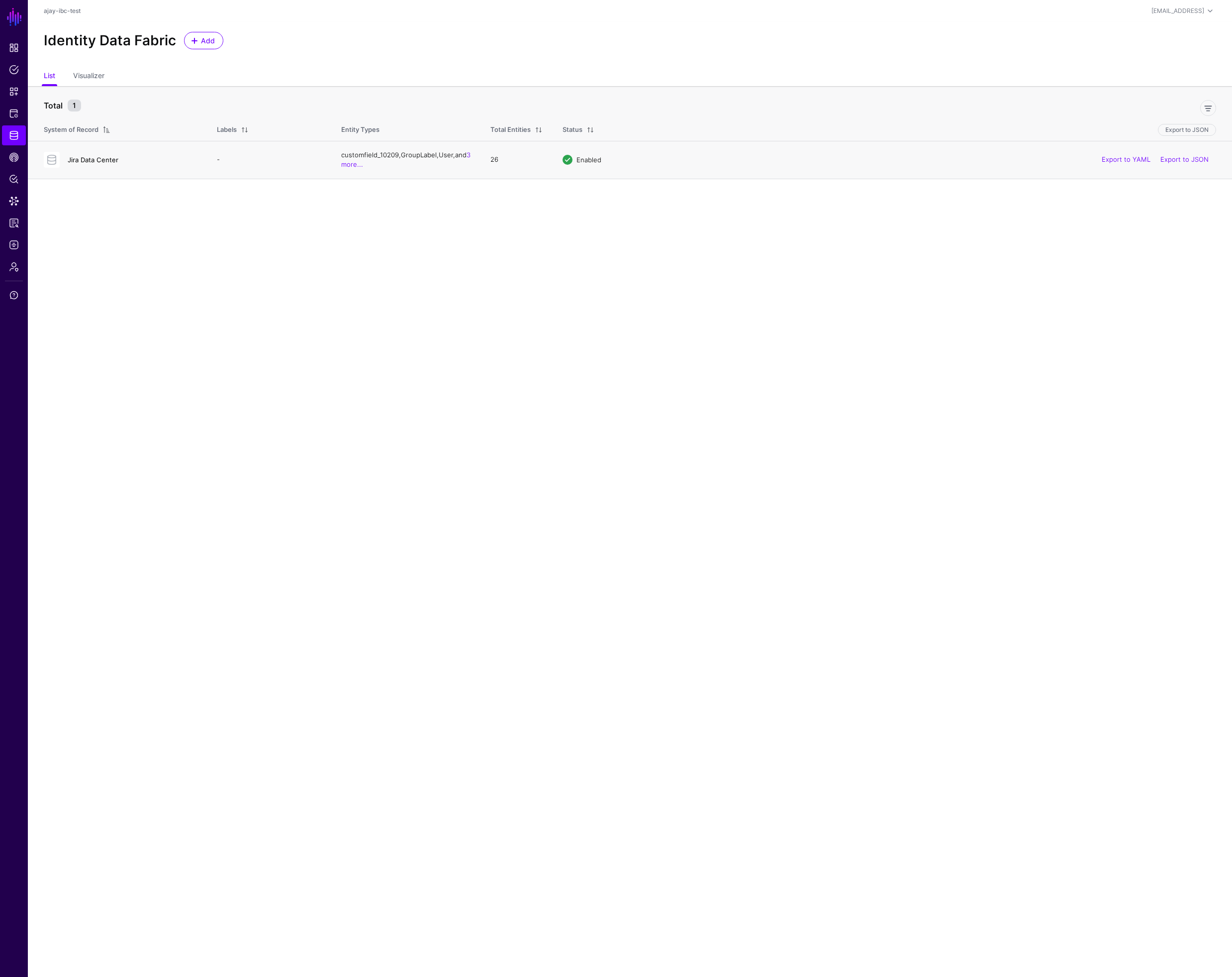
click at [107, 160] on link "Jira Data Center" at bounding box center [93, 160] width 51 height 8
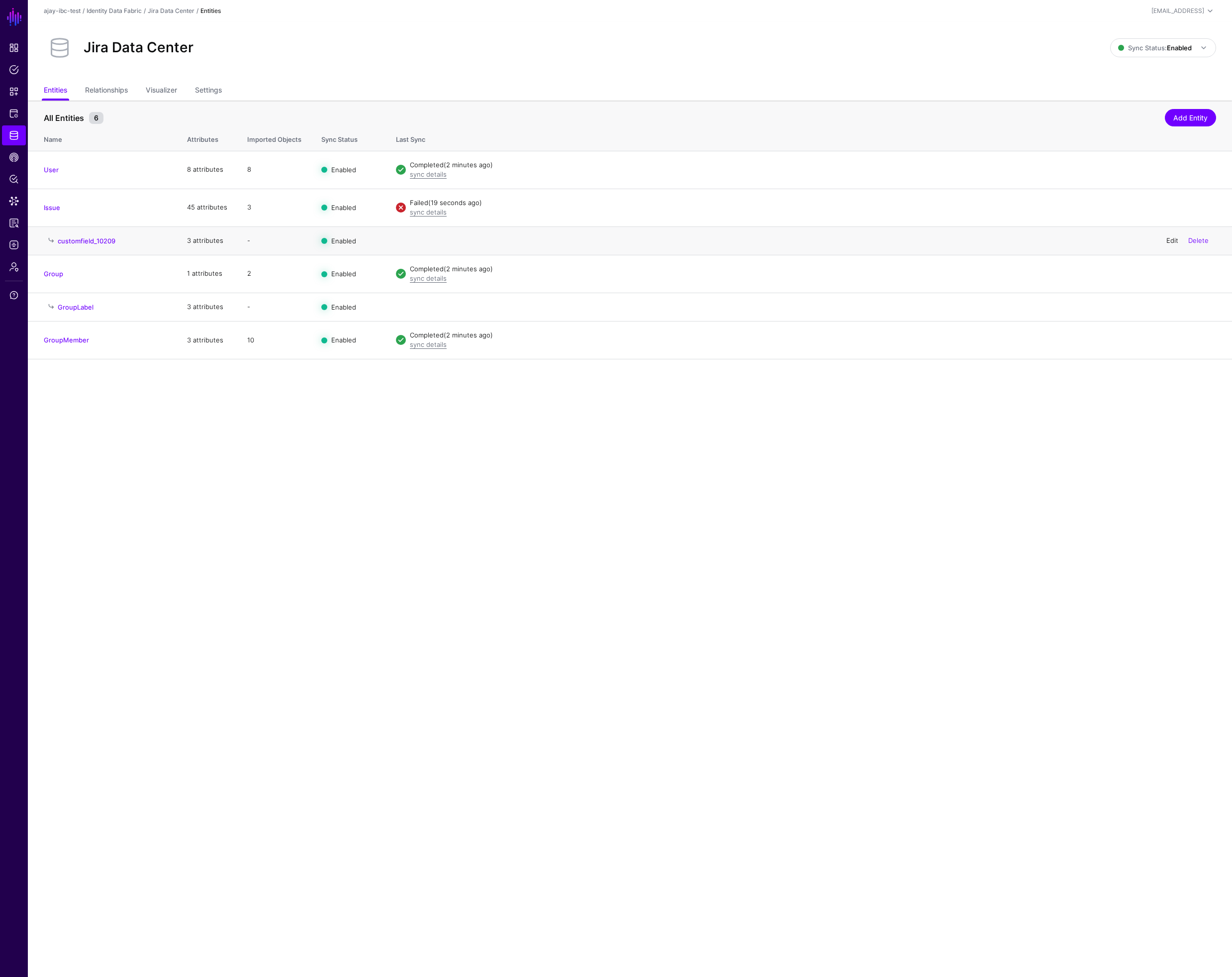
click at [1170, 242] on link "Edit" at bounding box center [1173, 240] width 12 height 8
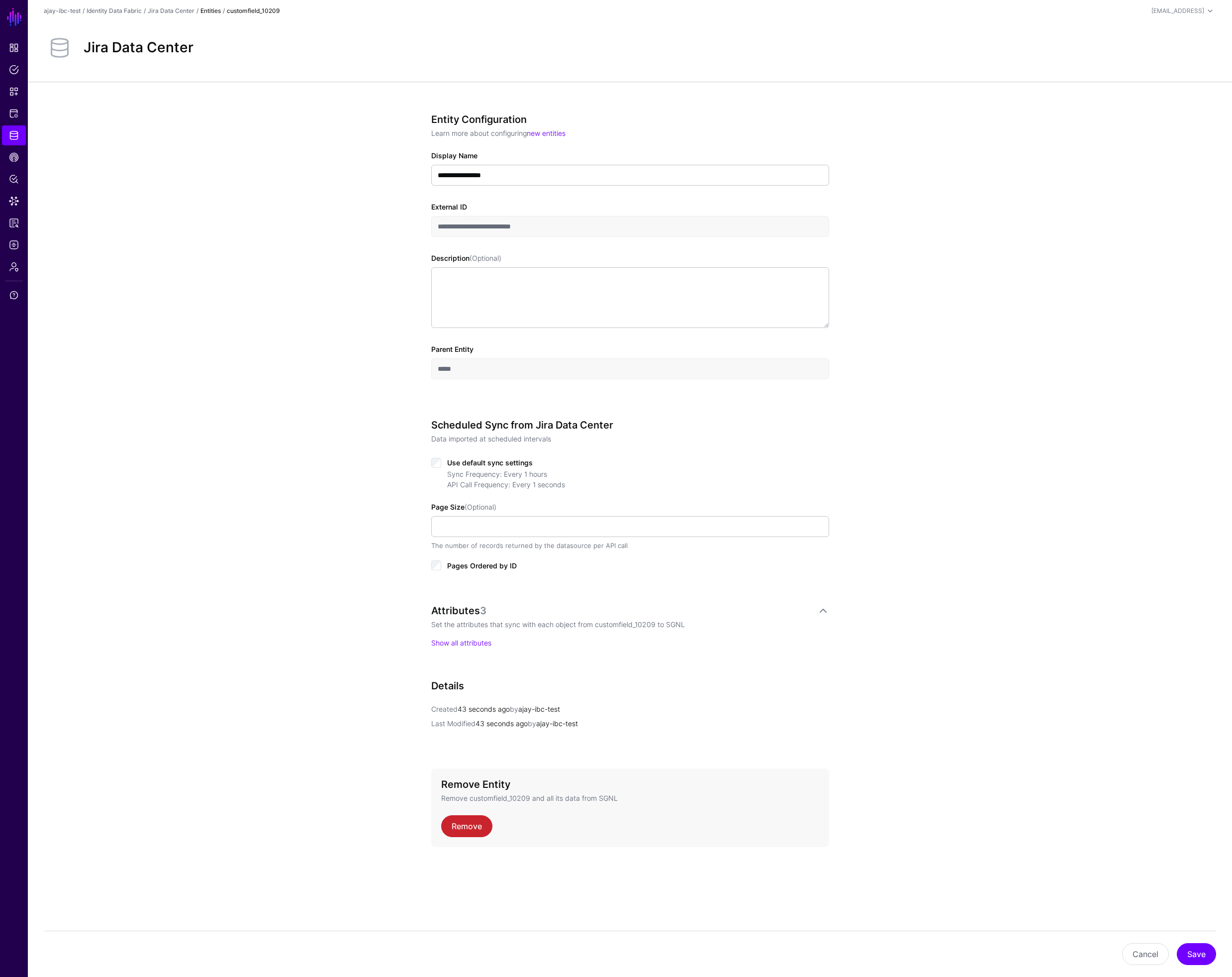
click at [428, 223] on div "**********" at bounding box center [630, 509] width 461 height 857
click at [464, 828] on link "Remove" at bounding box center [466, 826] width 51 height 22
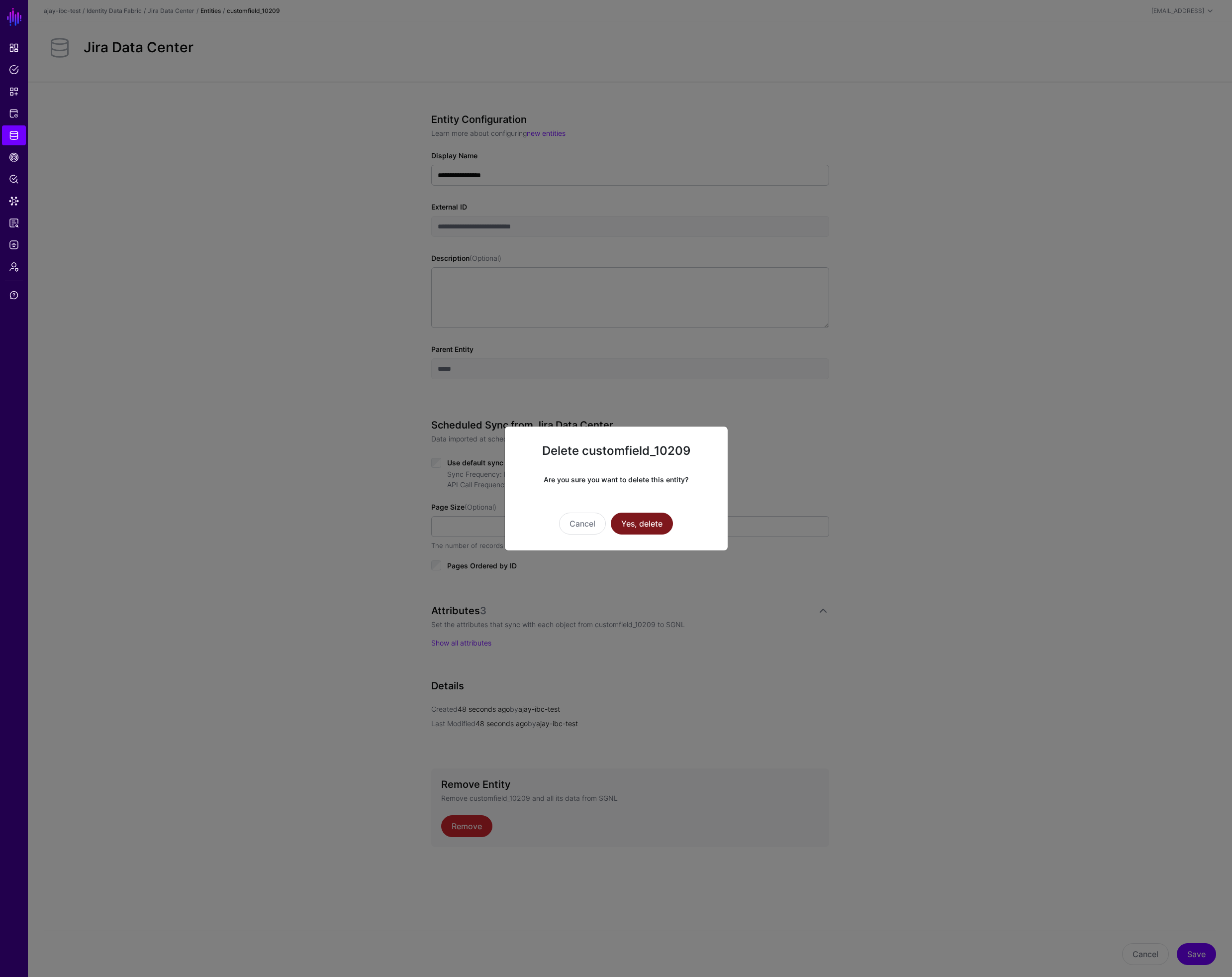
click at [650, 522] on button "Yes, delete" at bounding box center [642, 523] width 62 height 22
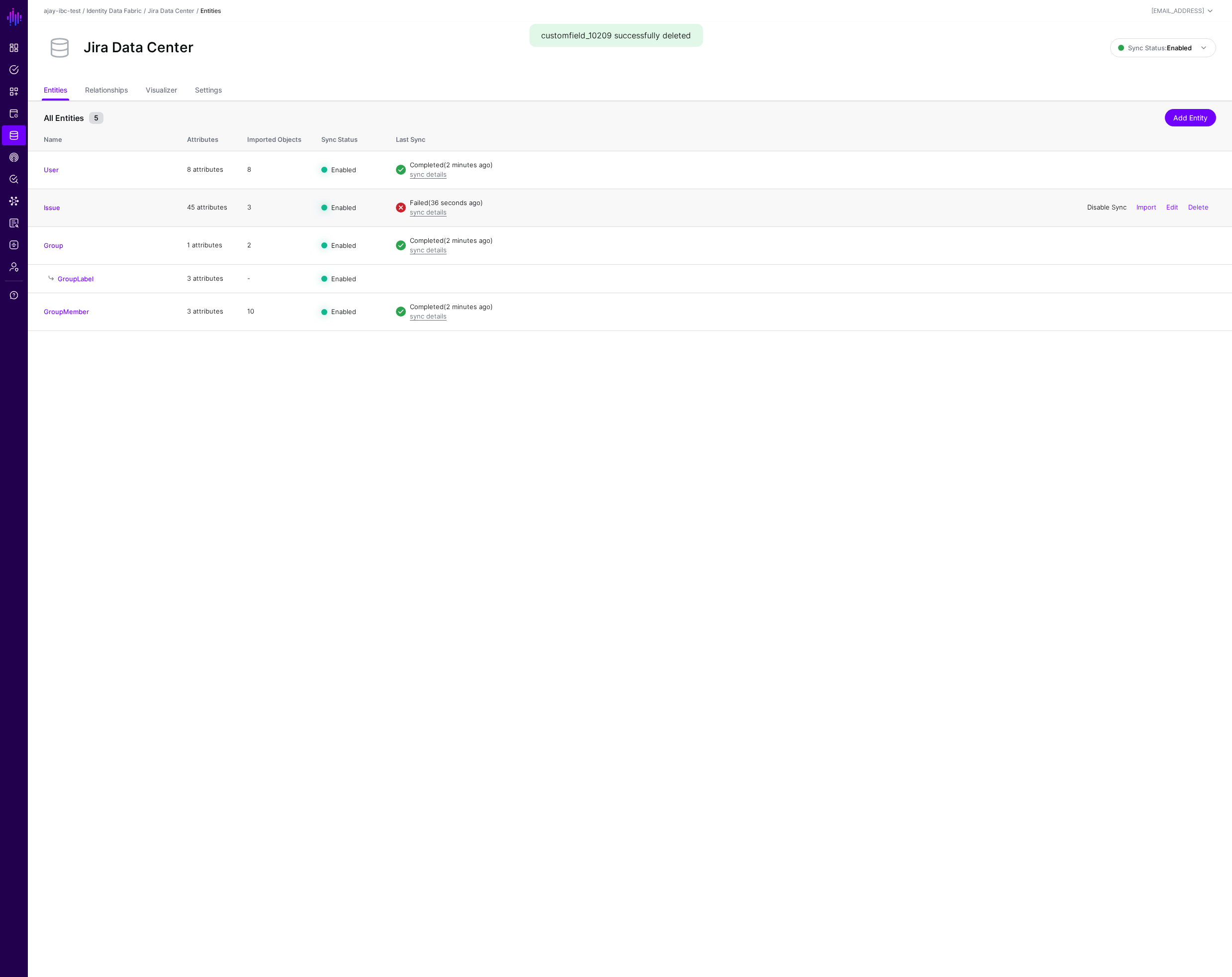
click at [1095, 210] on link "Disable Sync" at bounding box center [1107, 207] width 40 height 8
click at [1186, 117] on link "Add Entity" at bounding box center [1190, 117] width 51 height 17
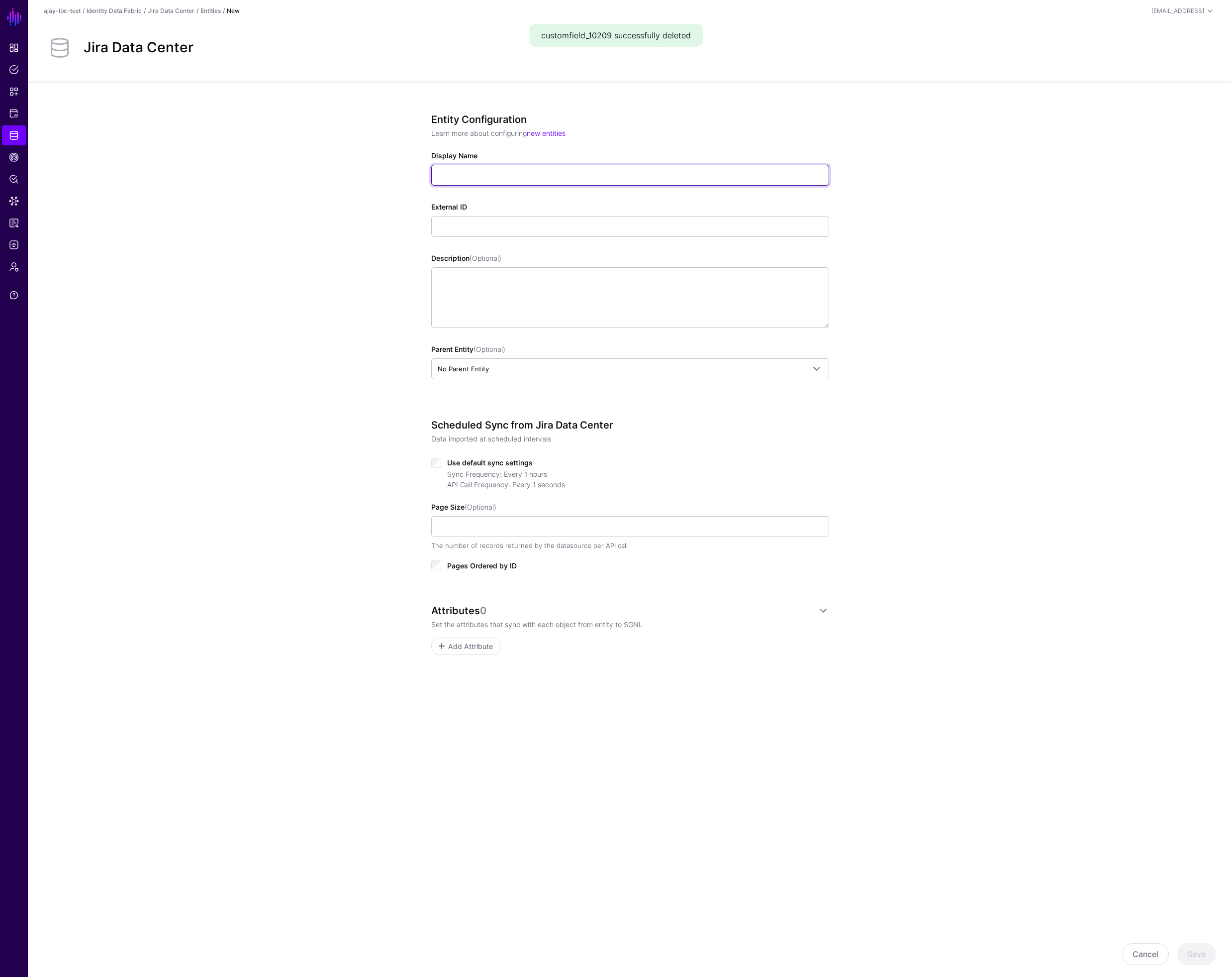
click at [445, 170] on input "Display Name" at bounding box center [630, 175] width 398 height 21
paste input "**********"
type input "**********"
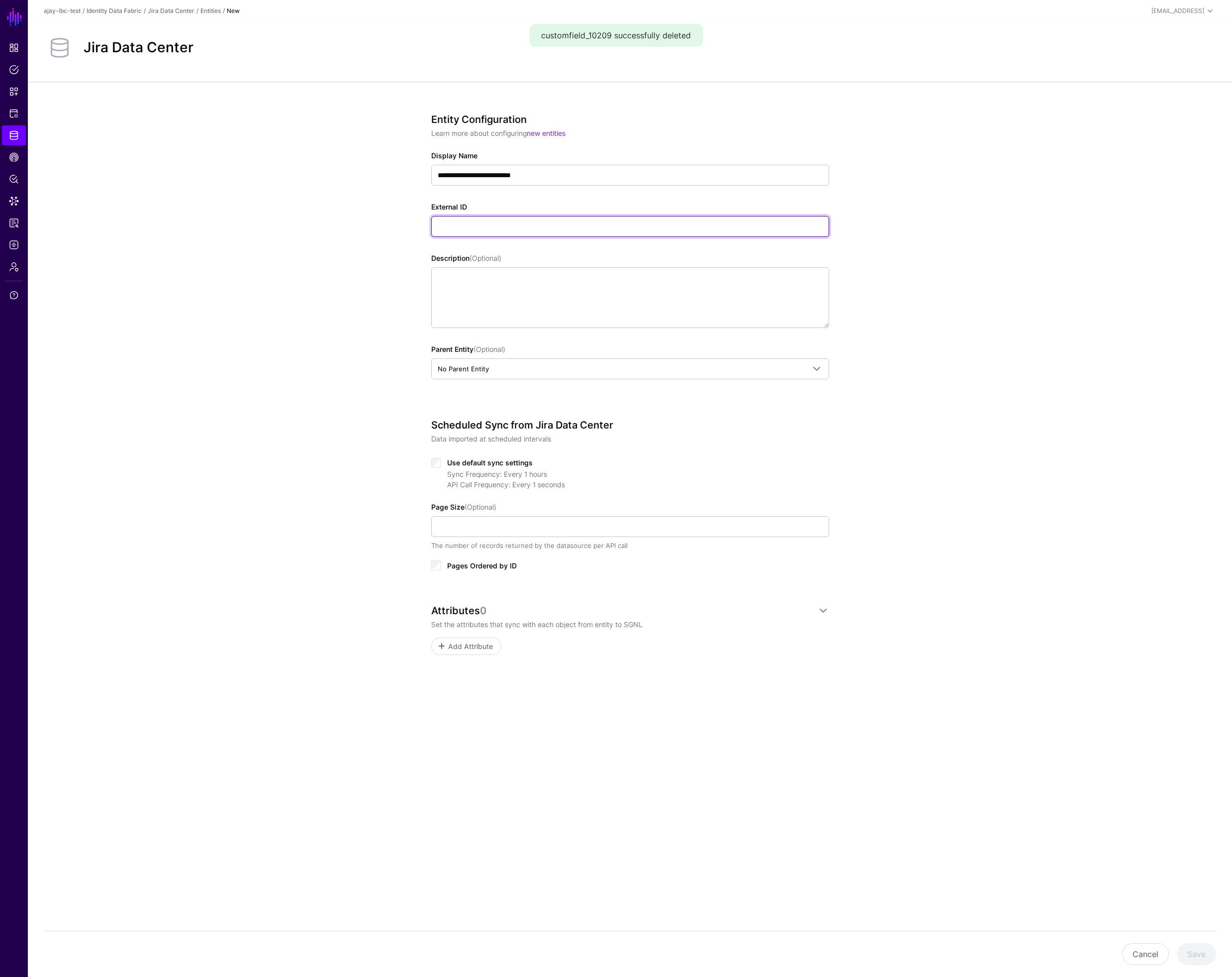
click at [462, 223] on input "External ID" at bounding box center [630, 226] width 398 height 21
paste input "**********"
type input "**********"
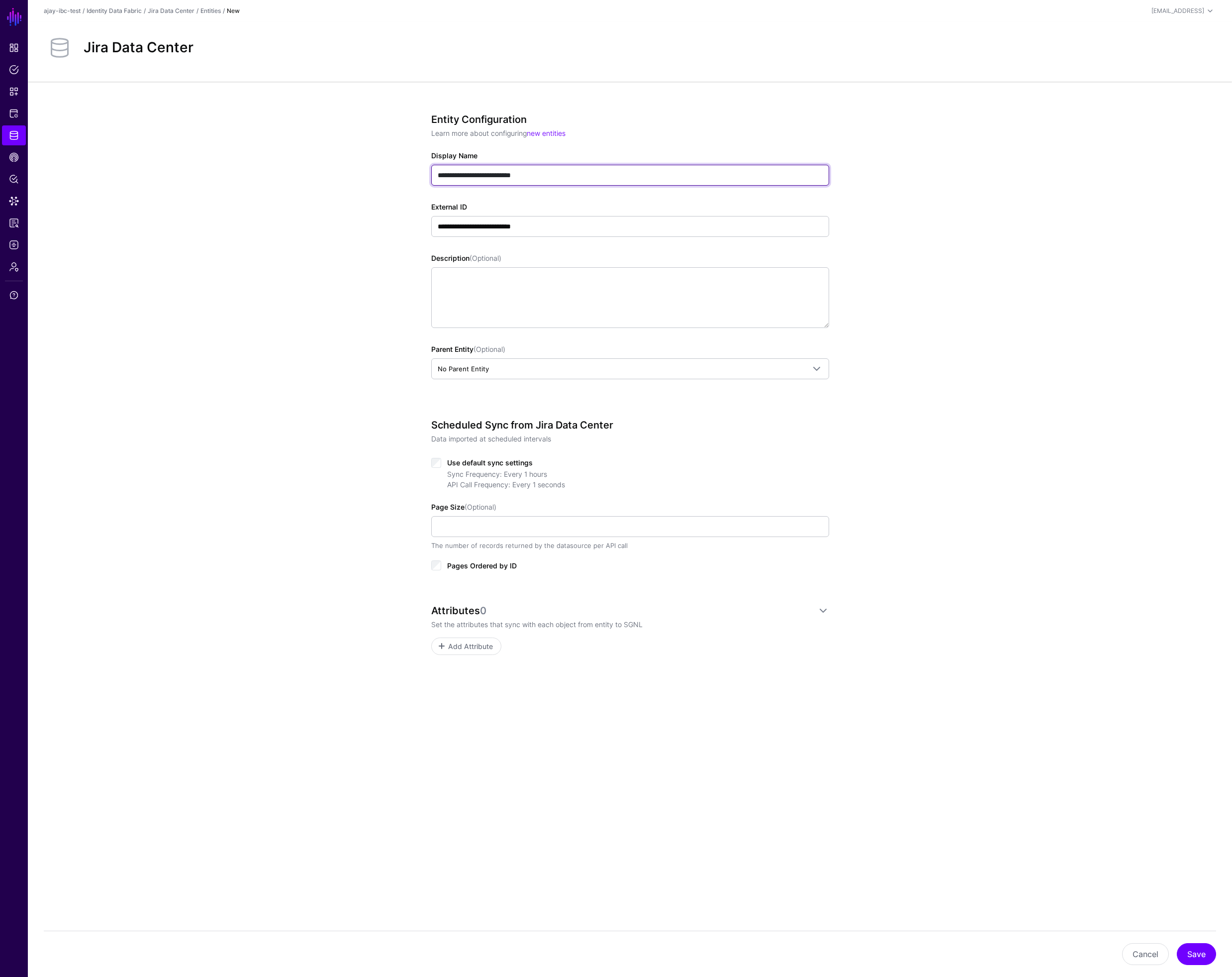
drag, startPoint x: 495, startPoint y: 174, endPoint x: 418, endPoint y: 173, distance: 77.0
click at [418, 173] on div "**********" at bounding box center [630, 420] width 461 height 677
type input "**********"
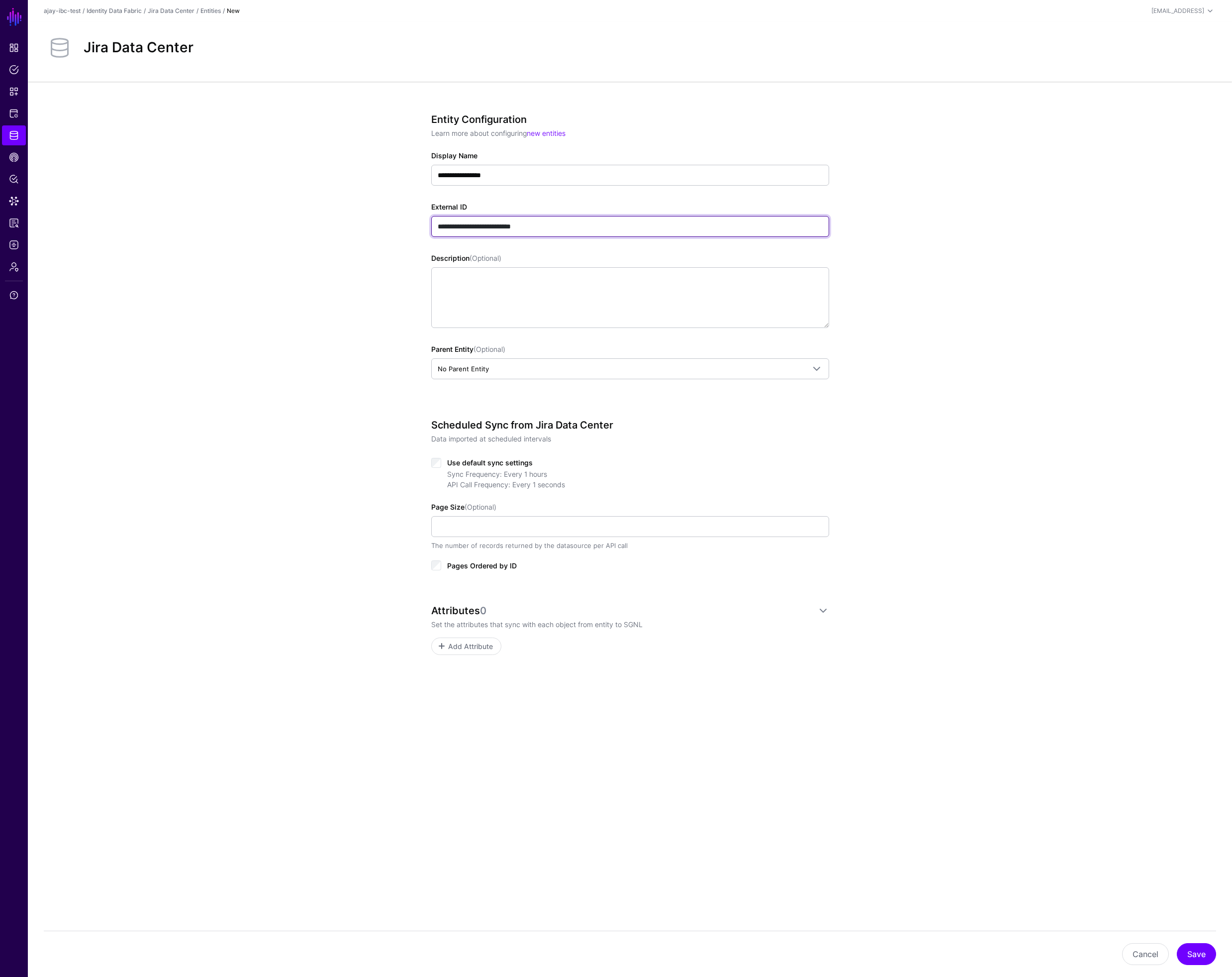
click at [550, 230] on input "**********" at bounding box center [630, 226] width 398 height 21
type input "**********"
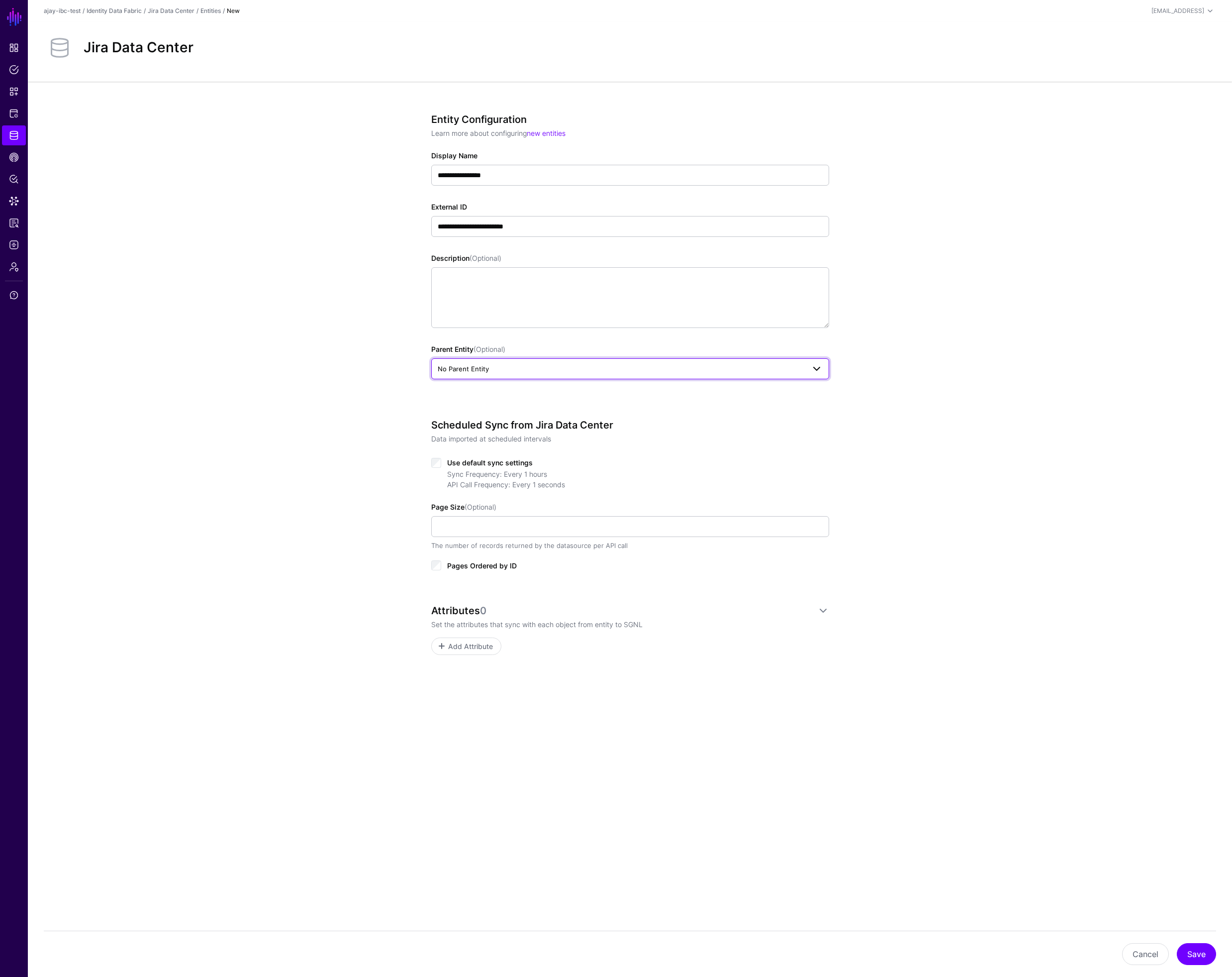
click at [473, 370] on span "No Parent Entity" at bounding box center [463, 369] width 51 height 8
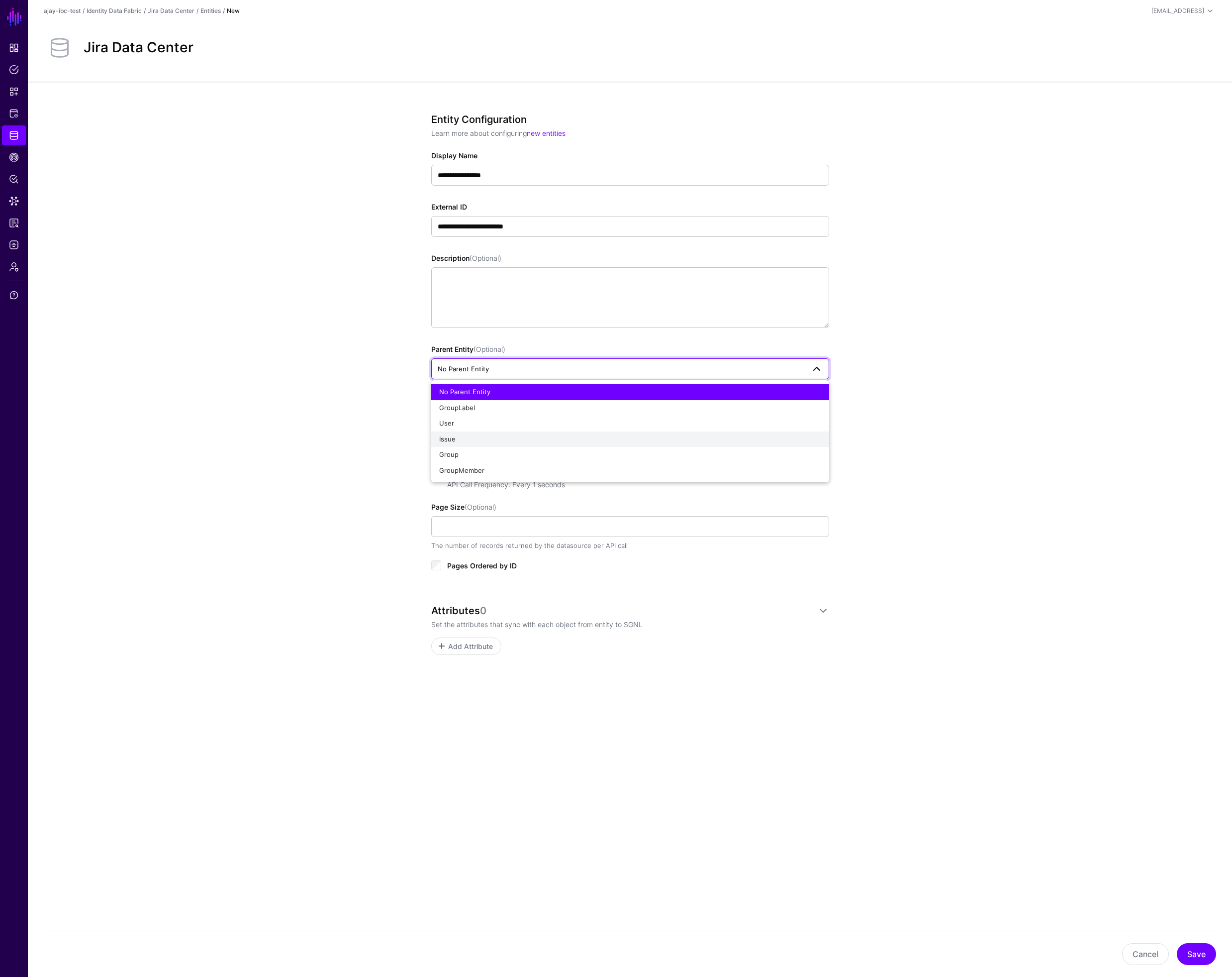
click at [461, 439] on div "Issue" at bounding box center [630, 439] width 382 height 10
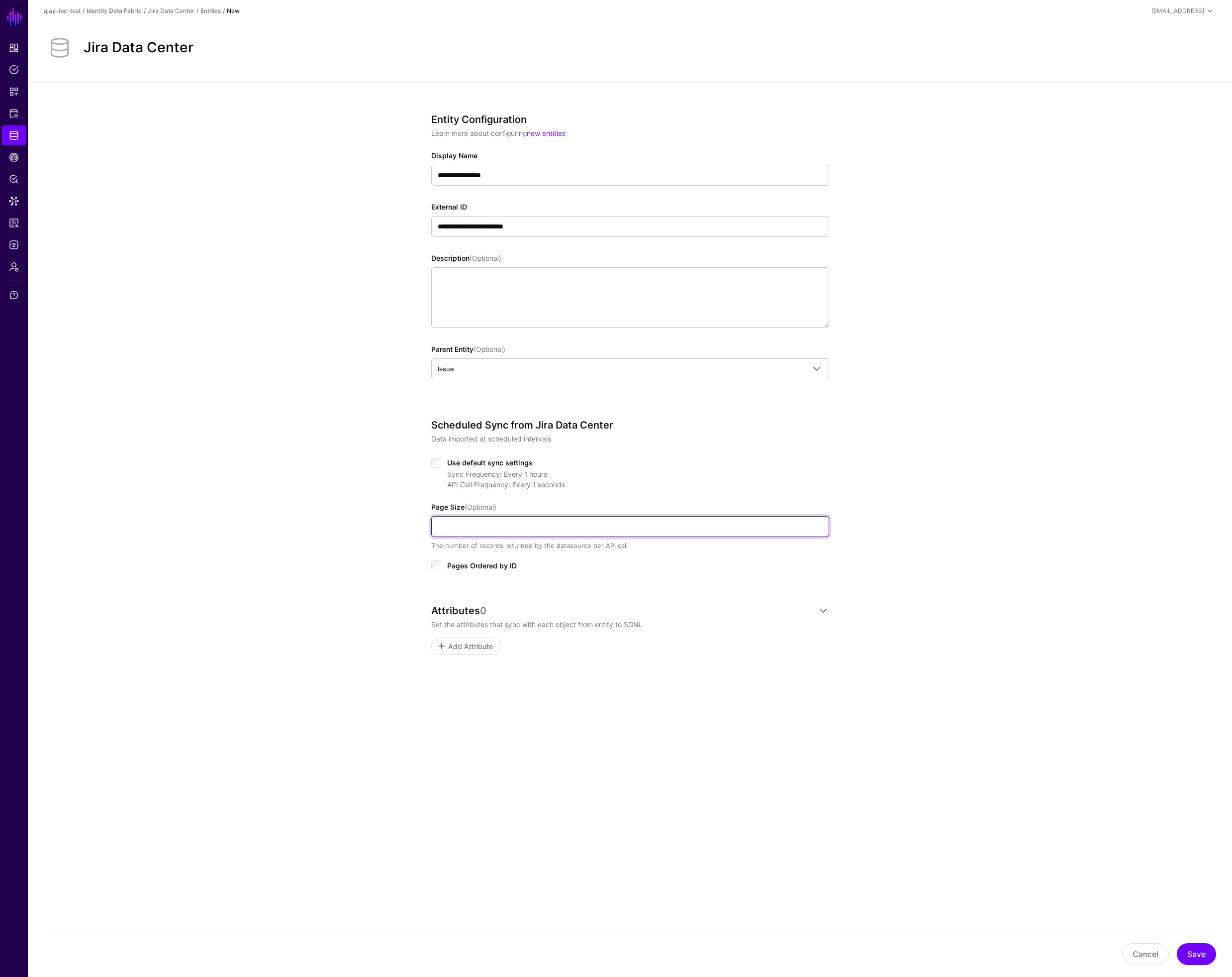
click at [486, 523] on input "Page Size (Optional)" at bounding box center [630, 526] width 398 height 21
click at [475, 645] on span "Add Attribute" at bounding box center [470, 646] width 47 height 11
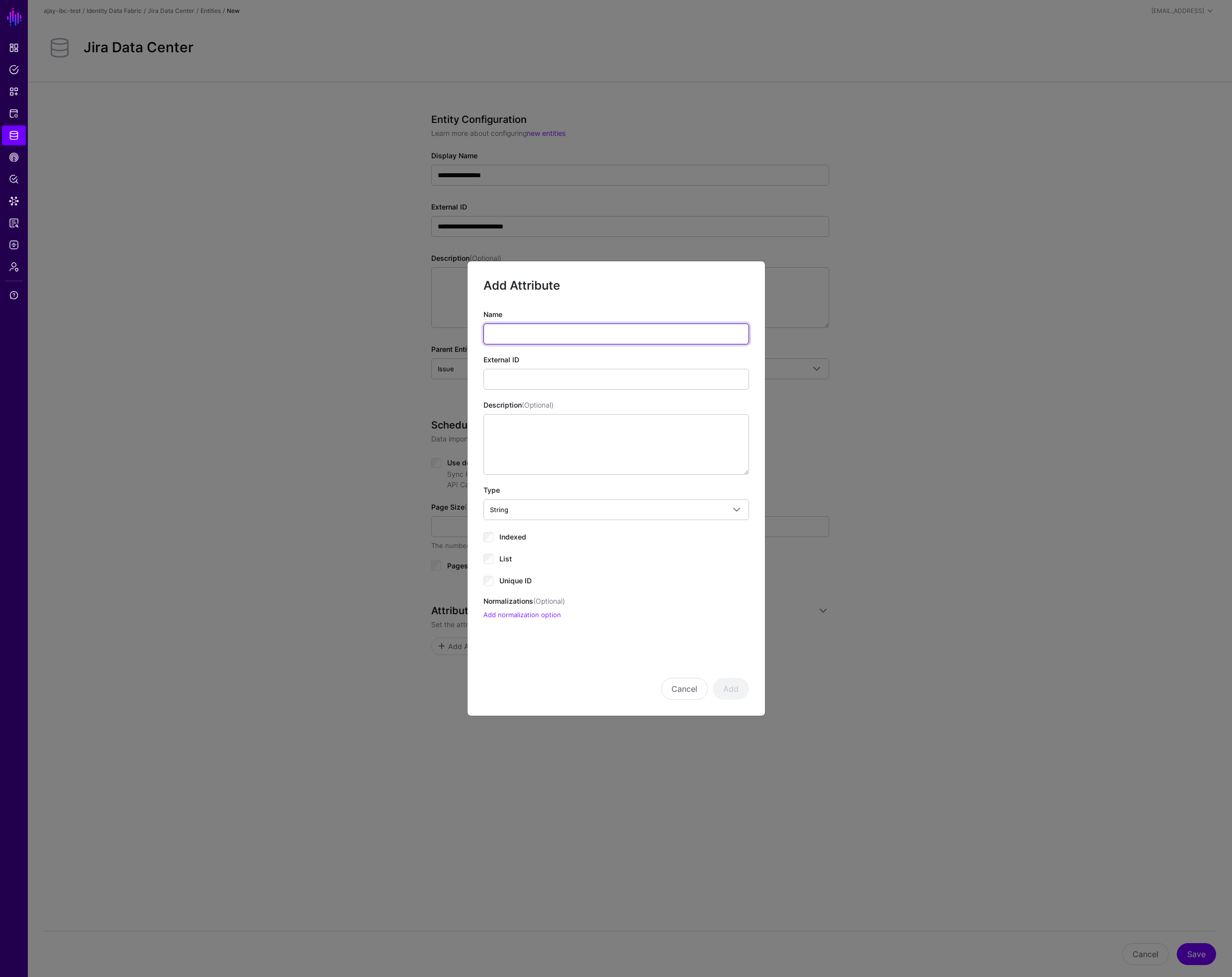
click at [516, 336] on input "Name" at bounding box center [616, 333] width 265 height 21
type input "**"
click at [511, 539] on span "Indexed" at bounding box center [512, 536] width 27 height 8
drag, startPoint x: 732, startPoint y: 689, endPoint x: 735, endPoint y: 685, distance: 5.0
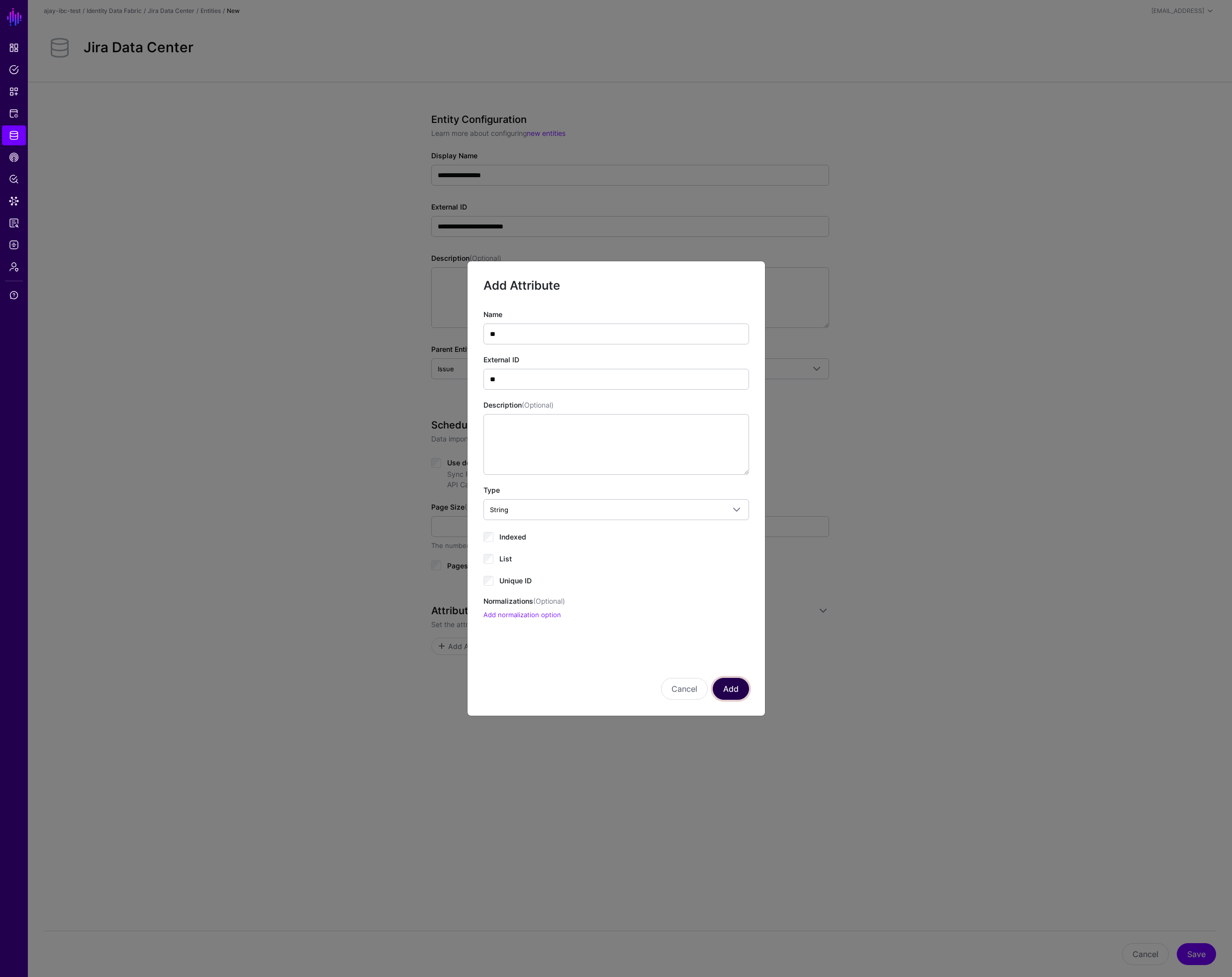
click at [733, 689] on button "Add" at bounding box center [731, 688] width 36 height 22
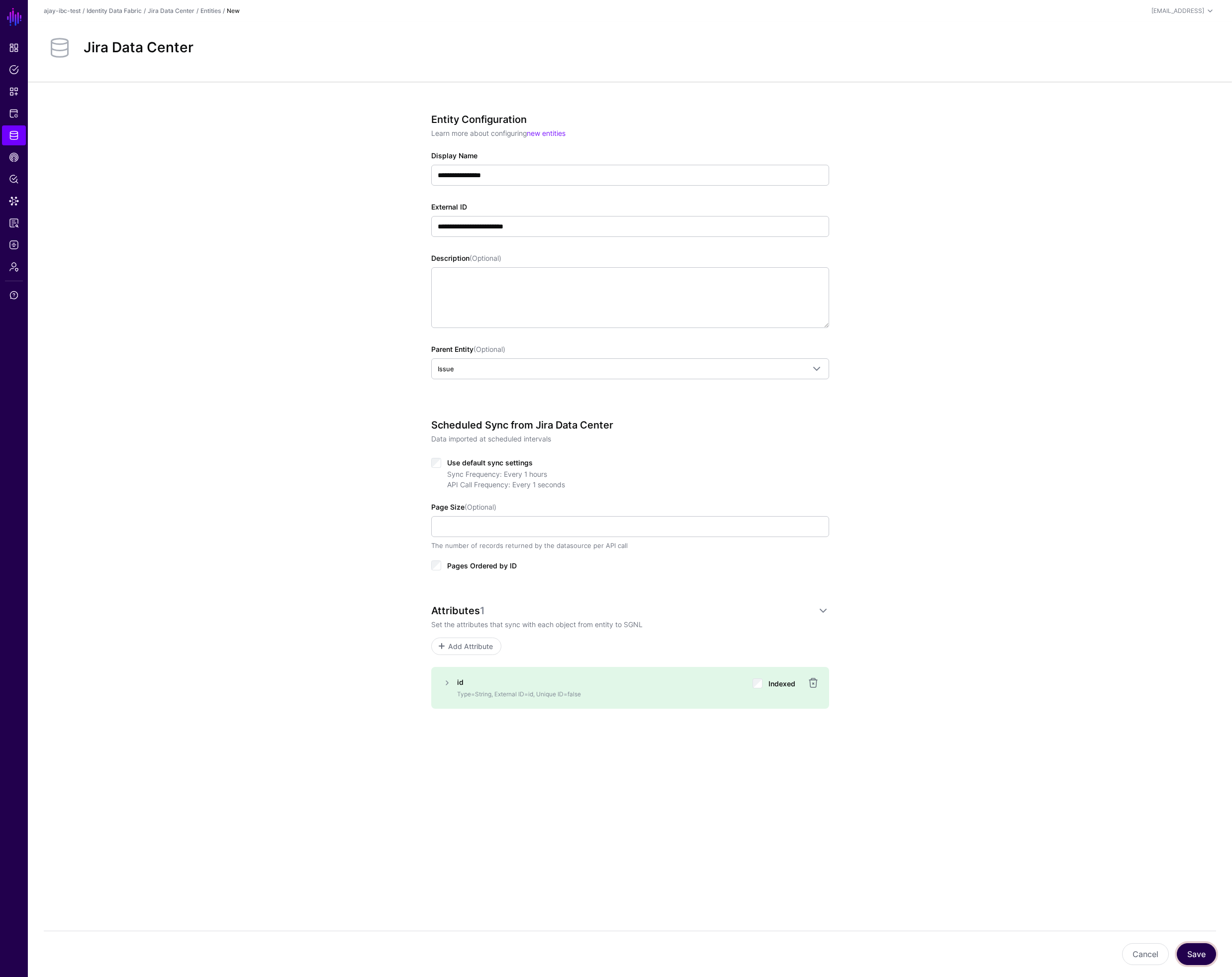
click at [1194, 953] on button "Save" at bounding box center [1196, 953] width 40 height 22
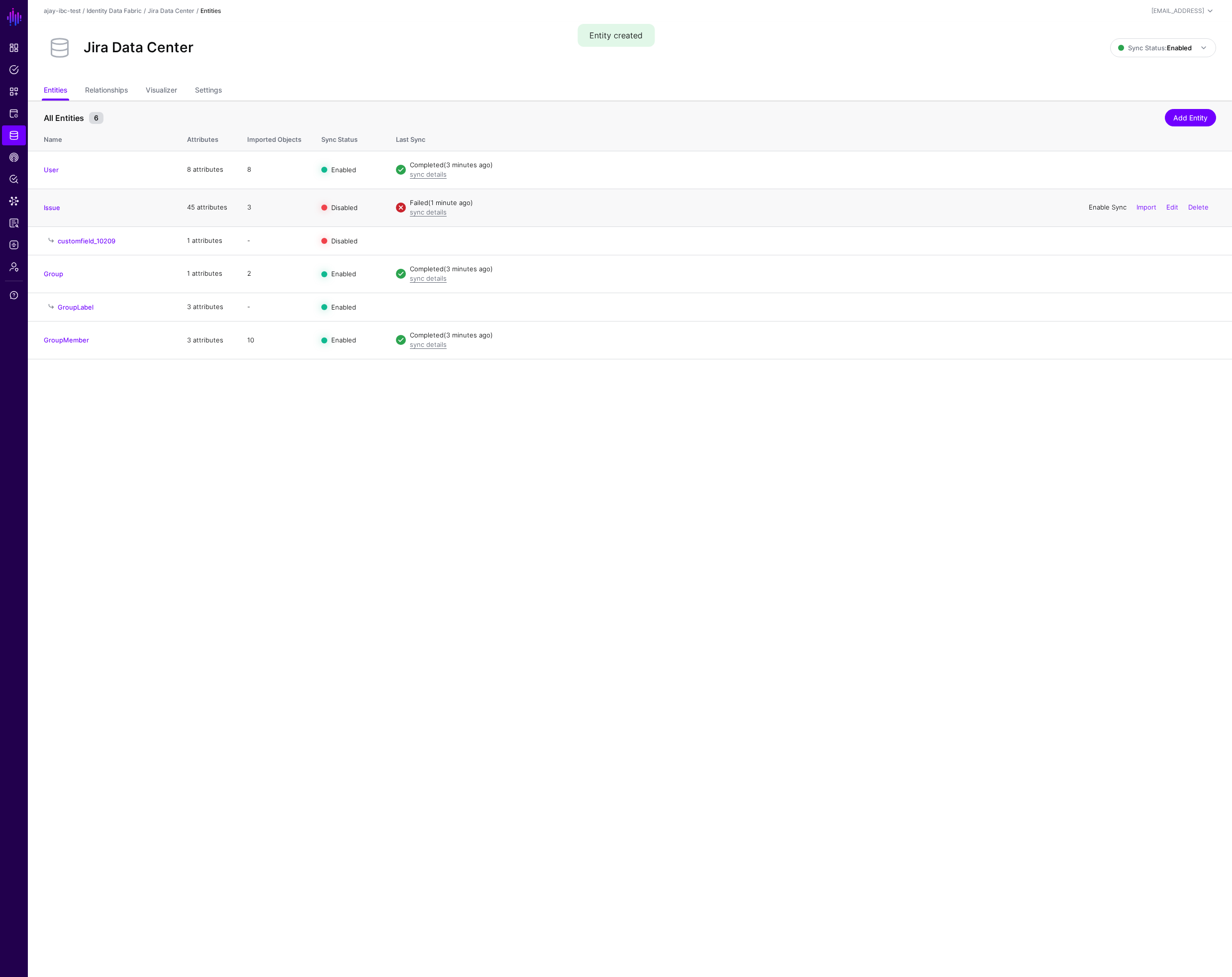
click at [1102, 208] on link "Enable Sync" at bounding box center [1108, 207] width 38 height 8
click at [1105, 207] on link "Disable Sync" at bounding box center [1107, 207] width 40 height 8
click at [433, 212] on link "sync details" at bounding box center [428, 212] width 36 height 8
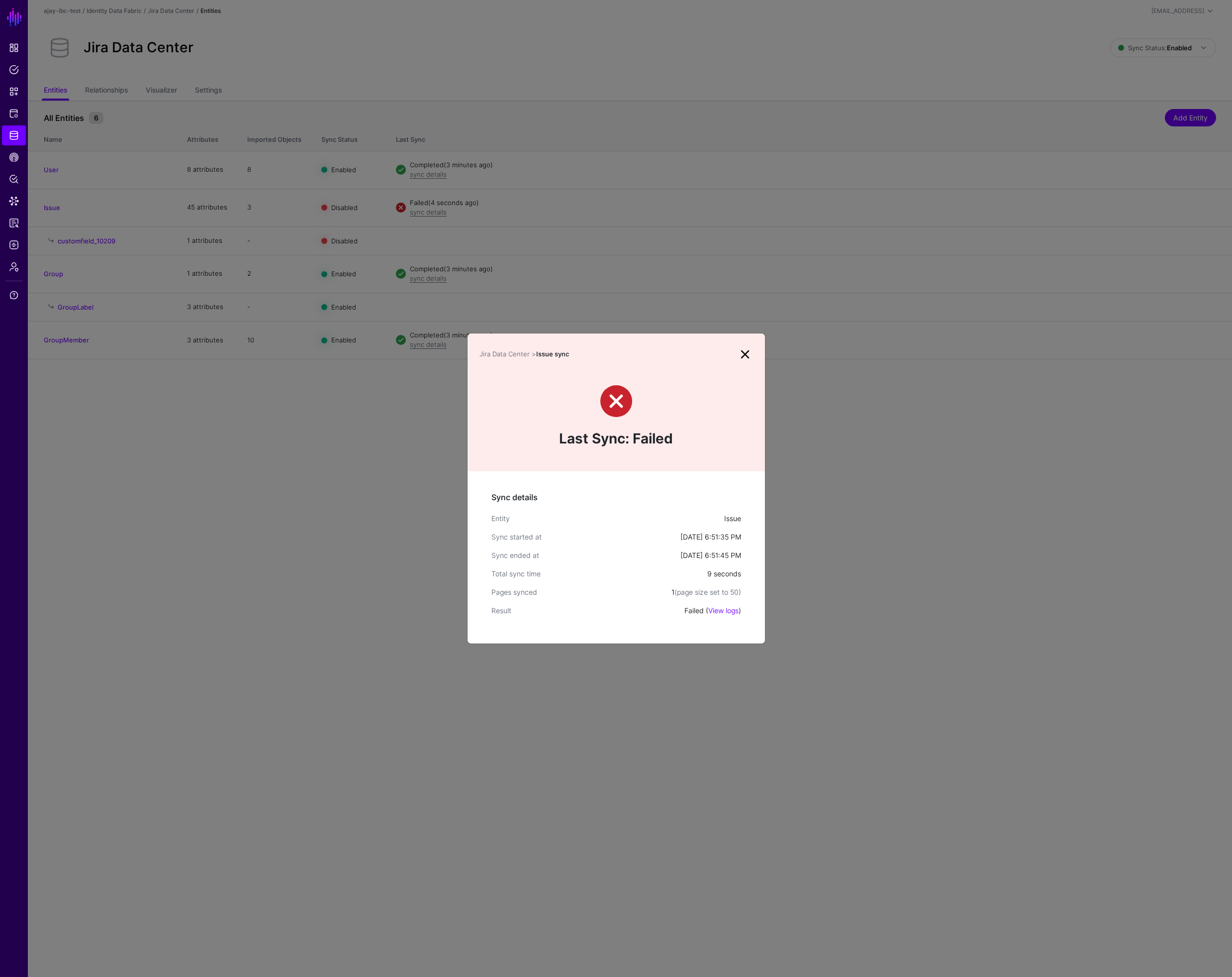
click at [717, 608] on link "View logs" at bounding box center [724, 610] width 30 height 8
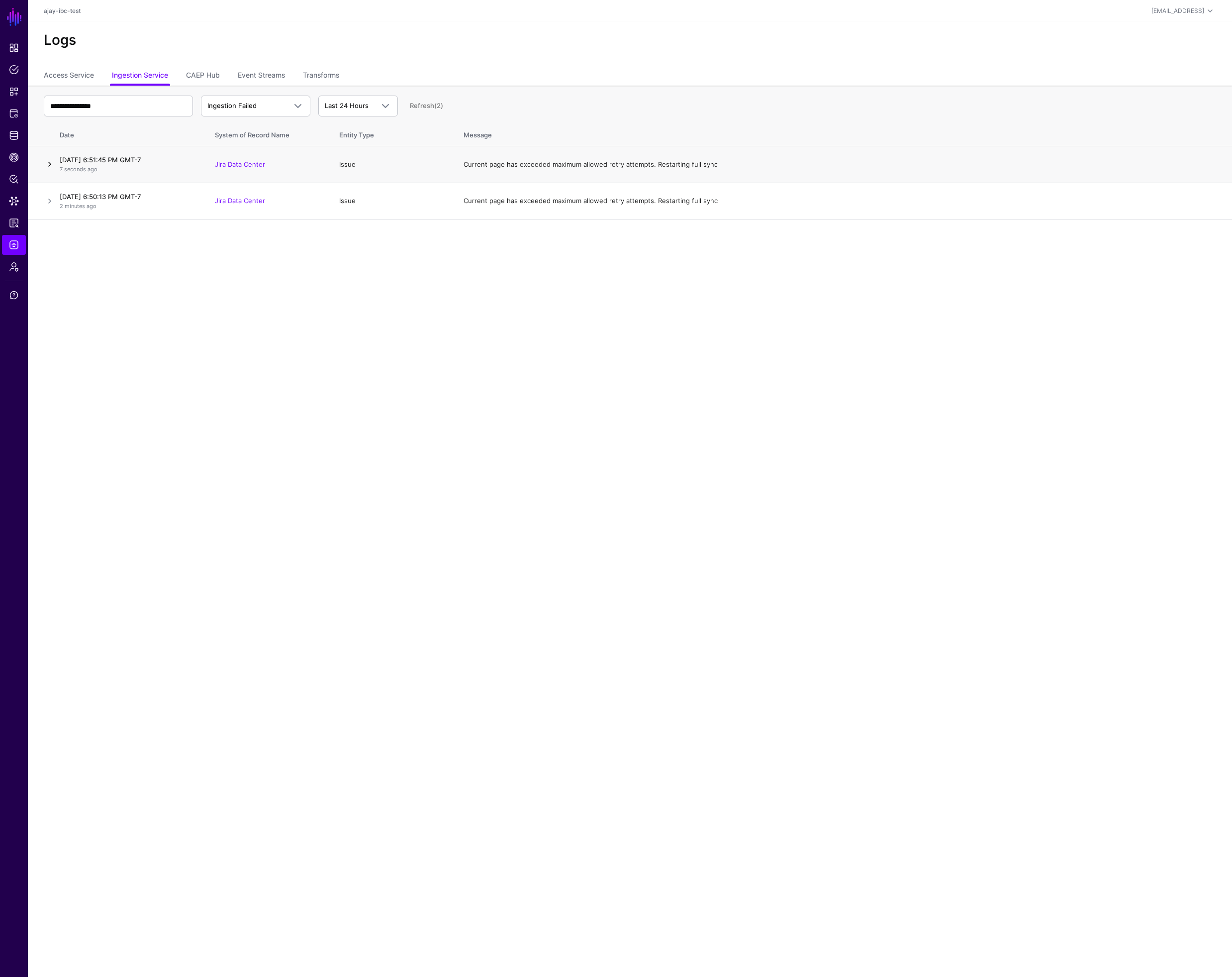
click at [49, 165] on link at bounding box center [50, 164] width 12 height 12
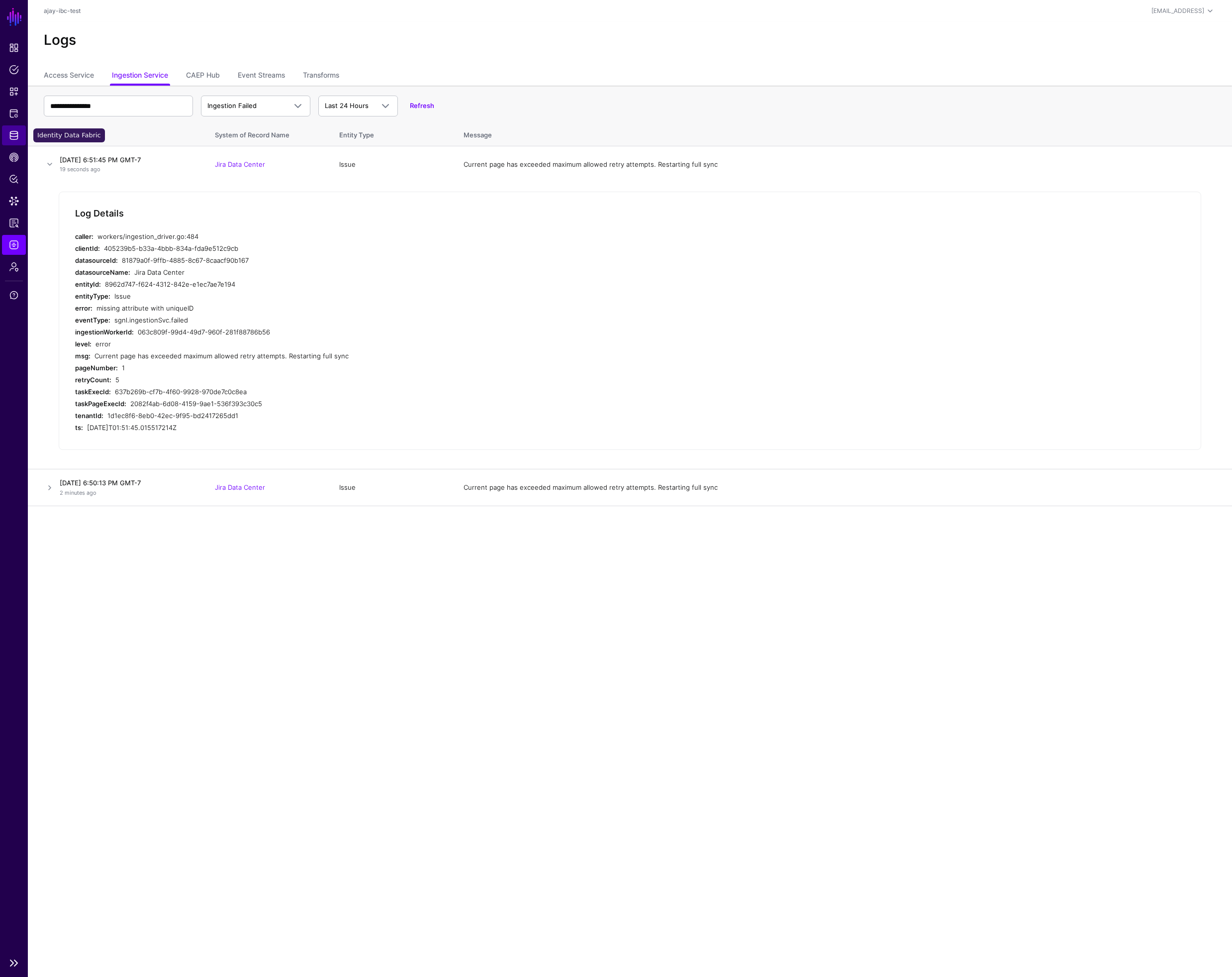
click at [13, 133] on span "Identity Data Fabric" at bounding box center [14, 135] width 10 height 10
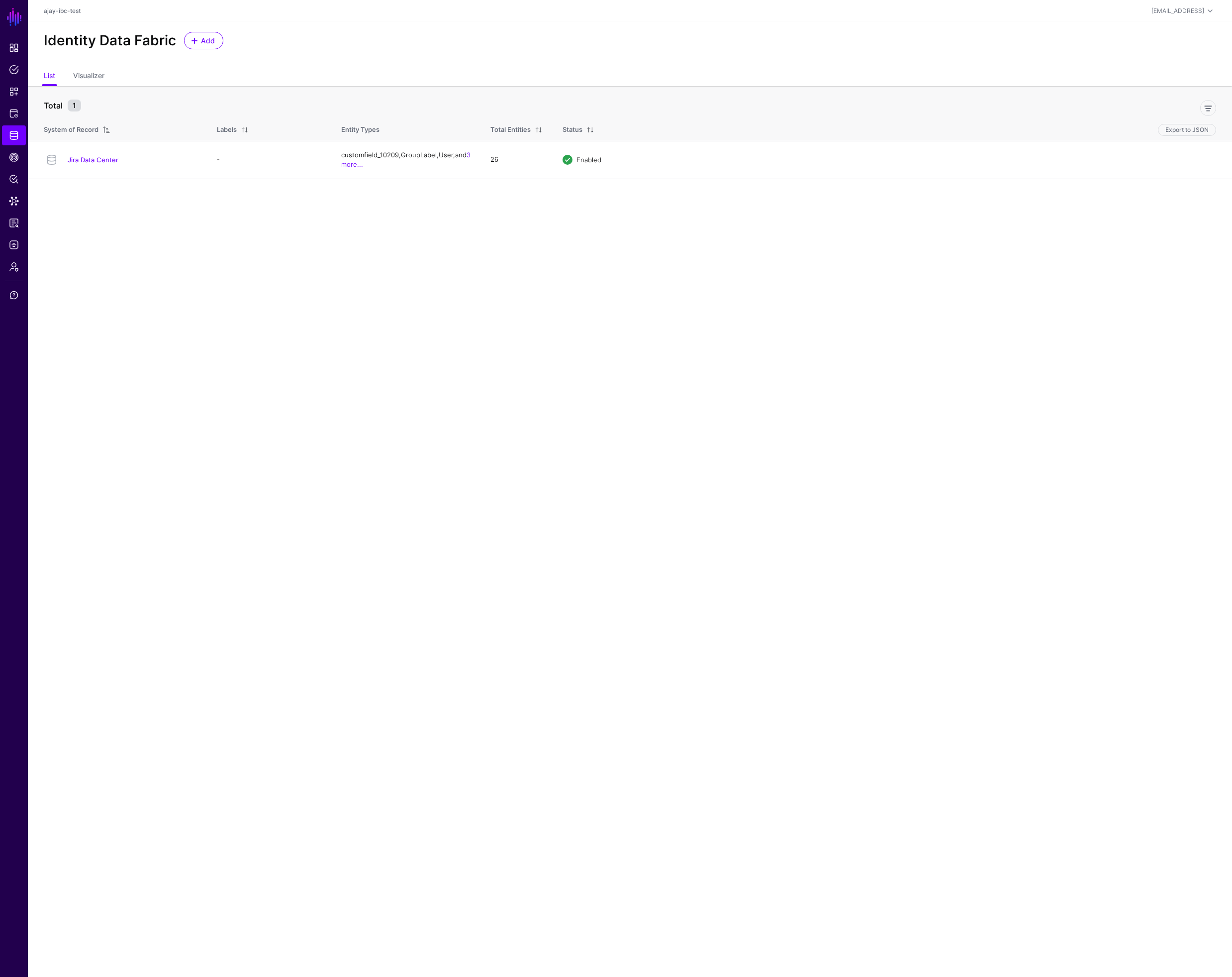
click at [99, 162] on link "Jira Data Center" at bounding box center [93, 160] width 51 height 8
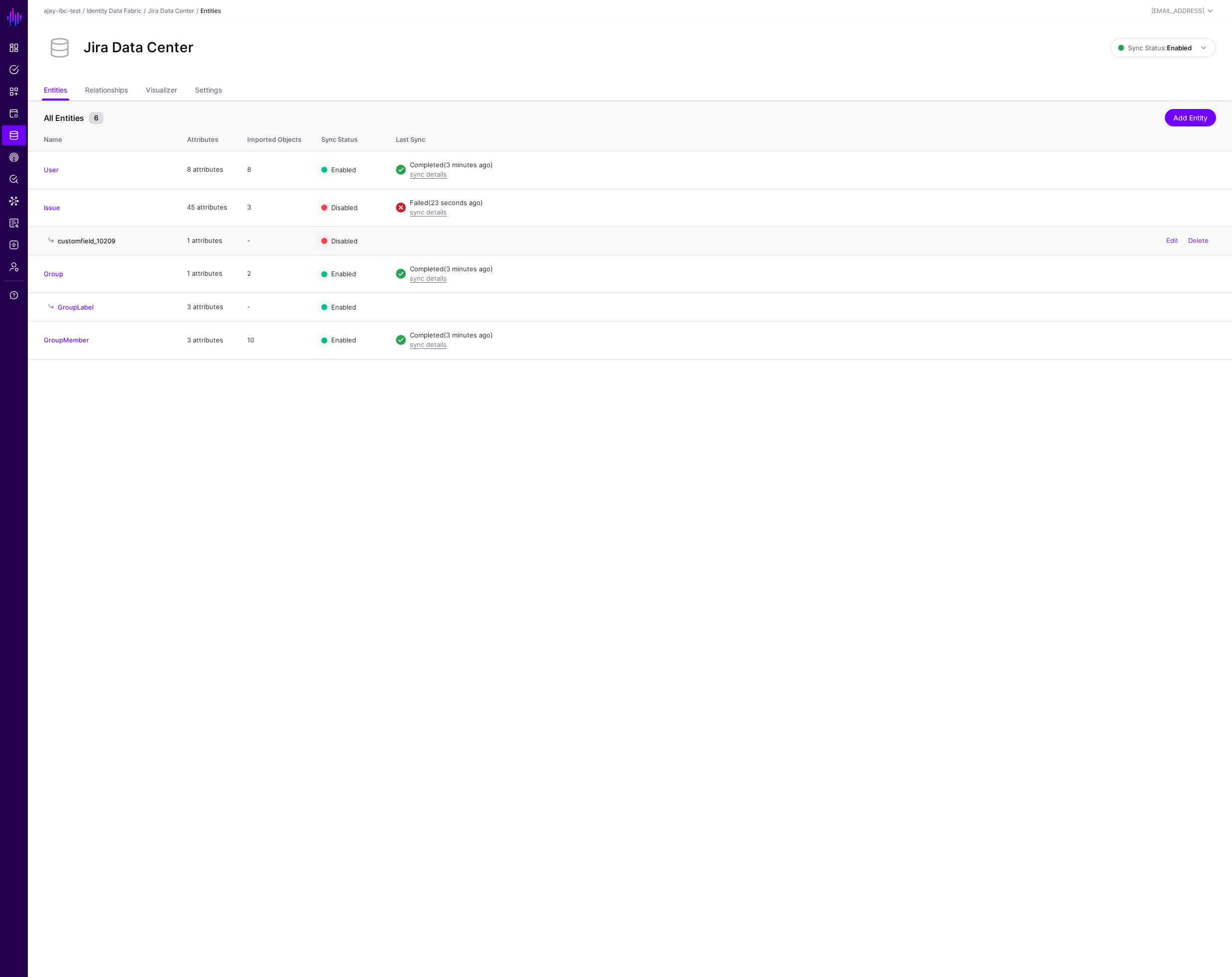
click at [107, 240] on link "customfield_10209" at bounding box center [87, 241] width 58 height 8
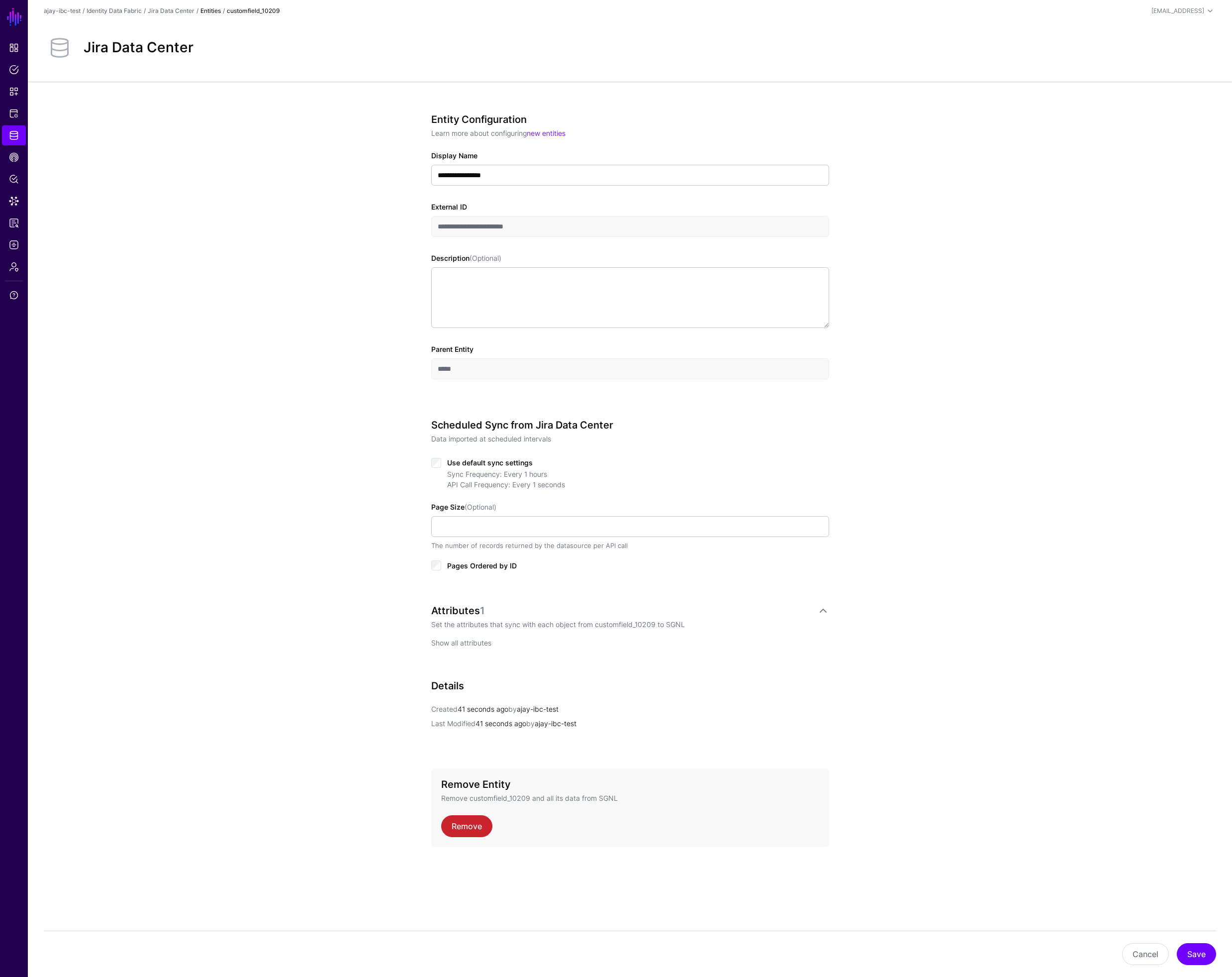
click at [464, 644] on link "Show all attributes" at bounding box center [461, 642] width 60 height 8
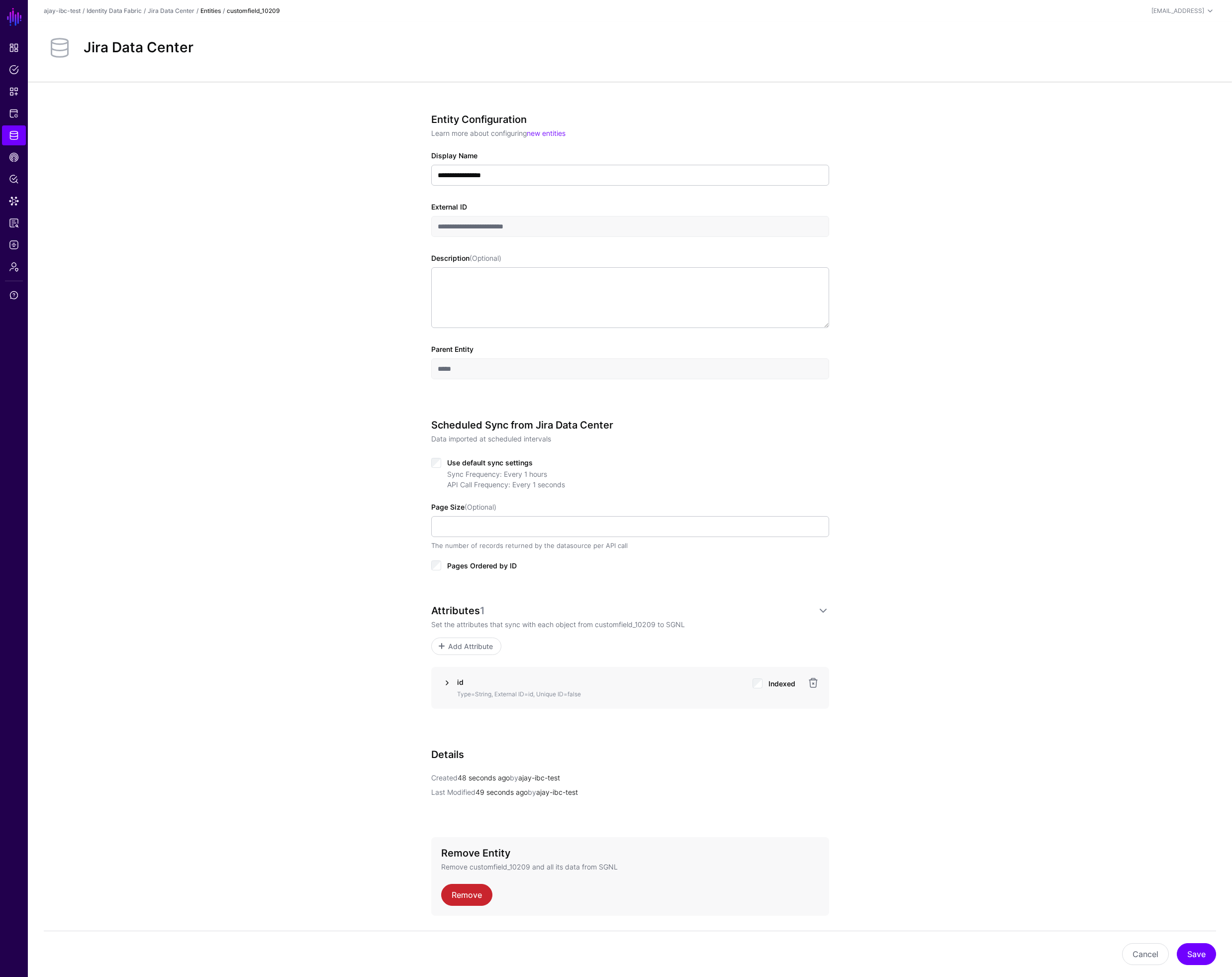
click at [447, 684] on link at bounding box center [447, 683] width 12 height 12
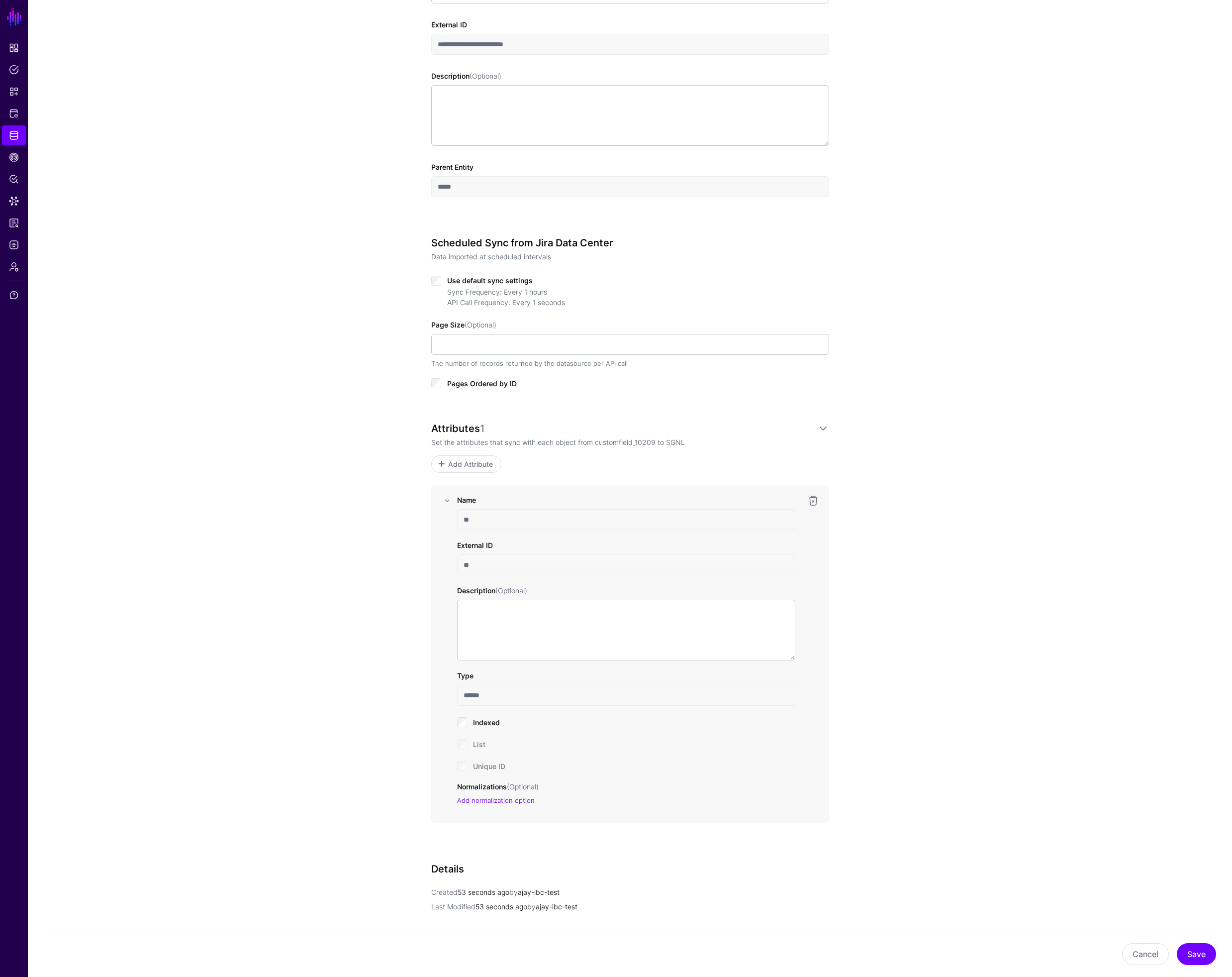
click at [811, 500] on link at bounding box center [813, 501] width 12 height 12
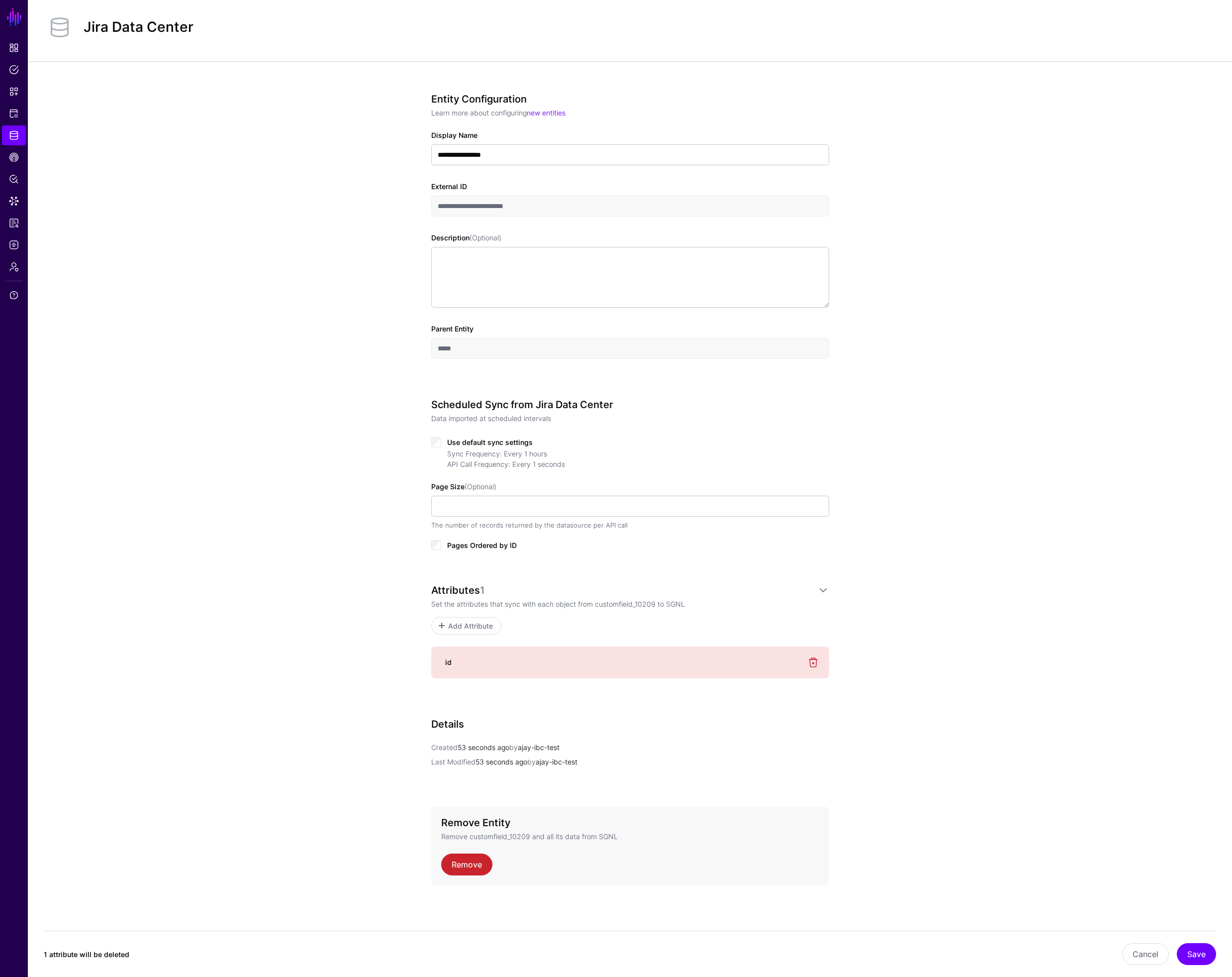
scroll to position [21, 0]
click at [1197, 953] on button "Save" at bounding box center [1196, 953] width 40 height 22
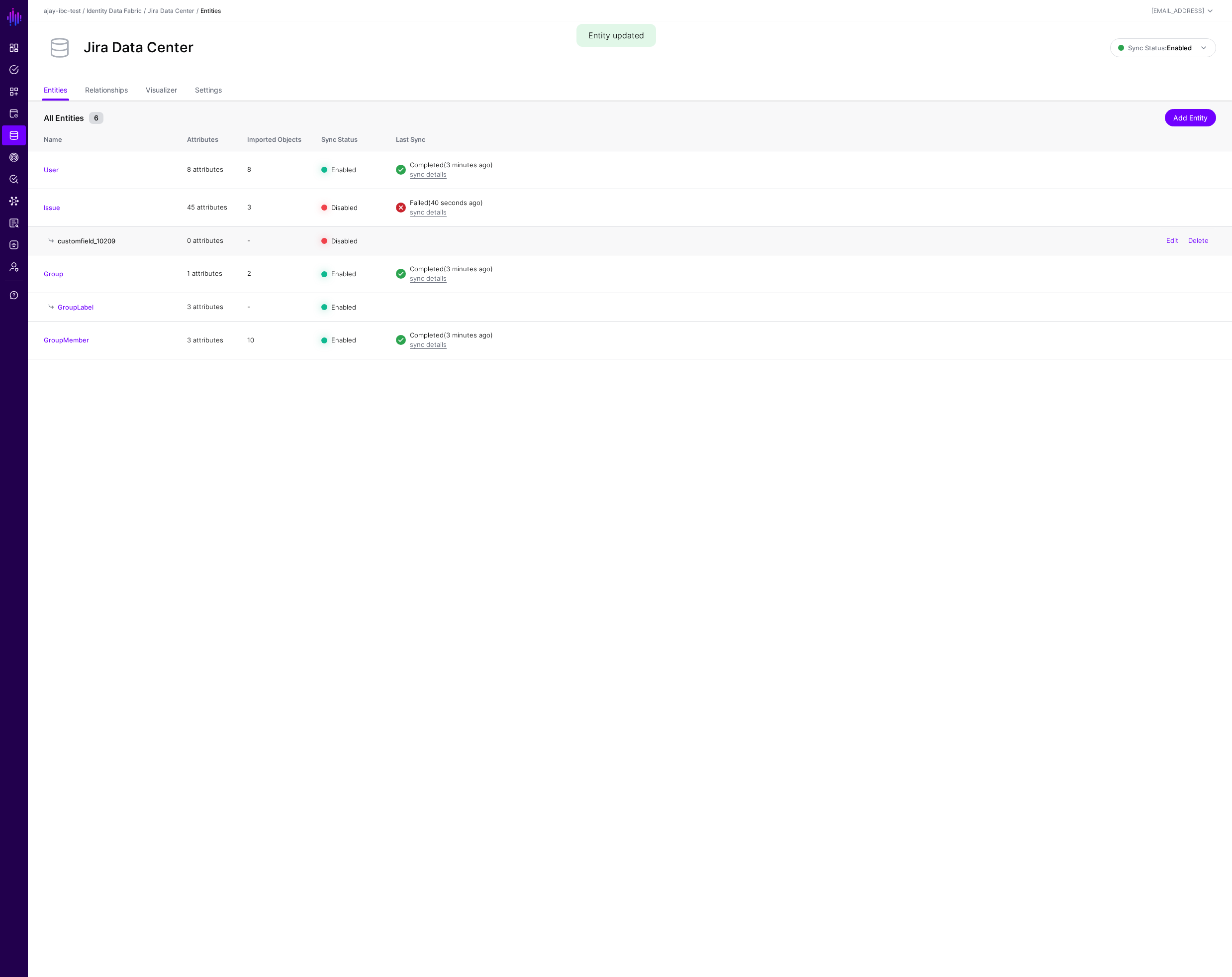
click at [101, 238] on link "customfield_10209" at bounding box center [87, 241] width 58 height 8
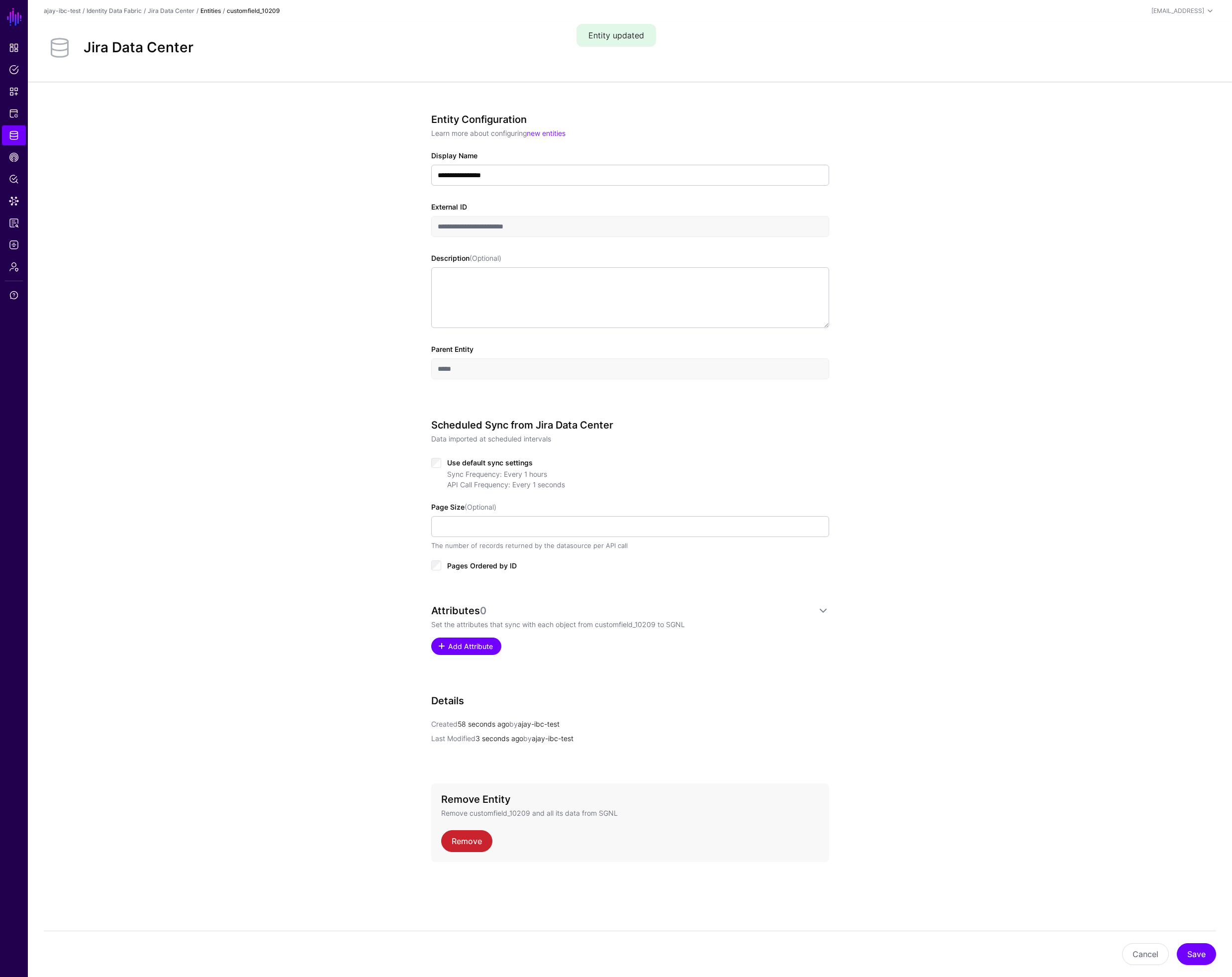
click at [476, 646] on span "Add Attribute" at bounding box center [470, 646] width 47 height 11
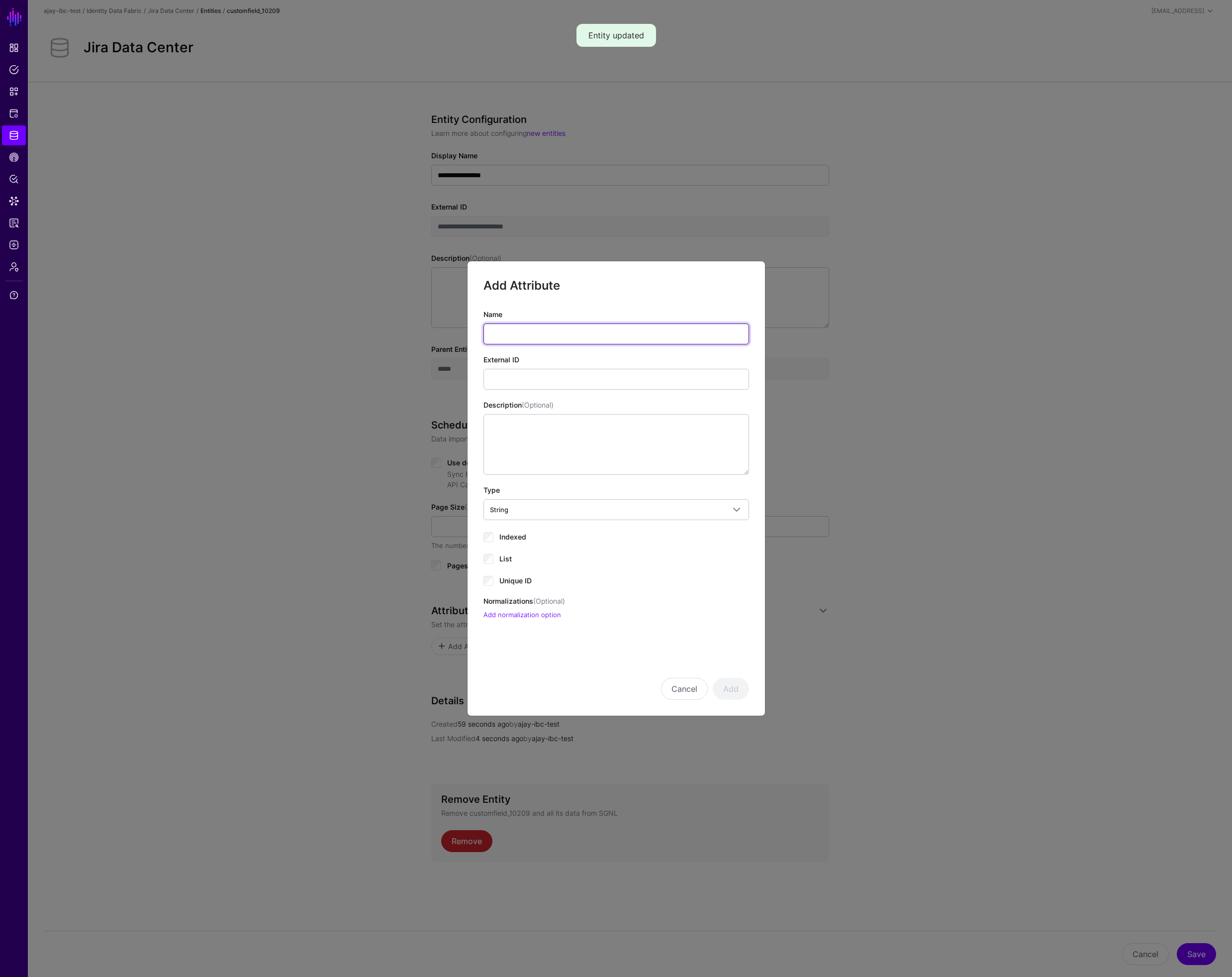
click at [521, 330] on input "Name" at bounding box center [616, 333] width 265 height 21
type input "**"
click at [511, 582] on span "Unique ID" at bounding box center [515, 580] width 33 height 8
click at [724, 682] on button "Add" at bounding box center [731, 688] width 36 height 22
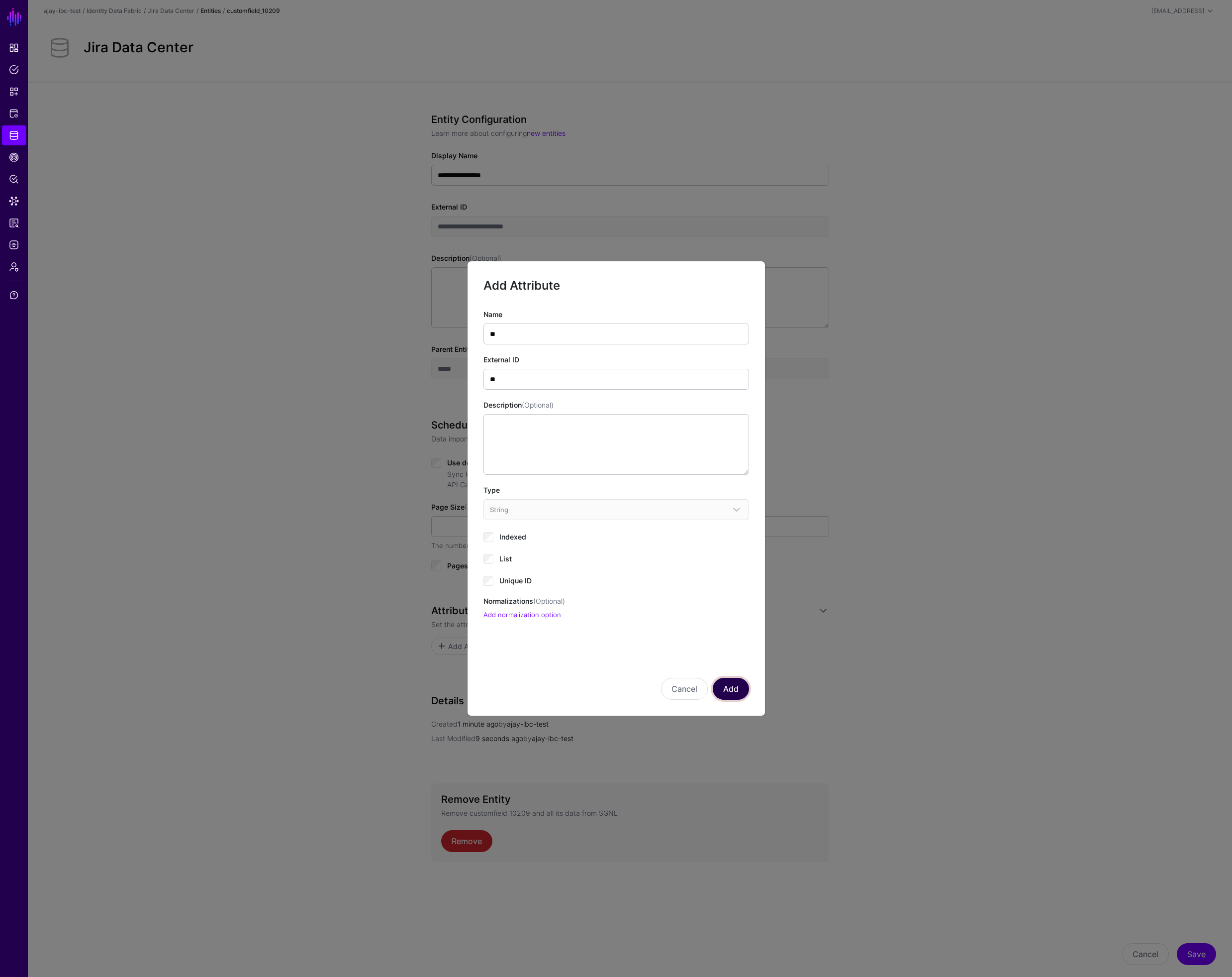
scroll to position [30, 0]
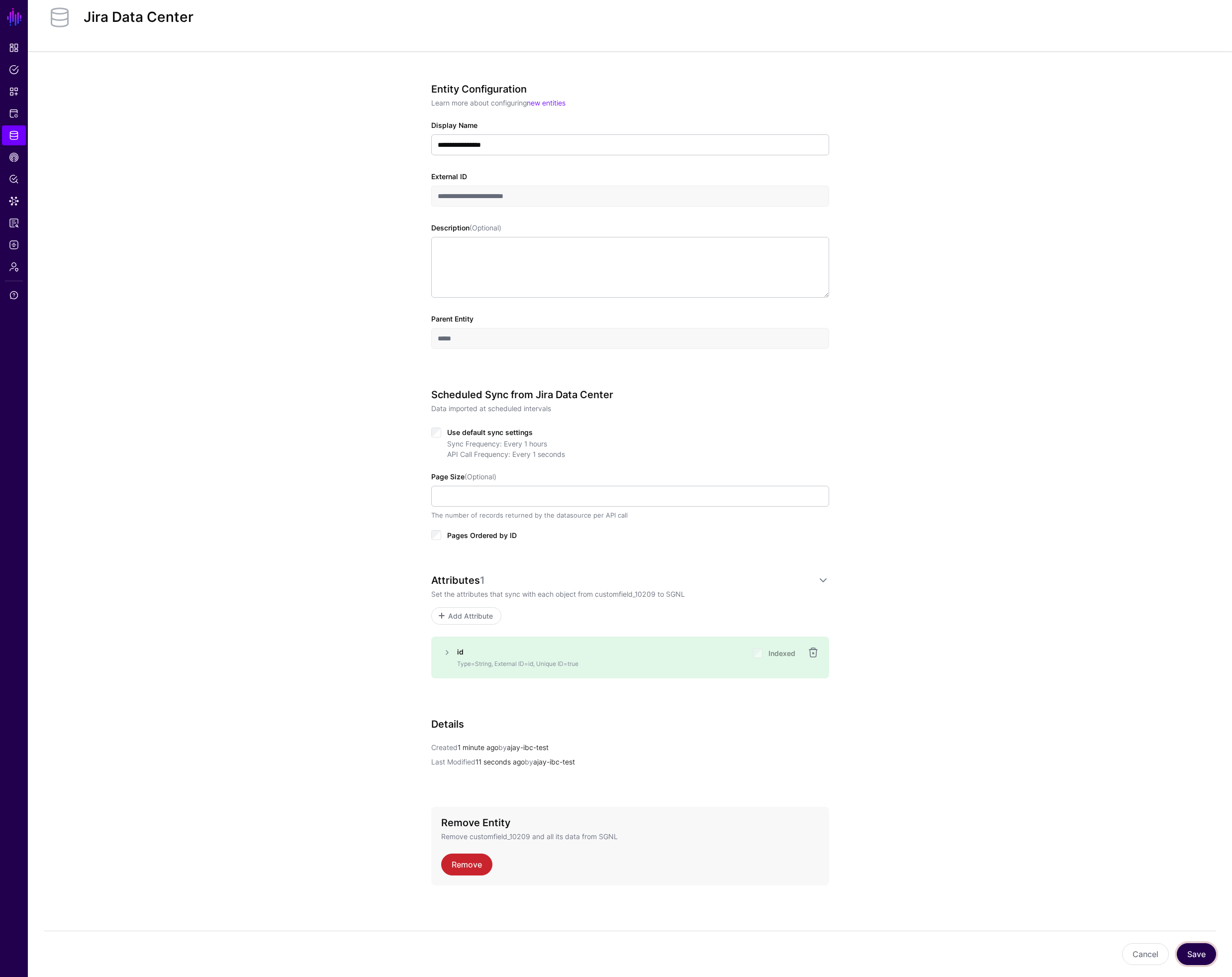
click at [1202, 950] on button "Save" at bounding box center [1196, 953] width 40 height 22
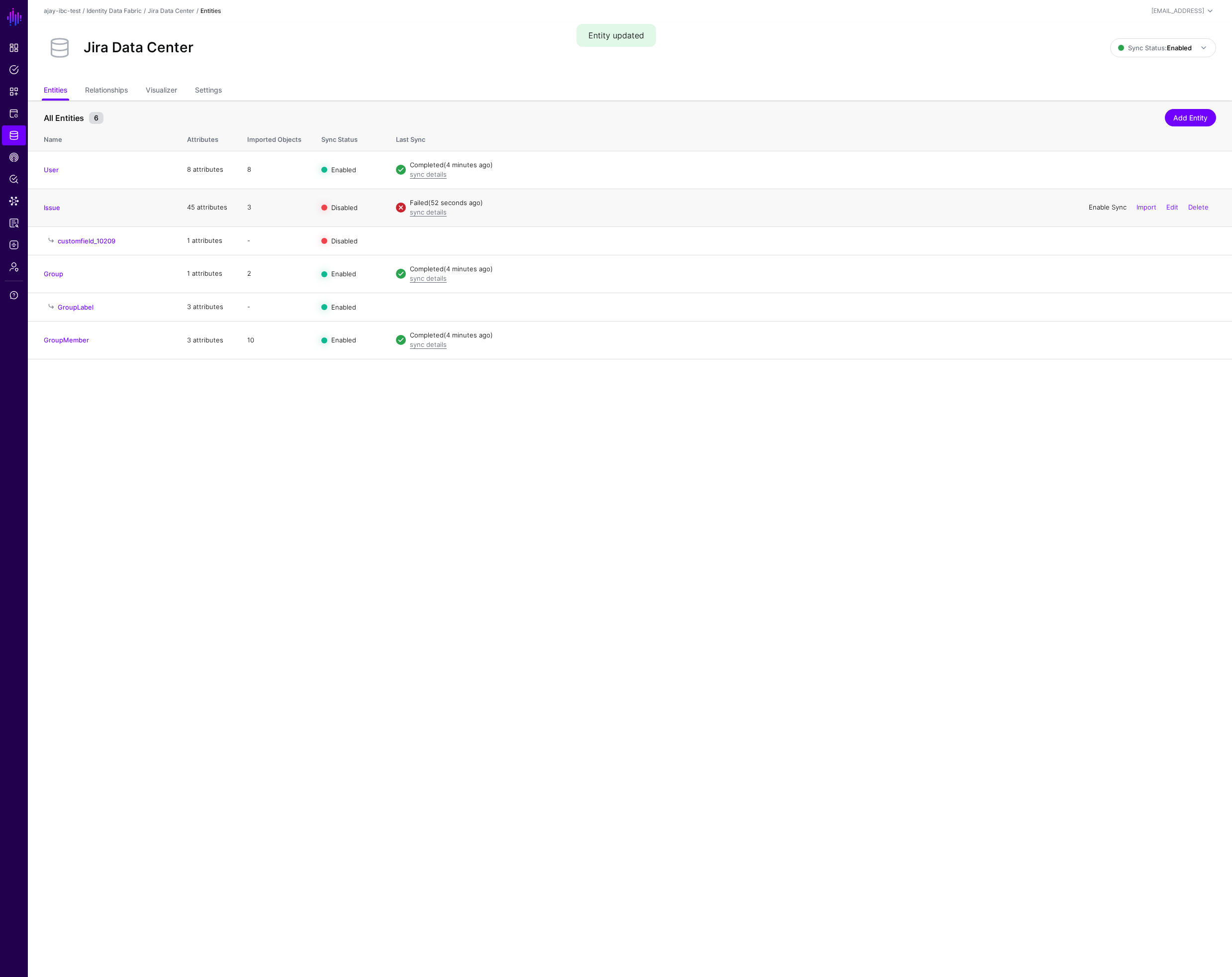
click at [1106, 206] on link "Enable Sync" at bounding box center [1108, 207] width 38 height 8
click at [1171, 239] on link "Edit" at bounding box center [1173, 240] width 12 height 8
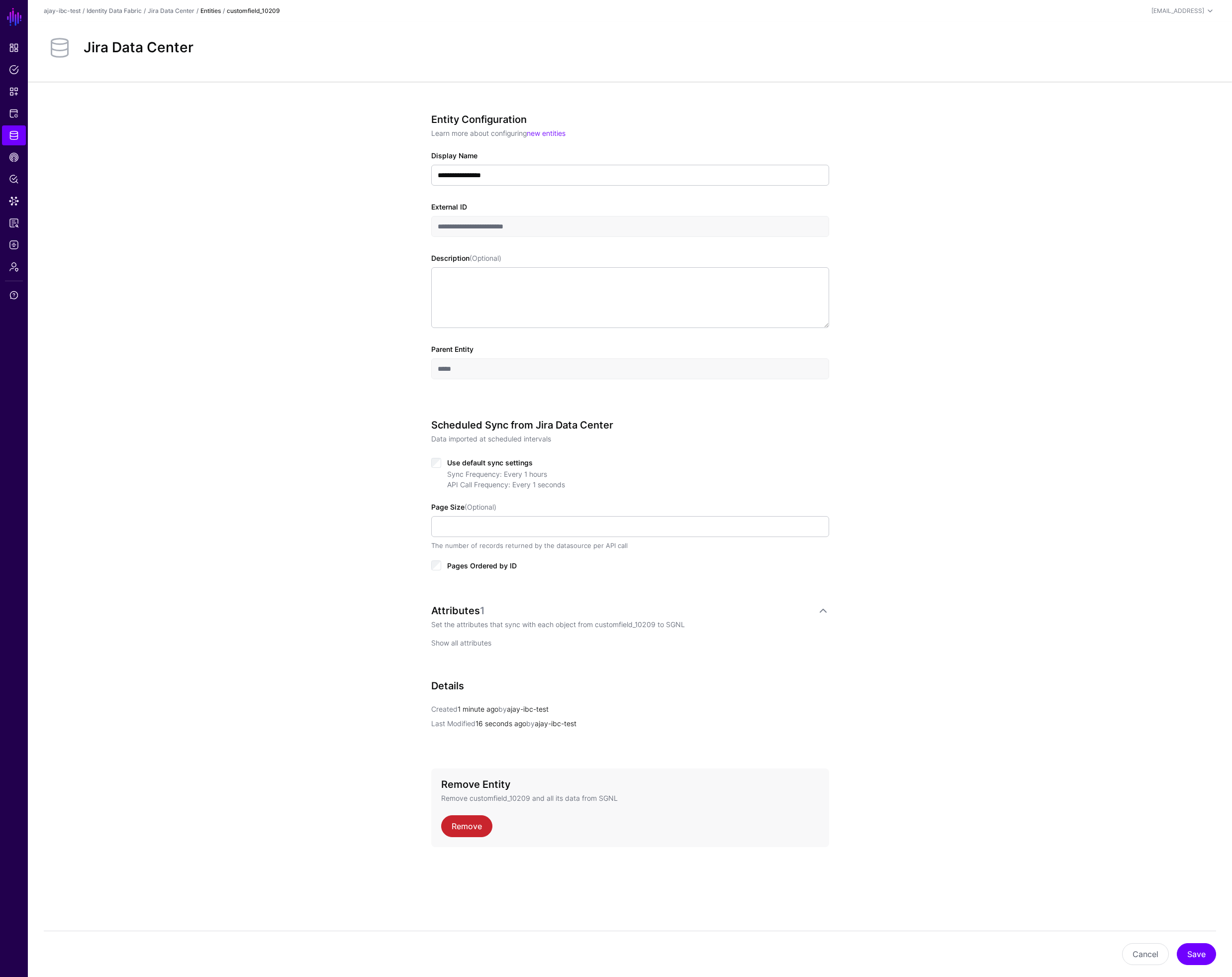
click at [480, 643] on link "Show all attributes" at bounding box center [461, 642] width 60 height 8
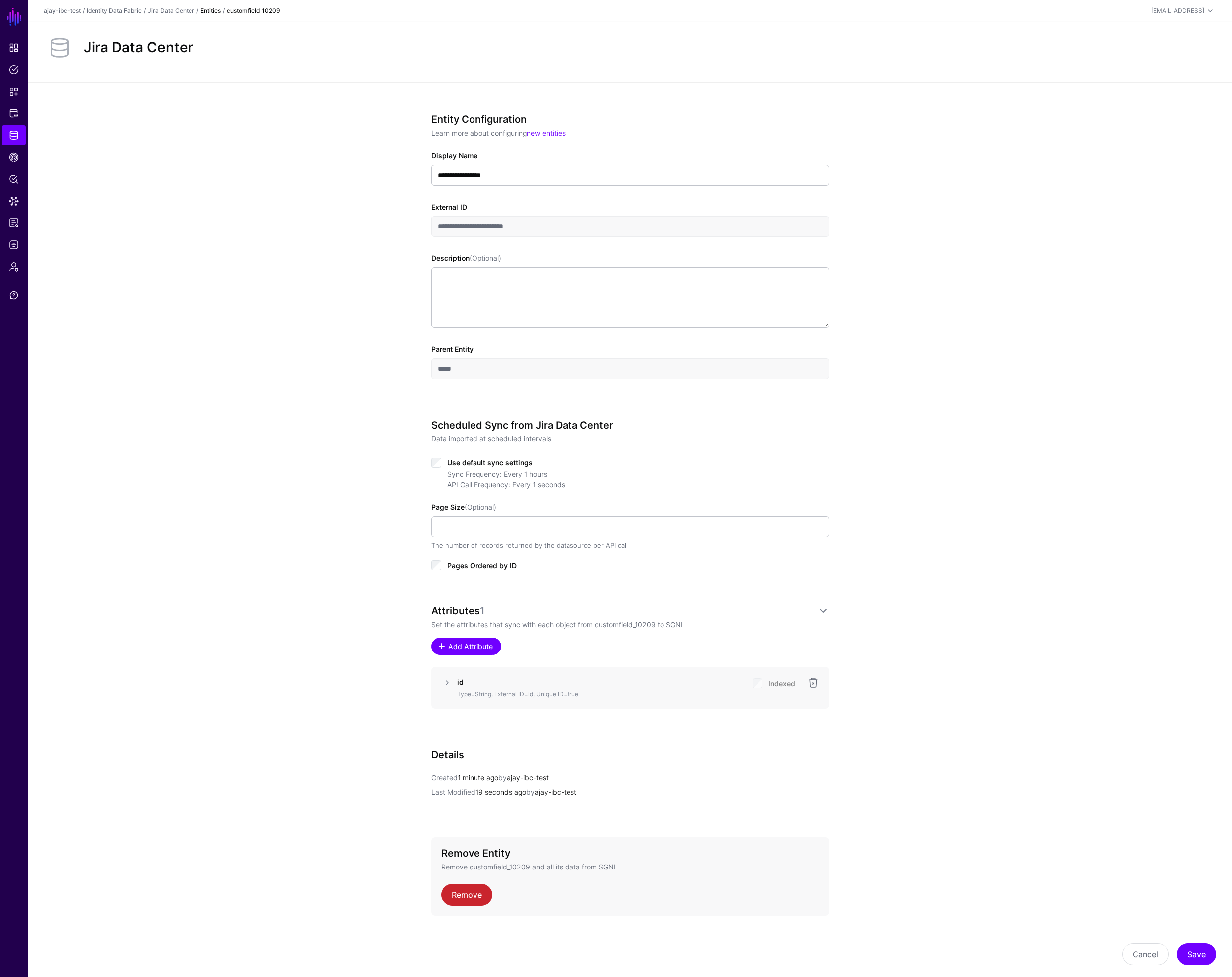
click at [483, 650] on span "Add Attribute" at bounding box center [470, 646] width 47 height 11
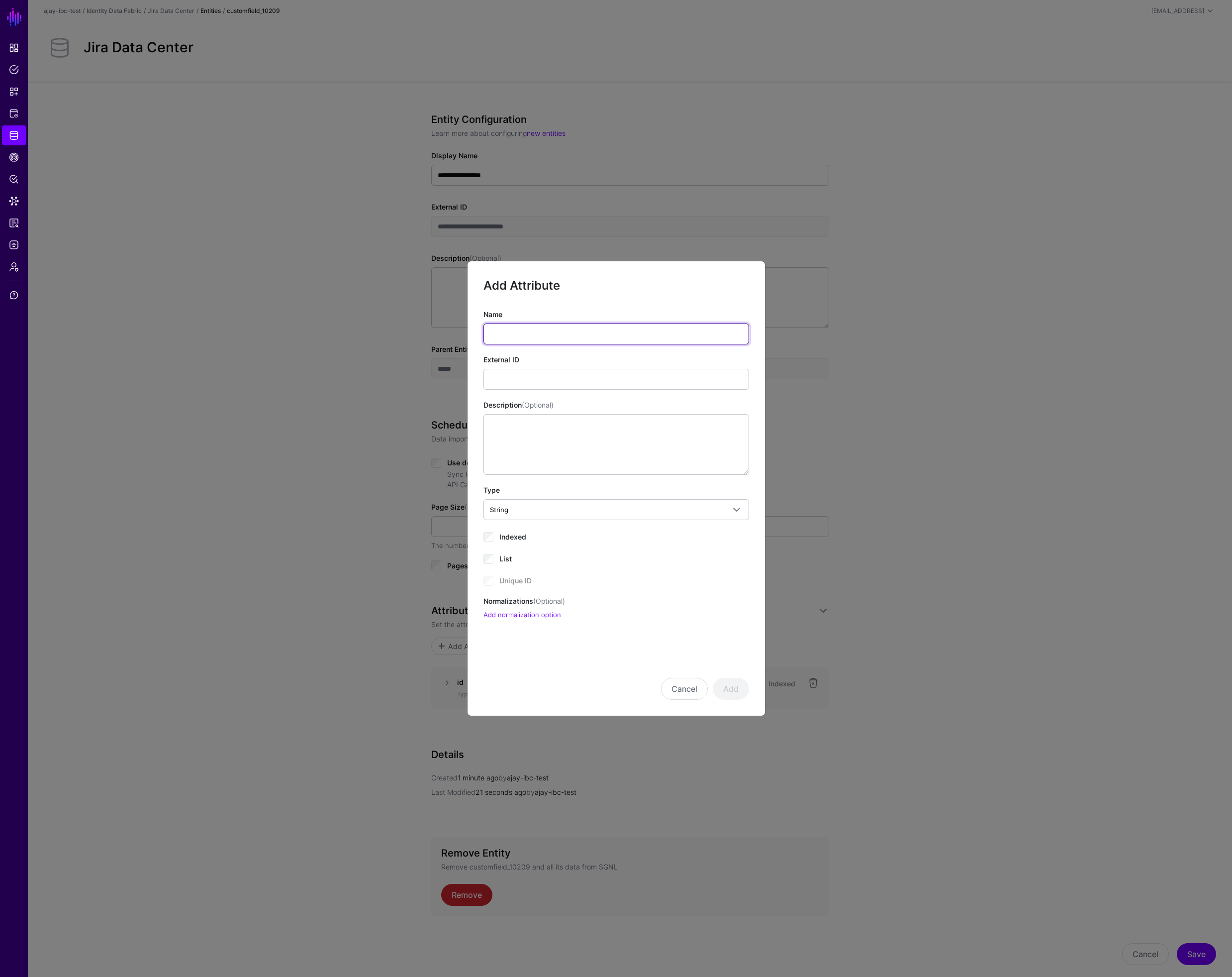
click at [526, 334] on input "Name" at bounding box center [616, 333] width 265 height 21
type input "*****"
click at [730, 692] on button "Add" at bounding box center [731, 688] width 36 height 22
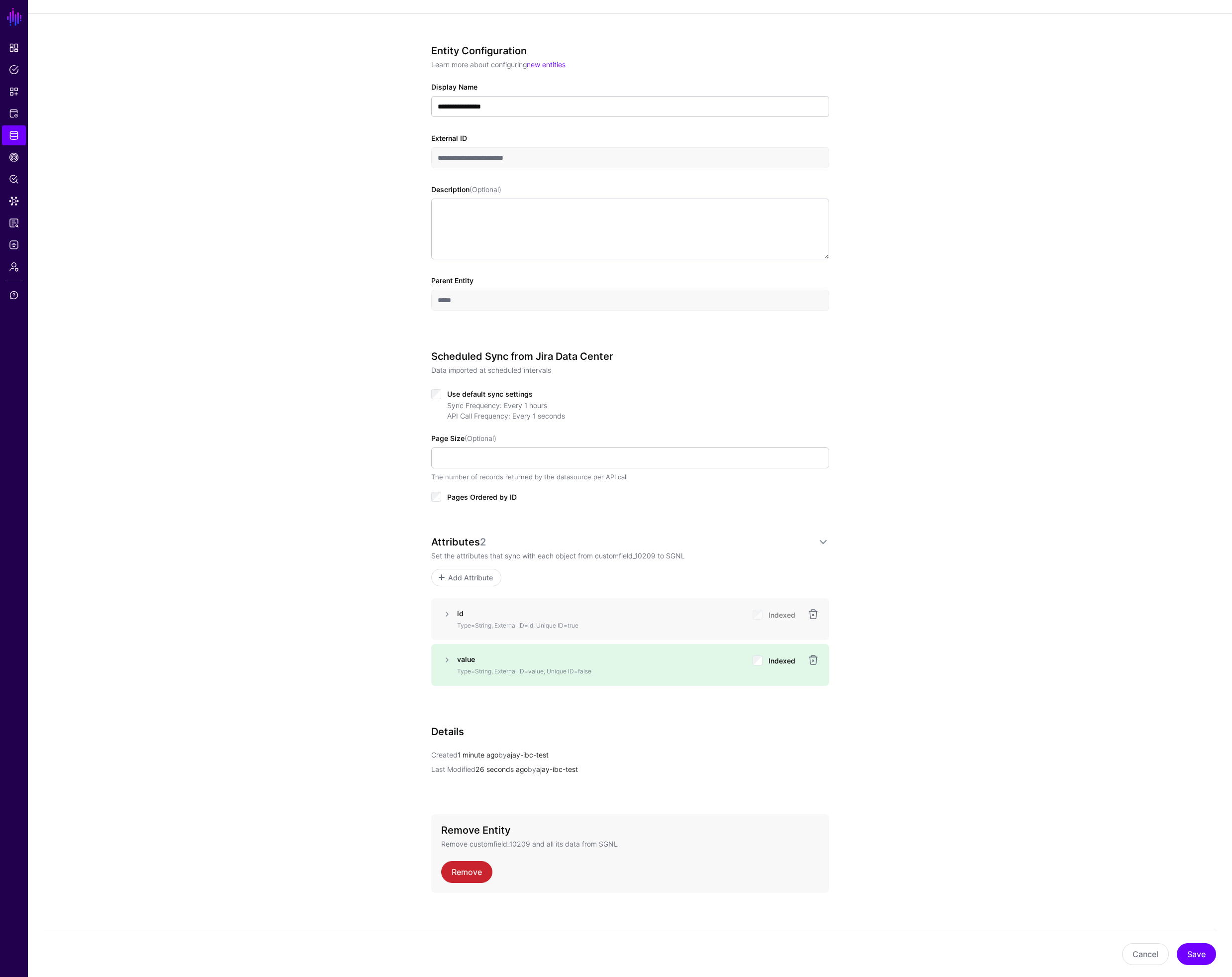
scroll to position [76, 0]
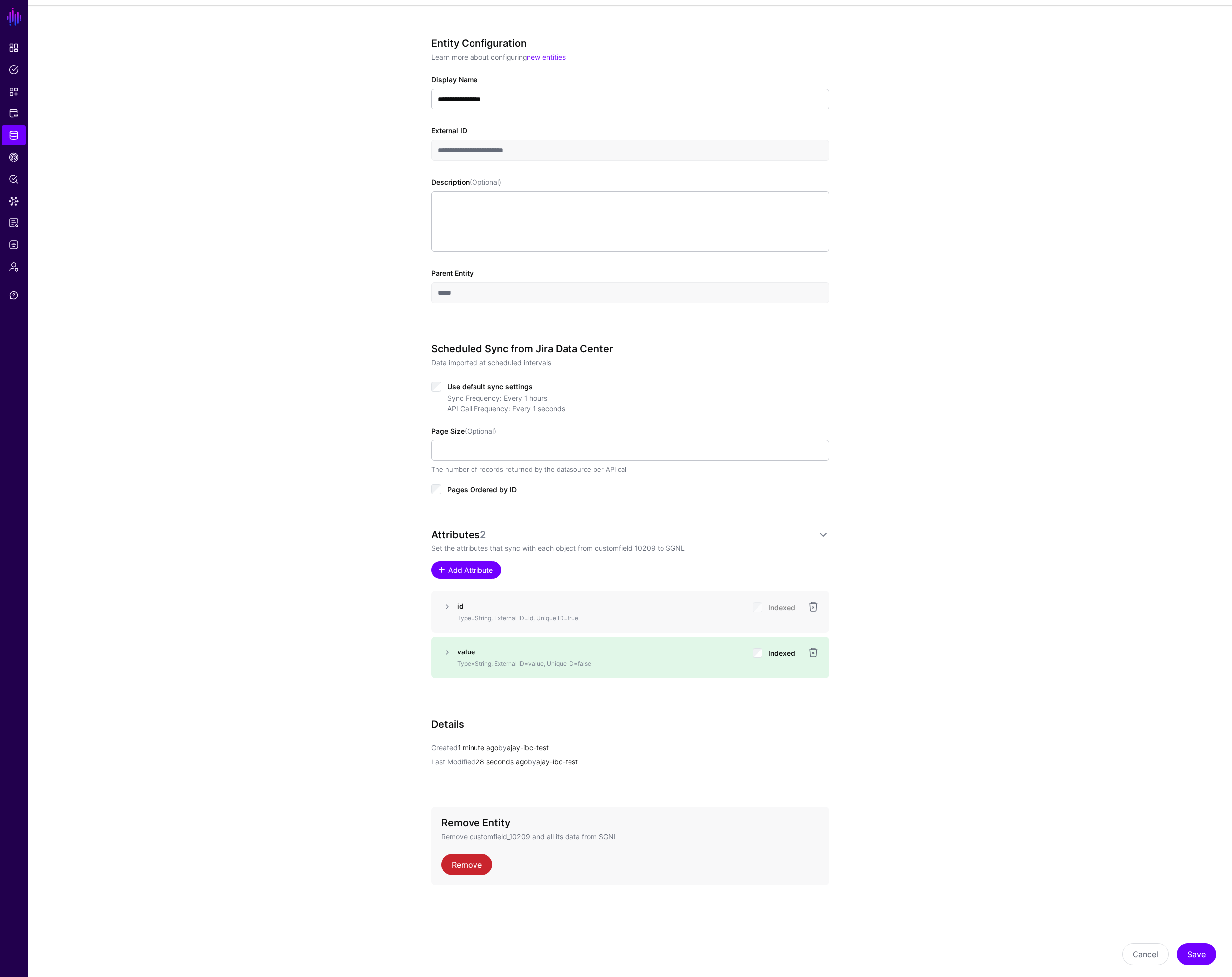
click at [470, 570] on span "Add Attribute" at bounding box center [470, 570] width 47 height 11
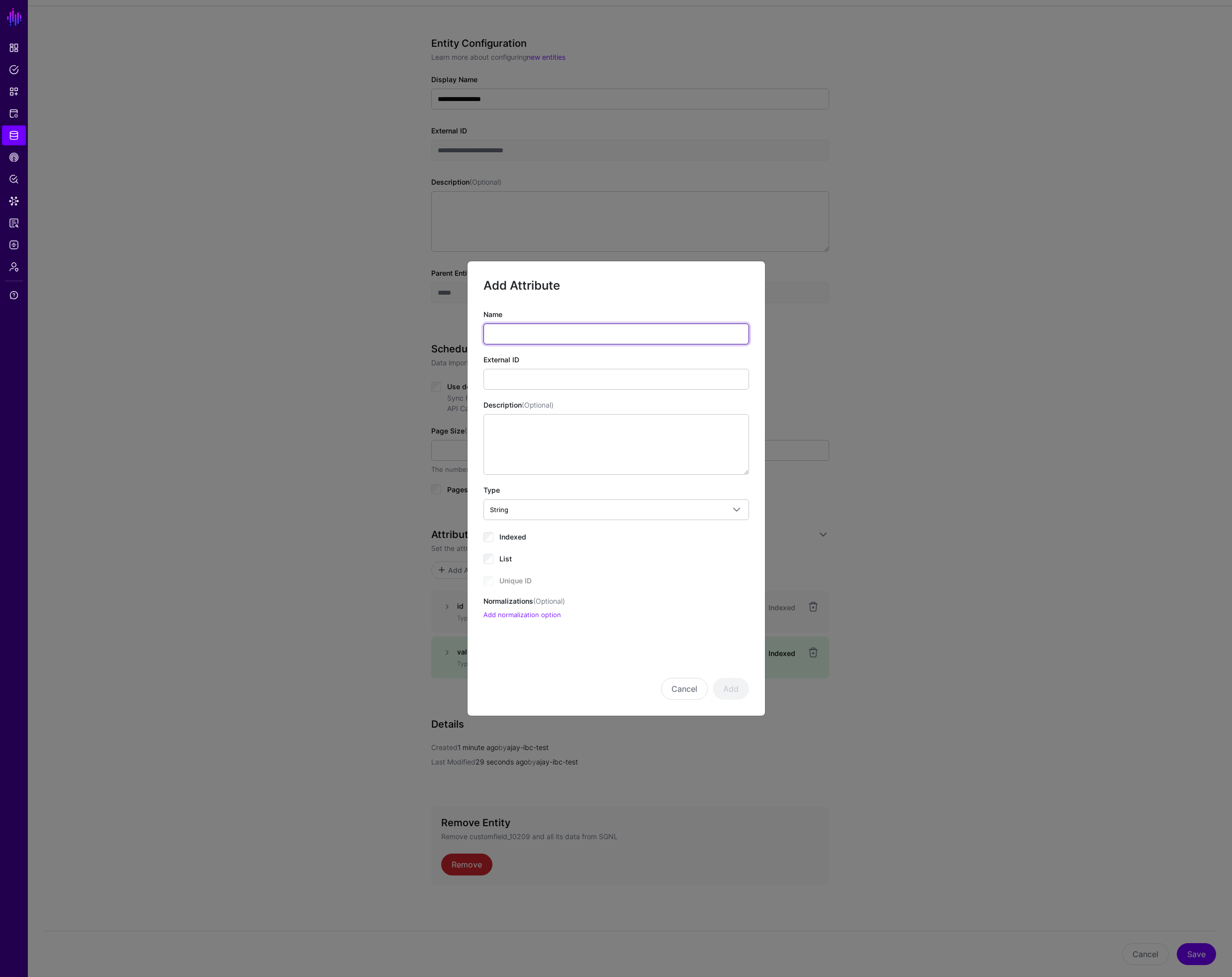
click at [510, 332] on input "Name" at bounding box center [616, 333] width 265 height 21
type input "********"
click at [523, 505] on span "String" at bounding box center [607, 509] width 235 height 11
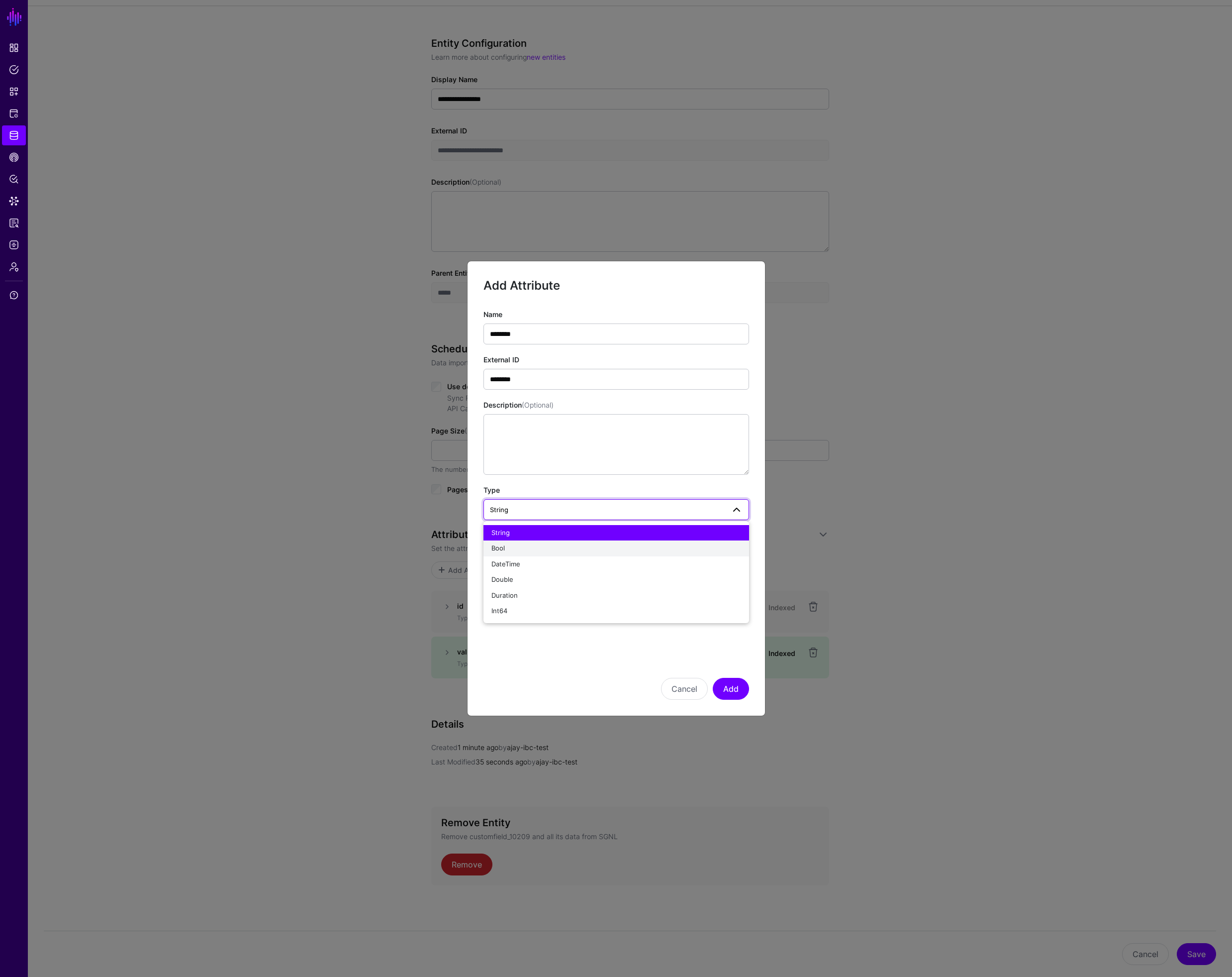
click at [523, 544] on div "Bool" at bounding box center [616, 548] width 250 height 10
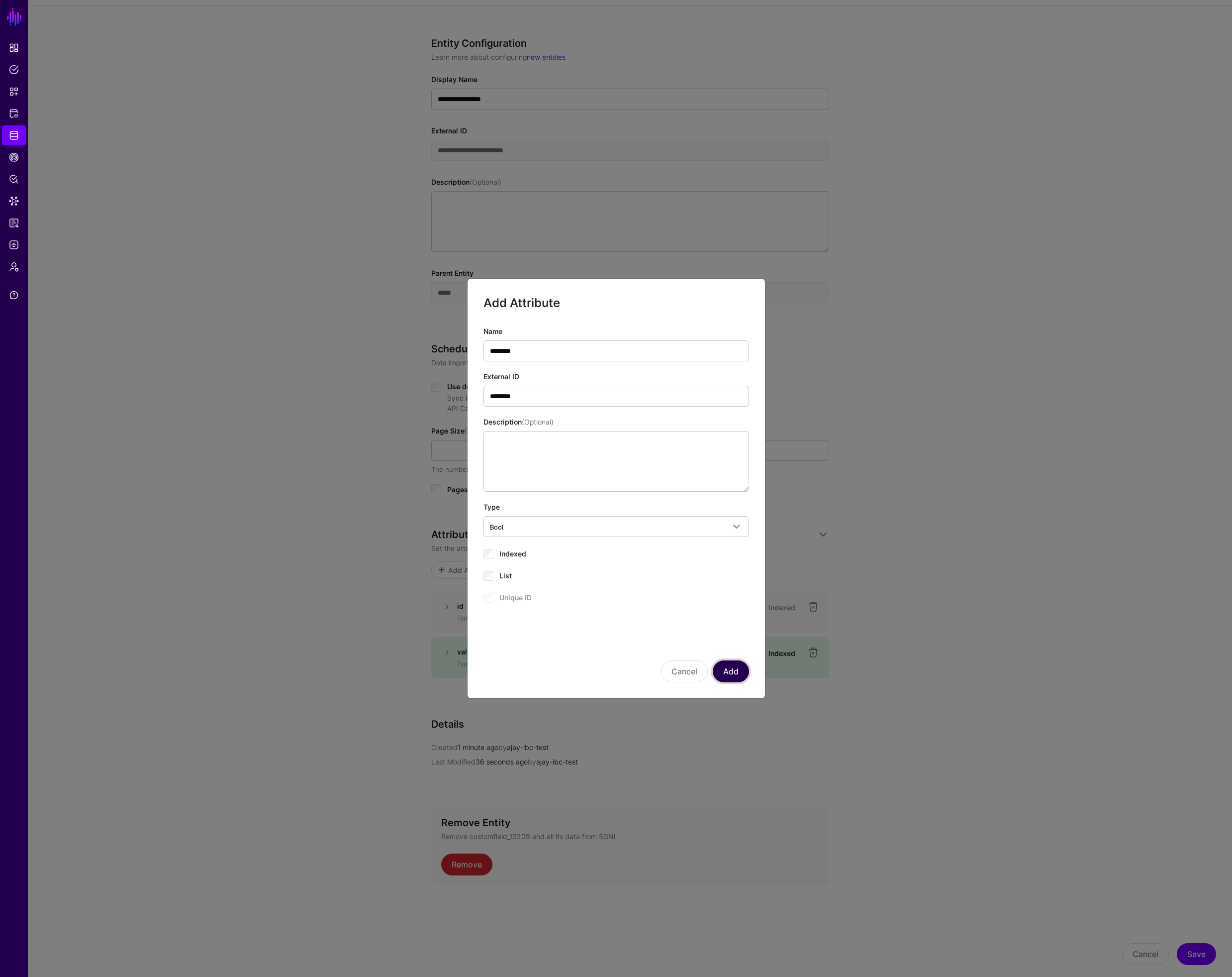
click at [736, 676] on button "Add" at bounding box center [731, 671] width 36 height 22
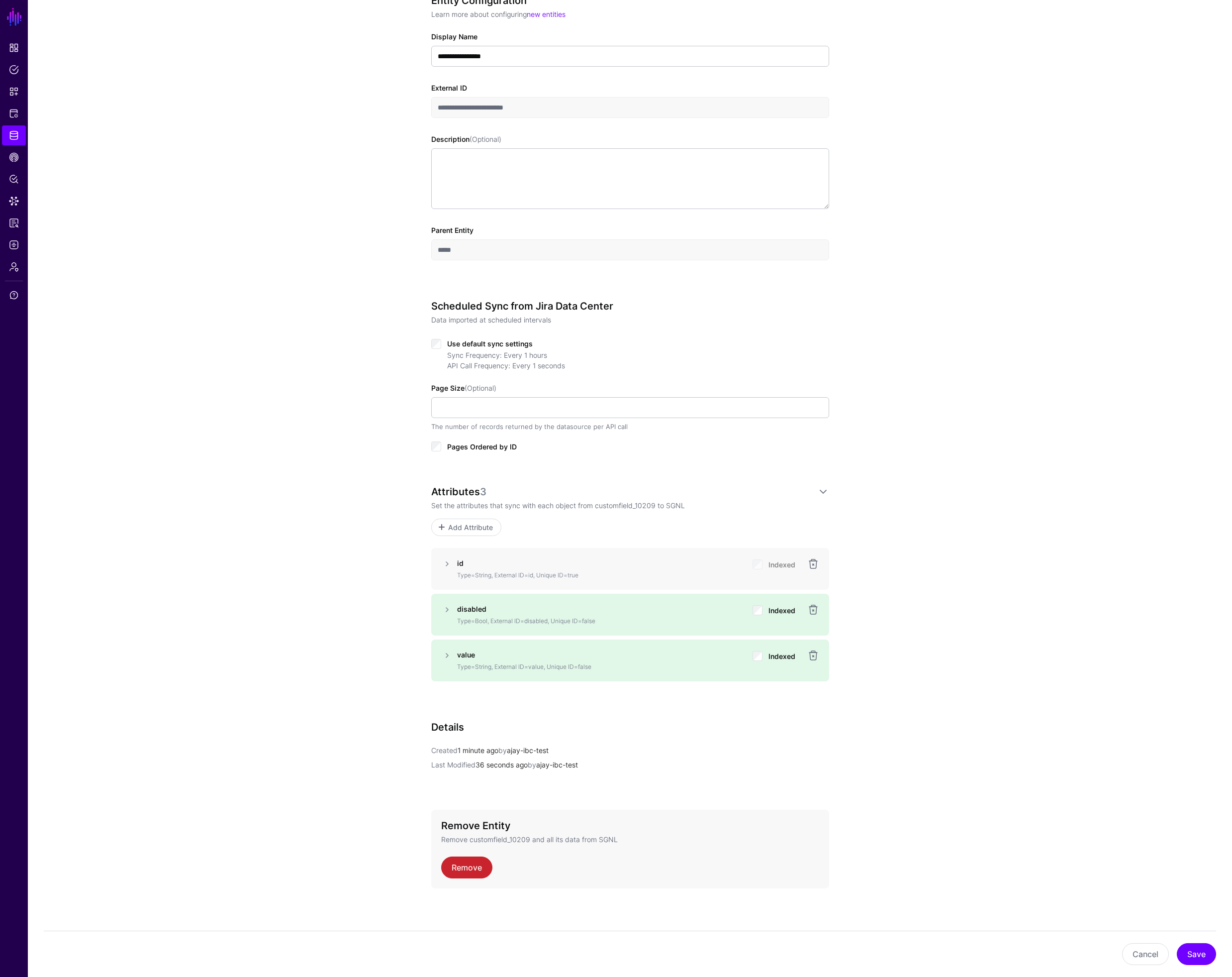
scroll to position [122, 0]
click at [1196, 954] on button "Save" at bounding box center [1196, 953] width 40 height 22
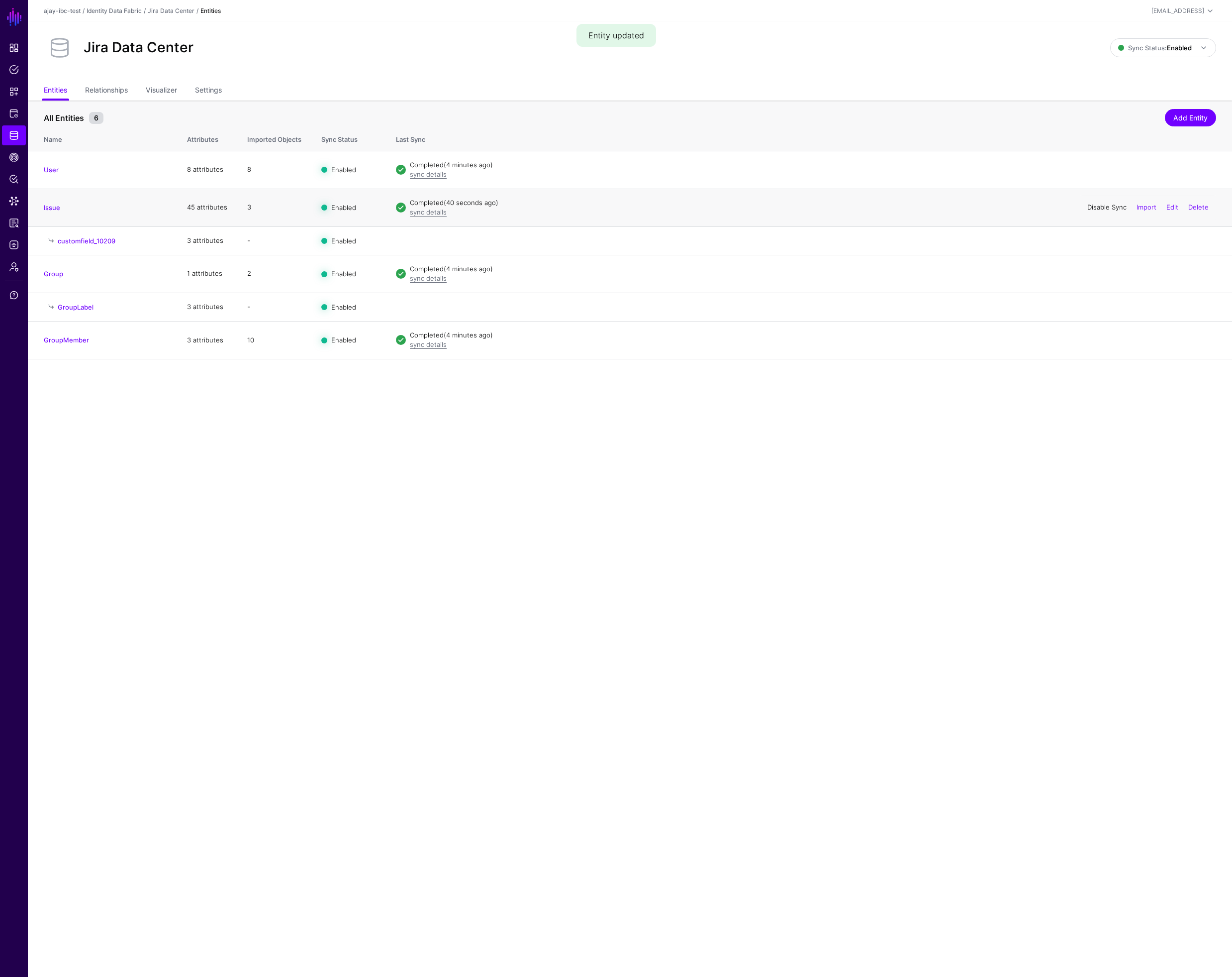
click at [1091, 205] on link "Disable Sync" at bounding box center [1107, 207] width 40 height 8
click at [1093, 205] on link "Enable Sync" at bounding box center [1108, 207] width 38 height 8
click at [14, 200] on span "Data Lens" at bounding box center [14, 201] width 10 height 10
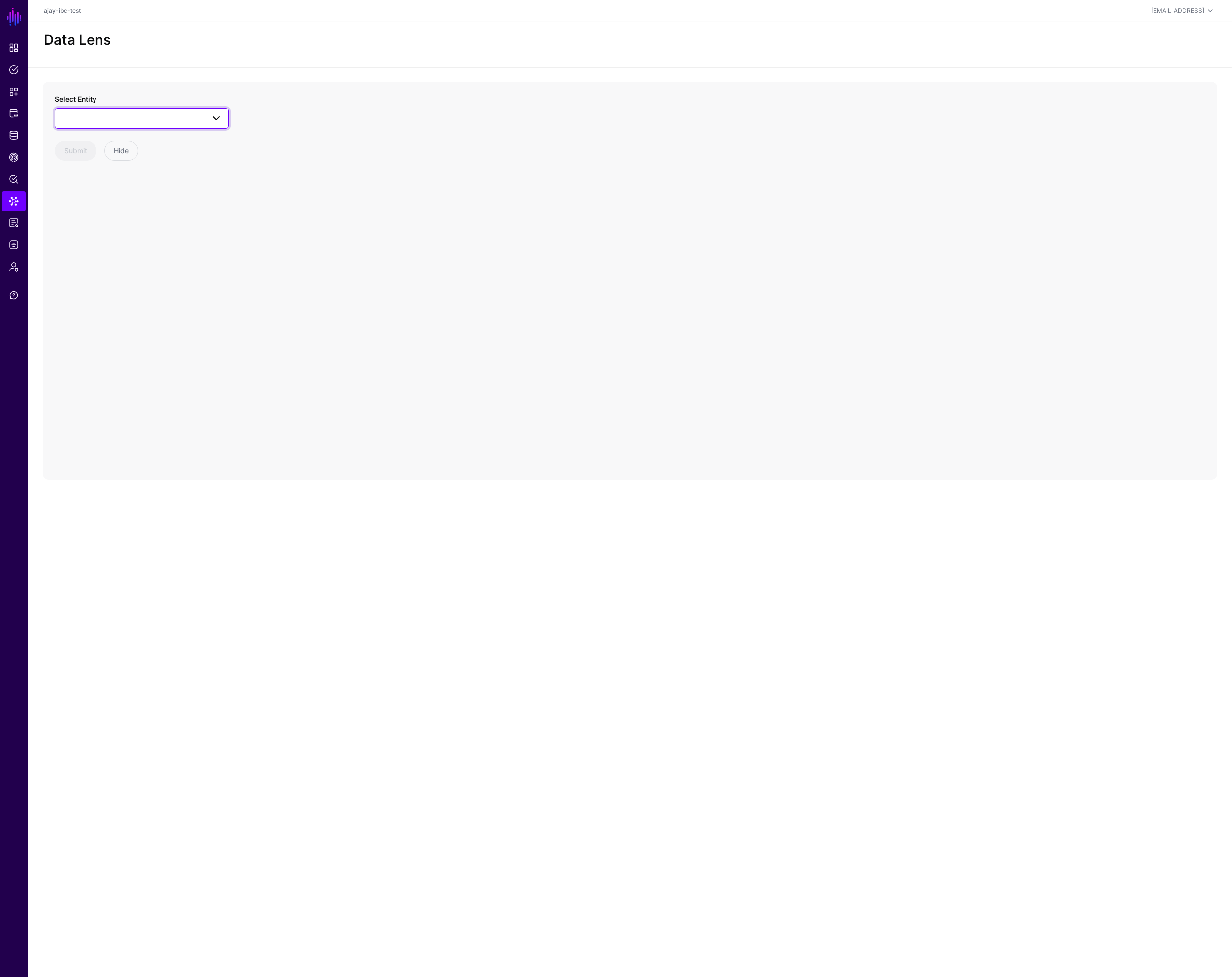
click at [131, 113] on span at bounding box center [141, 119] width 161 height 12
click at [134, 196] on div "customfield_10209" at bounding box center [147, 194] width 148 height 10
click at [626, 247] on circle at bounding box center [627, 247] width 16 height 16
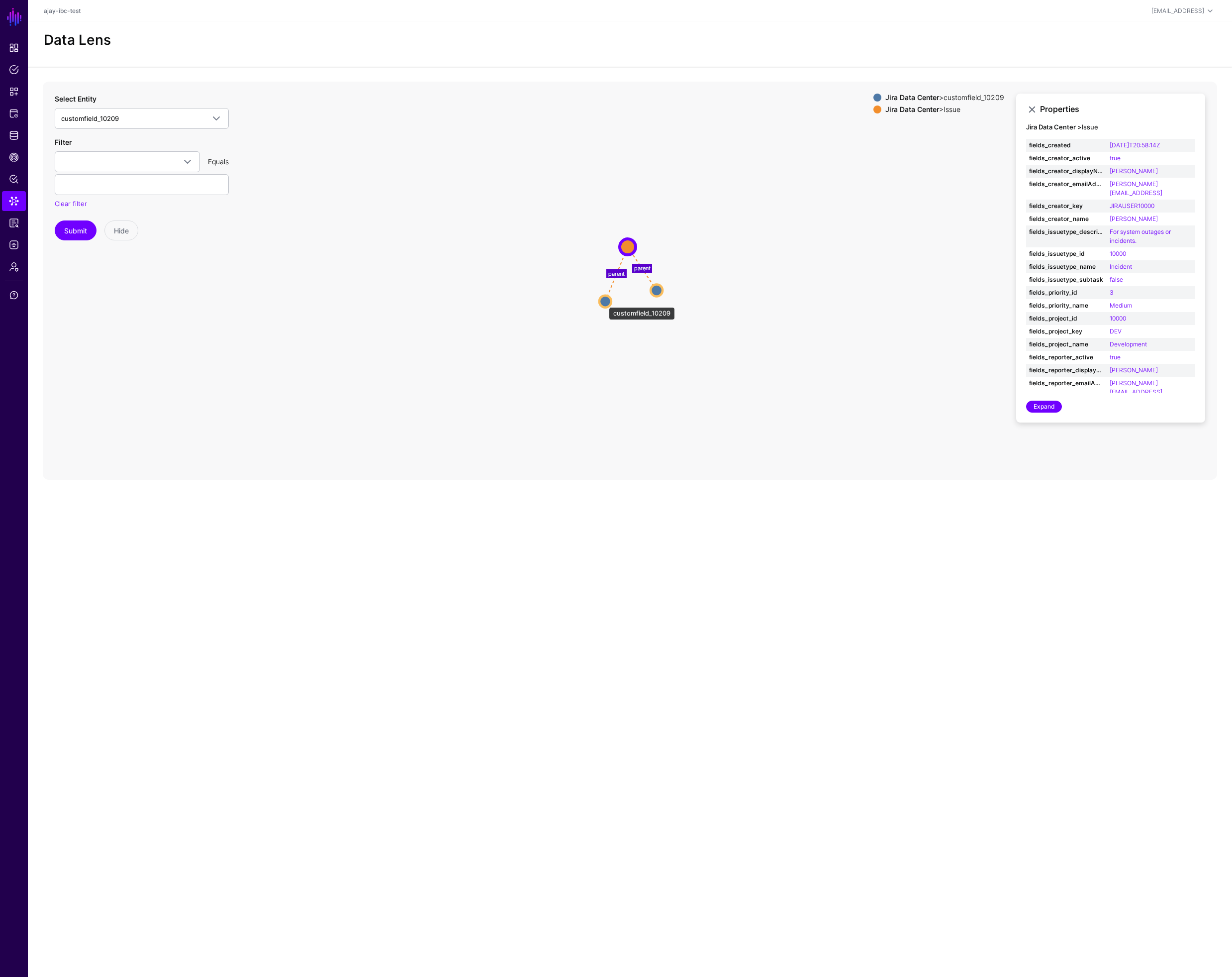
click at [603, 302] on circle at bounding box center [606, 301] width 12 height 12
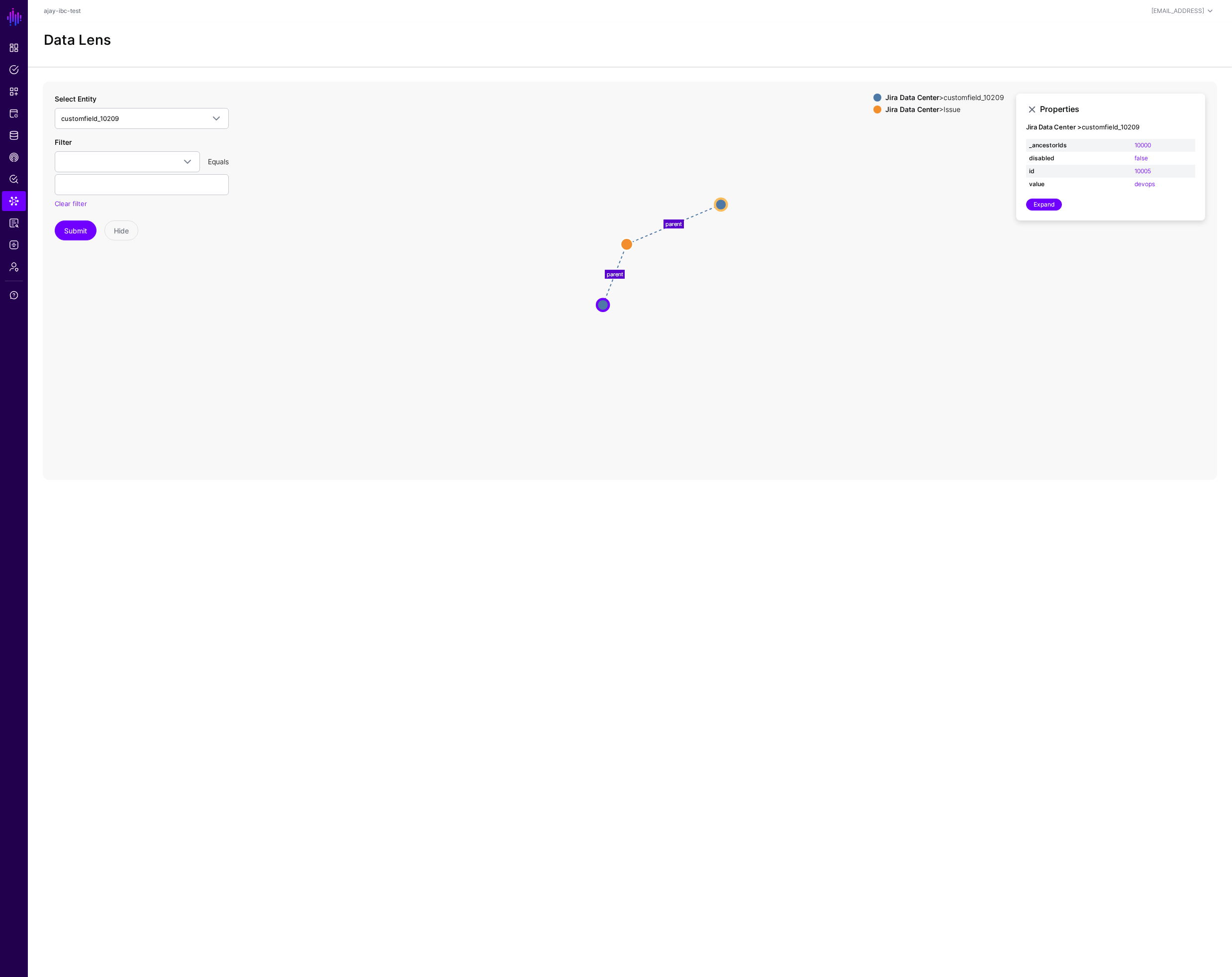
drag, startPoint x: 663, startPoint y: 291, endPoint x: 722, endPoint y: 207, distance: 102.6
click at [722, 207] on circle at bounding box center [721, 205] width 12 height 12
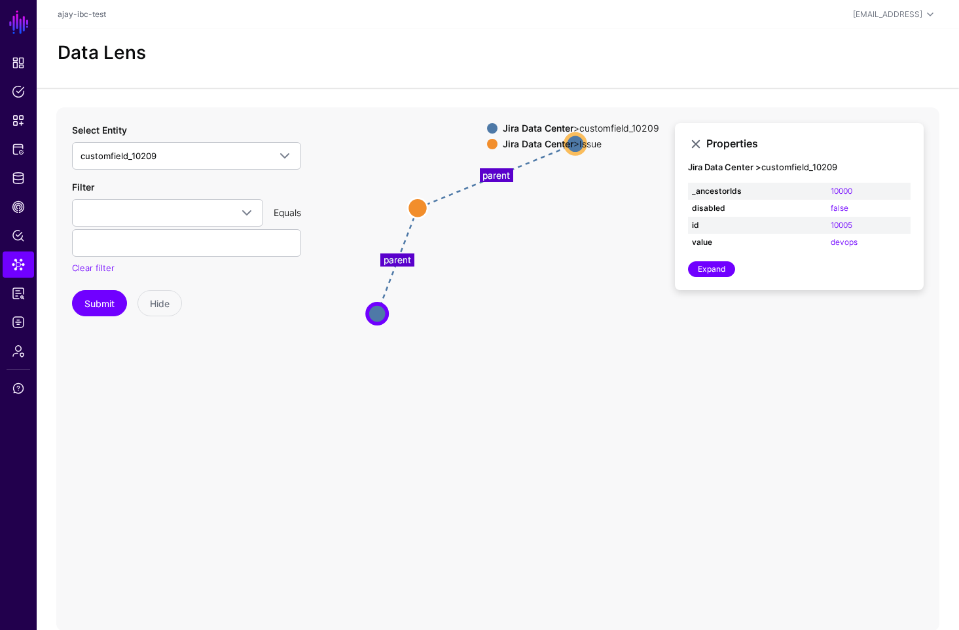
drag, startPoint x: 578, startPoint y: 141, endPoint x: 574, endPoint y: 175, distance: 34.3
click at [573, 214] on app-datalens-visualizer "parent parent customfield_10209 customfield_10209 customfield_10209 customfield…" at bounding box center [497, 369] width 883 height 524
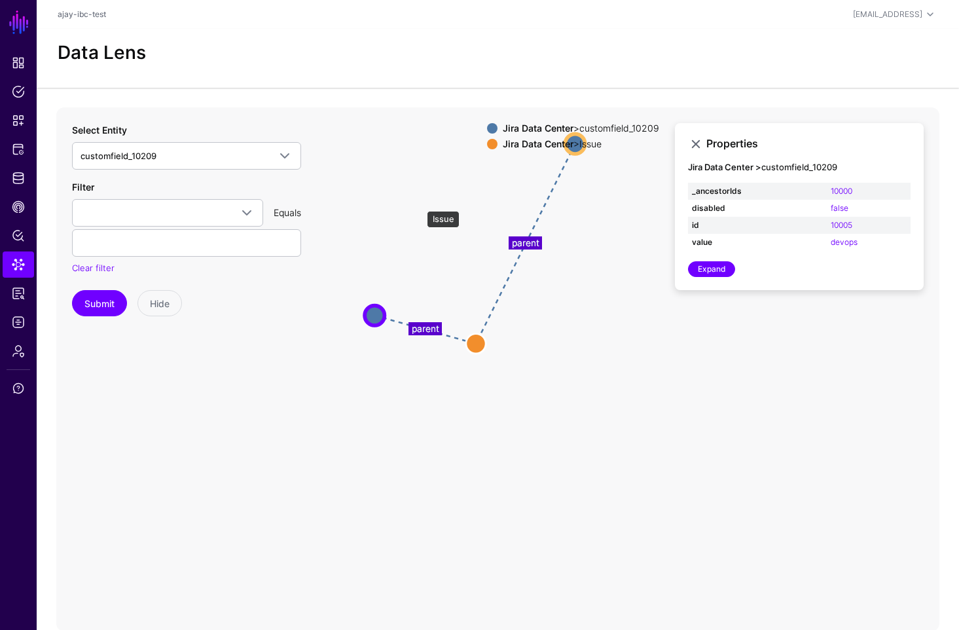
drag, startPoint x: 420, startPoint y: 204, endPoint x: 480, endPoint y: 340, distance: 148.0
click at [479, 341] on circle at bounding box center [476, 343] width 20 height 20
click at [577, 153] on div "Jira Data Center > customfield_10209 Jira Data Center > Issue" at bounding box center [573, 138] width 172 height 31
drag, startPoint x: 577, startPoint y: 138, endPoint x: 580, endPoint y: 190, distance: 51.8
click at [580, 190] on app-datalens-visualizer "parent parent customfield_10209 customfield_10209 customfield_10209 customfield…" at bounding box center [497, 369] width 883 height 524
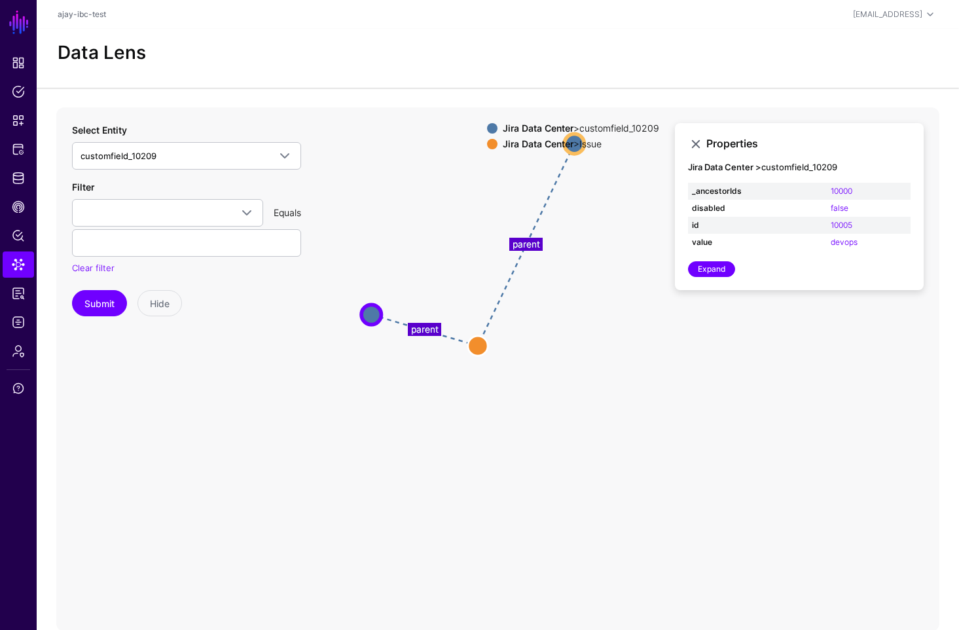
click at [590, 177] on icon "parent parent customfield_10209 customfield_10209 customfield_10209 customfield…" at bounding box center [497, 369] width 883 height 524
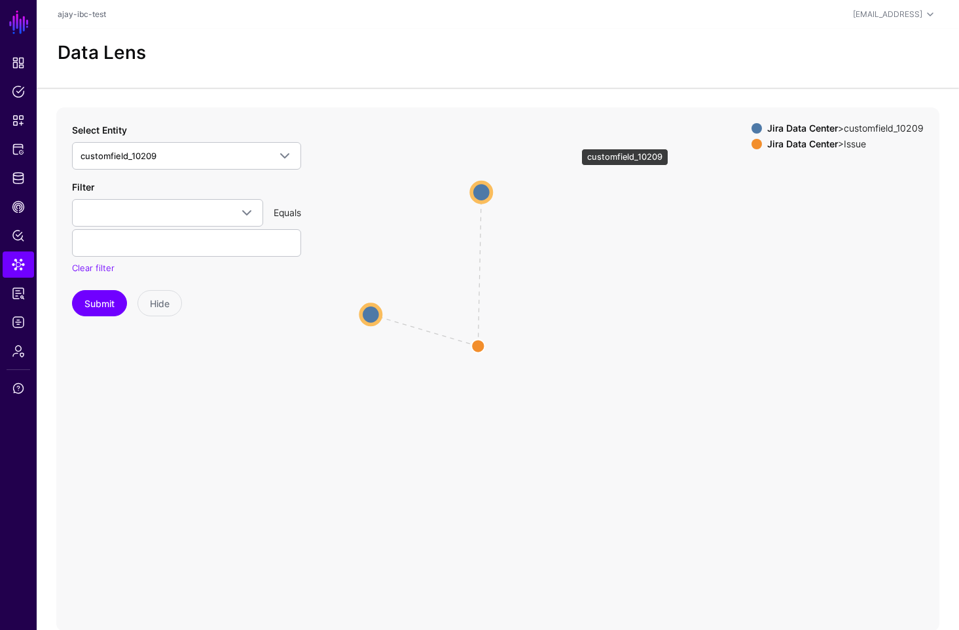
drag, startPoint x: 575, startPoint y: 142, endPoint x: 480, endPoint y: 194, distance: 108.4
click at [480, 194] on circle at bounding box center [481, 192] width 20 height 20
drag, startPoint x: 480, startPoint y: 342, endPoint x: 467, endPoint y: 286, distance: 57.0
click at [467, 286] on circle at bounding box center [466, 286] width 26 height 26
click at [475, 192] on circle at bounding box center [480, 193] width 20 height 20
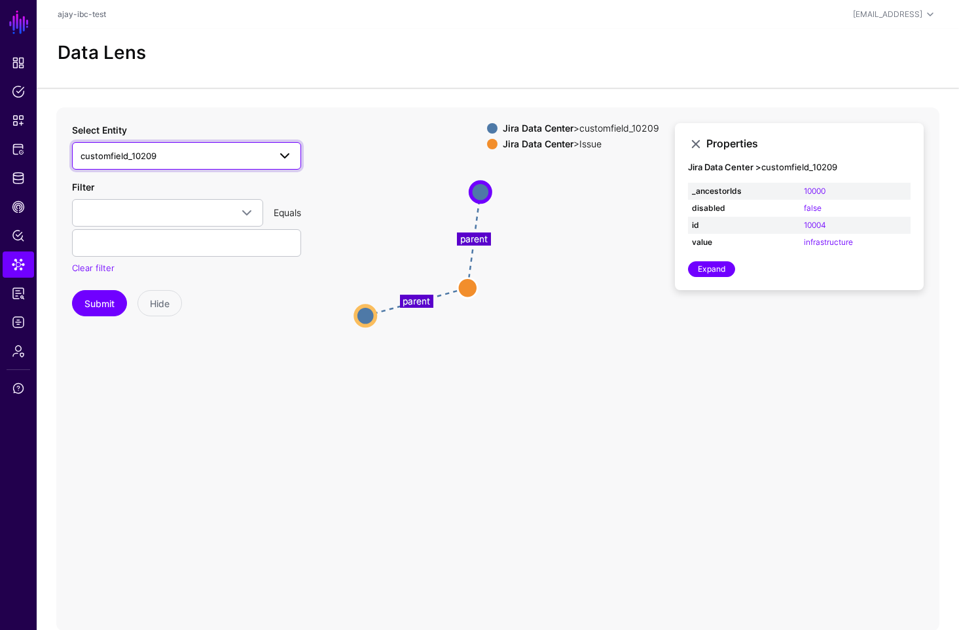
click at [160, 149] on span "customfield_10209" at bounding box center [174, 156] width 188 height 14
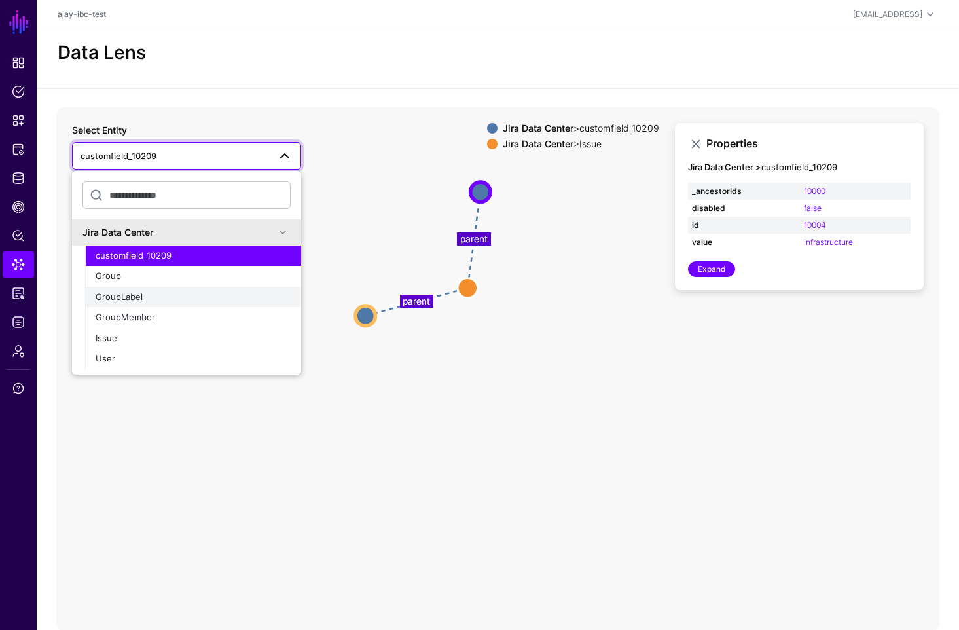
click at [139, 294] on span "GroupLabel" at bounding box center [119, 296] width 47 height 10
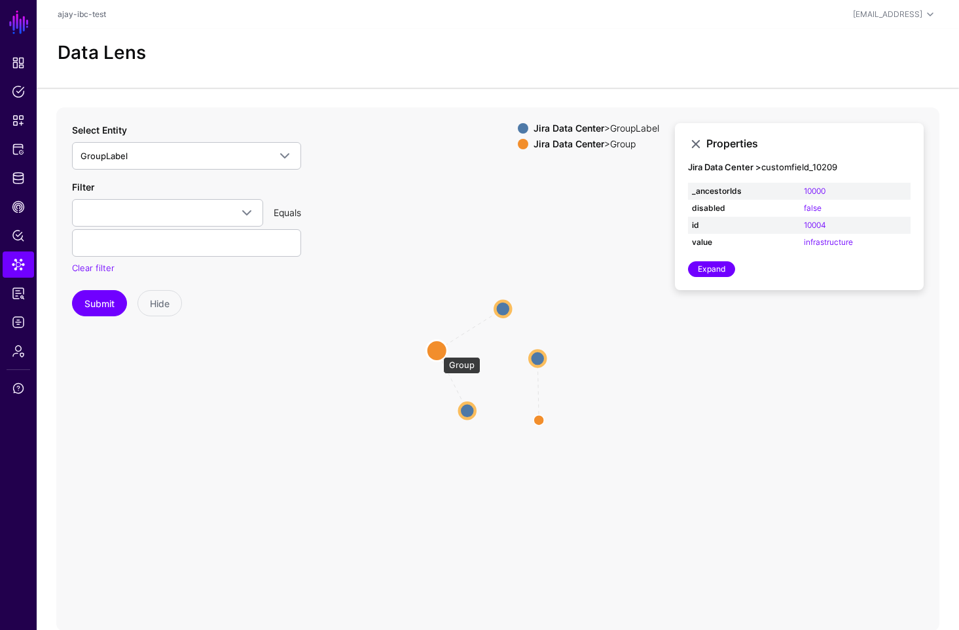
click at [437, 350] on circle at bounding box center [436, 350] width 21 height 21
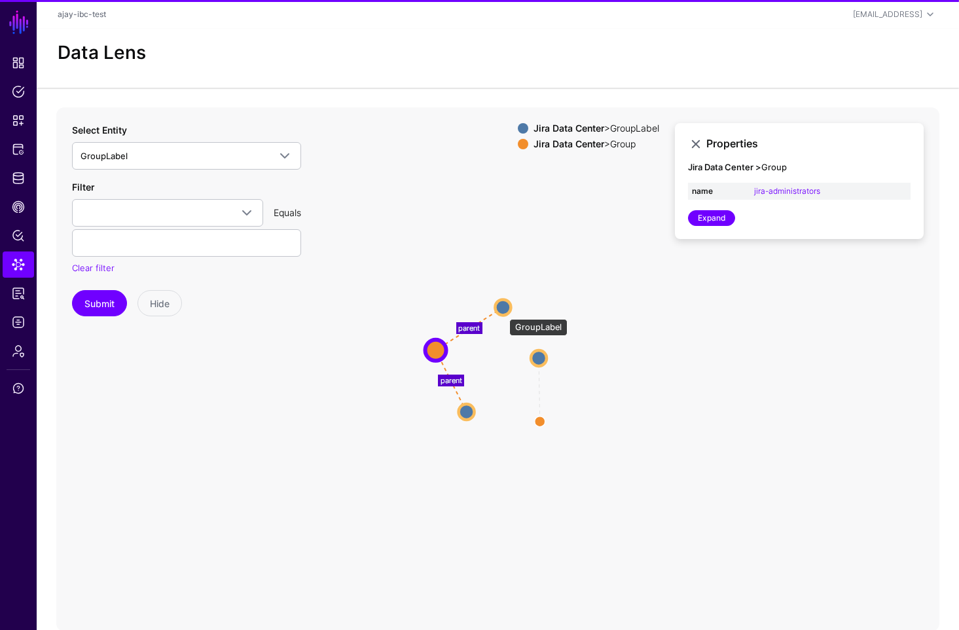
click at [504, 306] on circle at bounding box center [503, 307] width 16 height 16
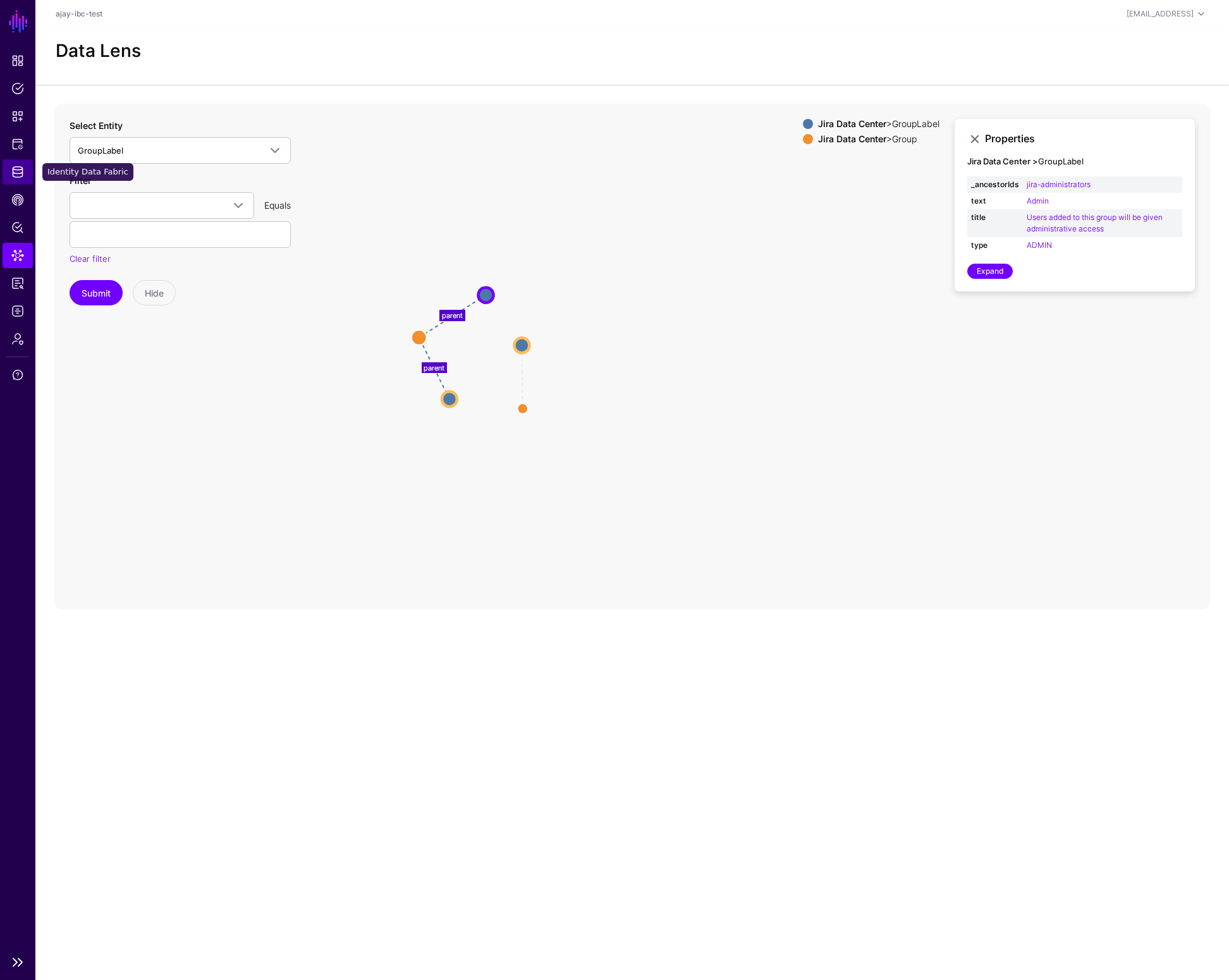
click at [15, 174] on span "Identity Data Fabric" at bounding box center [17, 171] width 13 height 13
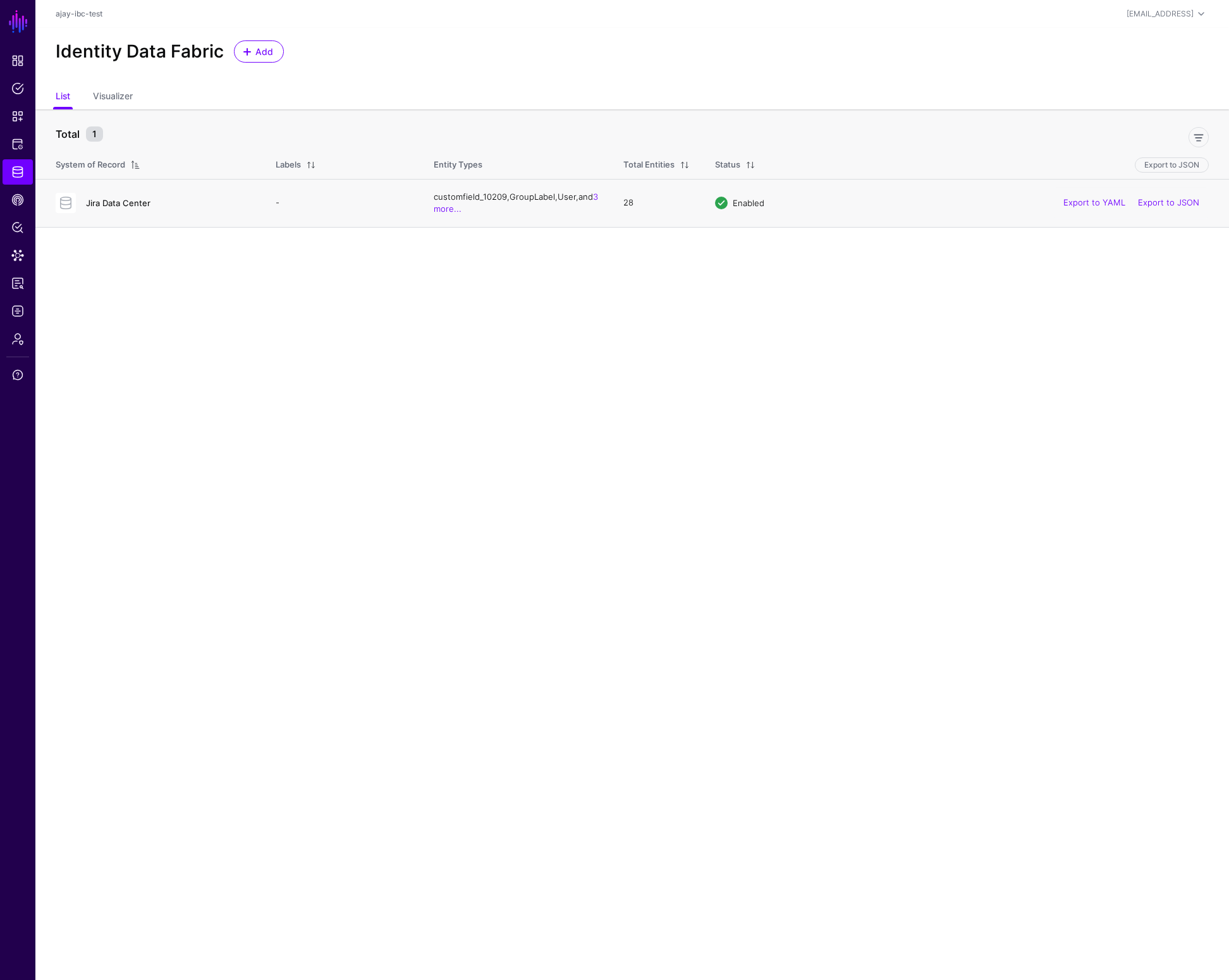
click at [105, 200] on link "Jira Data Center" at bounding box center [118, 203] width 65 height 10
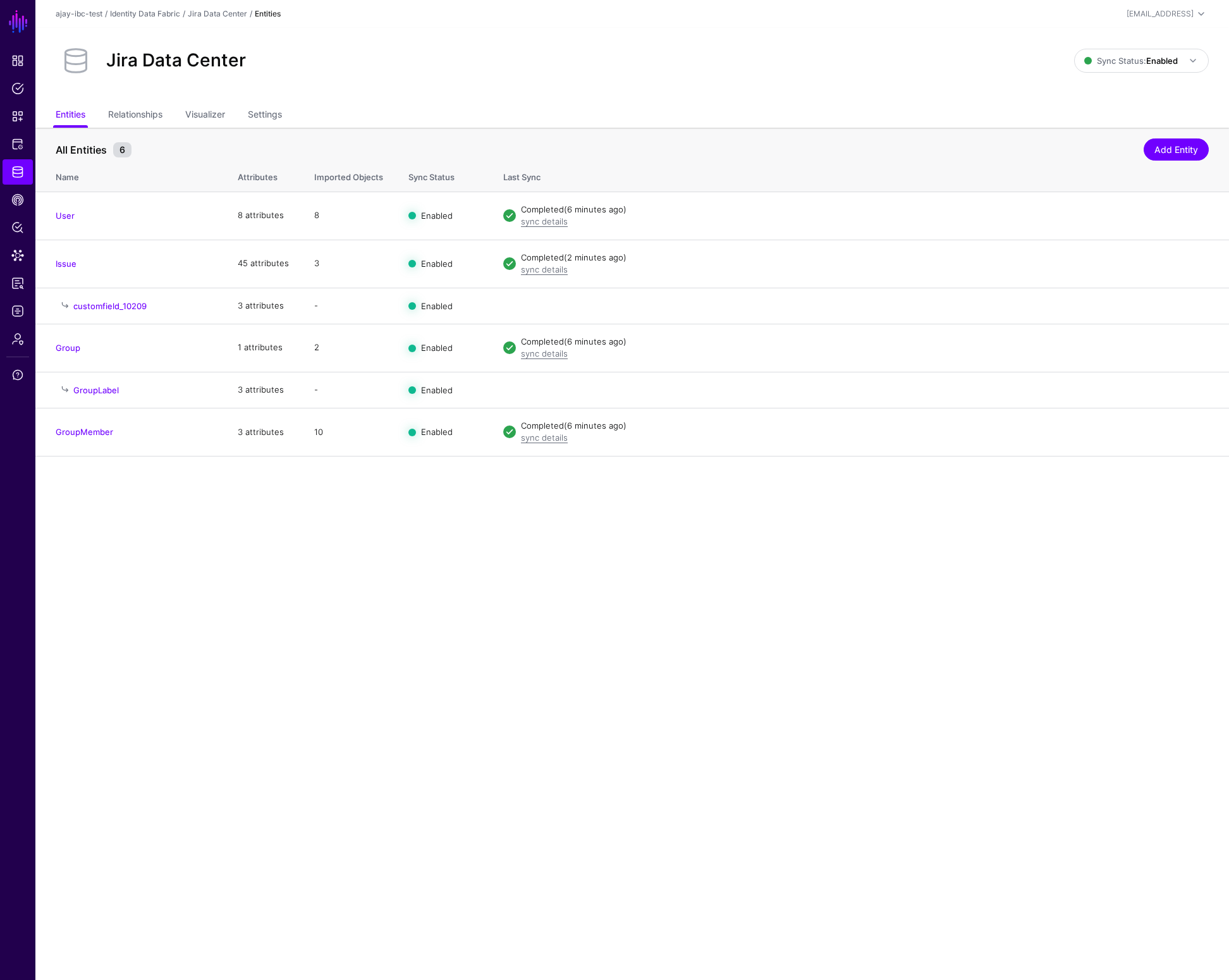
click at [124, 306] on link "customfield_10209" at bounding box center [110, 306] width 73 height 10
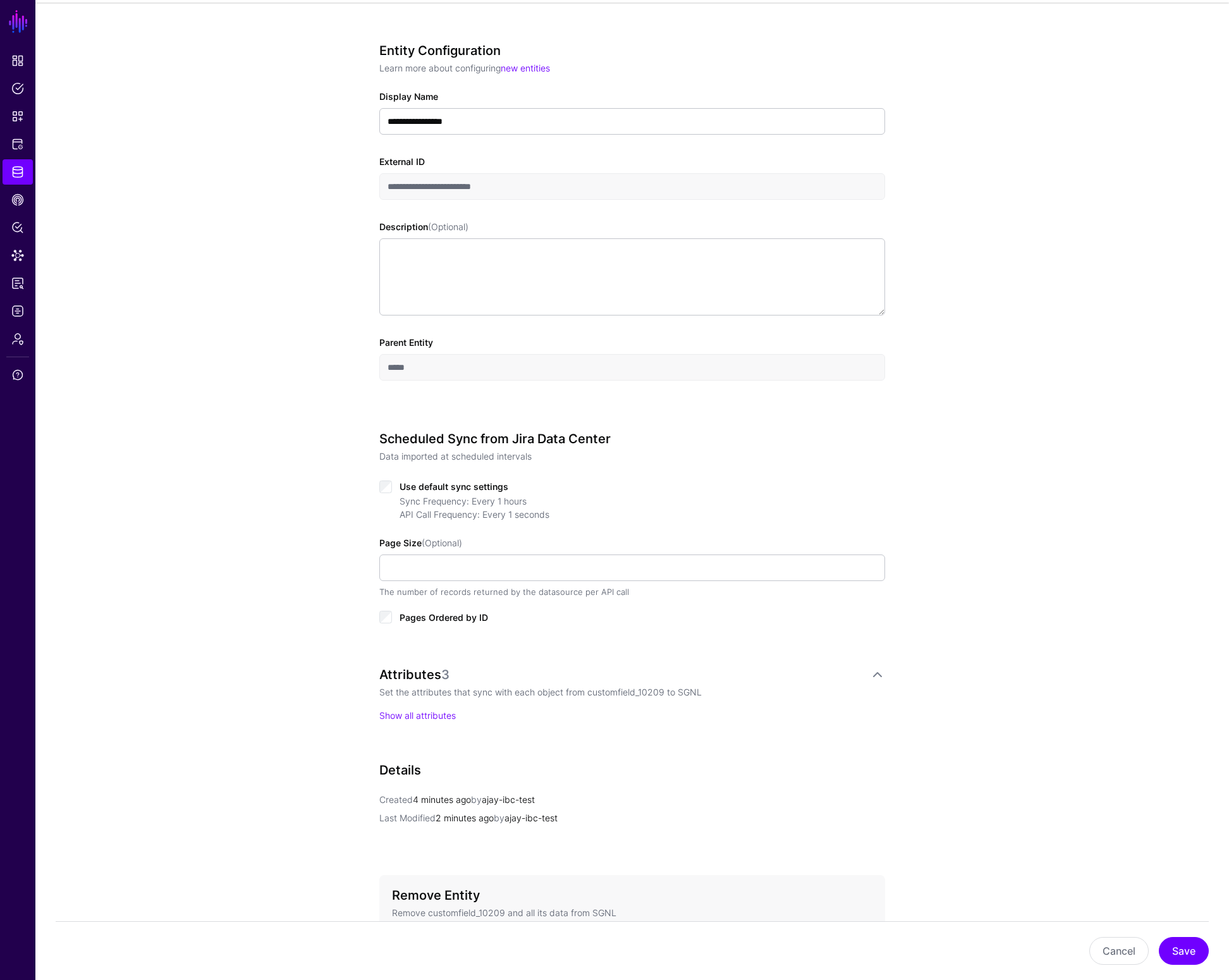
scroll to position [101, 0]
click at [420, 715] on link "Show all attributes" at bounding box center [417, 716] width 76 height 11
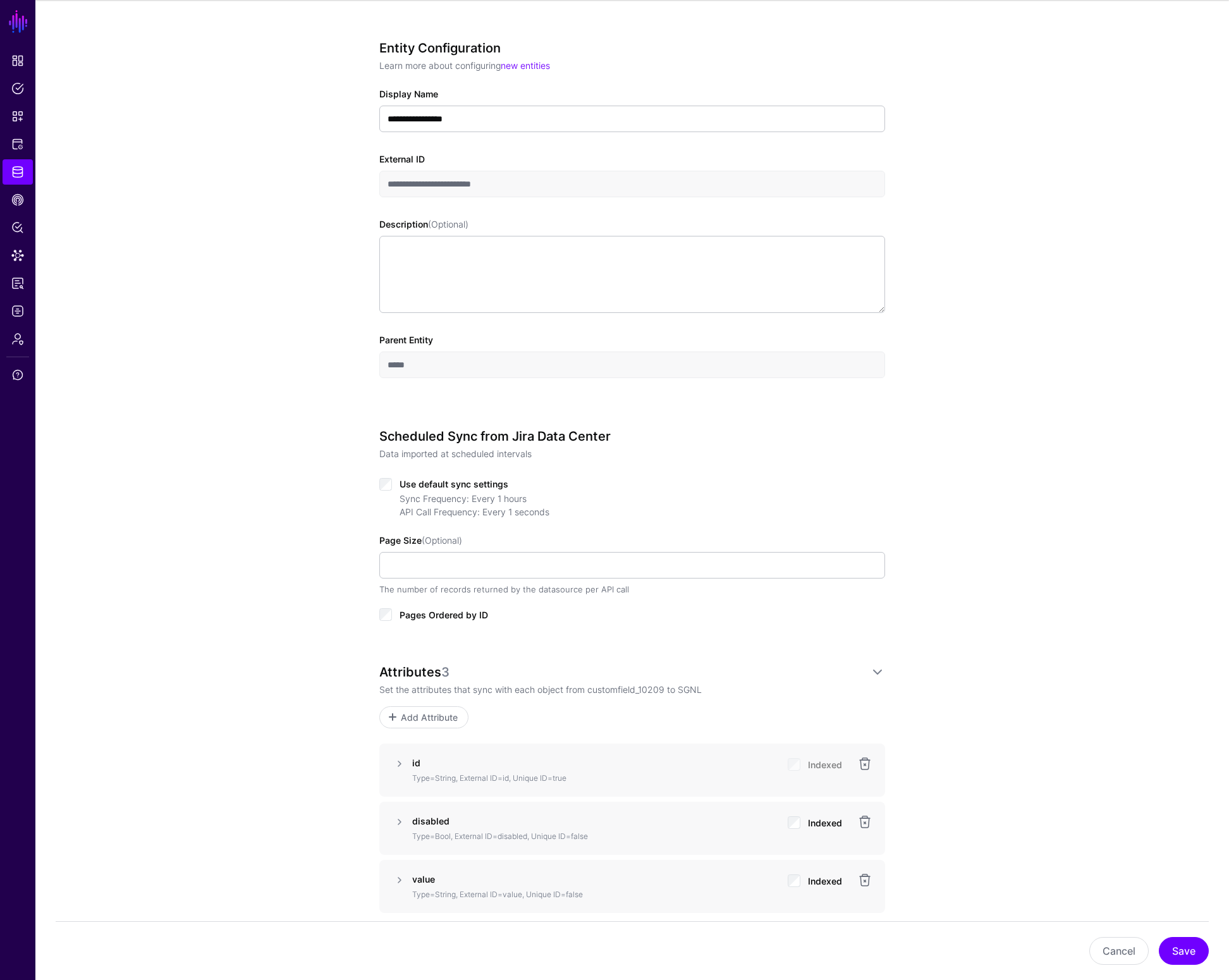
scroll to position [105, 0]
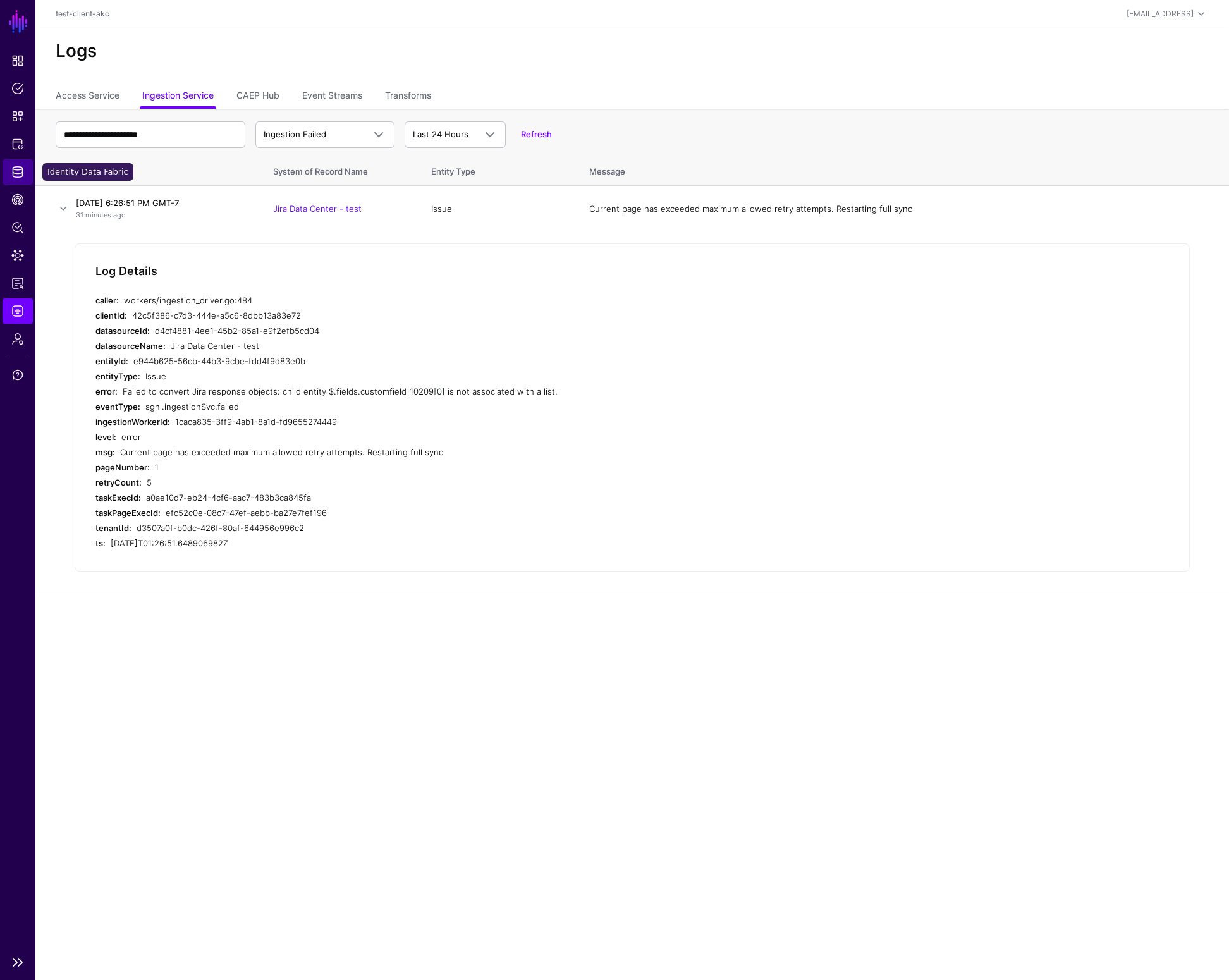
click at [16, 170] on span "Identity Data Fabric" at bounding box center [17, 171] width 13 height 13
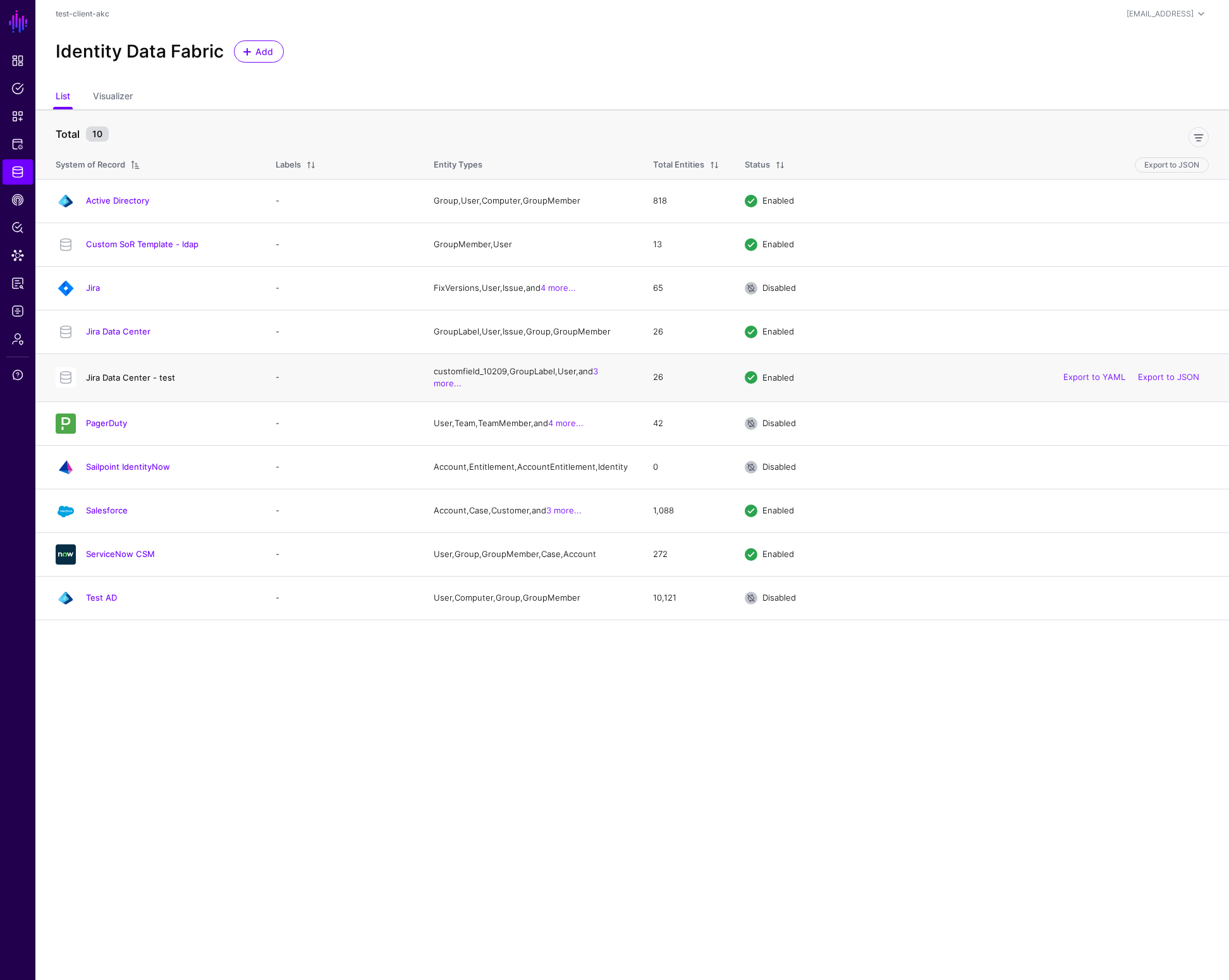
click at [152, 382] on link "Jira Data Center - test" at bounding box center [130, 377] width 89 height 10
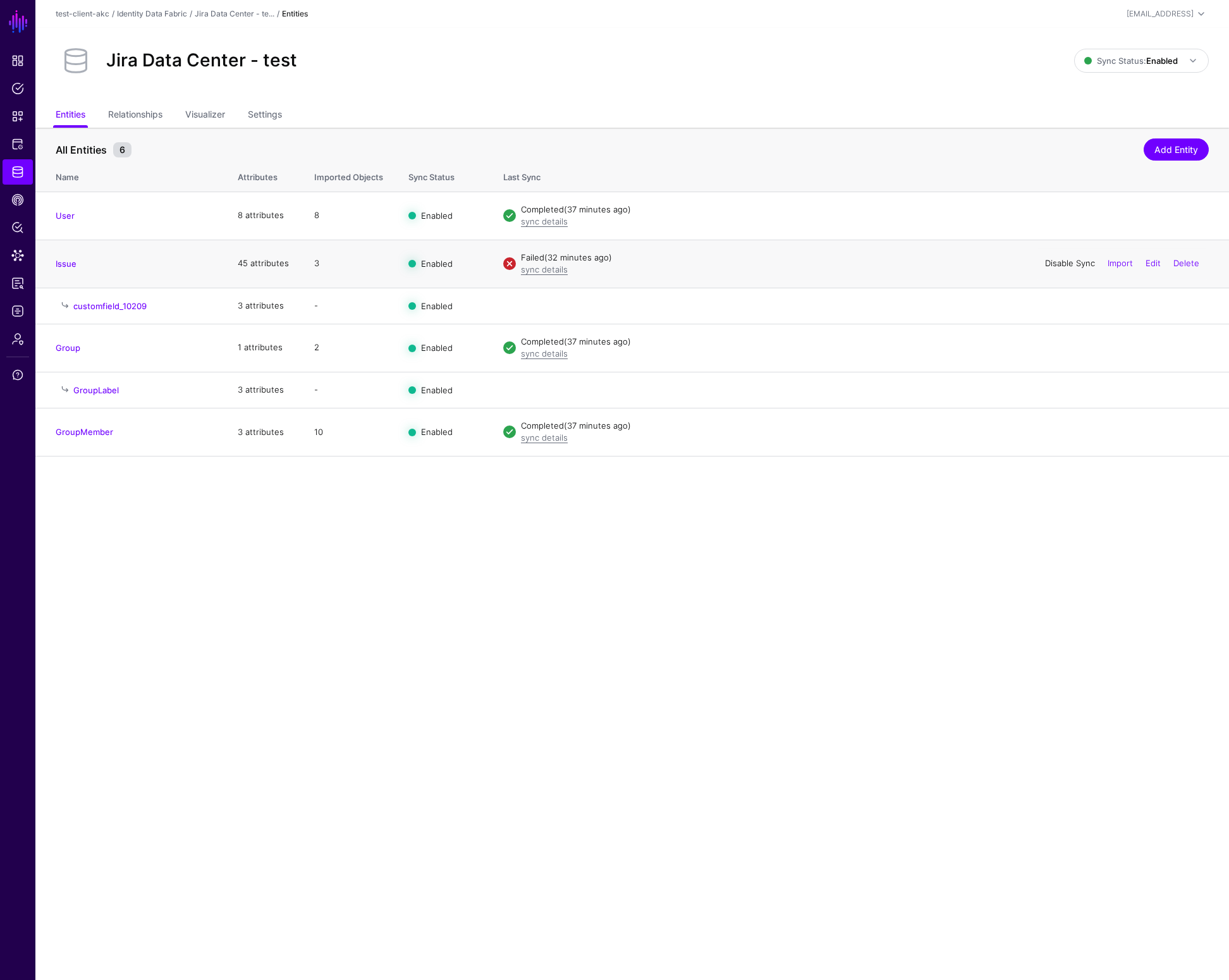
click at [1062, 264] on link "Disable Sync" at bounding box center [1071, 263] width 50 height 10
click at [1154, 304] on link "Edit" at bounding box center [1154, 305] width 15 height 10
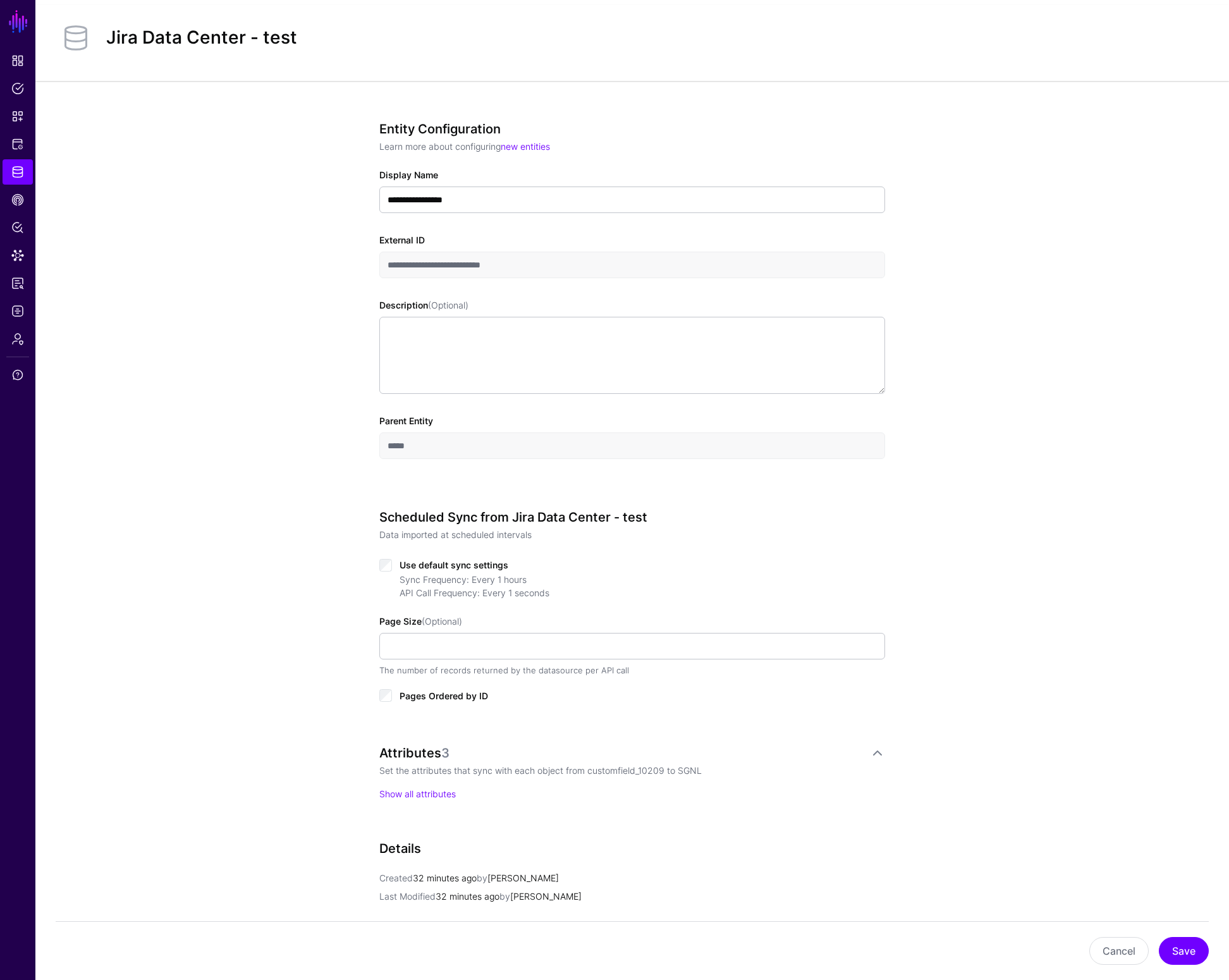
scroll to position [22, 0]
click at [23, 284] on span "Reports" at bounding box center [17, 283] width 13 height 13
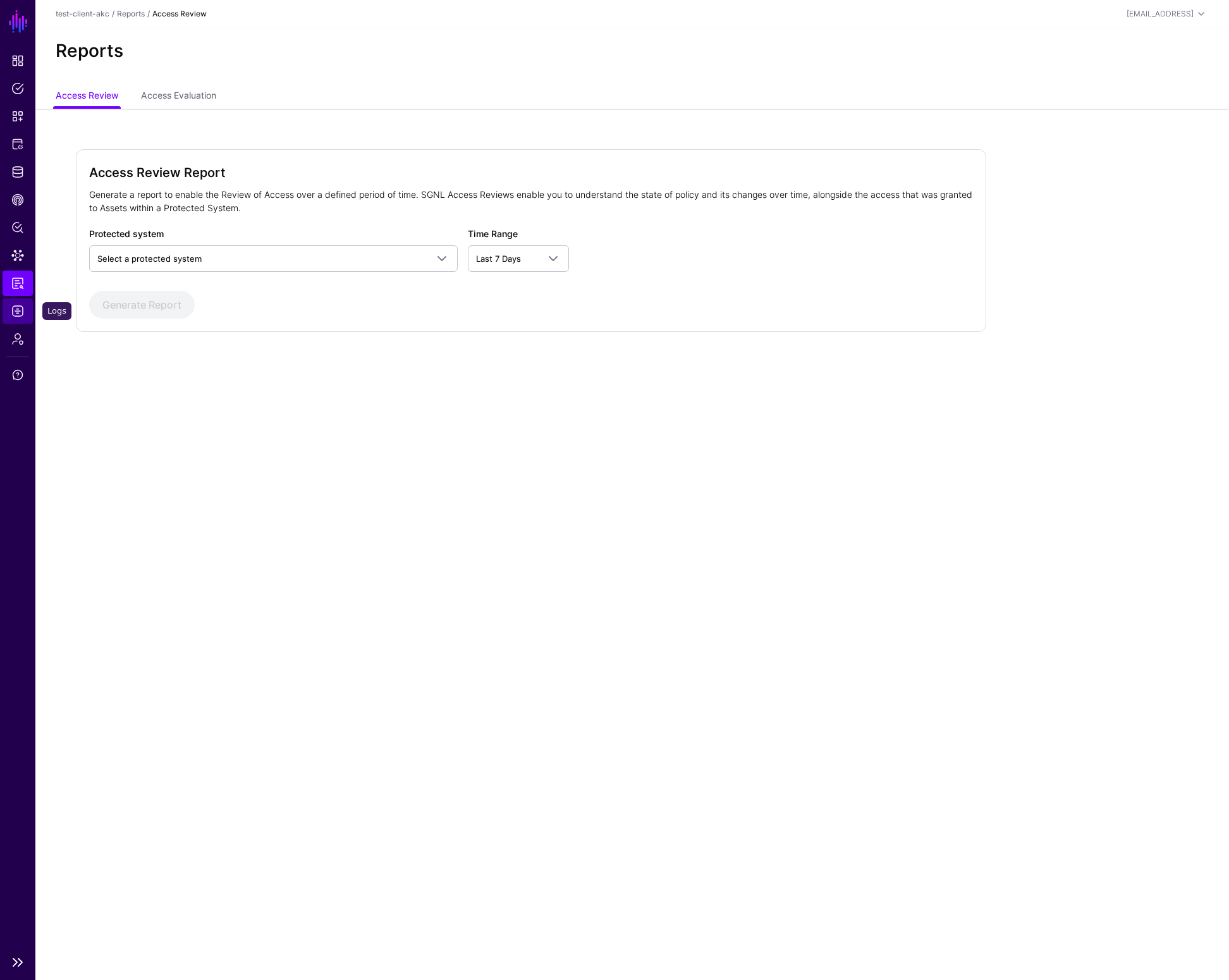
click at [19, 312] on span "Logs" at bounding box center [17, 310] width 13 height 13
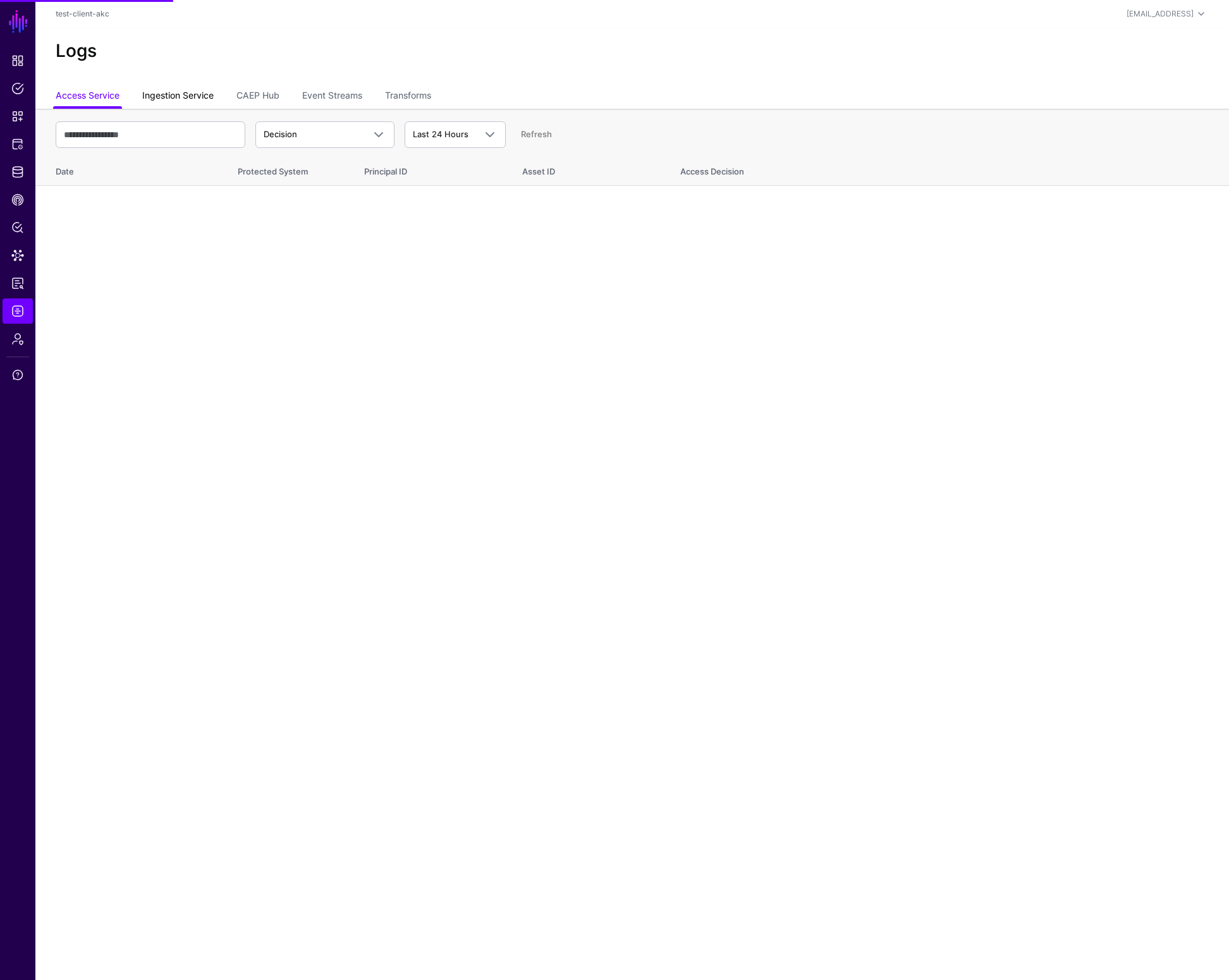
click at [185, 98] on link "Ingestion Service" at bounding box center [178, 97] width 71 height 24
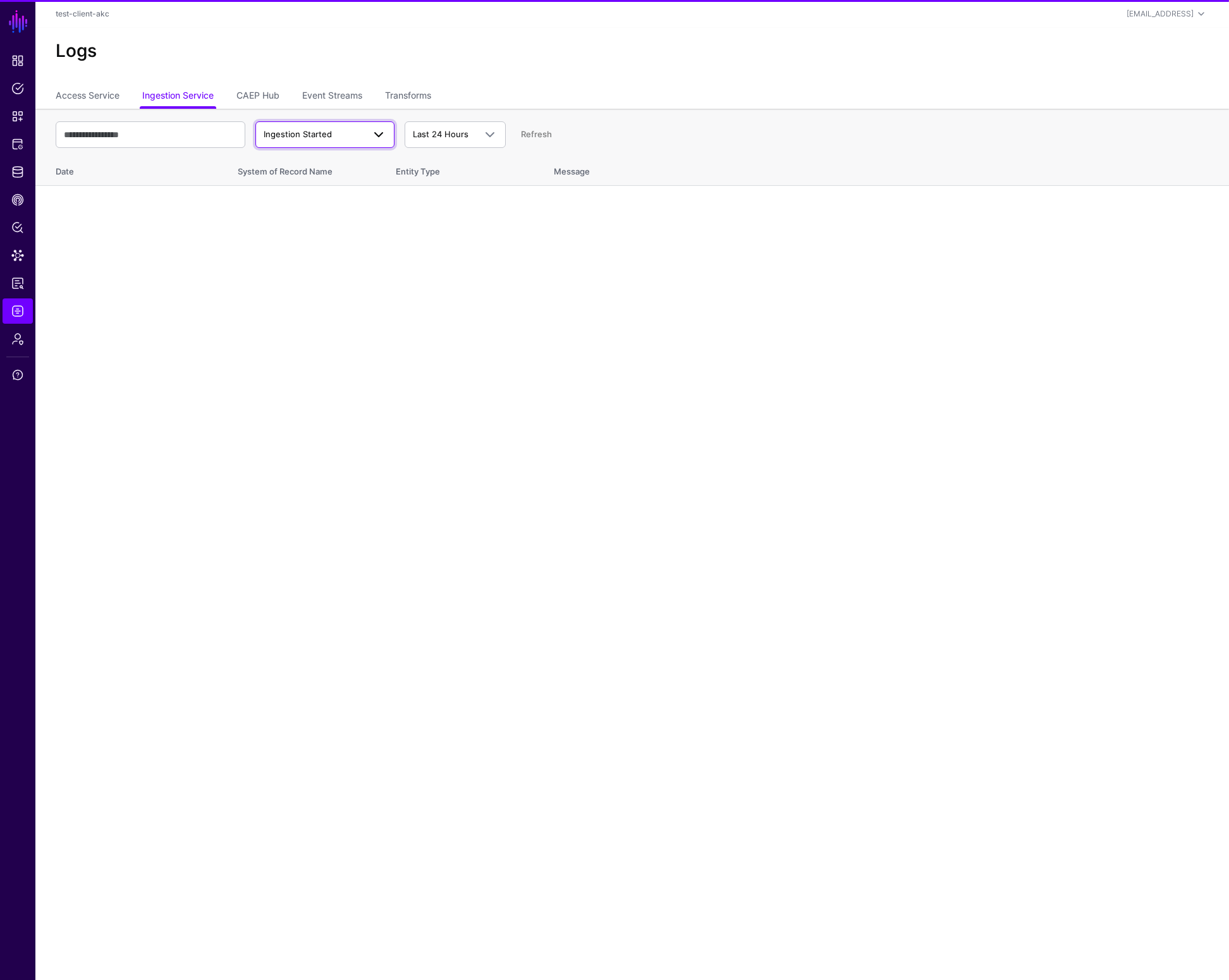
click at [298, 130] on span "Ingestion Started" at bounding box center [298, 134] width 69 height 10
click at [319, 202] on span "Ingestion Failed" at bounding box center [297, 203] width 63 height 10
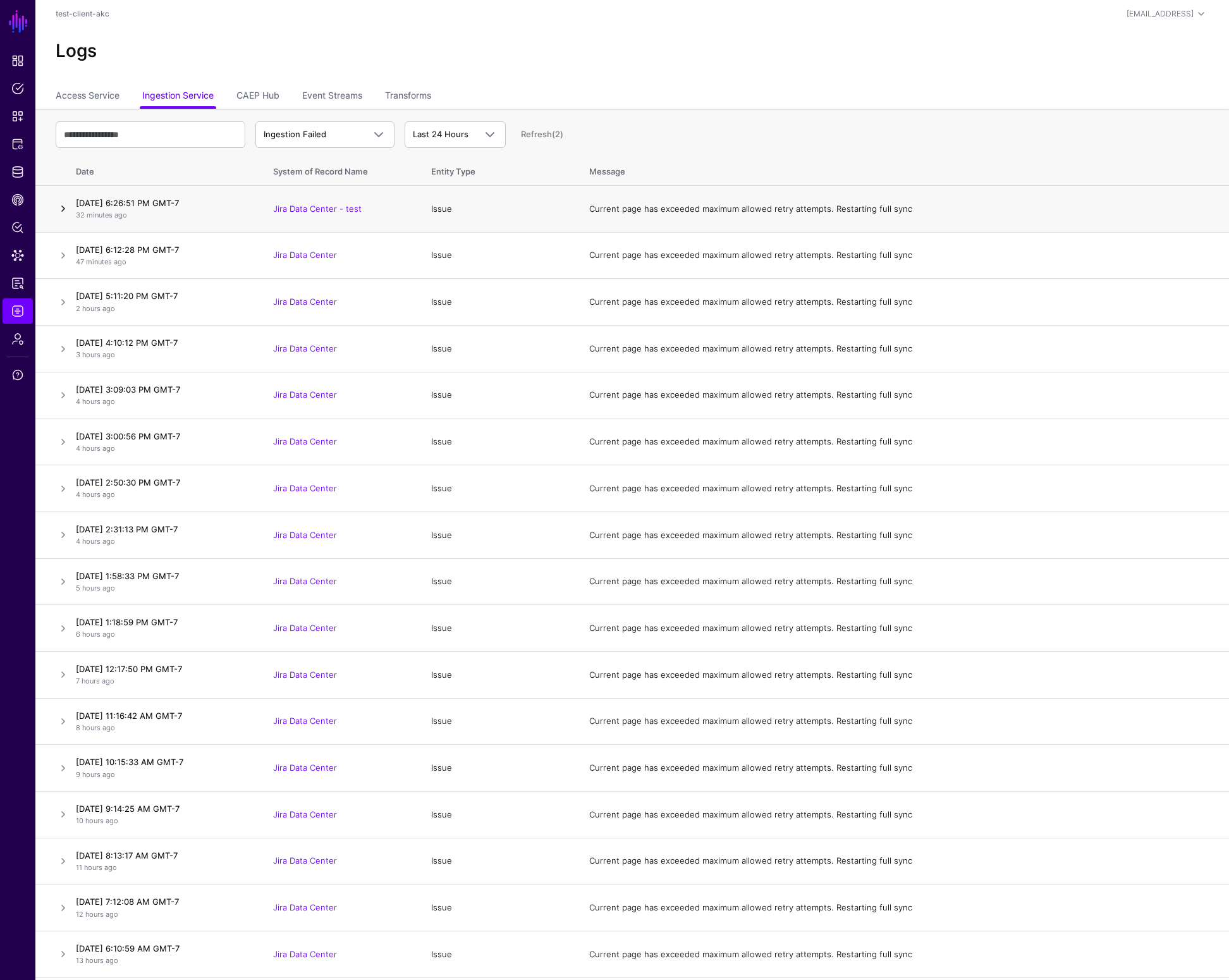
click at [65, 205] on link at bounding box center [64, 209] width 15 height 15
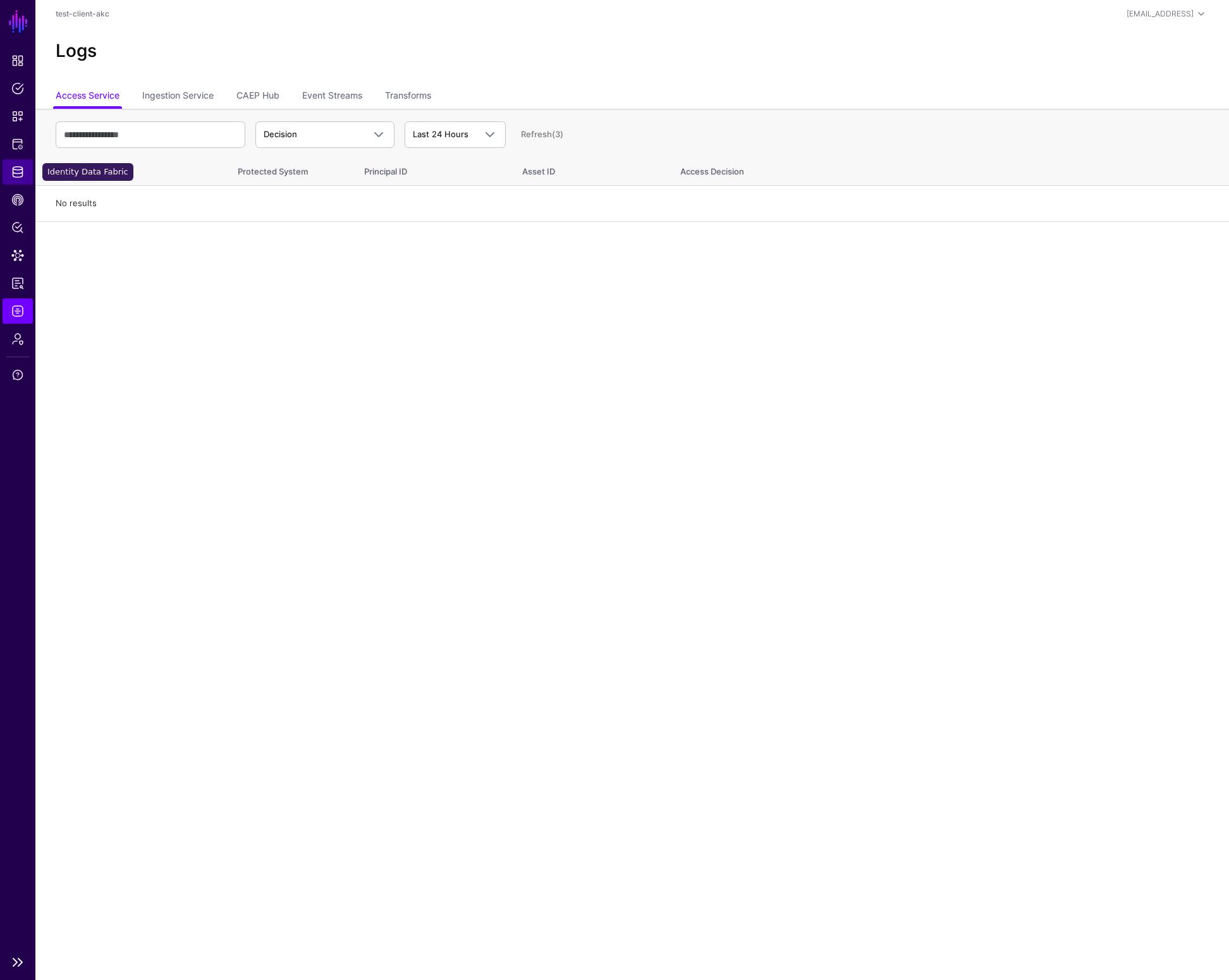
click at [15, 170] on span "Identity Data Fabric" at bounding box center [17, 171] width 13 height 13
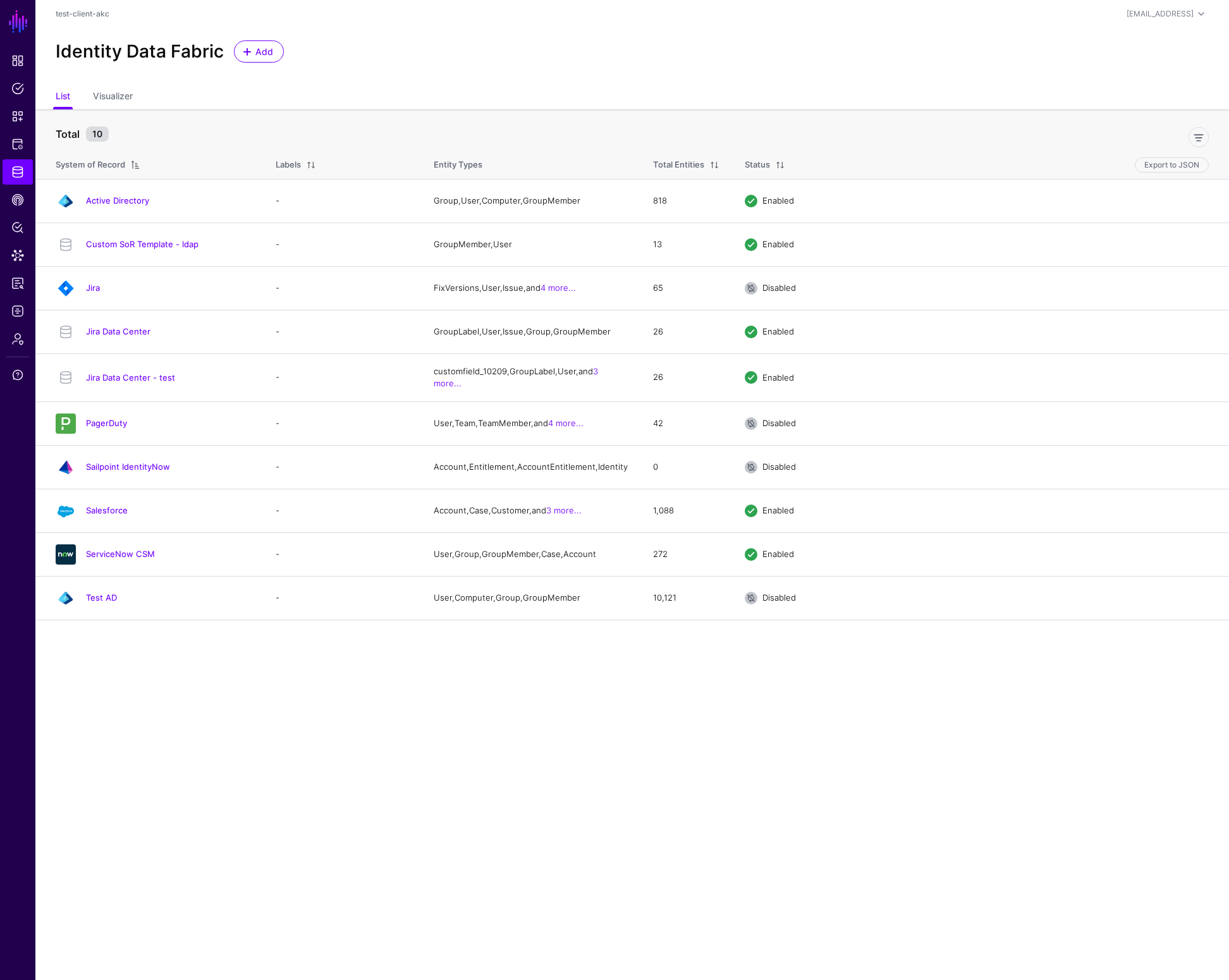
click at [162, 382] on link "Jira Data Center - test" at bounding box center [130, 377] width 89 height 10
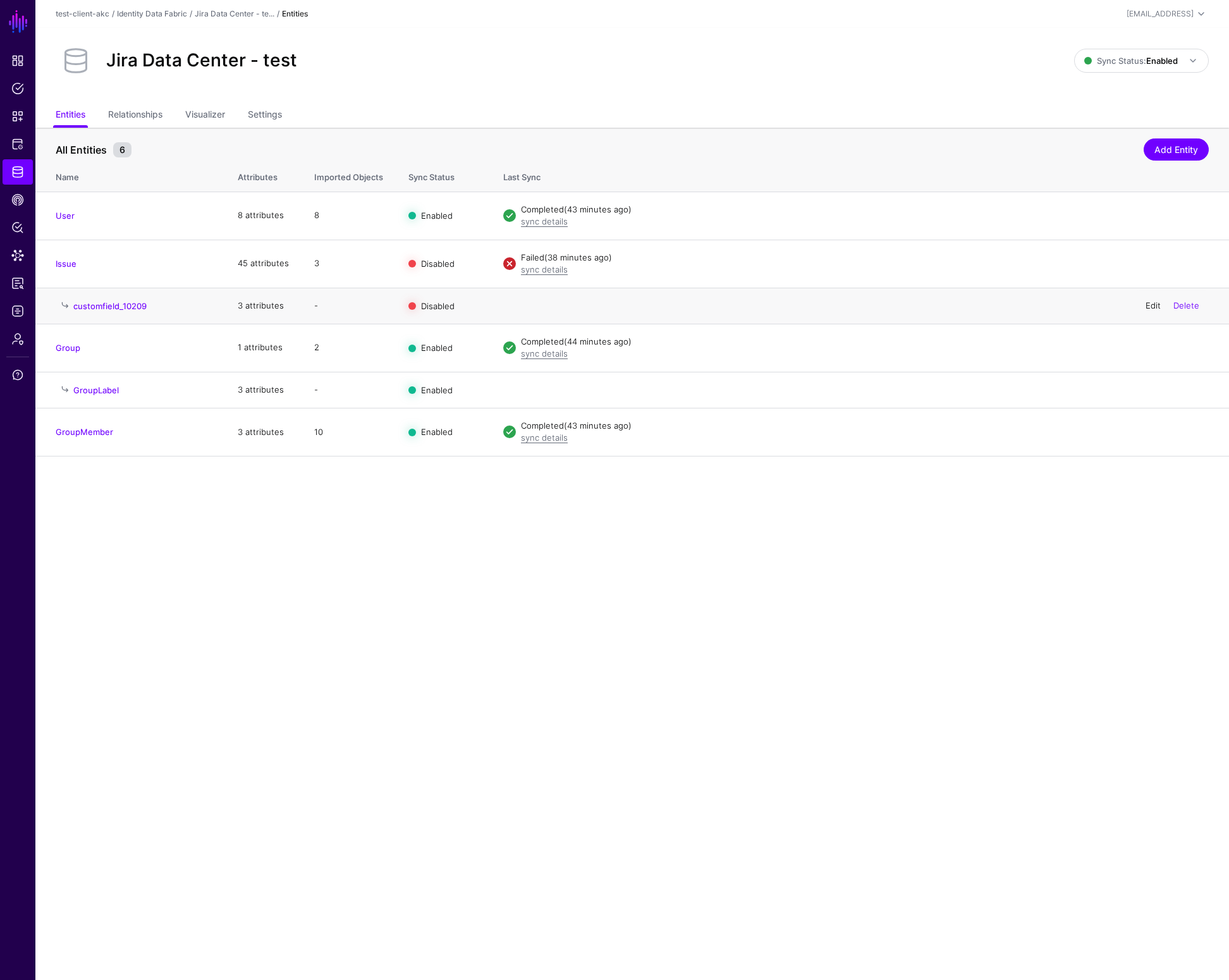
click at [1152, 304] on link "Edit" at bounding box center [1154, 305] width 15 height 10
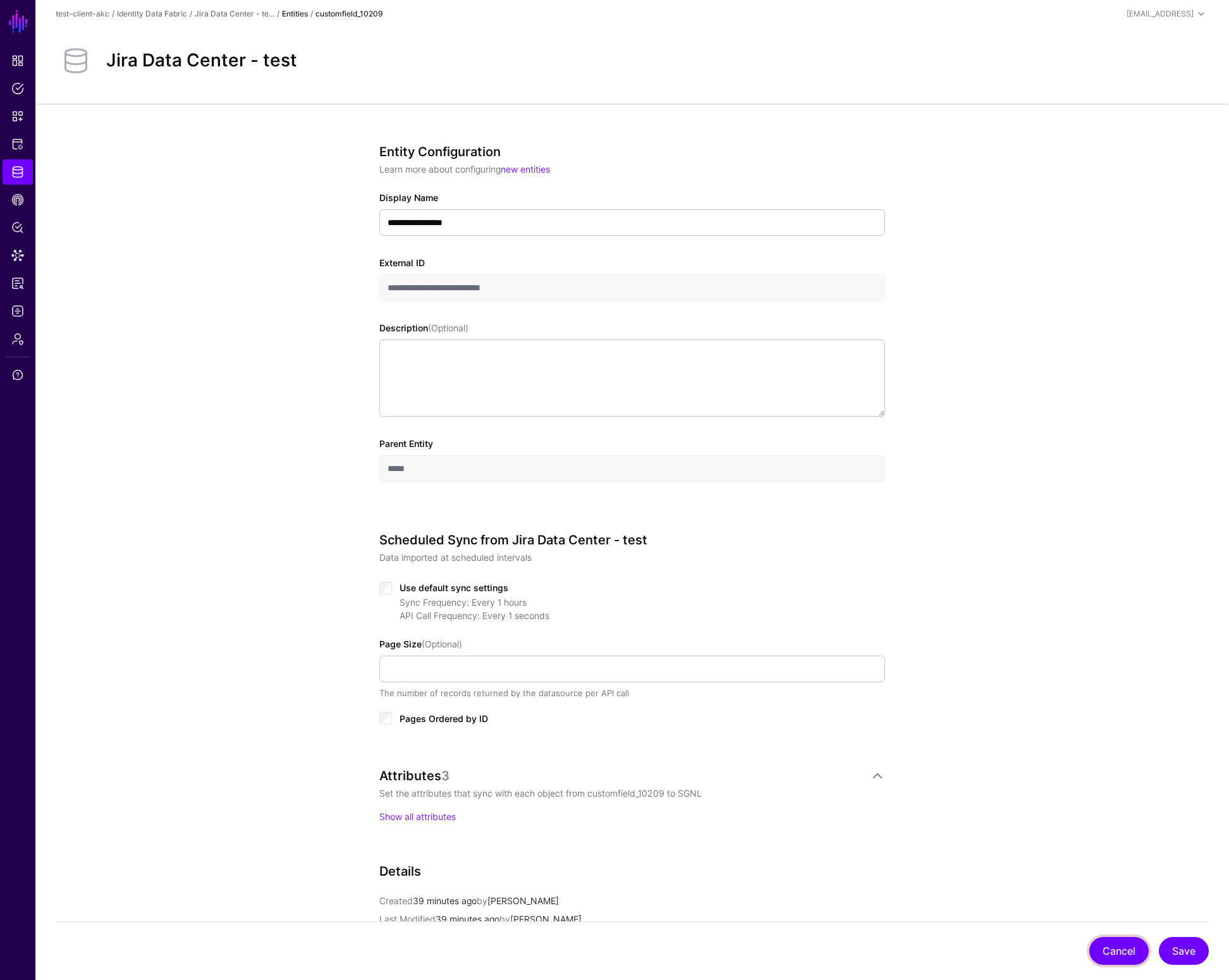
drag, startPoint x: 1129, startPoint y: 947, endPoint x: 1049, endPoint y: 881, distance: 103.7
click at [1129, 945] on button "Cancel" at bounding box center [1120, 951] width 60 height 28
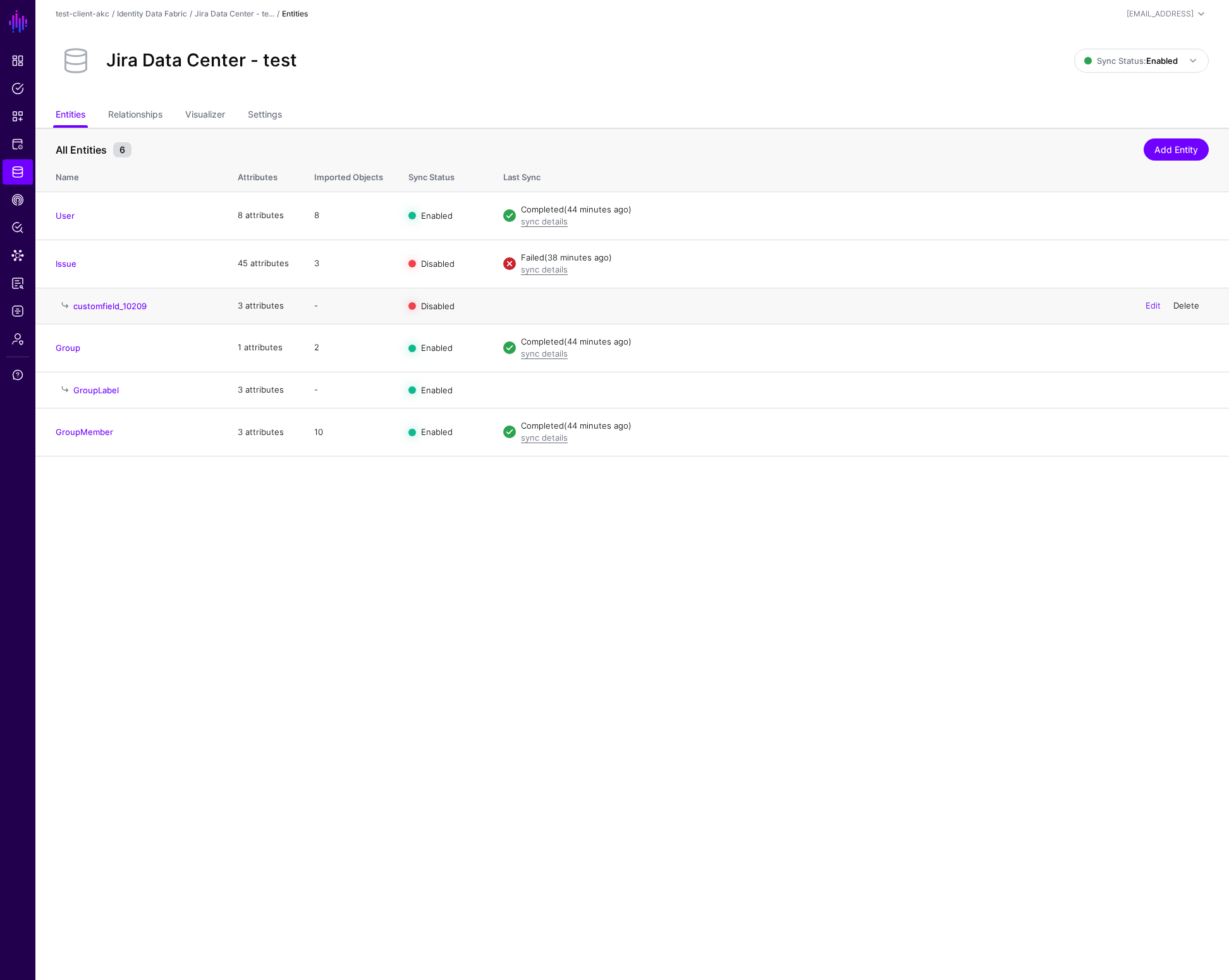
click at [1193, 303] on link "Delete" at bounding box center [1186, 305] width 26 height 10
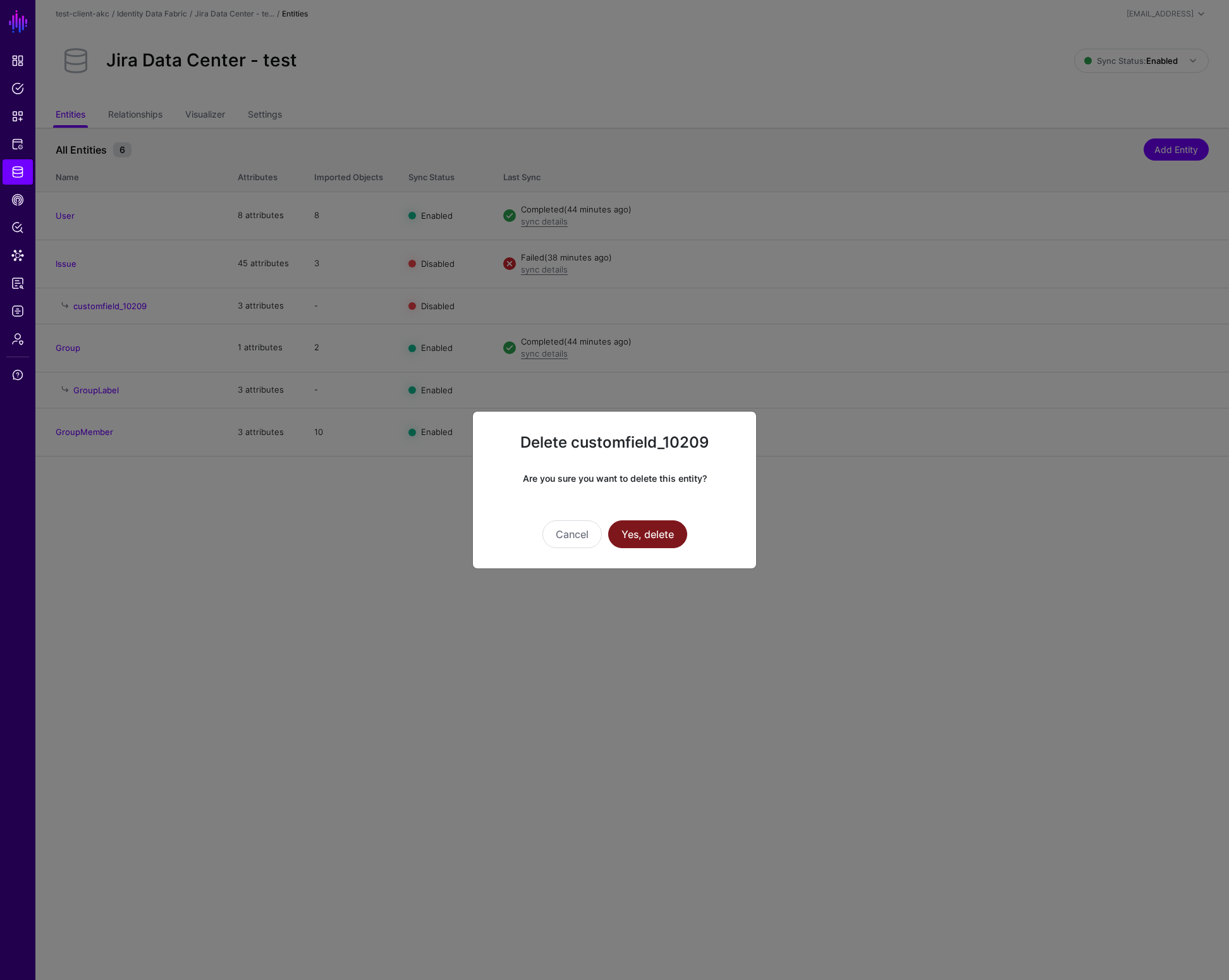
click at [647, 539] on button "Yes, delete" at bounding box center [648, 534] width 79 height 28
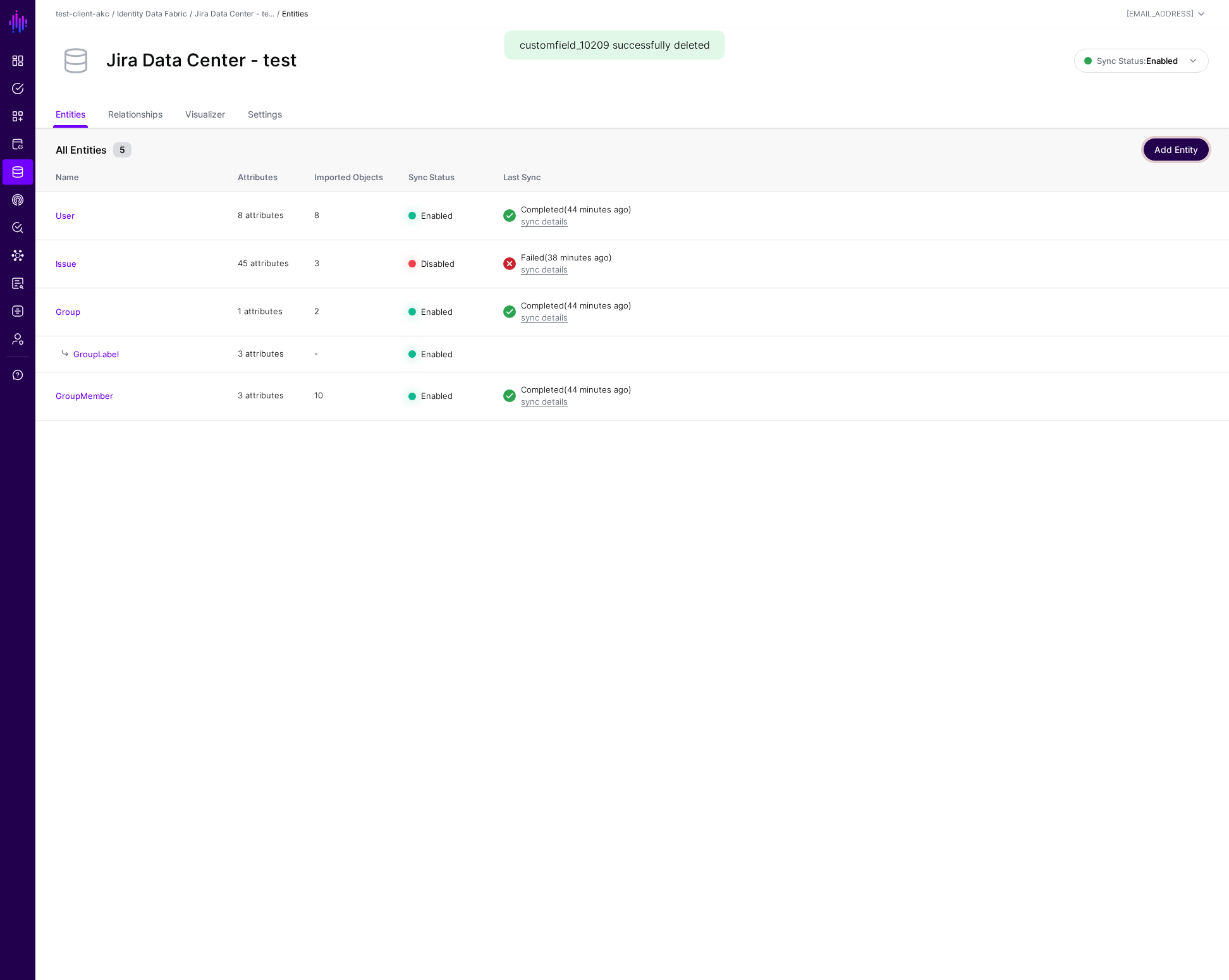
click at [1170, 146] on link "Add Entity" at bounding box center [1176, 149] width 65 height 22
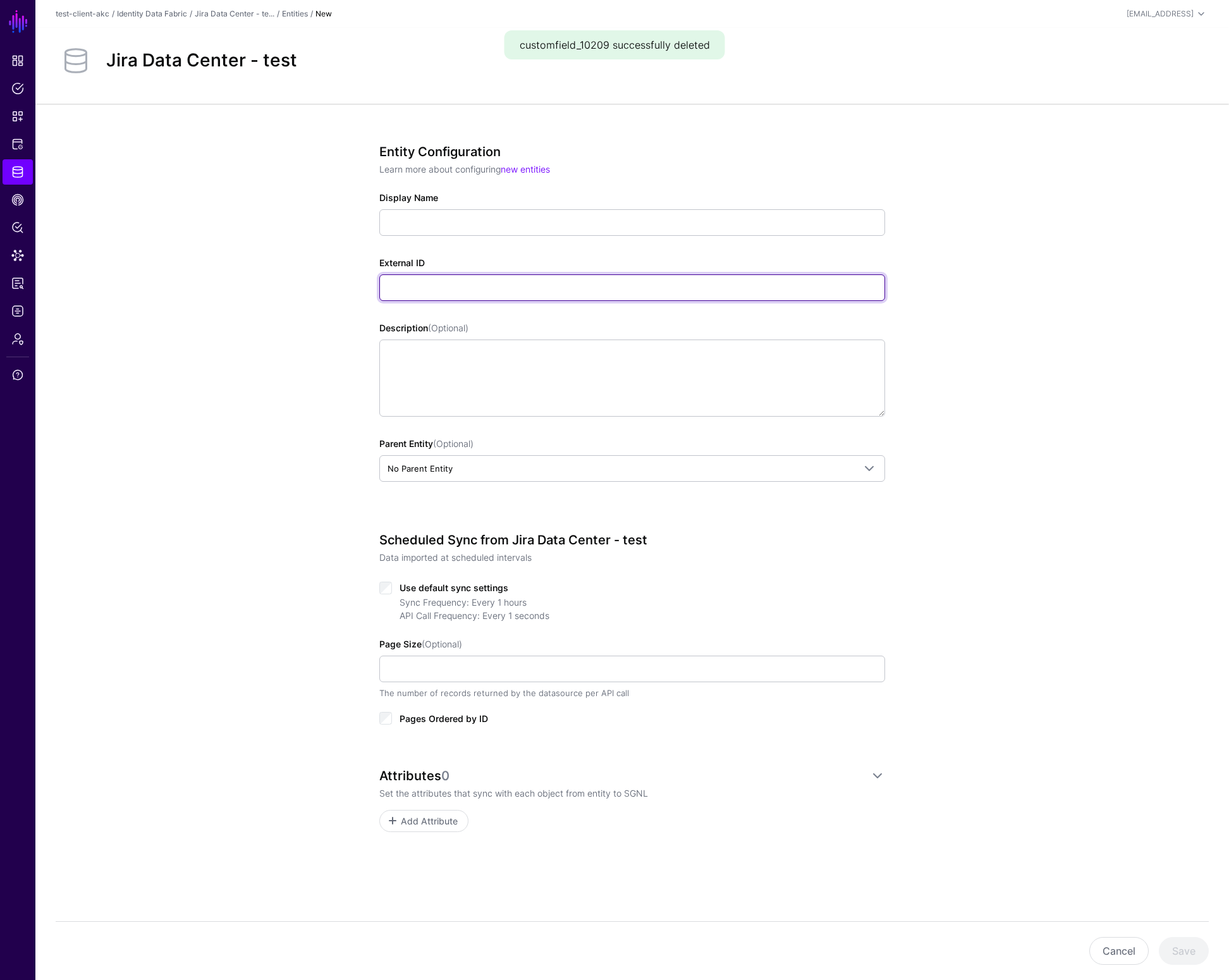
click at [438, 292] on input "External ID" at bounding box center [633, 287] width 506 height 26
paste input "**********"
click at [433, 292] on input "**********" at bounding box center [633, 287] width 506 height 26
click at [433, 291] on input "**********" at bounding box center [633, 287] width 506 height 26
type input "**********"
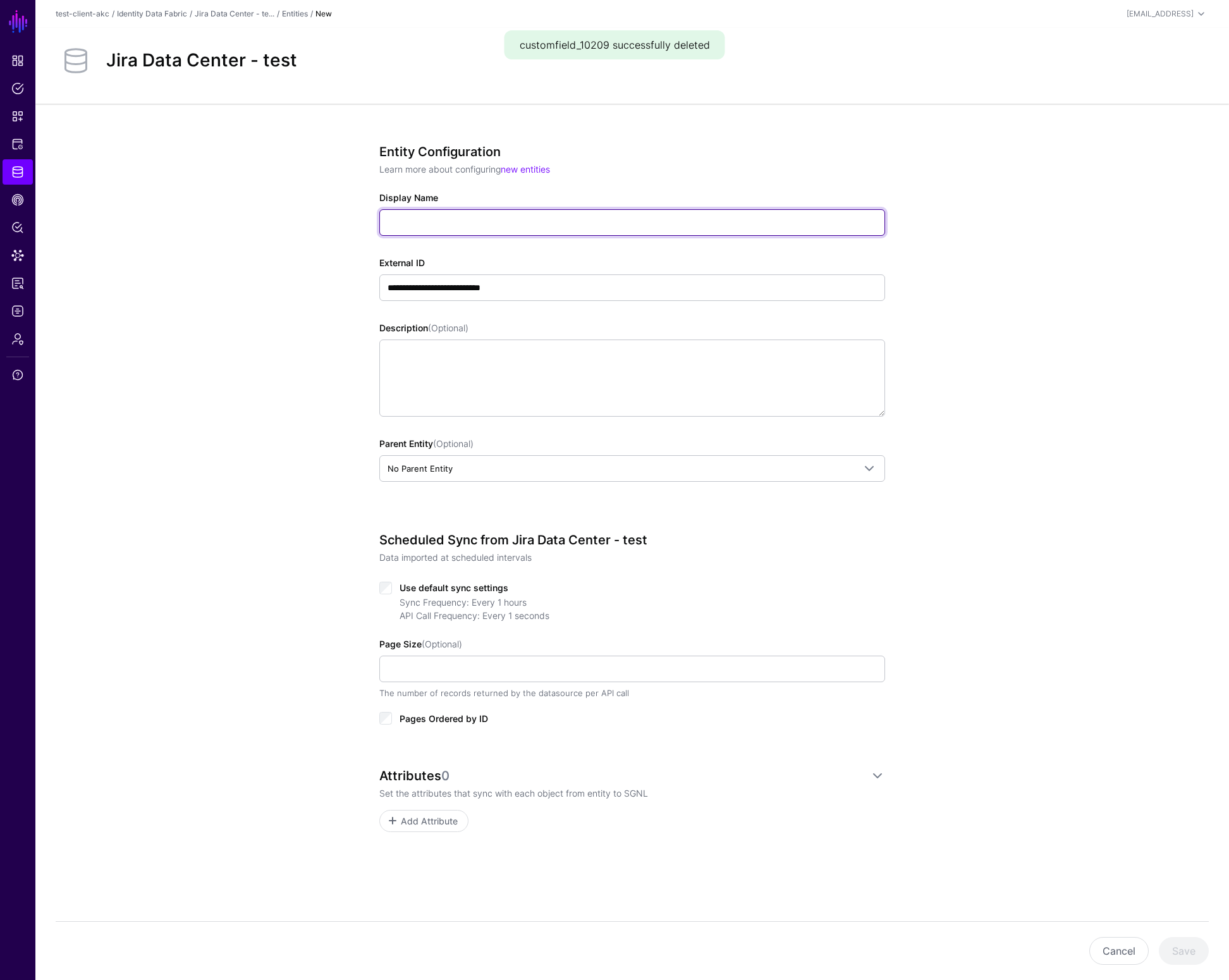
click at [414, 220] on input "Display Name" at bounding box center [633, 222] width 506 height 26
paste input "**********"
type input "**********"
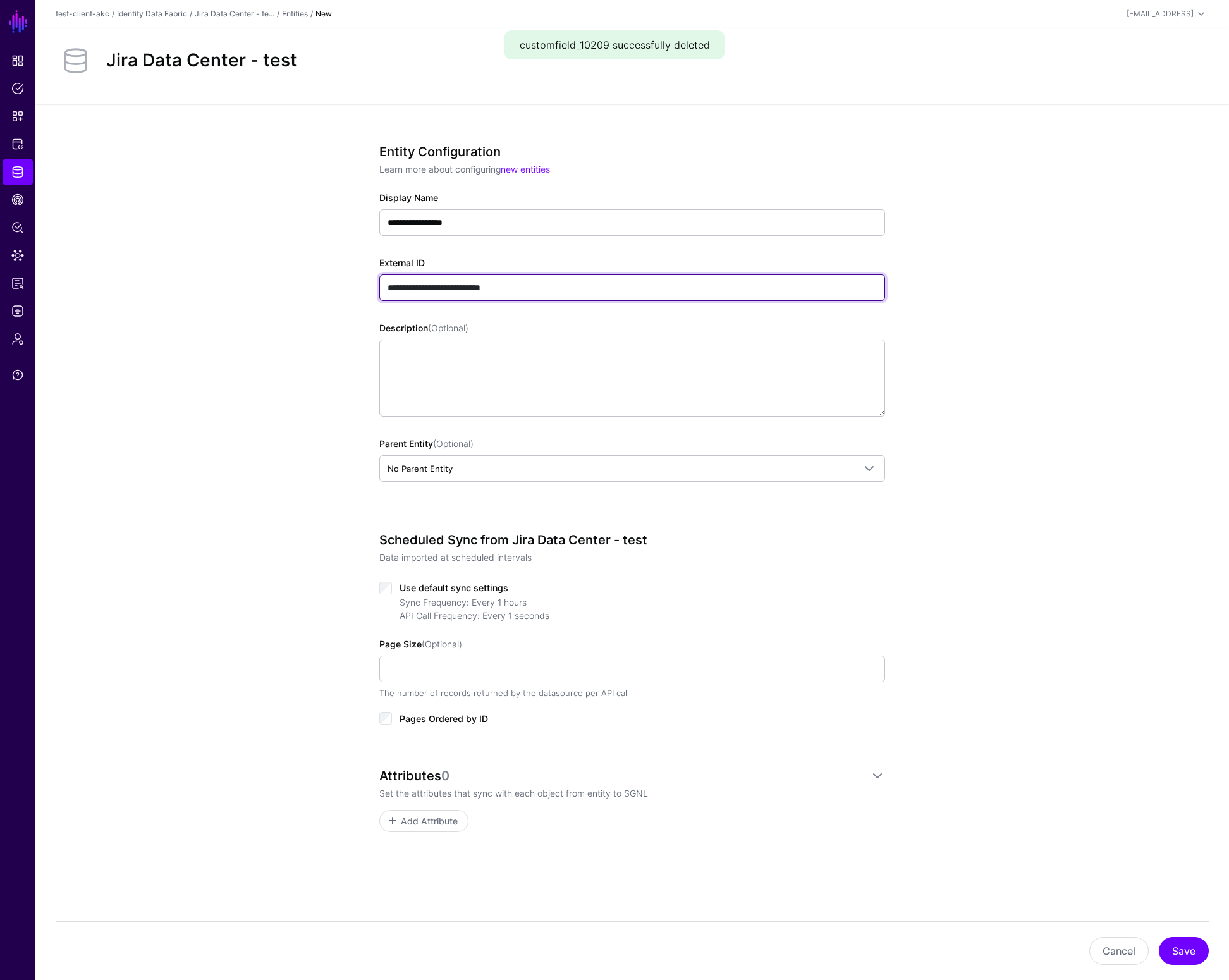
click at [539, 286] on input "**********" at bounding box center [633, 287] width 506 height 26
type input "**********"
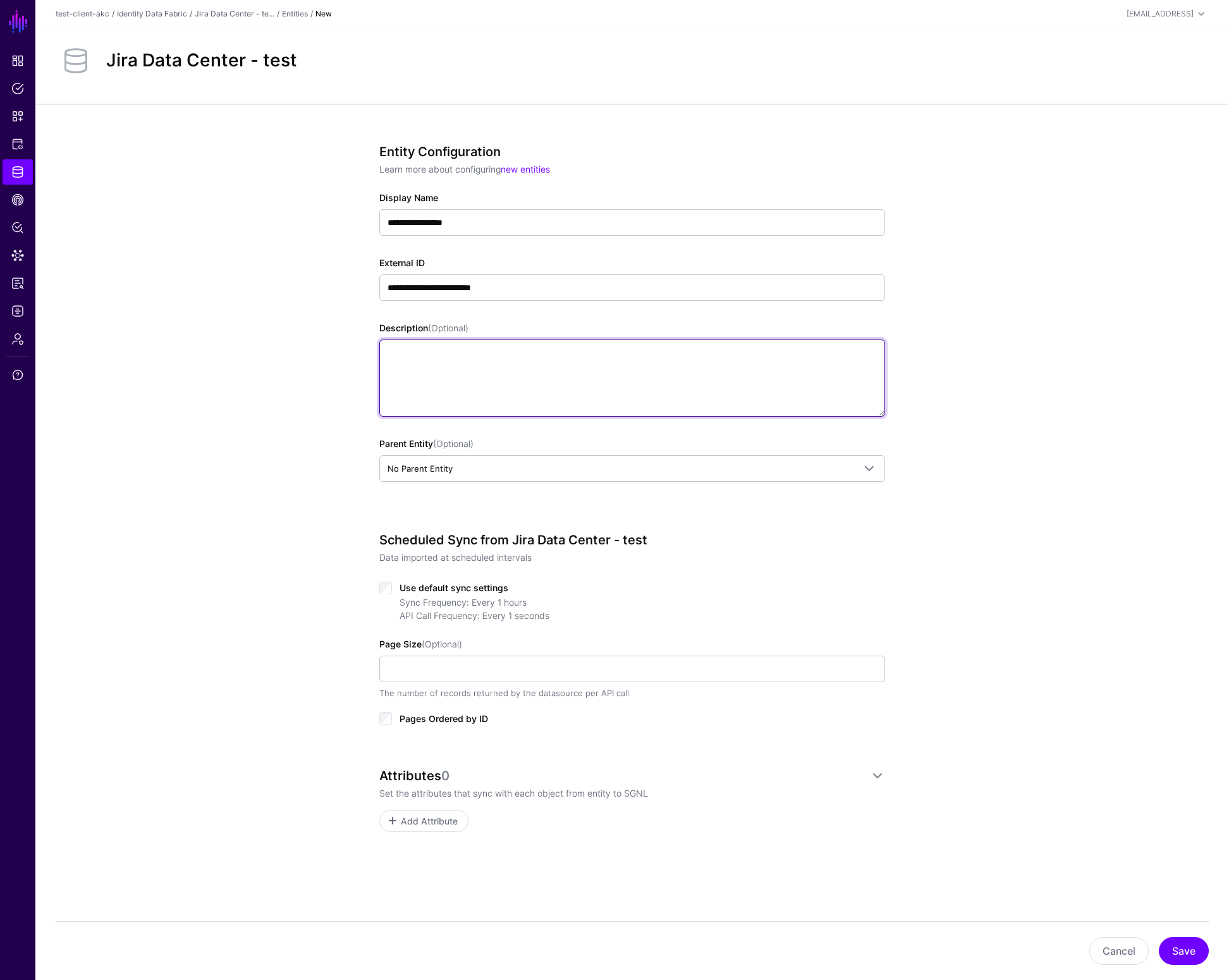
click at [506, 405] on textarea "Description (Optional)" at bounding box center [633, 378] width 506 height 77
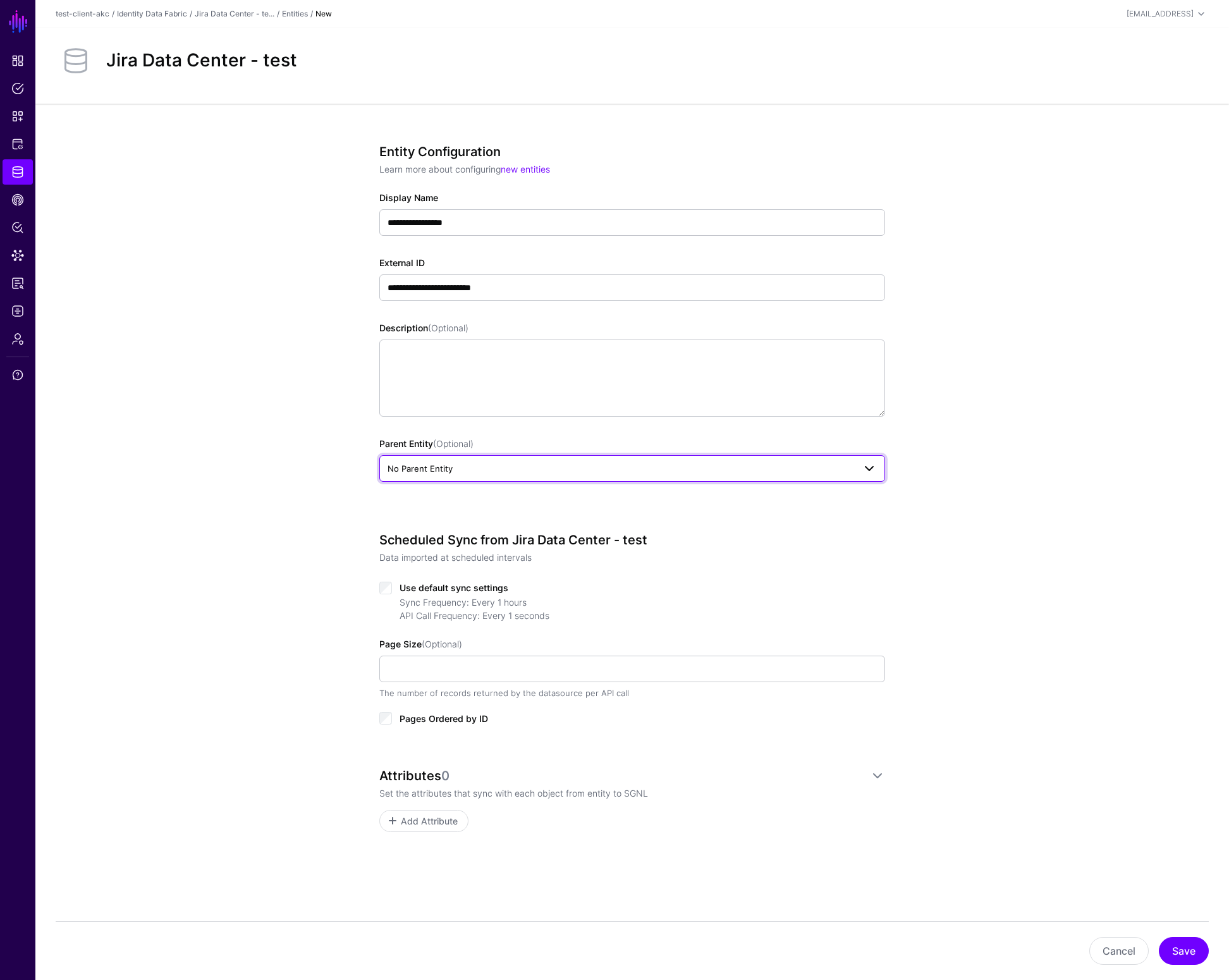
click at [488, 465] on span "No Parent Entity" at bounding box center [620, 469] width 467 height 14
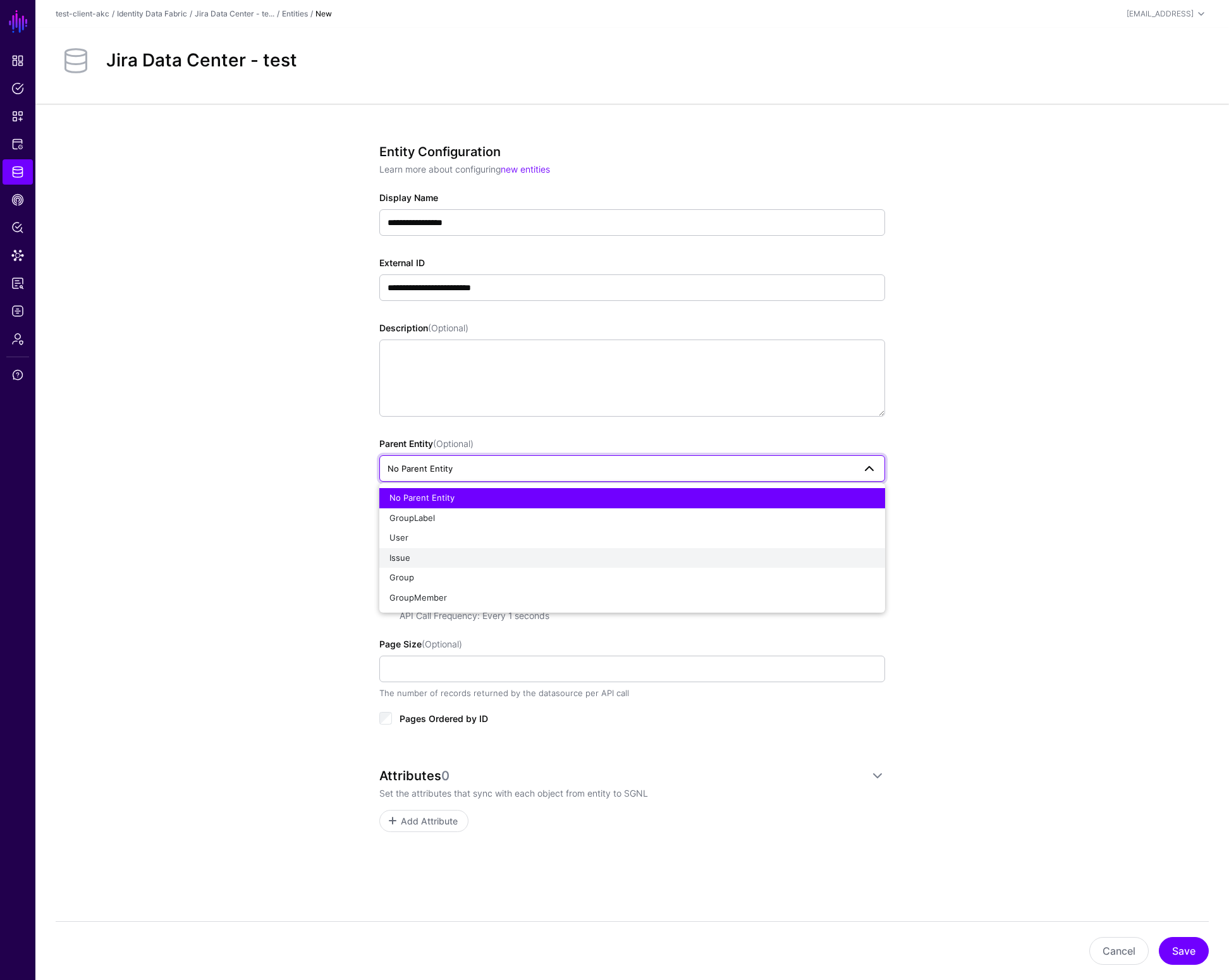
click at [453, 561] on div "Issue" at bounding box center [632, 558] width 486 height 13
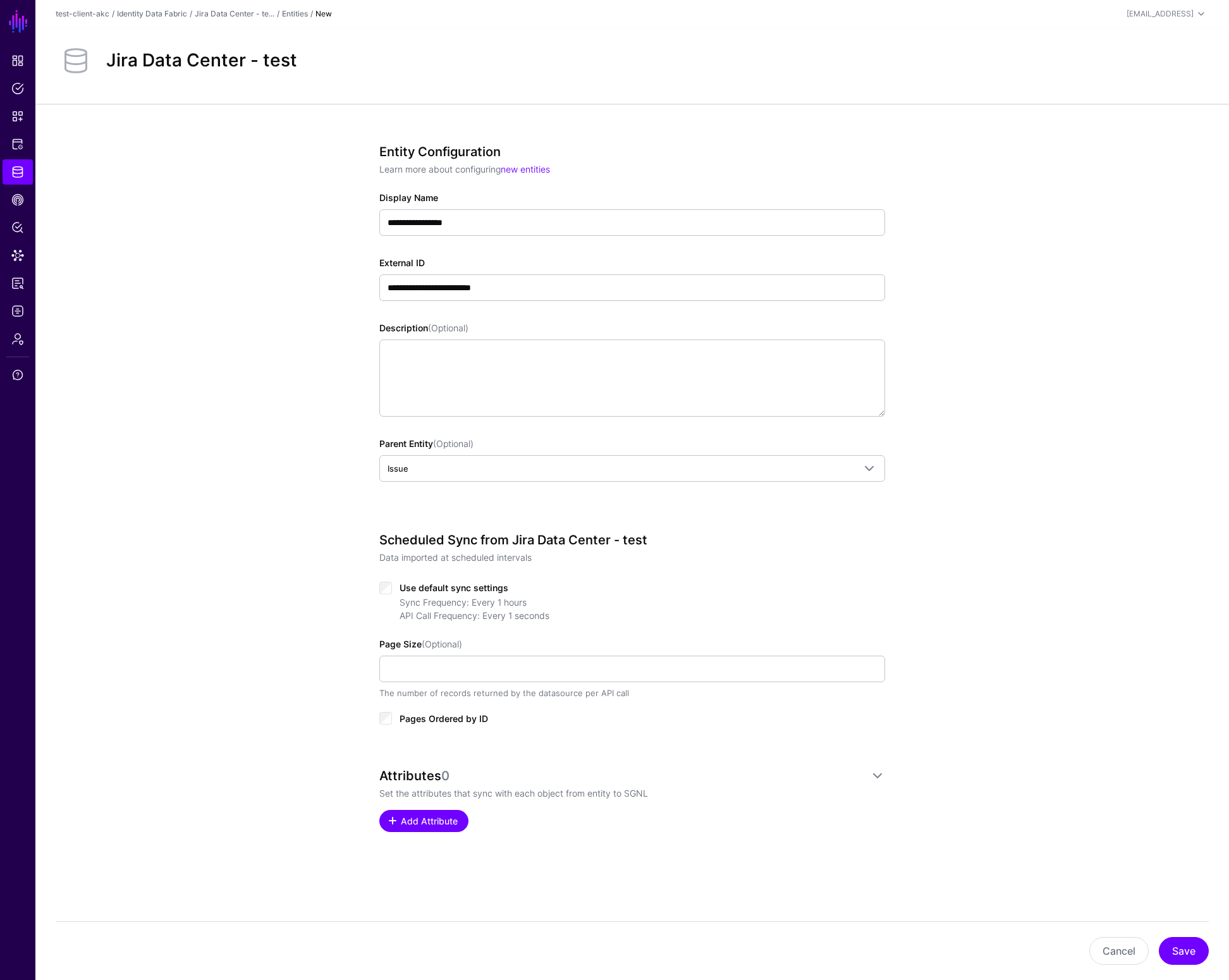
click at [430, 824] on span "Add Attribute" at bounding box center [430, 821] width 60 height 14
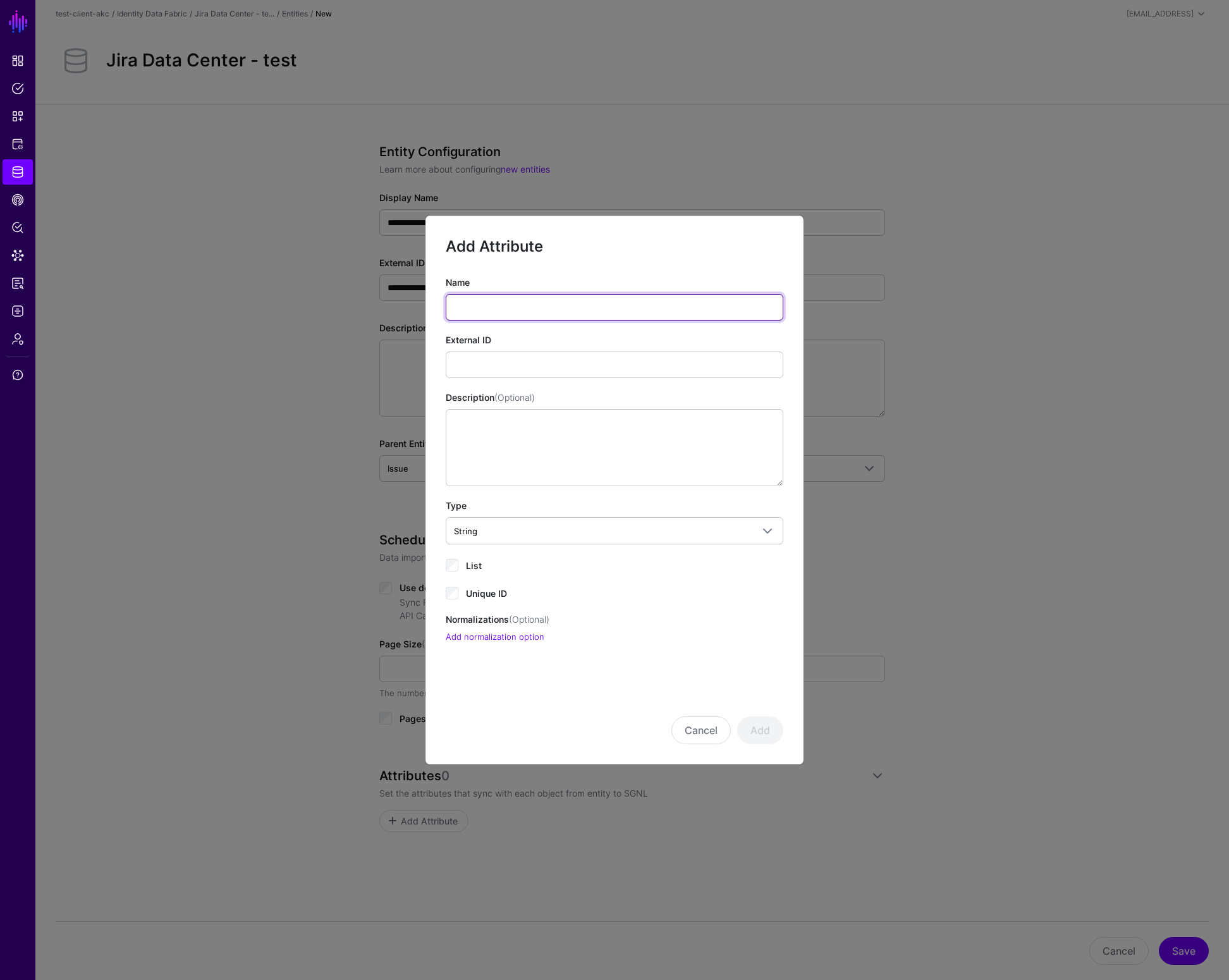
click at [511, 317] on input "Name" at bounding box center [614, 306] width 337 height 26
type input "**"
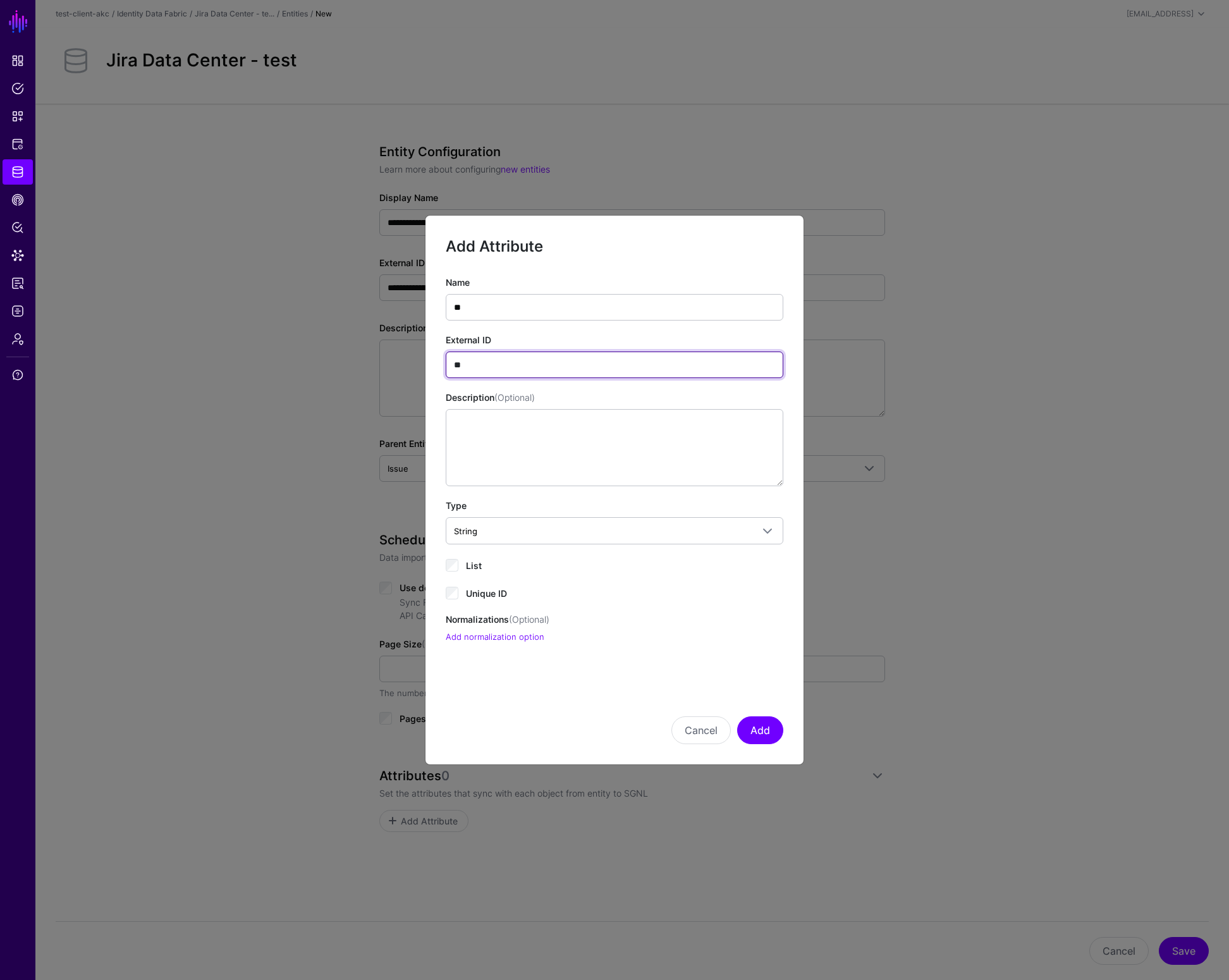
type input "**"
click at [488, 591] on span "Unique ID" at bounding box center [486, 593] width 42 height 11
drag, startPoint x: 759, startPoint y: 733, endPoint x: 744, endPoint y: 702, distance: 34.4
click at [759, 733] on button "Add" at bounding box center [760, 730] width 46 height 28
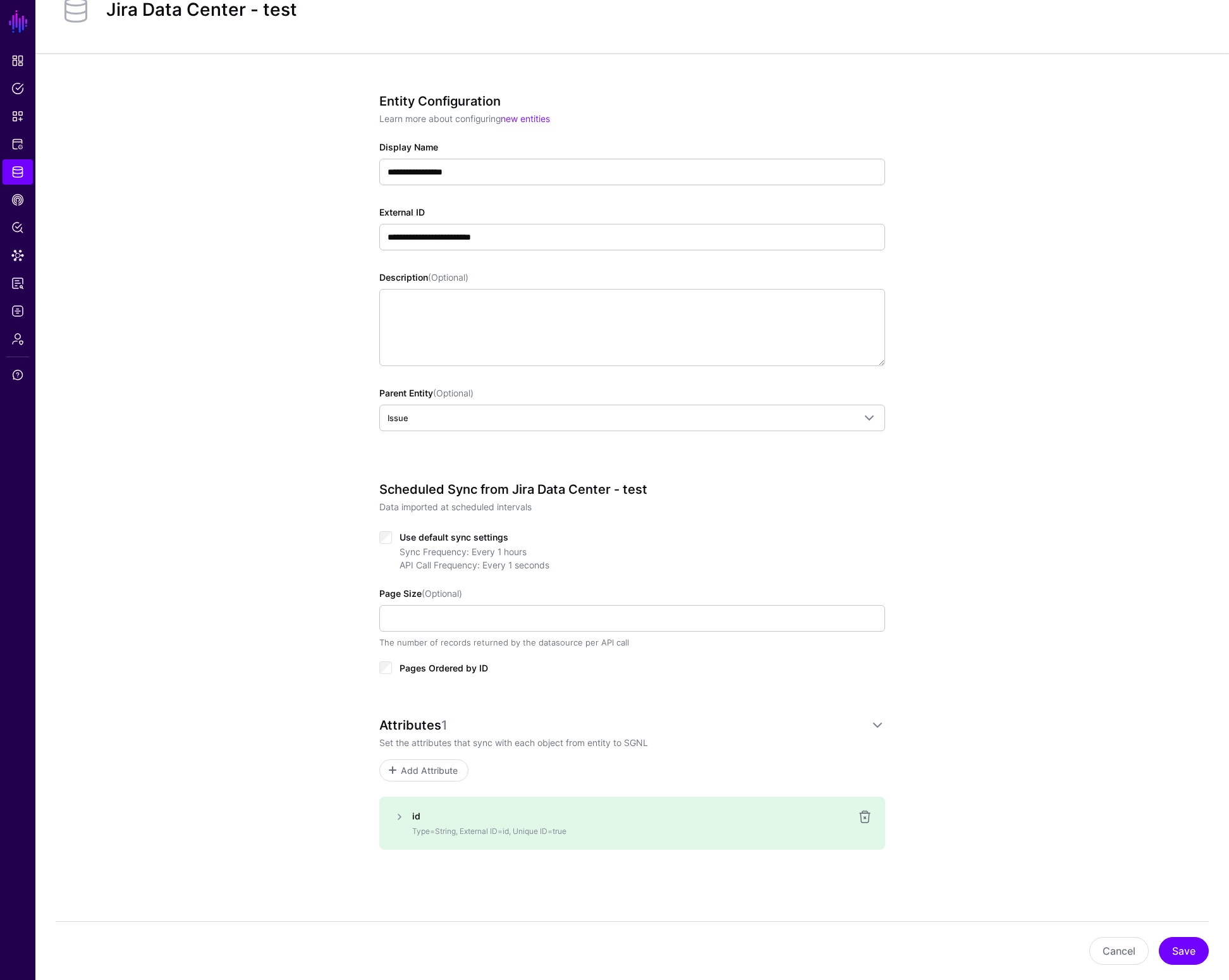
scroll to position [52, 0]
click at [448, 760] on link "Add Attribute" at bounding box center [424, 769] width 89 height 22
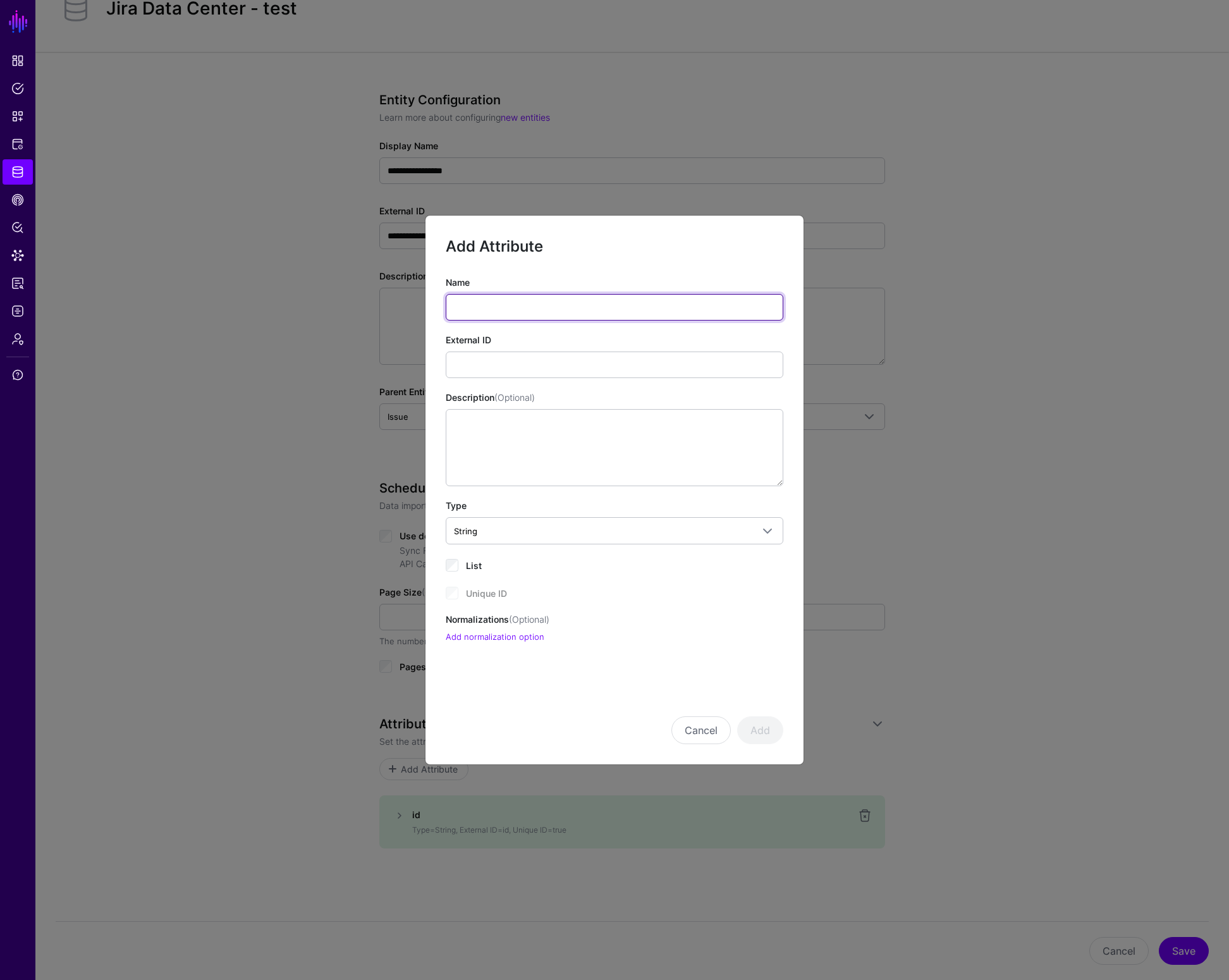
click at [489, 306] on input "Name" at bounding box center [614, 306] width 337 height 26
type input "*****"
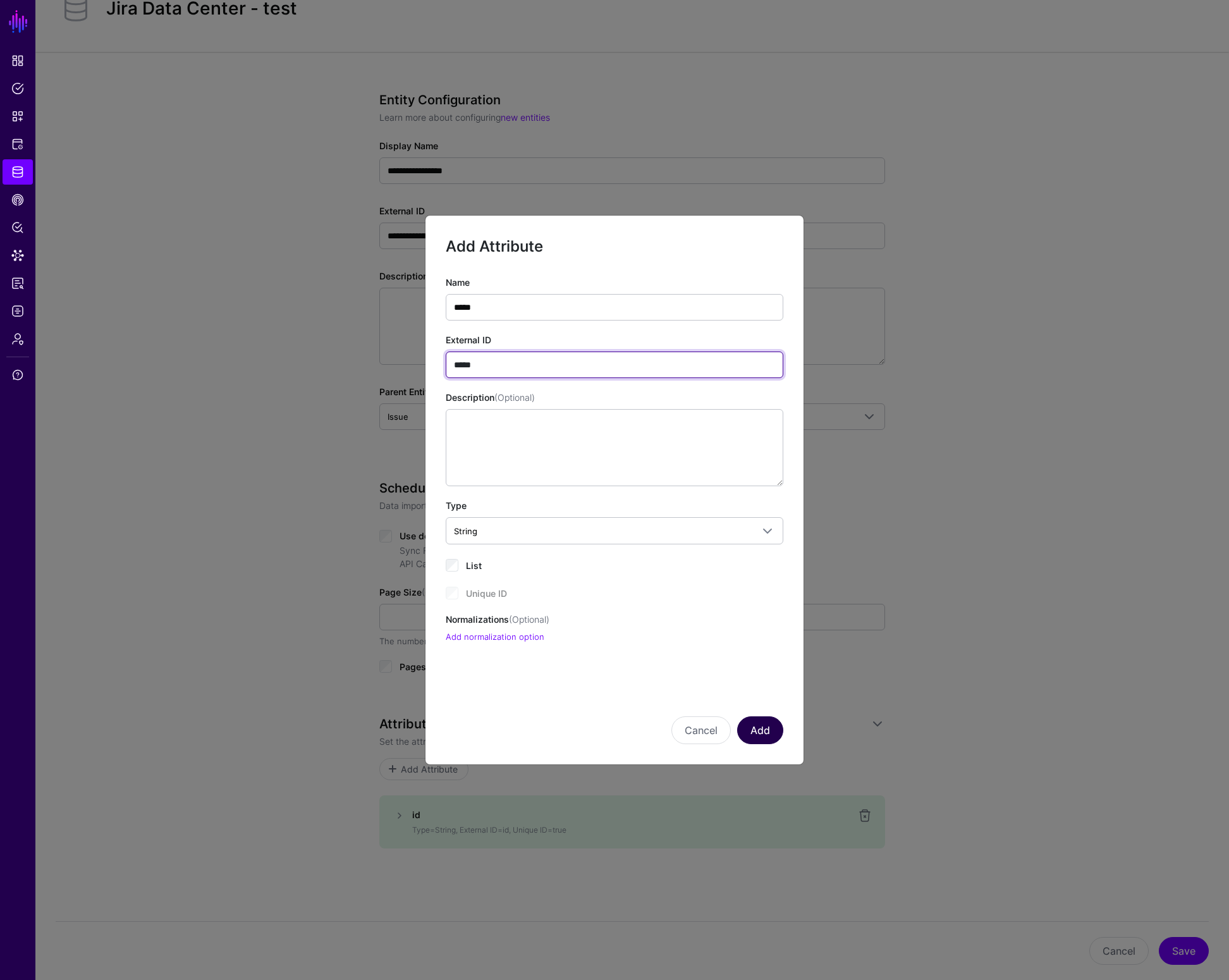
type input "*****"
click at [758, 730] on button "Add" at bounding box center [760, 730] width 46 height 28
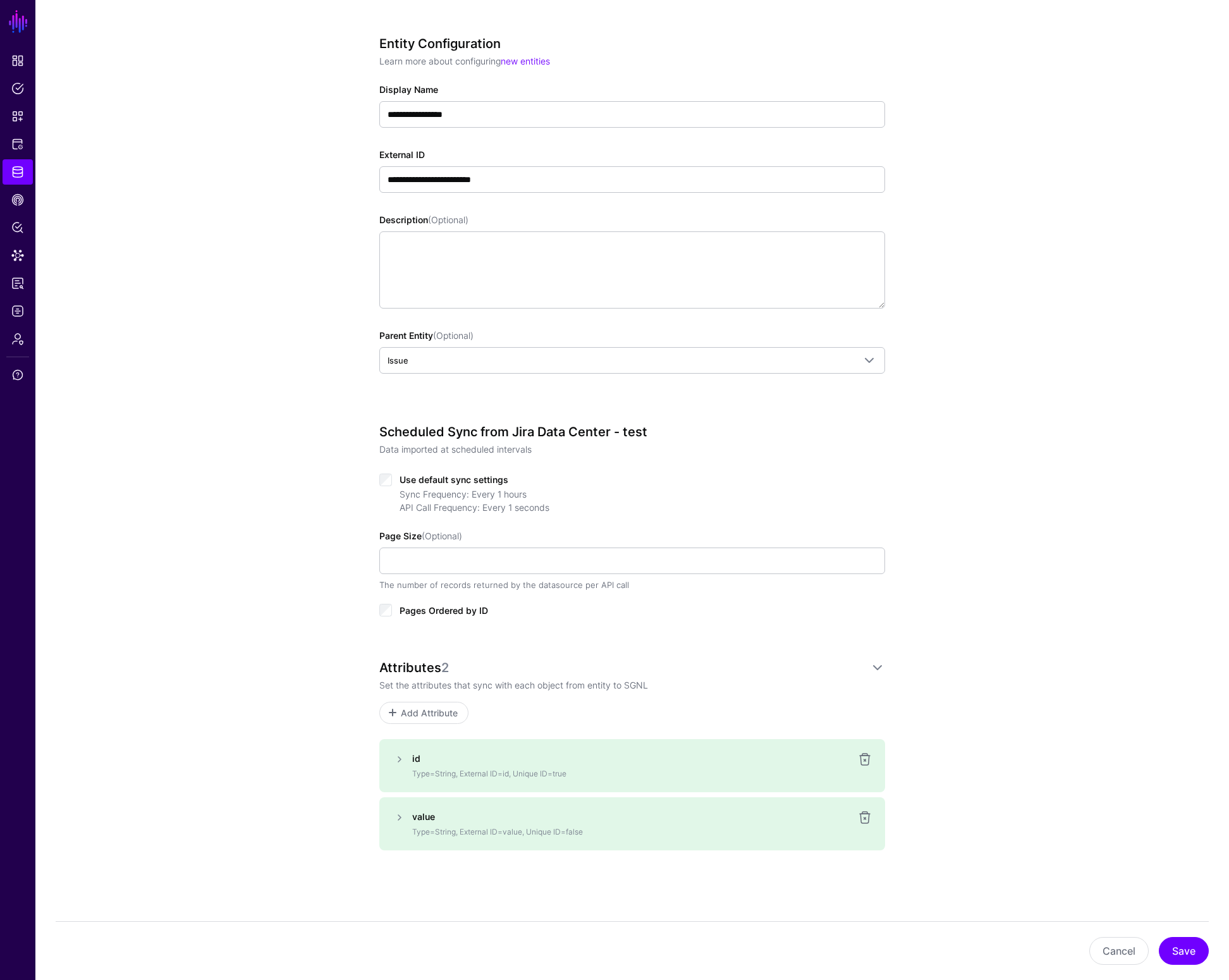
scroll to position [110, 0]
click at [439, 712] on span "Add Attribute" at bounding box center [430, 711] width 60 height 14
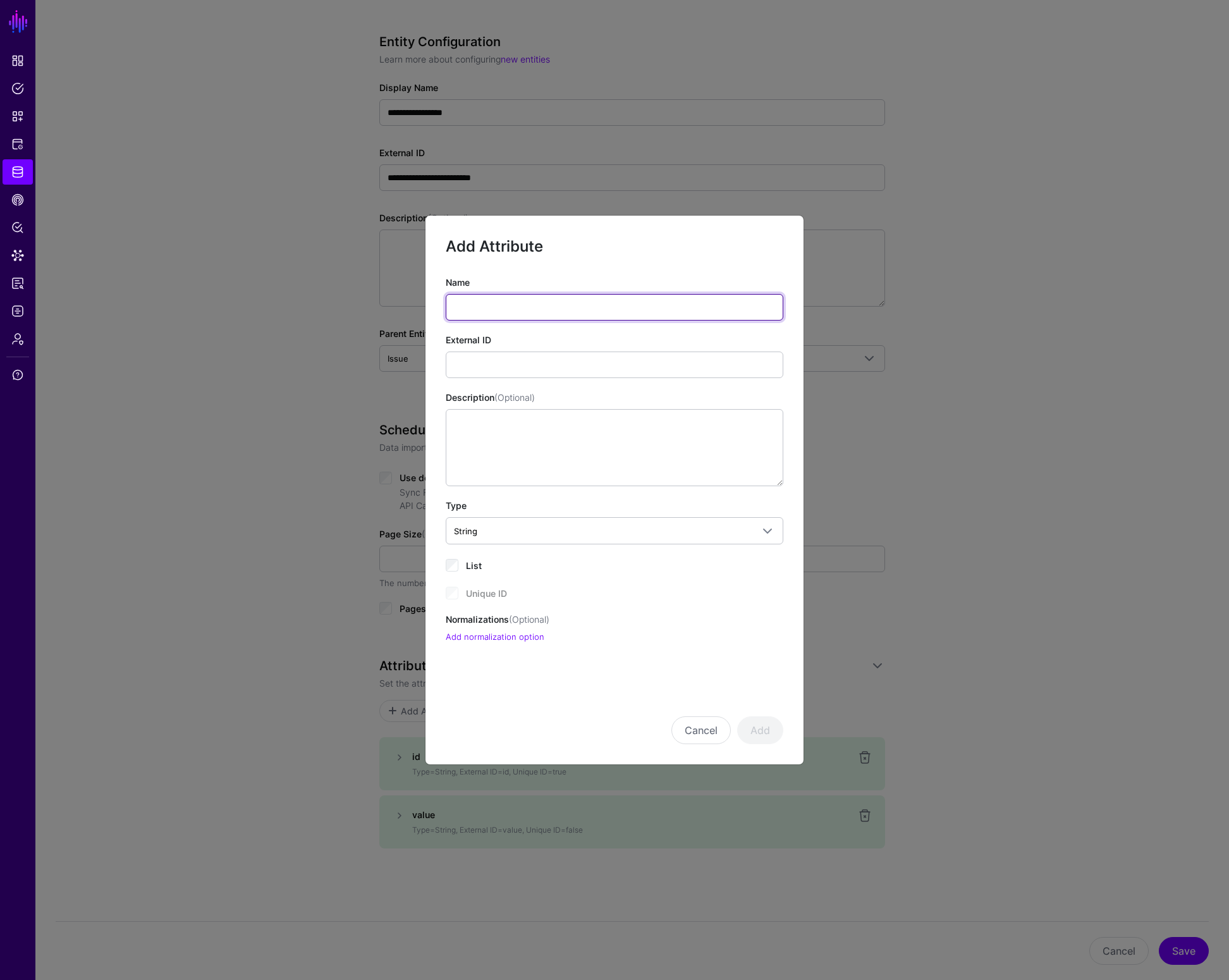
click at [509, 311] on input "Name" at bounding box center [614, 306] width 337 height 26
type input "********"
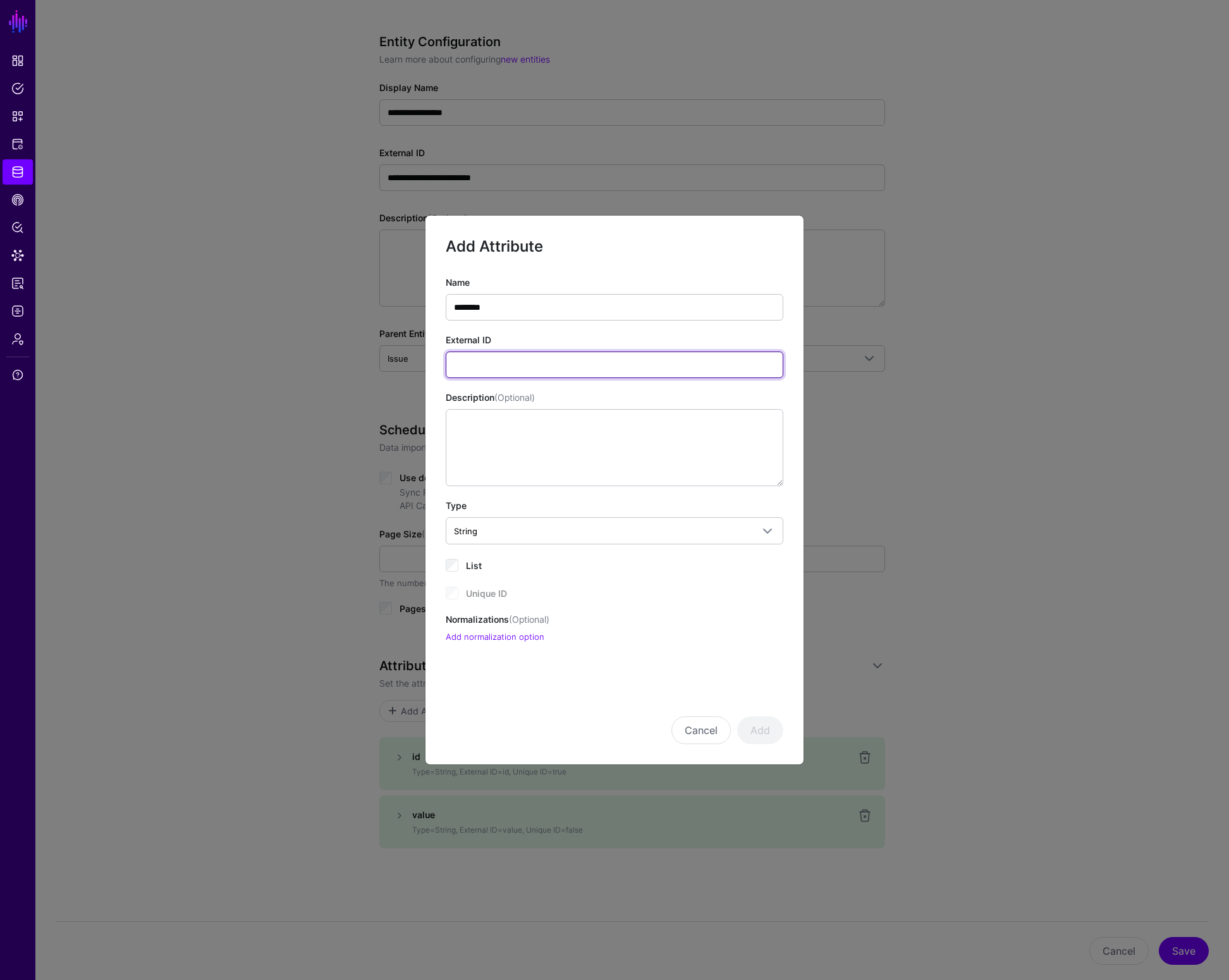
click at [495, 366] on input "External ID" at bounding box center [614, 364] width 337 height 26
type input "********"
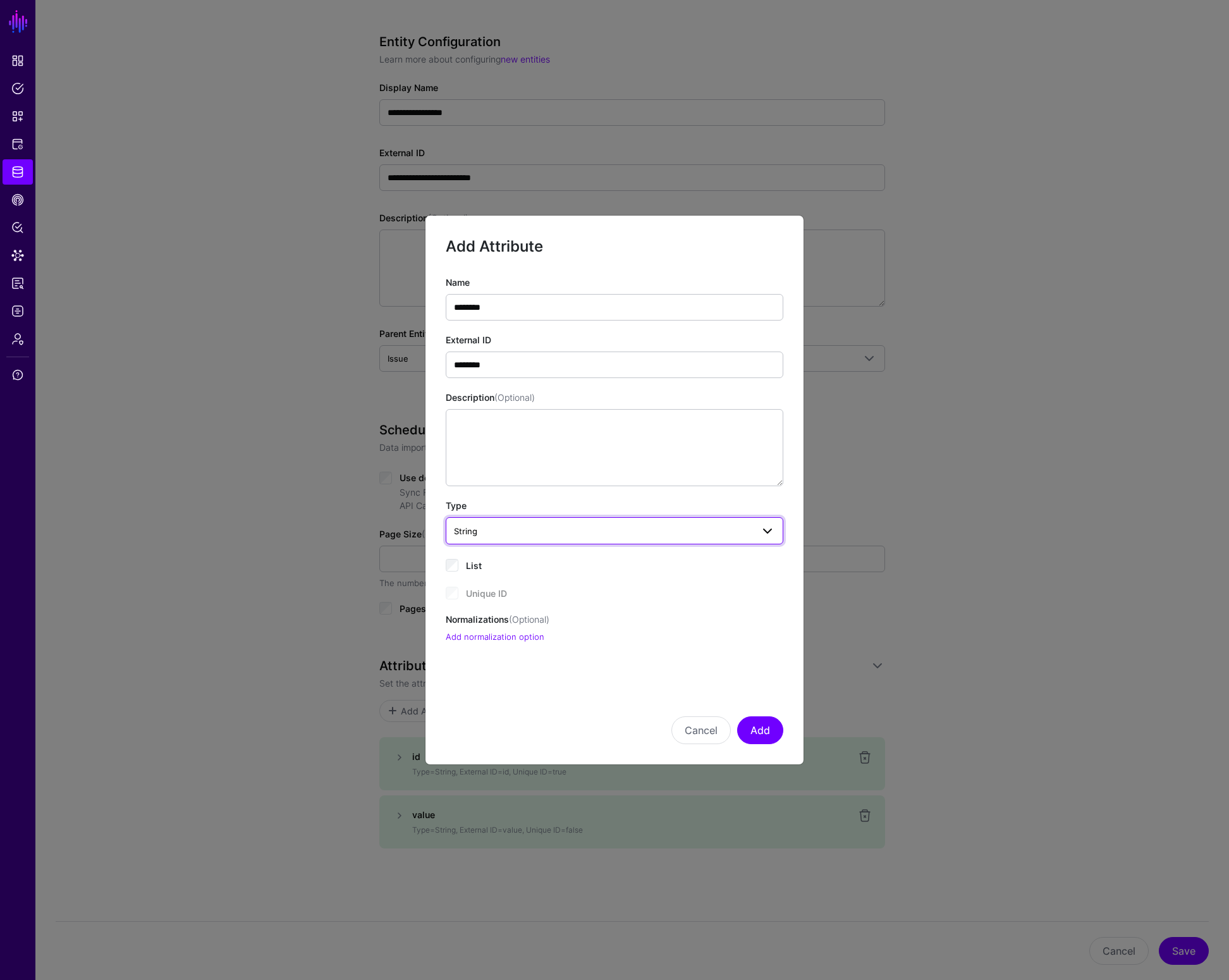
click at [511, 531] on span "String" at bounding box center [603, 532] width 299 height 14
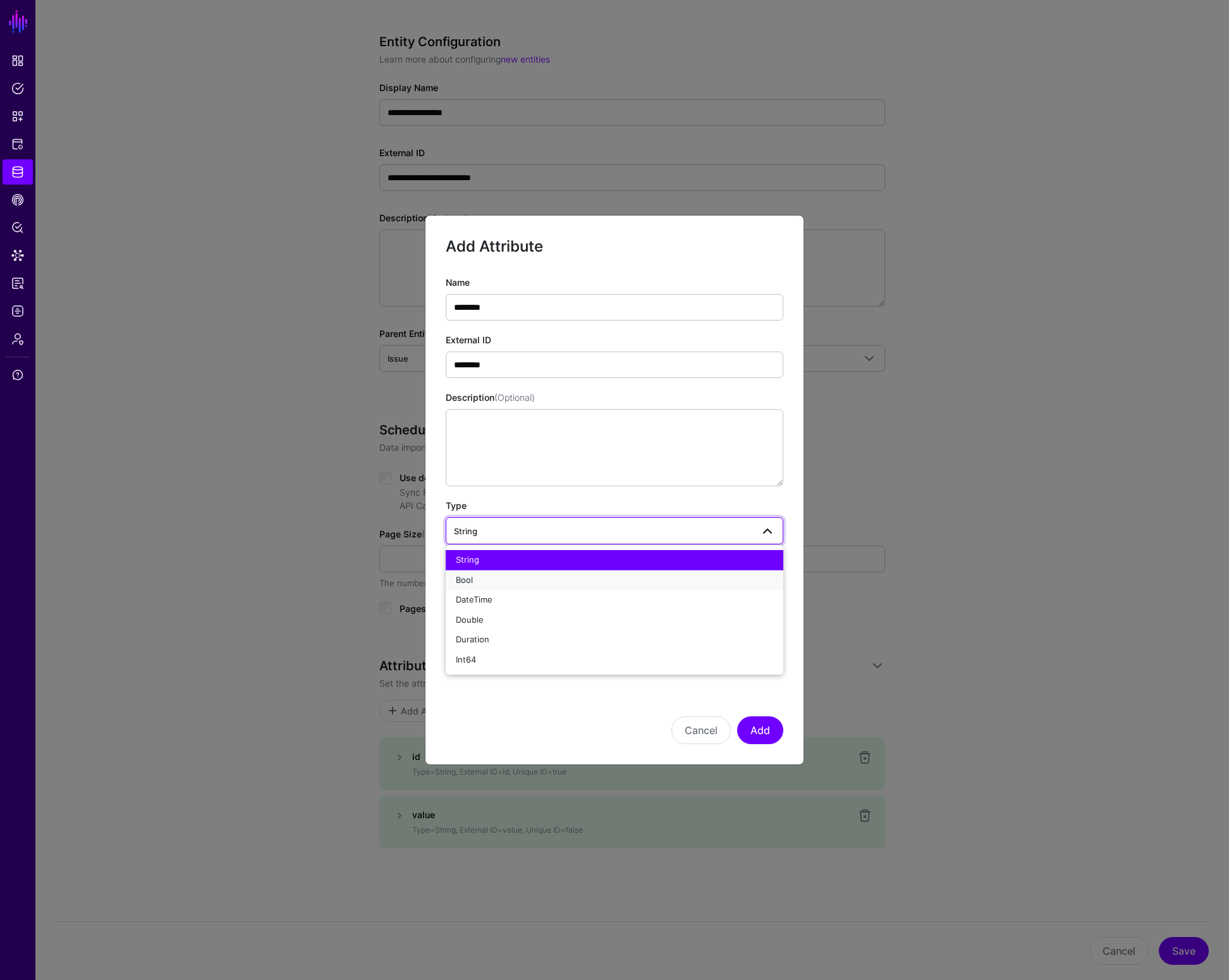
drag, startPoint x: 499, startPoint y: 578, endPoint x: 513, endPoint y: 579, distance: 14.0
click at [499, 577] on div "Bool" at bounding box center [614, 580] width 318 height 13
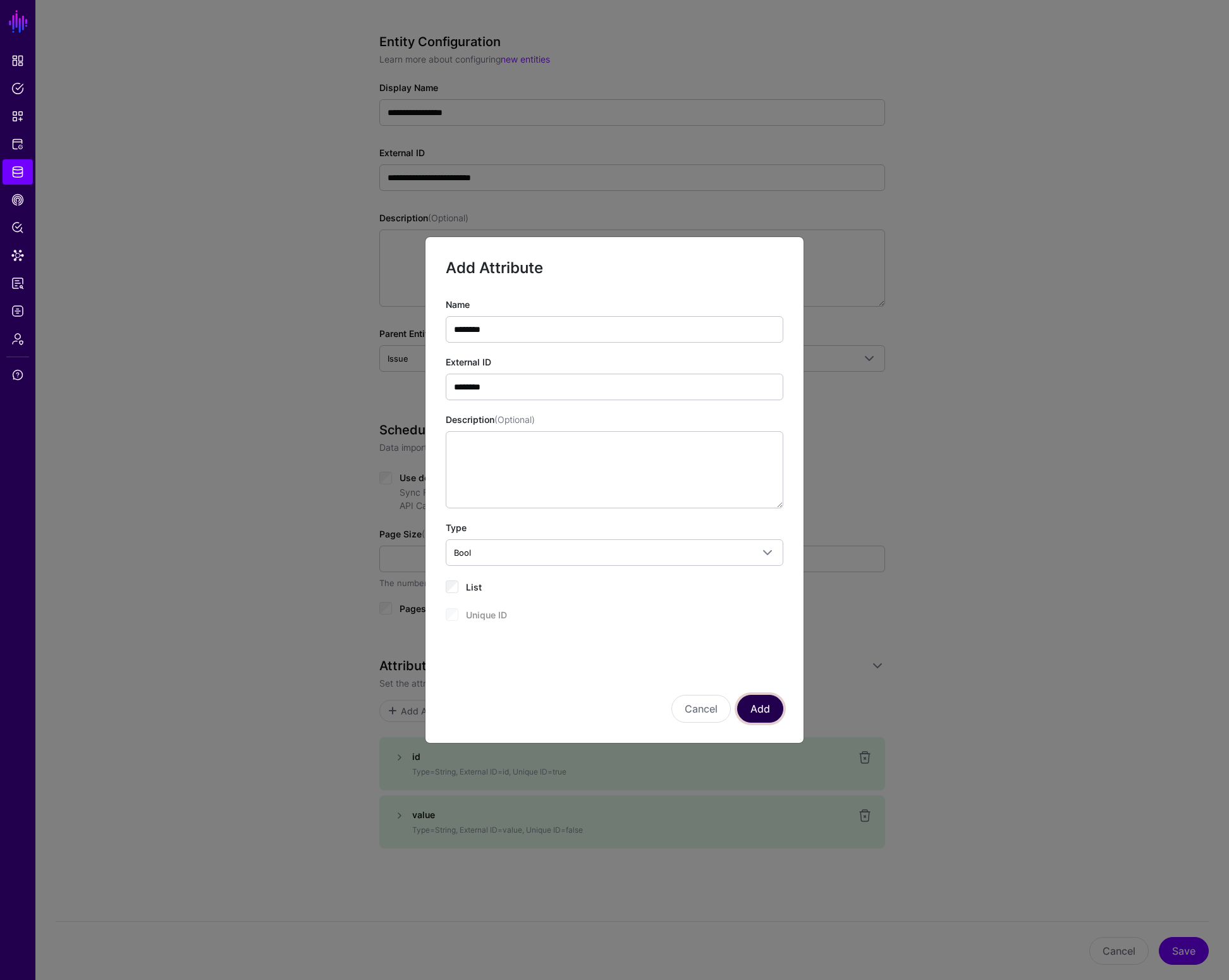
click at [772, 709] on button "Add" at bounding box center [760, 708] width 46 height 28
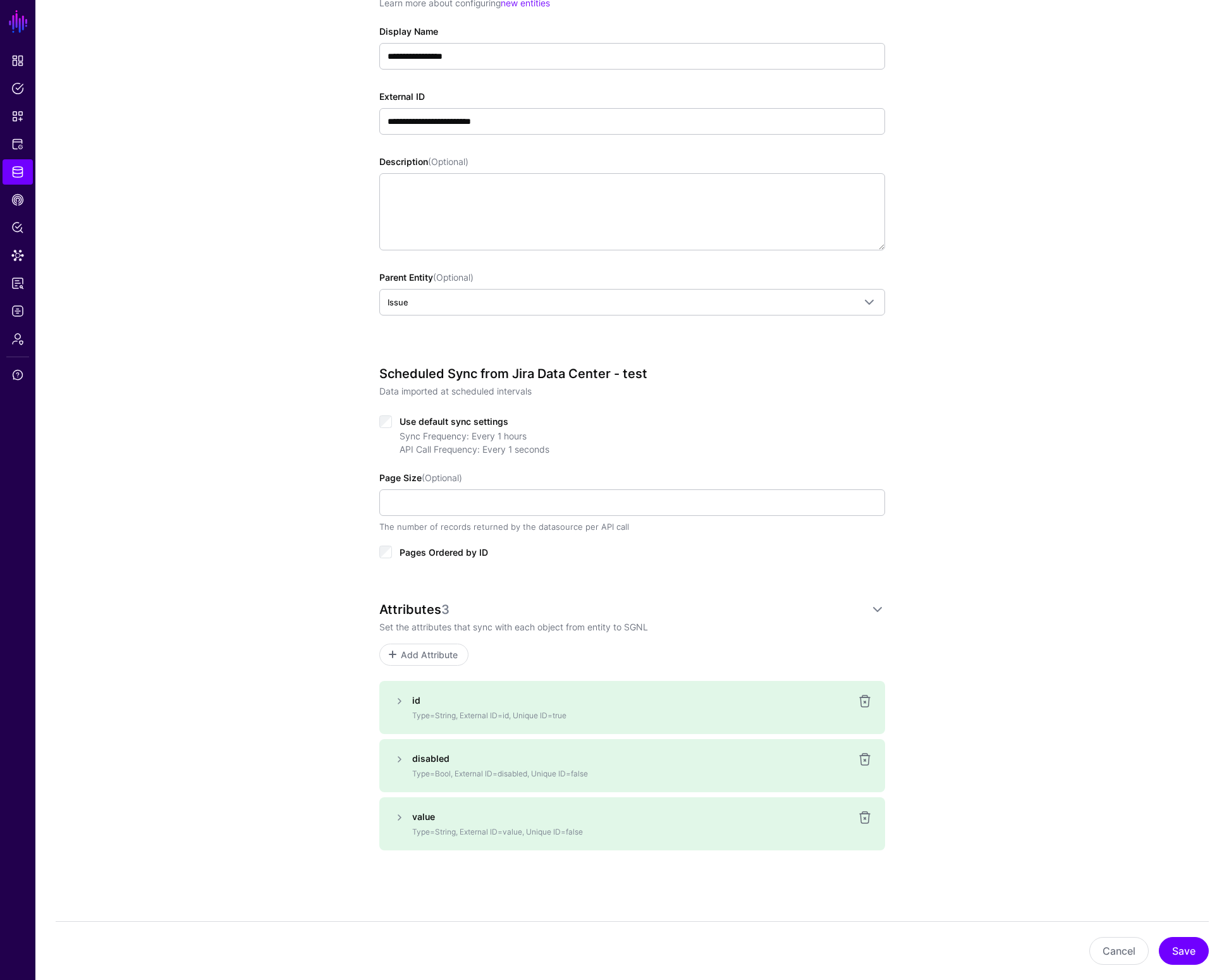
scroll to position [168, 0]
click at [1179, 951] on button "Save" at bounding box center [1185, 951] width 50 height 28
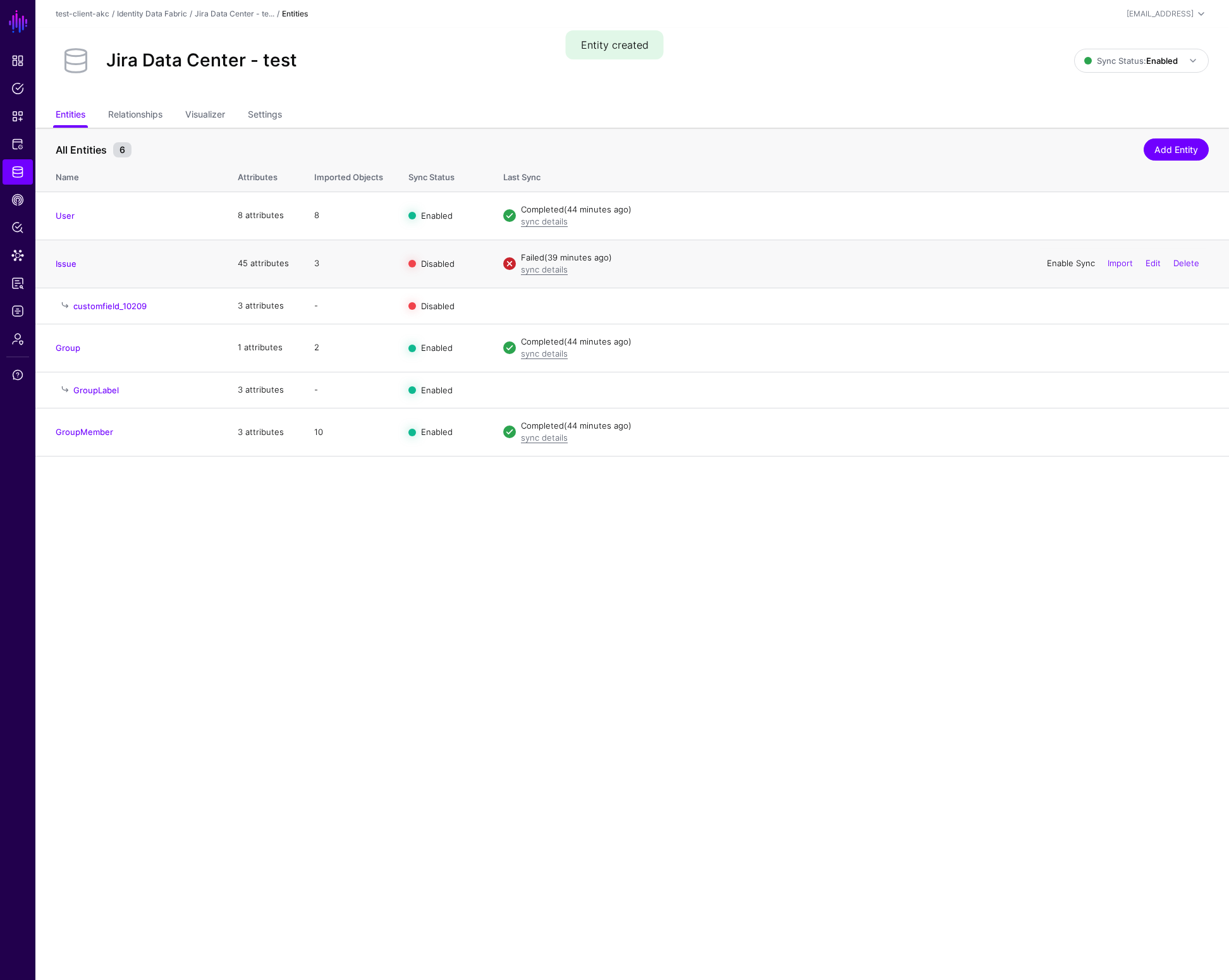
click at [1064, 262] on link "Enable Sync" at bounding box center [1072, 263] width 48 height 10
click at [1069, 216] on link "Disable Sync" at bounding box center [1071, 215] width 50 height 10
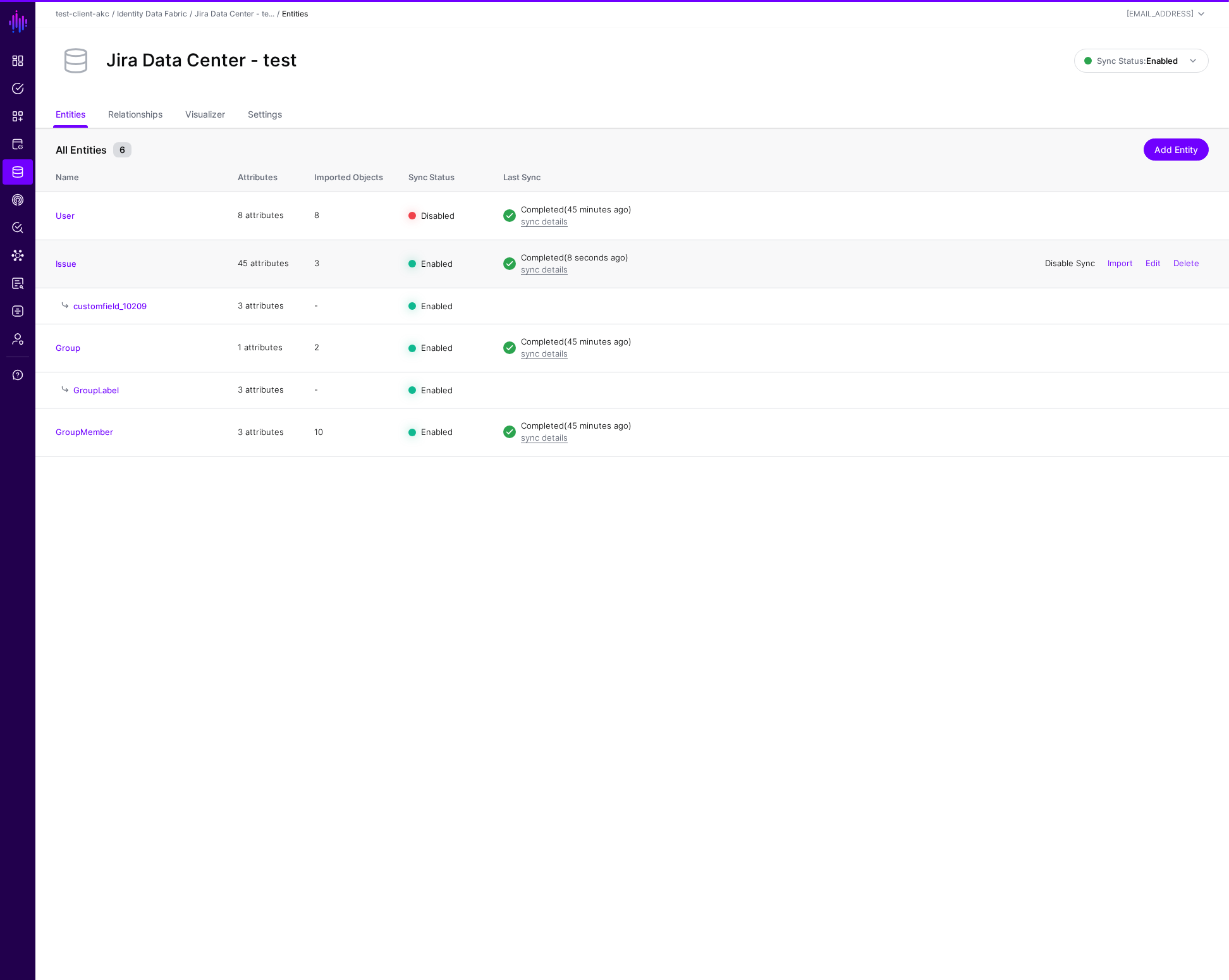
click at [1072, 261] on link "Disable Sync" at bounding box center [1071, 263] width 50 height 10
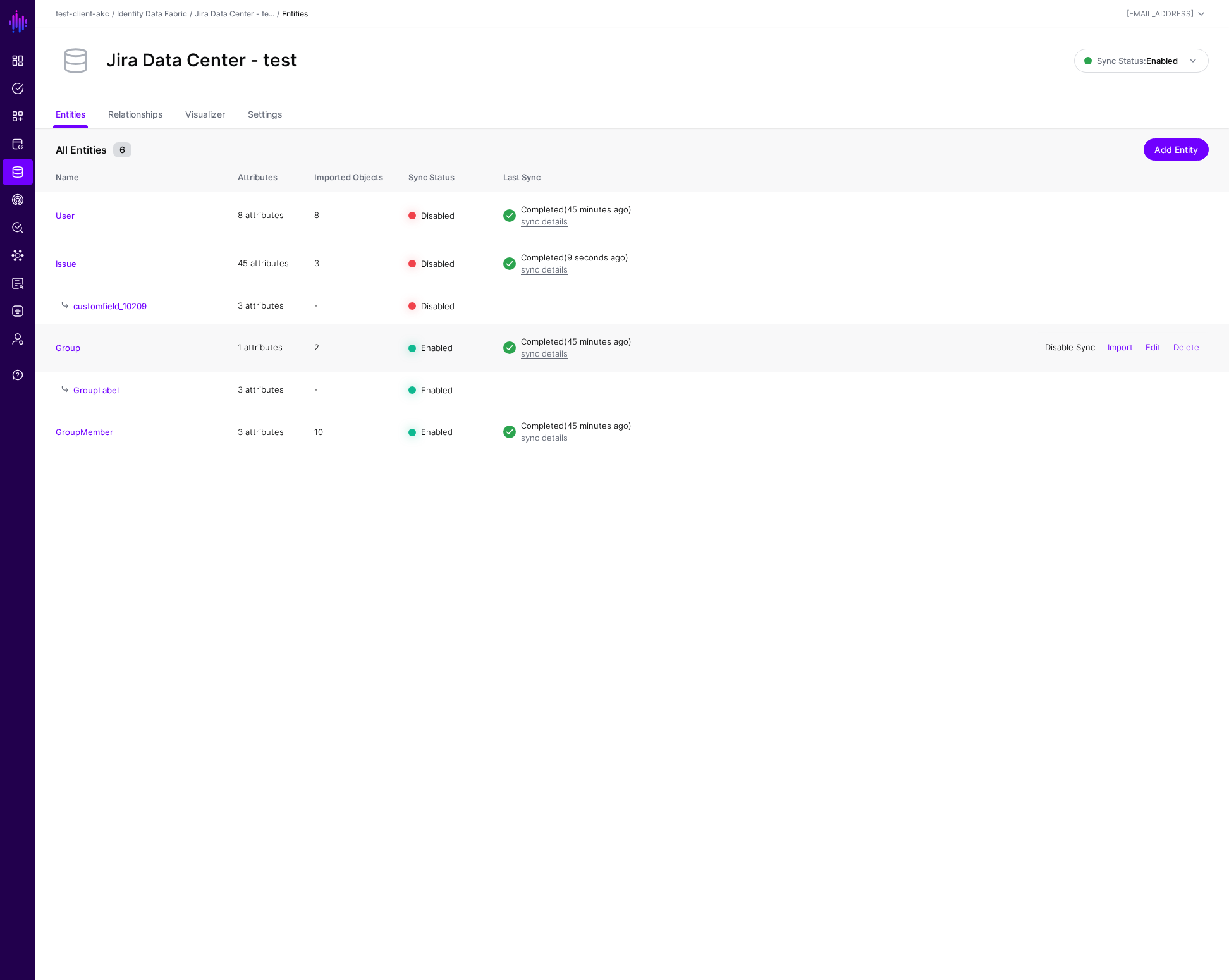
click at [1072, 351] on link "Disable Sync" at bounding box center [1071, 347] width 50 height 10
click at [1059, 433] on link "Disable Sync" at bounding box center [1071, 432] width 50 height 10
click at [1092, 64] on span "Sync Status: Enabled" at bounding box center [1142, 61] width 116 height 15
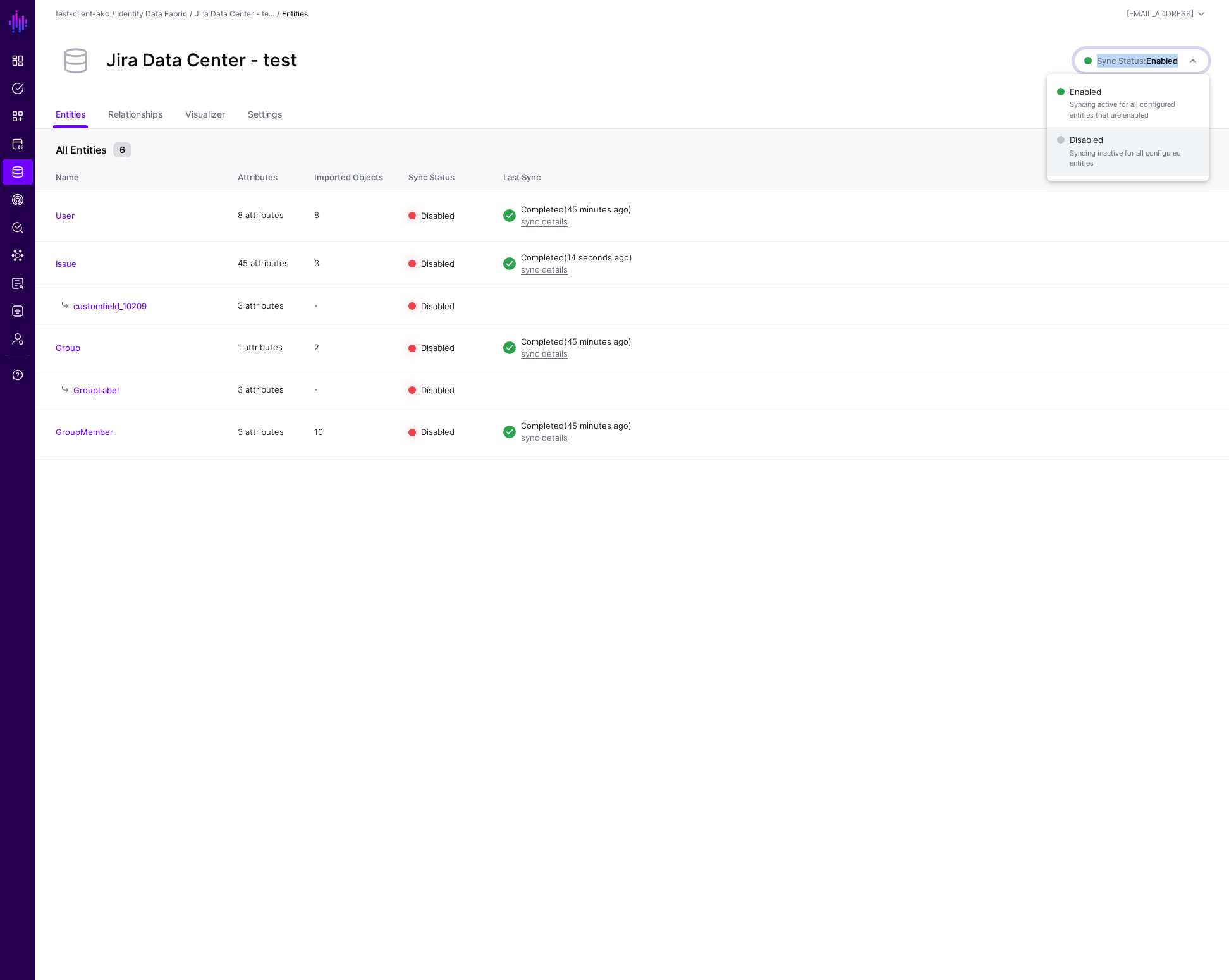
drag, startPoint x: 1090, startPoint y: 145, endPoint x: 575, endPoint y: 84, distance: 518.6
click at [1090, 145] on span "Disabled Syncing inactive for all configured entities" at bounding box center [1128, 151] width 142 height 42
click at [23, 175] on span "Identity Data Fabric" at bounding box center [17, 171] width 13 height 13
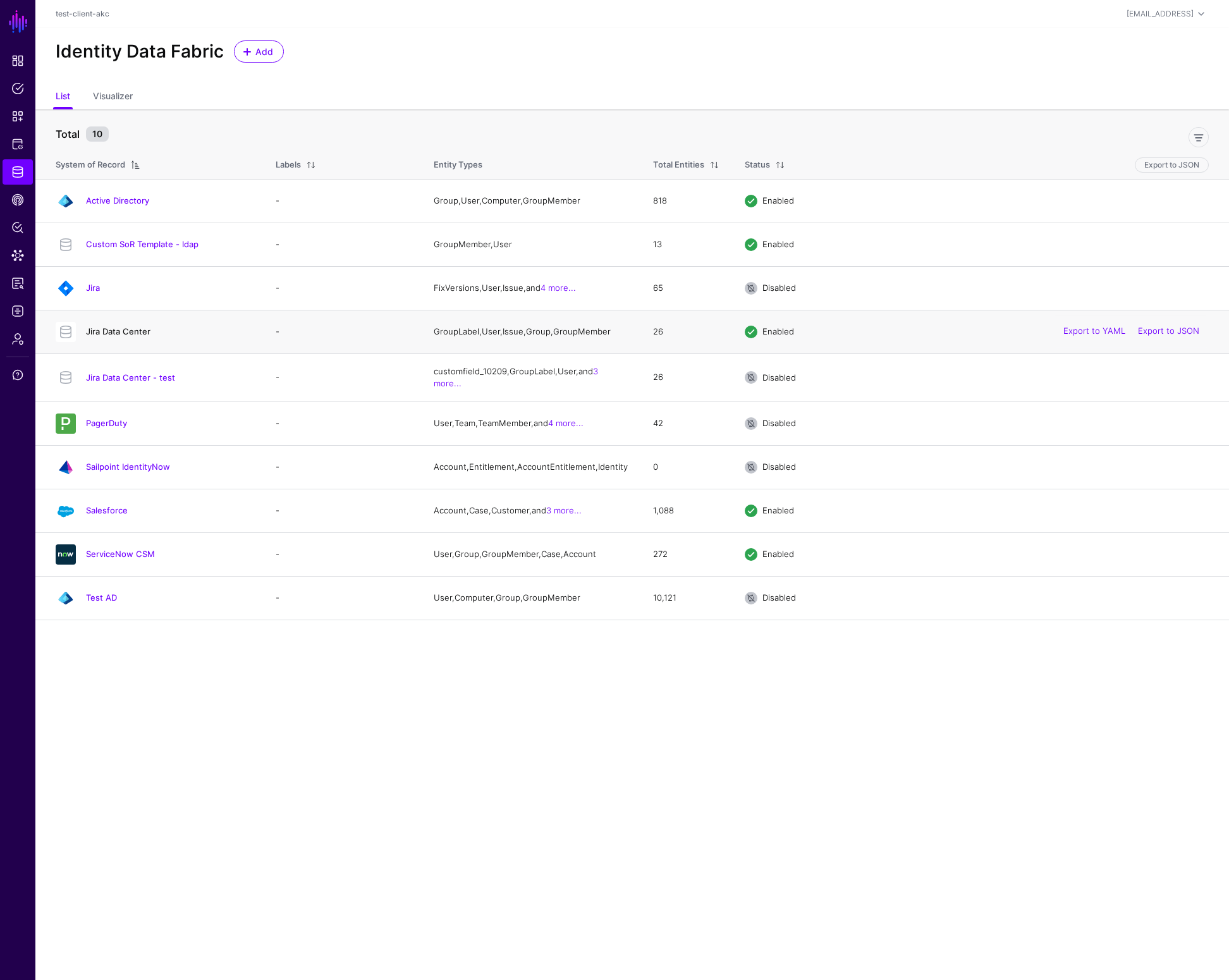
click at [143, 334] on link "Jira Data Center" at bounding box center [118, 331] width 65 height 10
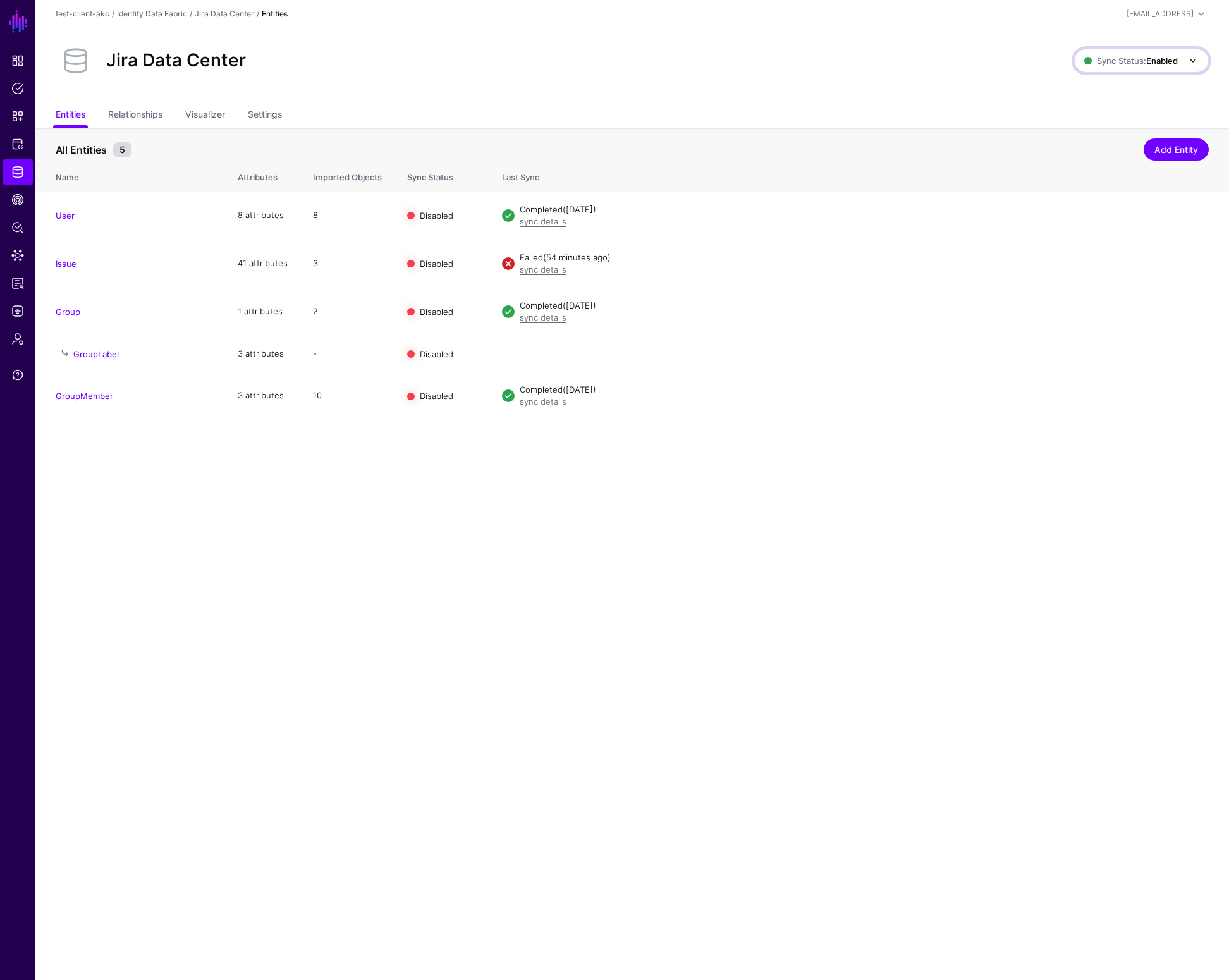
click at [1102, 60] on span "Sync Status: Enabled" at bounding box center [1130, 61] width 94 height 10
click at [1090, 142] on span "Disabled Syncing inactive for all configured entities" at bounding box center [1128, 151] width 142 height 42
click at [21, 171] on span "Identity Data Fabric" at bounding box center [17, 171] width 13 height 13
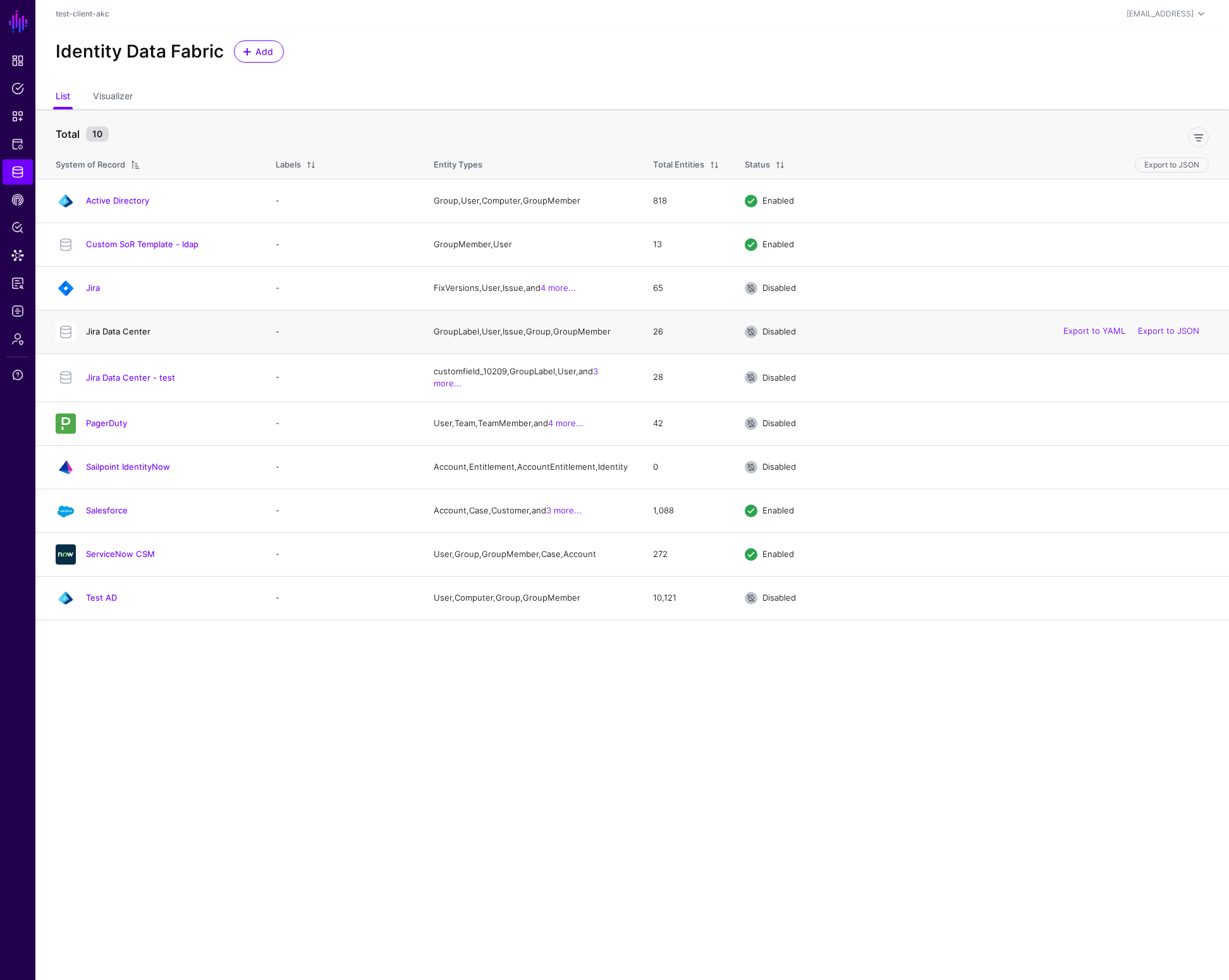
click at [141, 333] on link "Jira Data Center" at bounding box center [118, 331] width 65 height 10
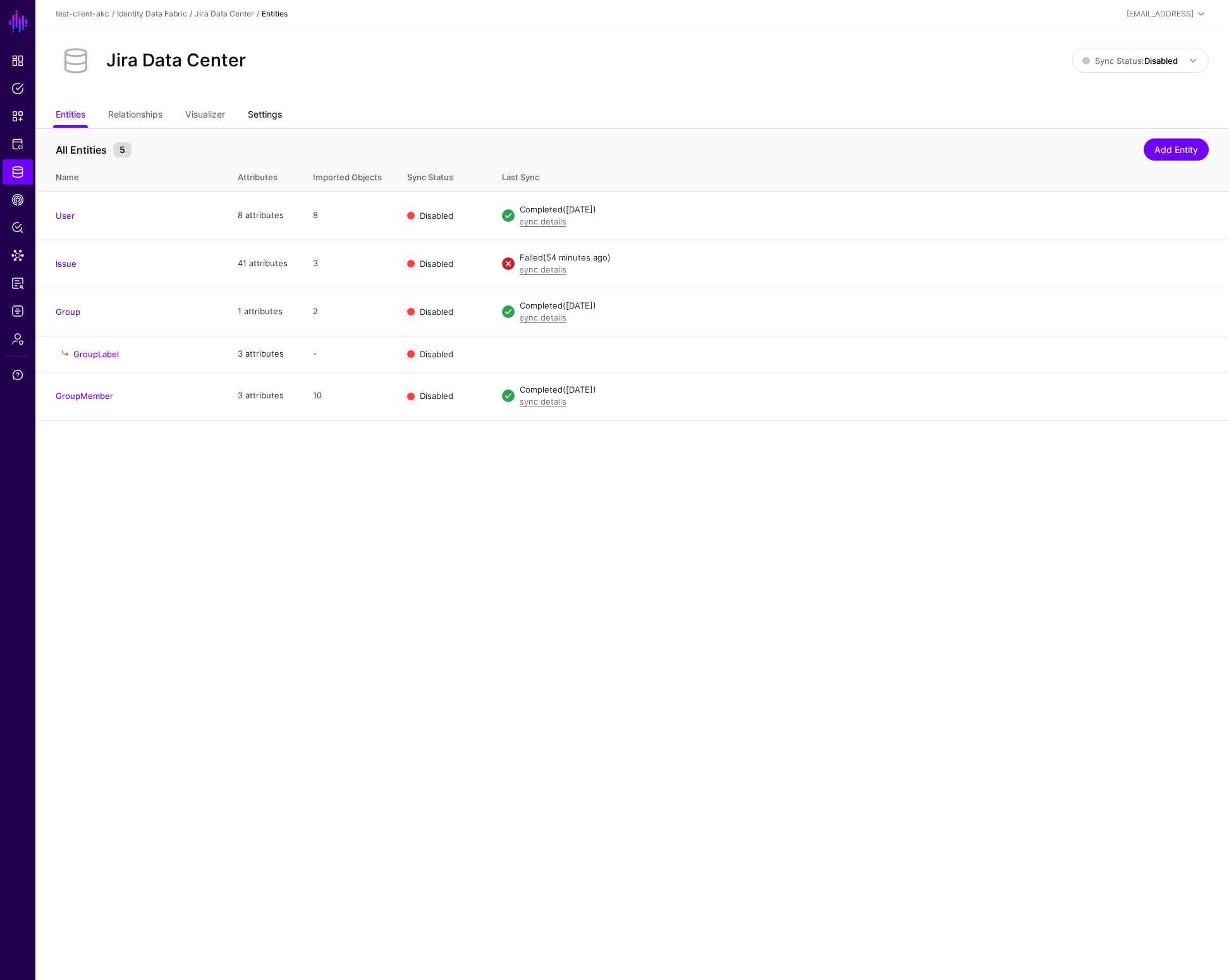
click at [270, 119] on link "Settings" at bounding box center [265, 115] width 34 height 24
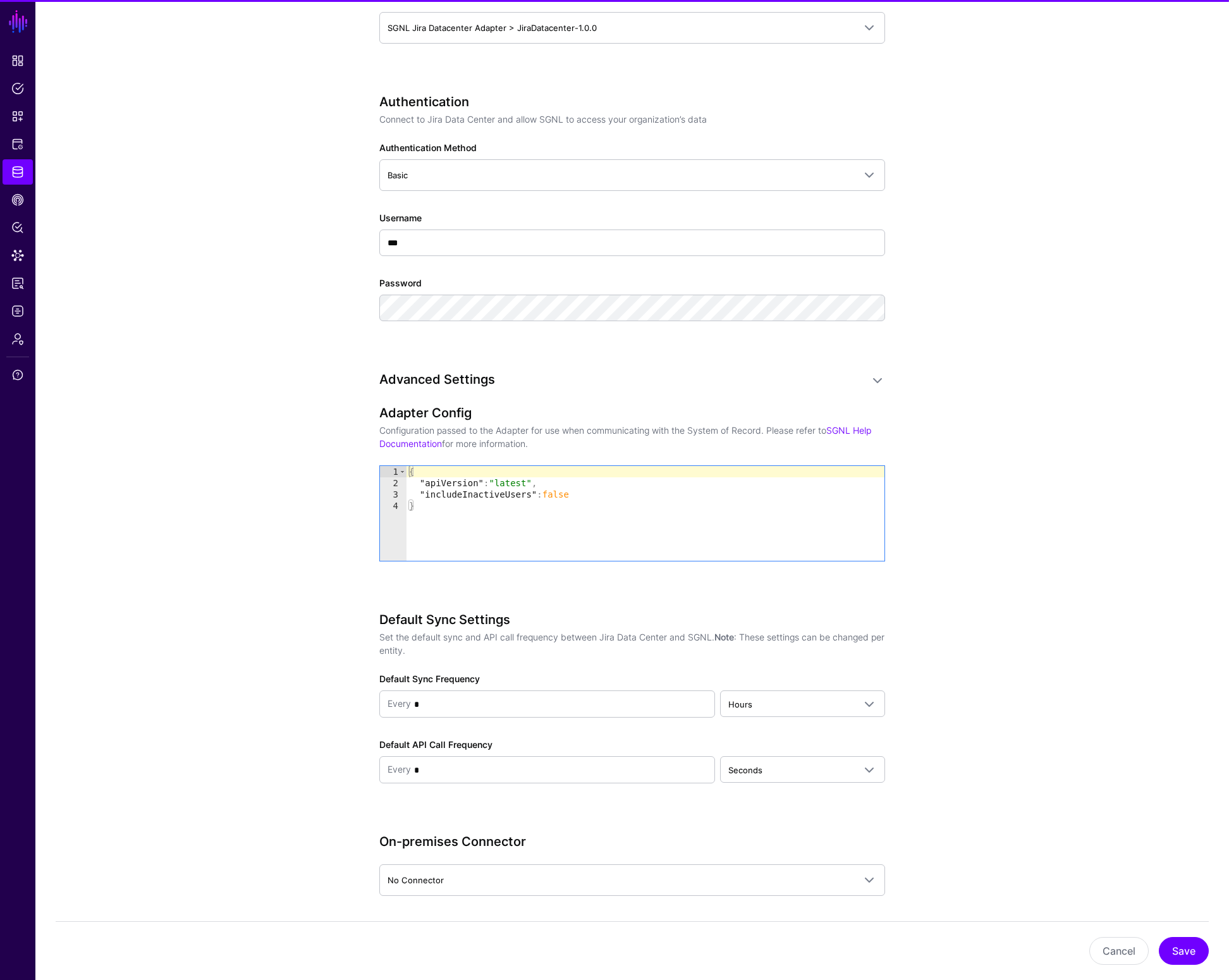
scroll to position [1002, 0]
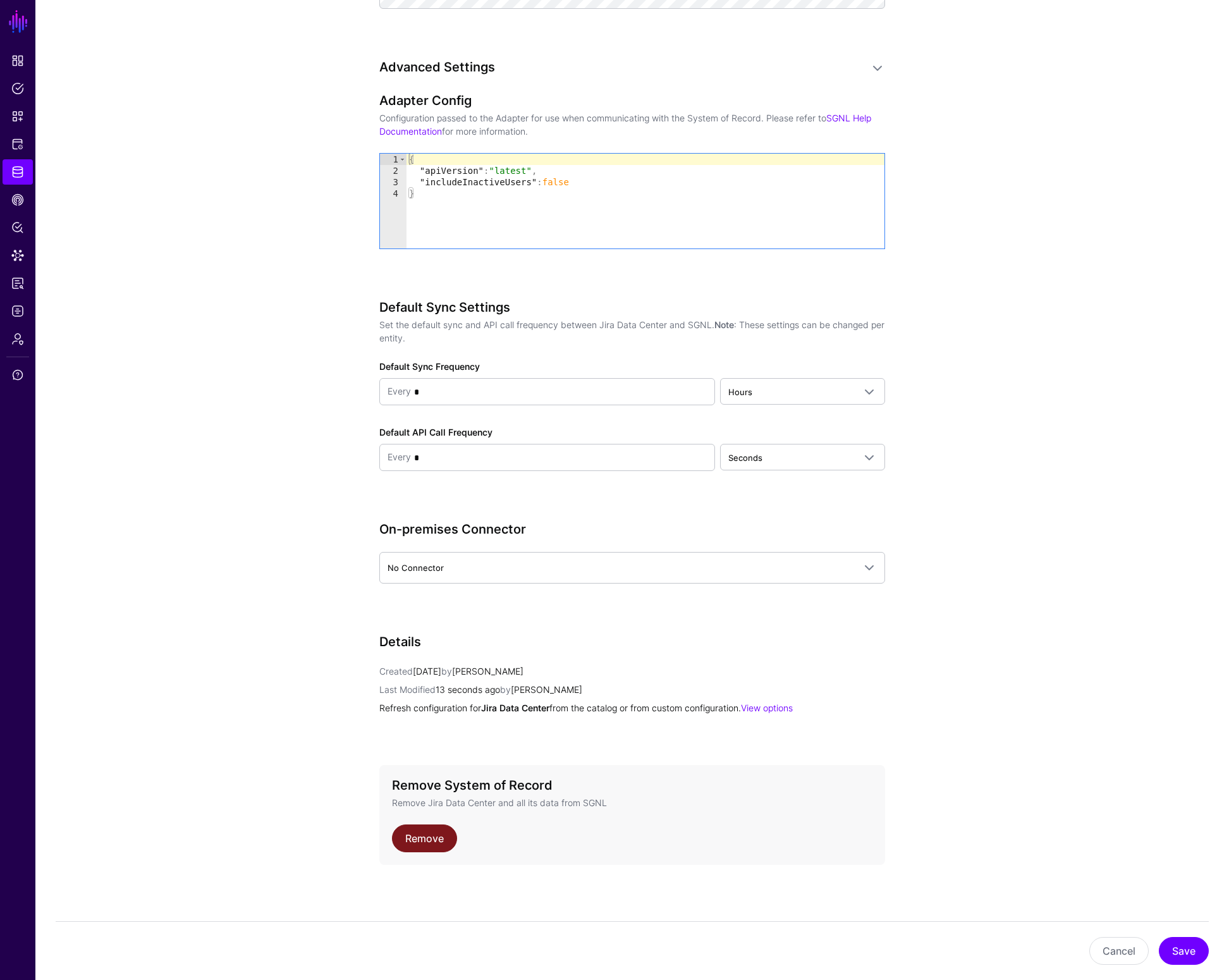
click at [414, 838] on link "Remove" at bounding box center [424, 838] width 65 height 28
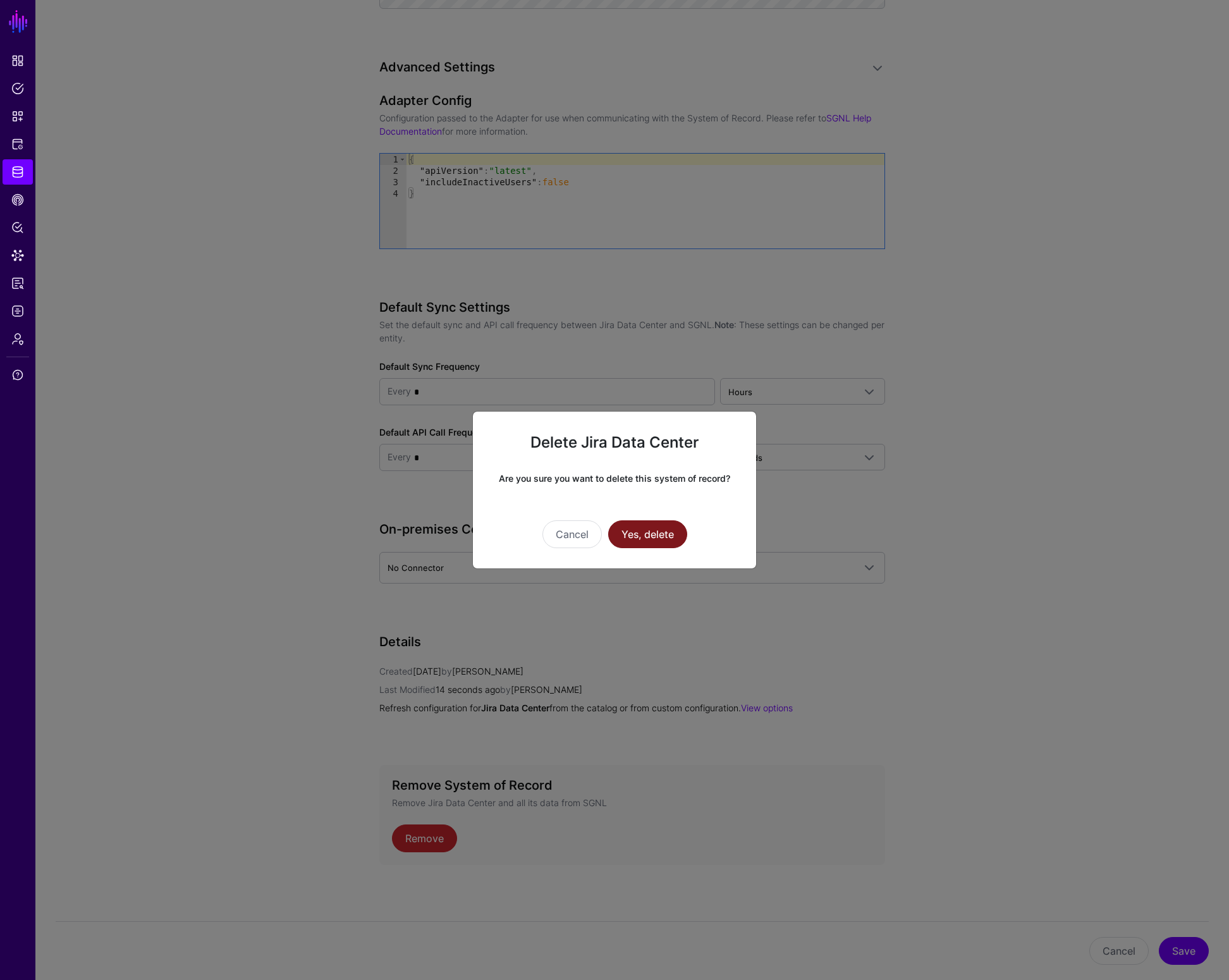
drag, startPoint x: 663, startPoint y: 540, endPoint x: 656, endPoint y: 536, distance: 8.1
click at [663, 540] on button "Yes, delete" at bounding box center [648, 534] width 79 height 28
